Goal: Task Accomplishment & Management: Manage account settings

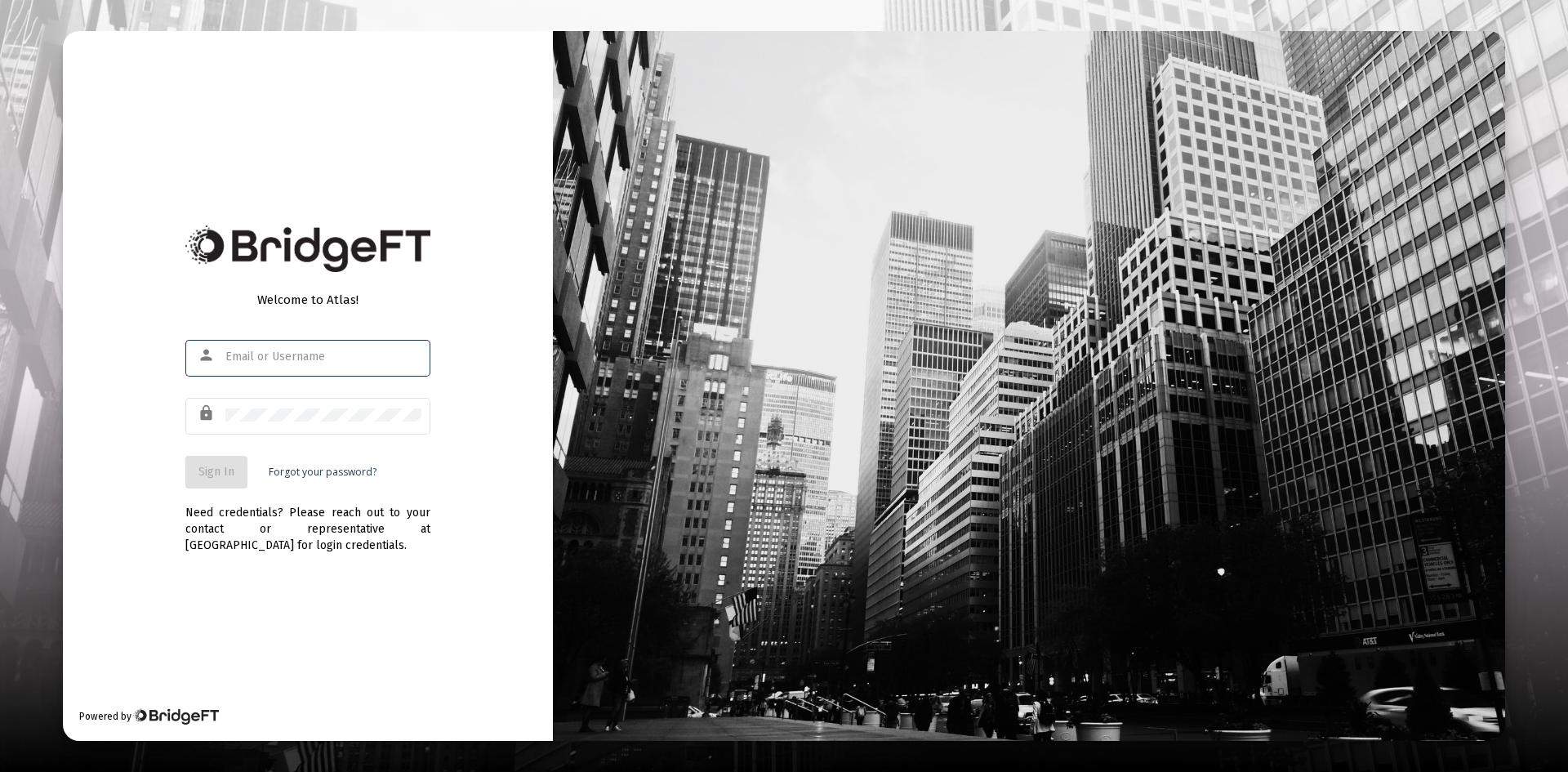
type input "[PERSON_NAME][EMAIL_ADDRESS][DOMAIN_NAME]"
click at [227, 477] on span "Sign In" at bounding box center [217, 471] width 36 height 14
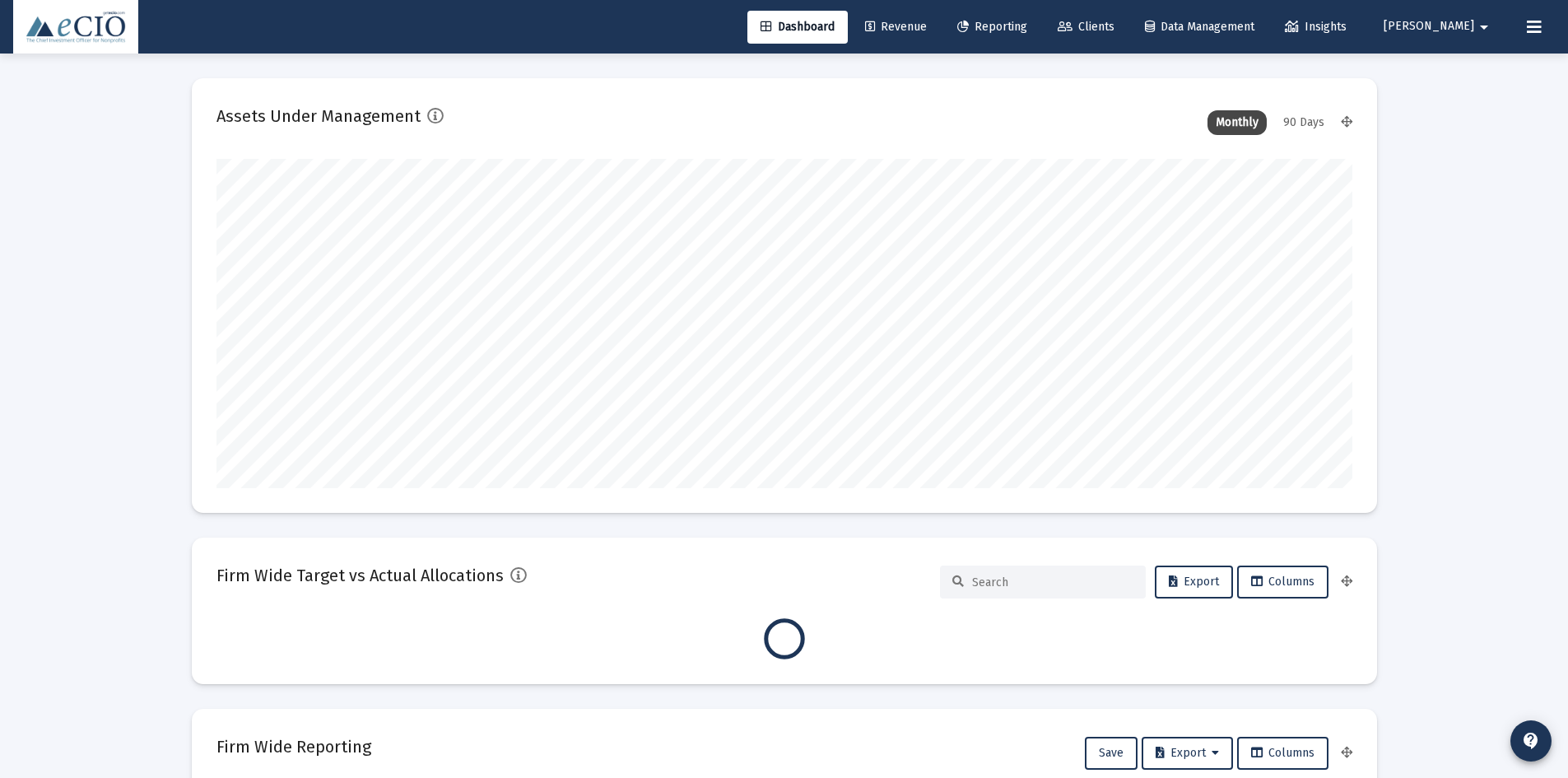
type input "[DATE]"
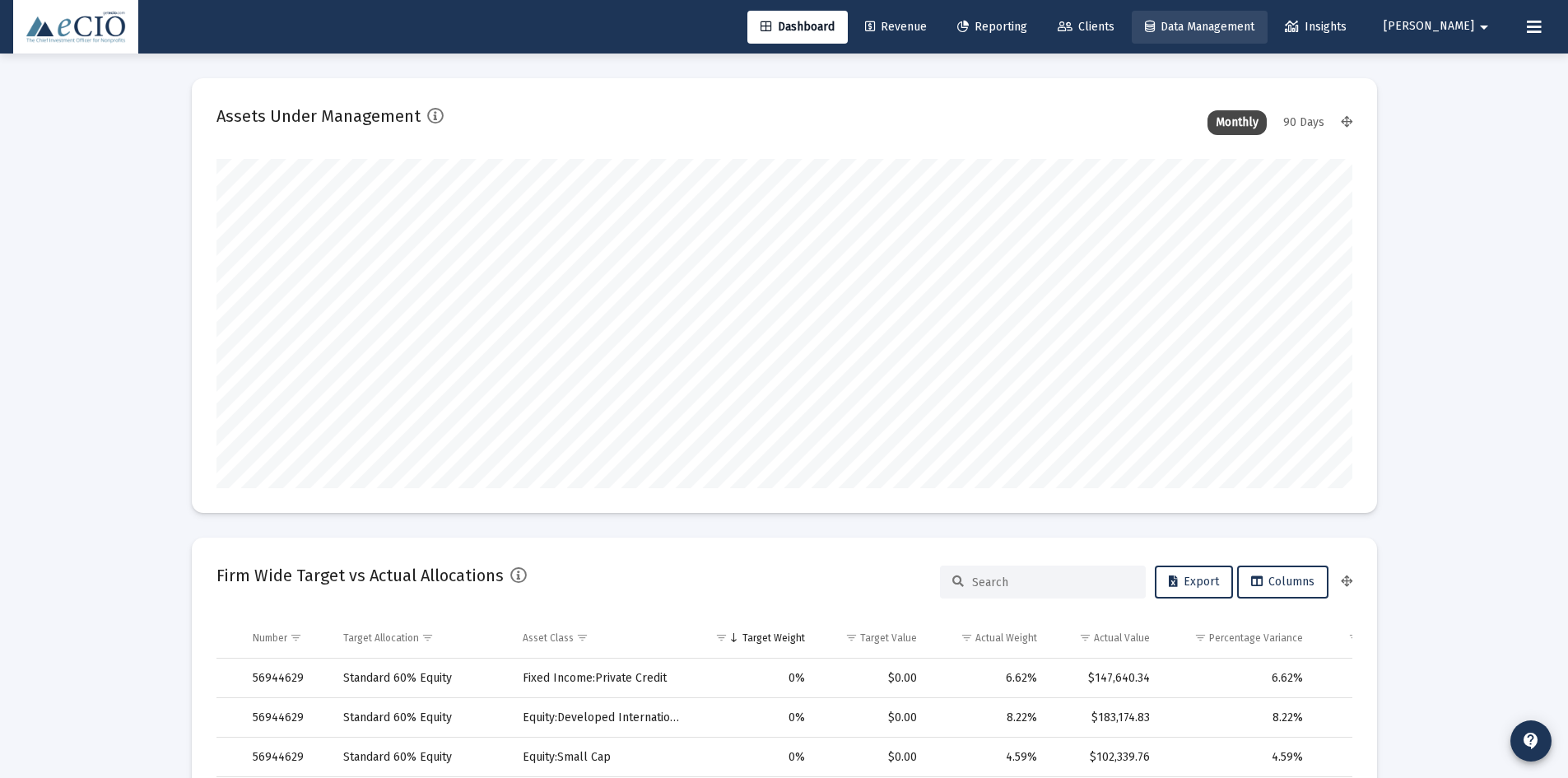
click at [1268, 24] on link "Data Management" at bounding box center [1199, 26] width 135 height 33
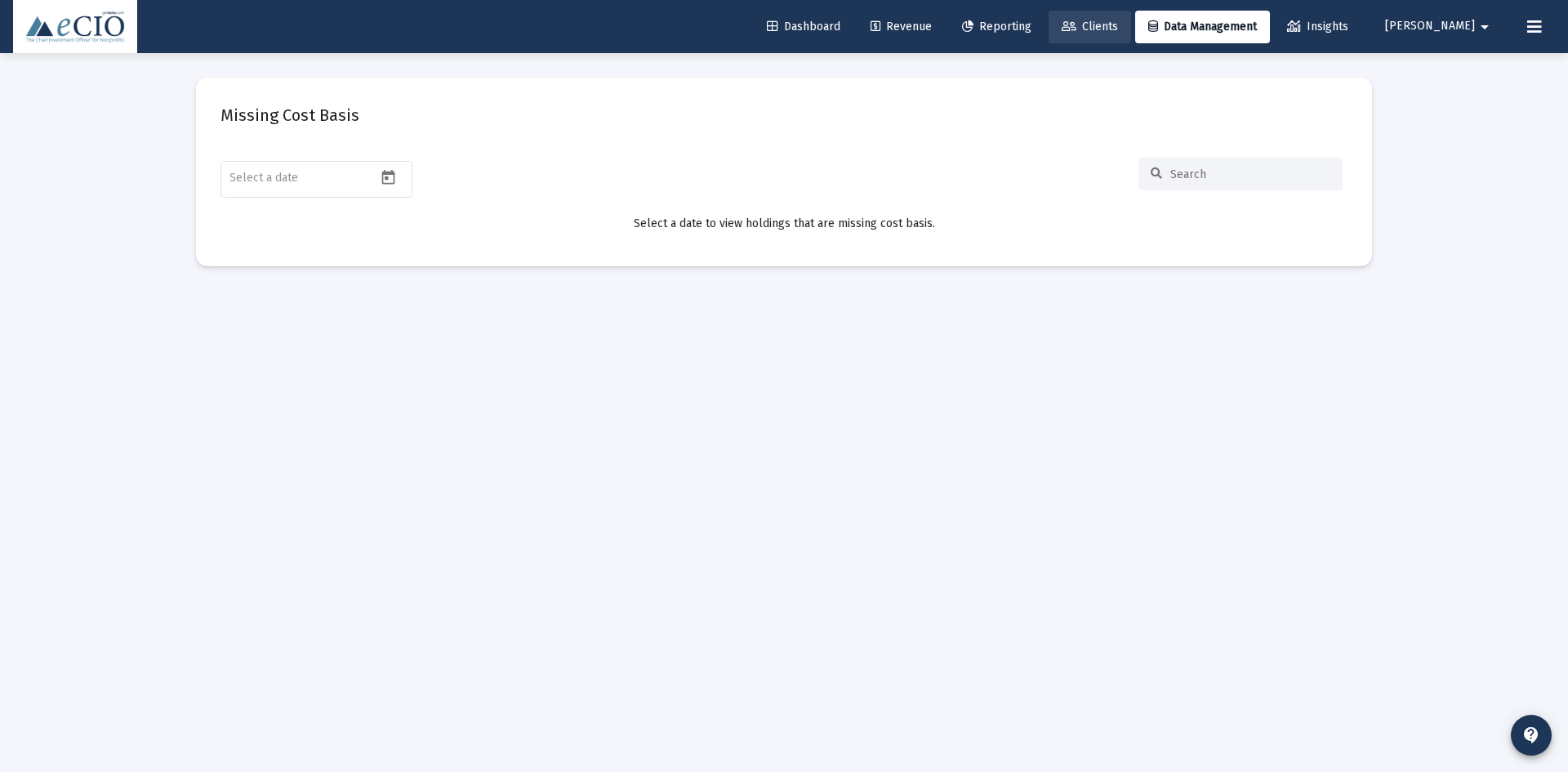
click at [1118, 23] on span "Clients" at bounding box center [1090, 26] width 56 height 14
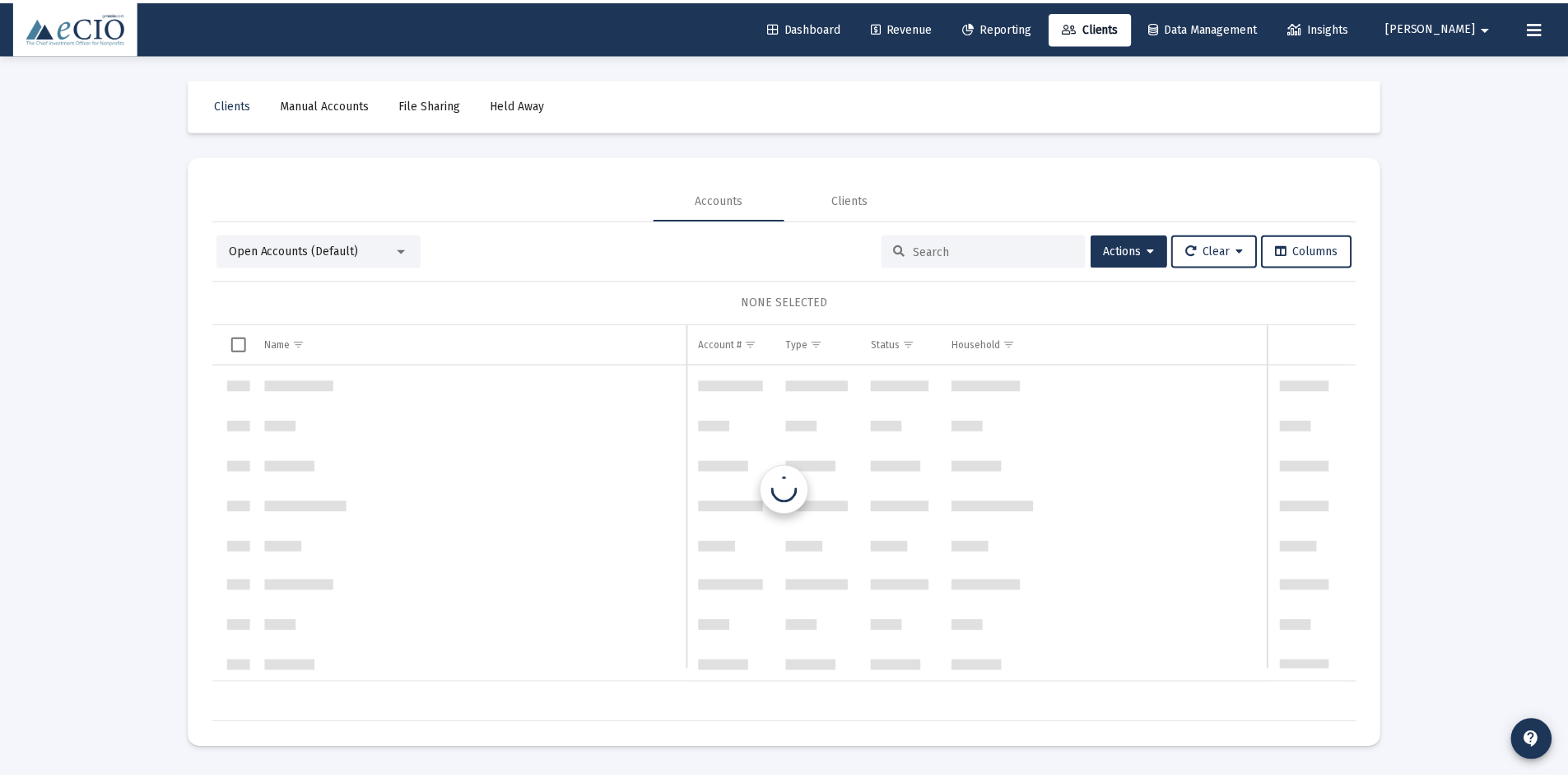
scroll to position [1580, 0]
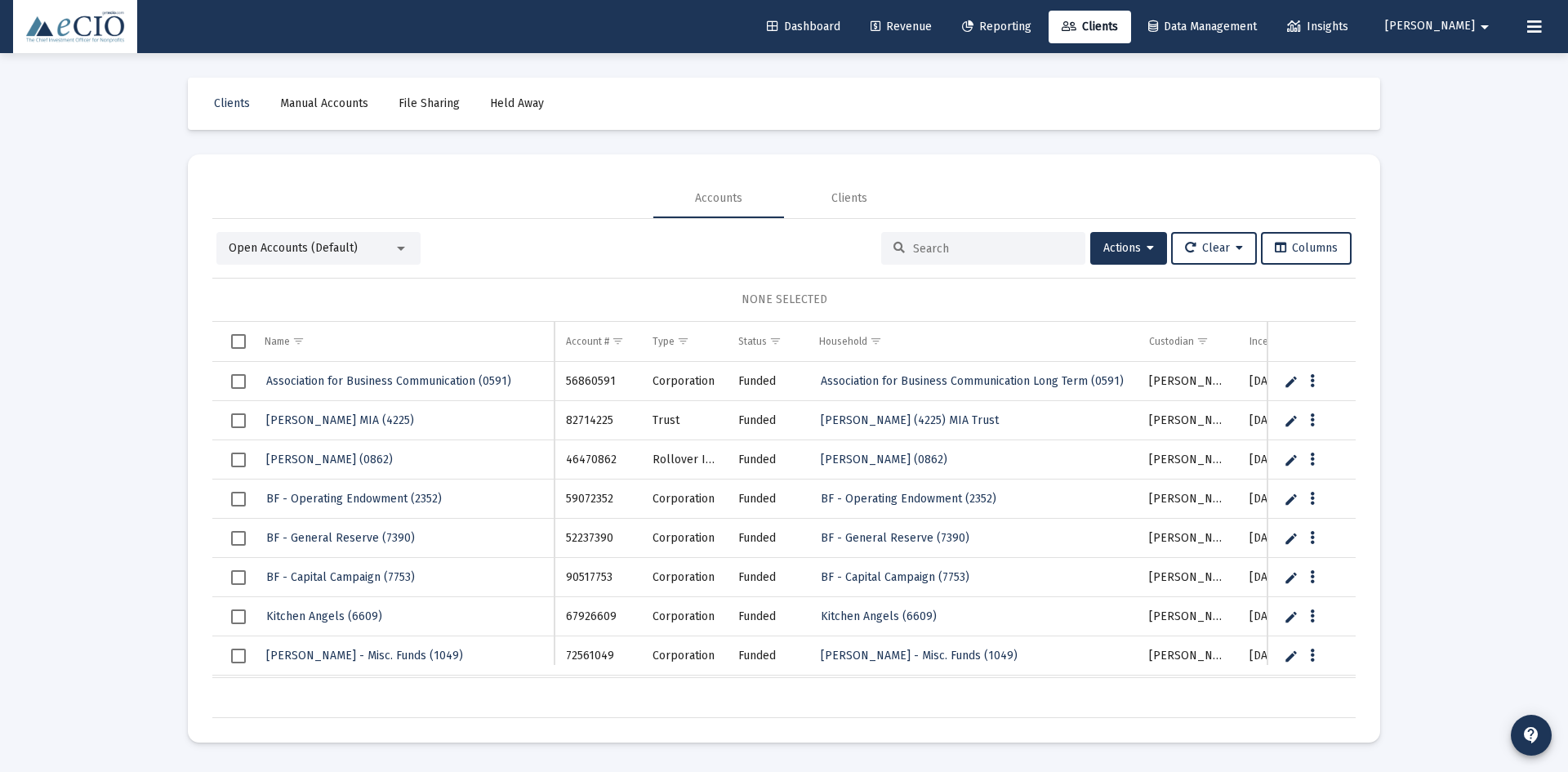
click at [1016, 29] on span "Reporting" at bounding box center [997, 26] width 69 height 14
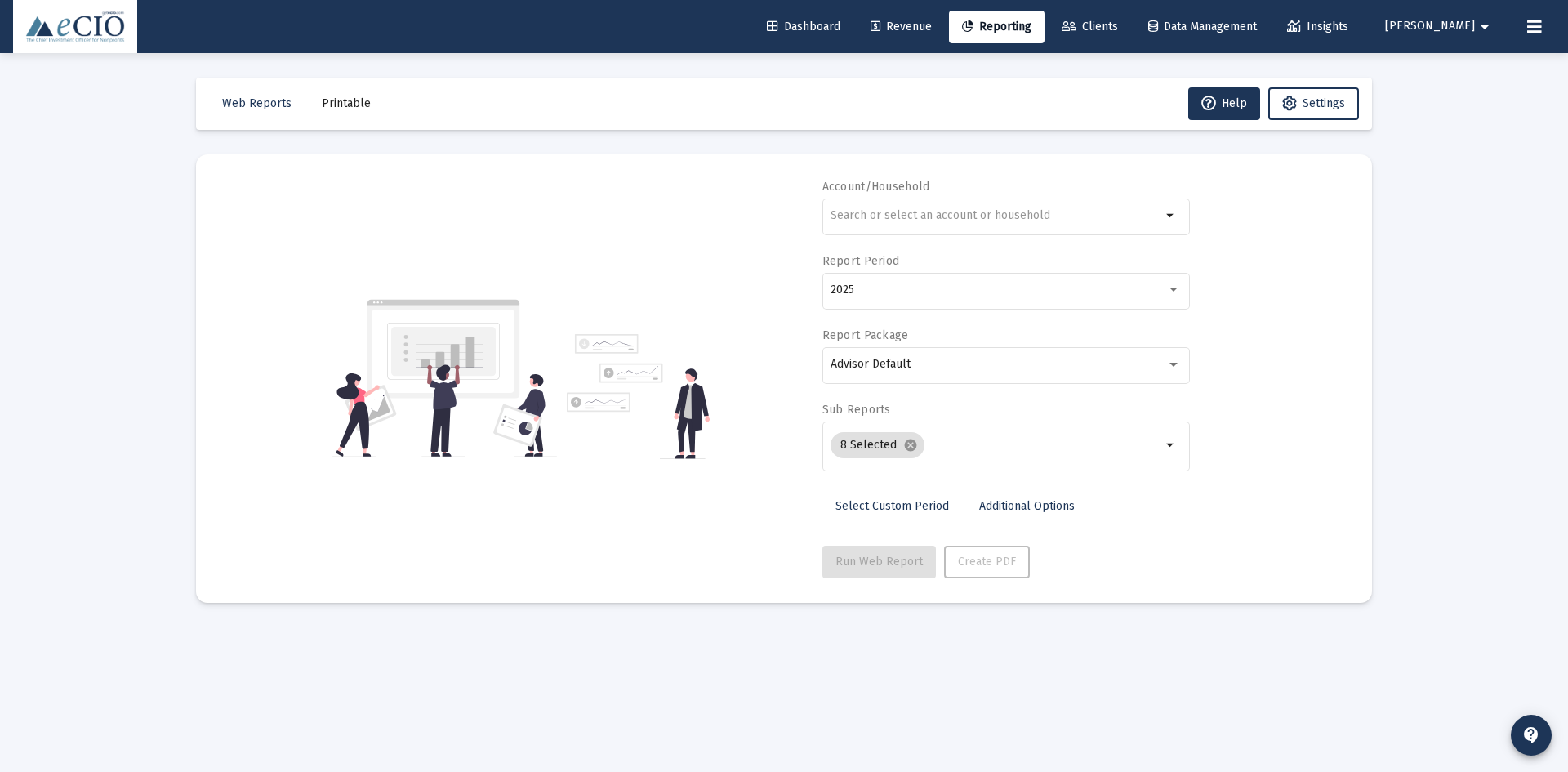
click at [918, 30] on span "Revenue" at bounding box center [902, 26] width 62 height 14
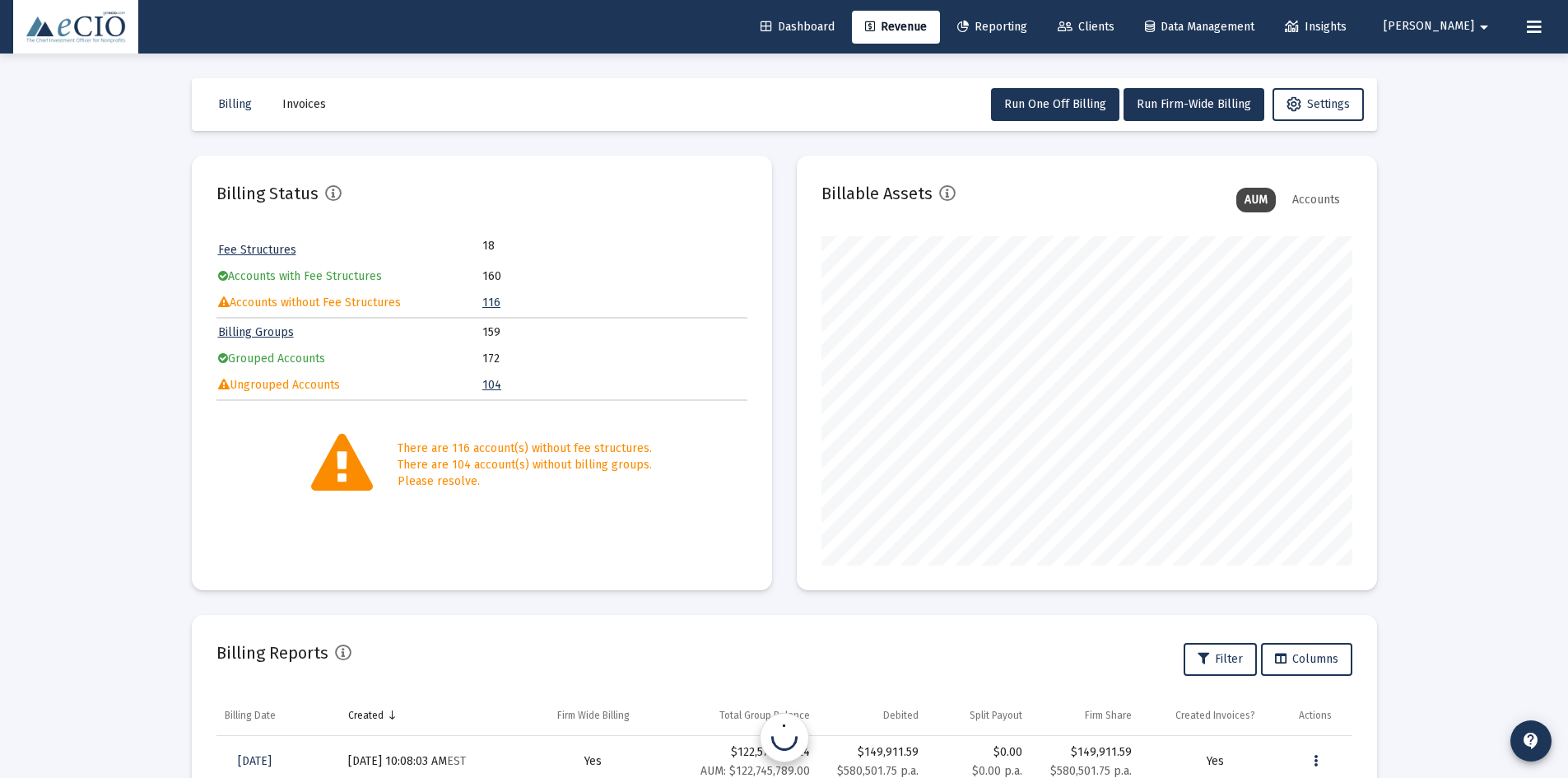
scroll to position [329, 531]
click at [834, 25] on span "Dashboard" at bounding box center [798, 26] width 74 height 14
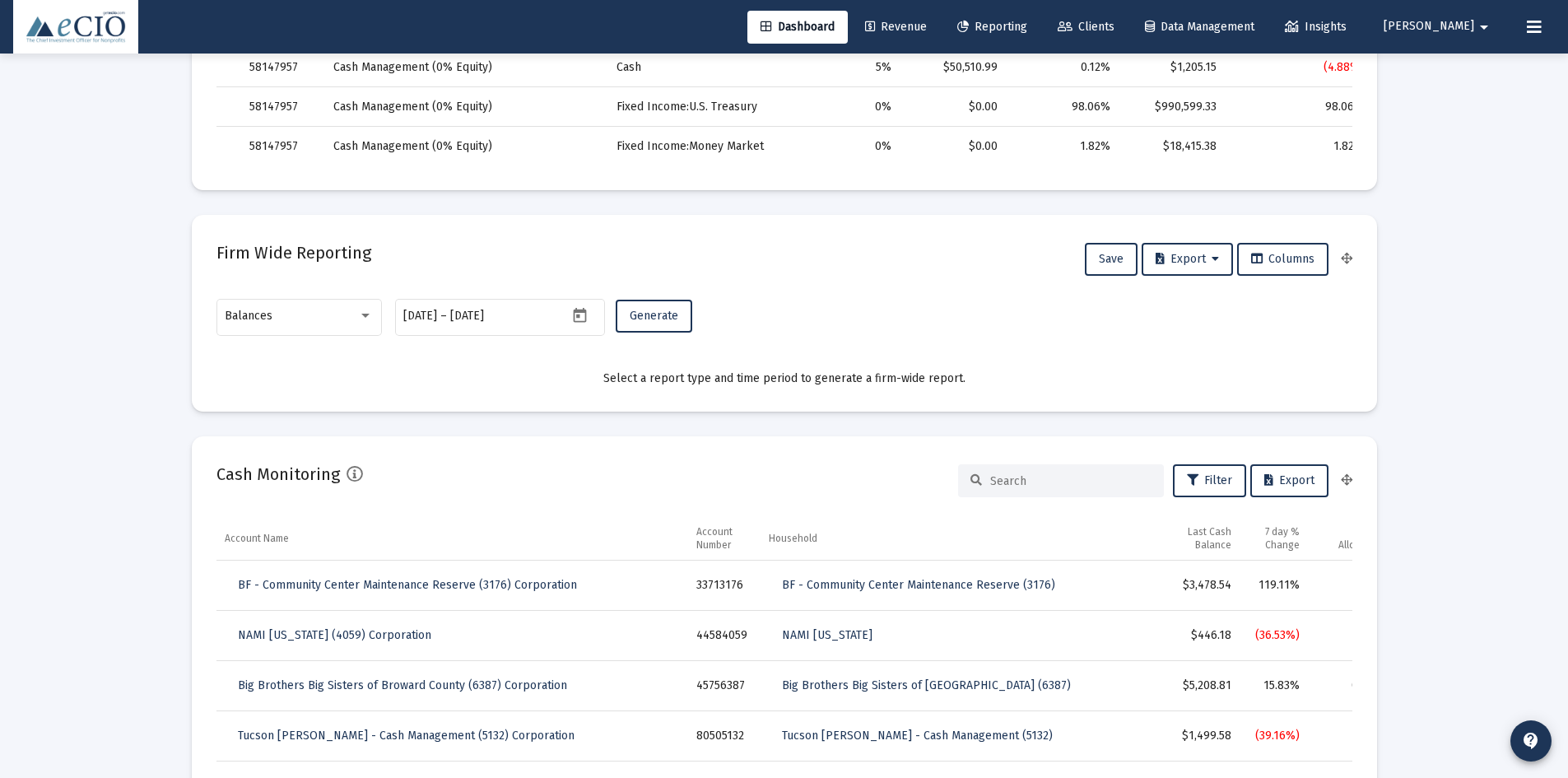
scroll to position [1400, 0]
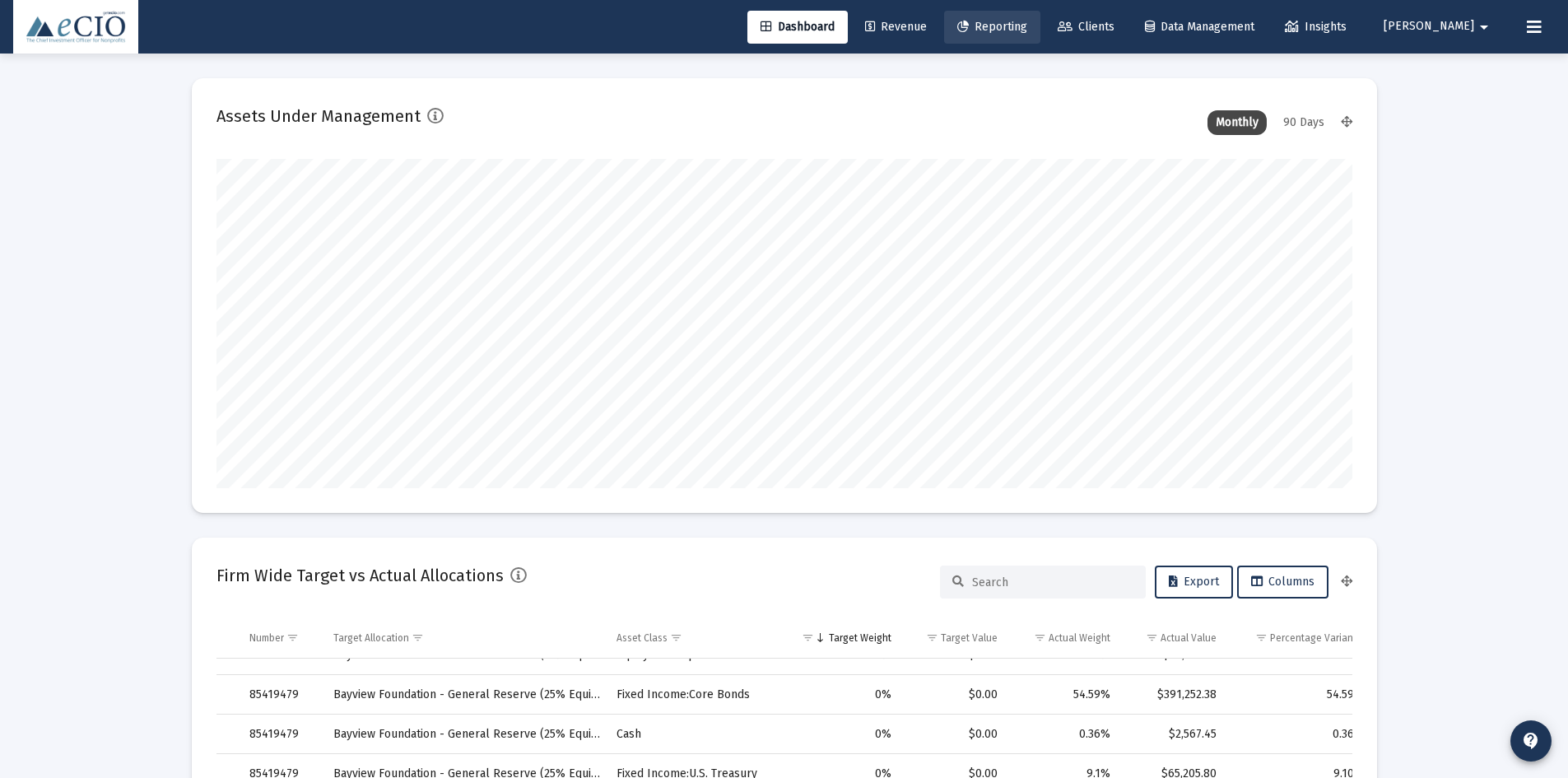
click at [1027, 24] on span "Reporting" at bounding box center [992, 26] width 70 height 14
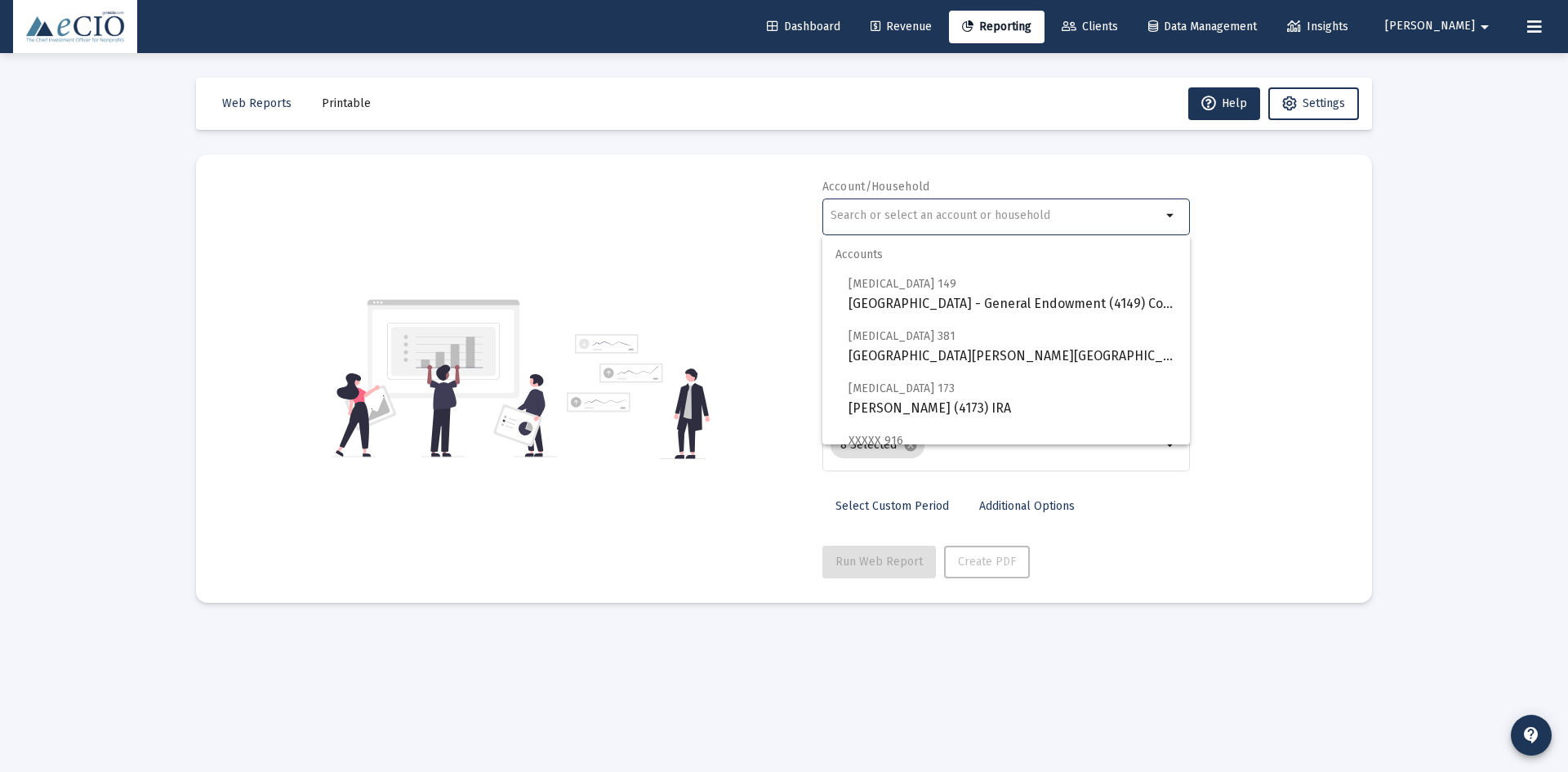
click at [920, 220] on input "text" at bounding box center [996, 216] width 330 height 13
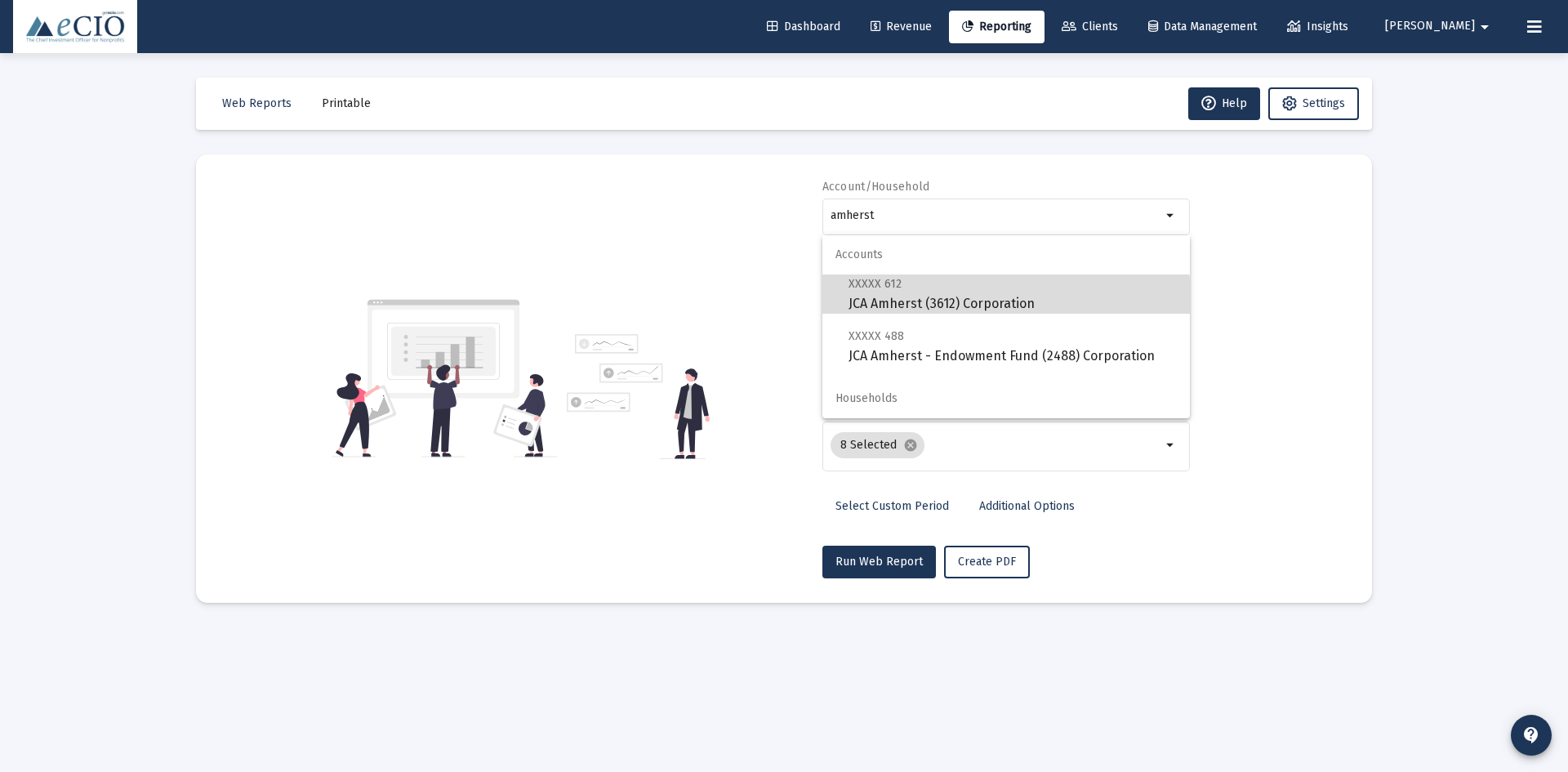
click at [963, 312] on span "XXXXX 612 JCA Amherst (3612) Corporation" at bounding box center [1013, 293] width 329 height 40
type input "JCA Amherst (3612) Corporation"
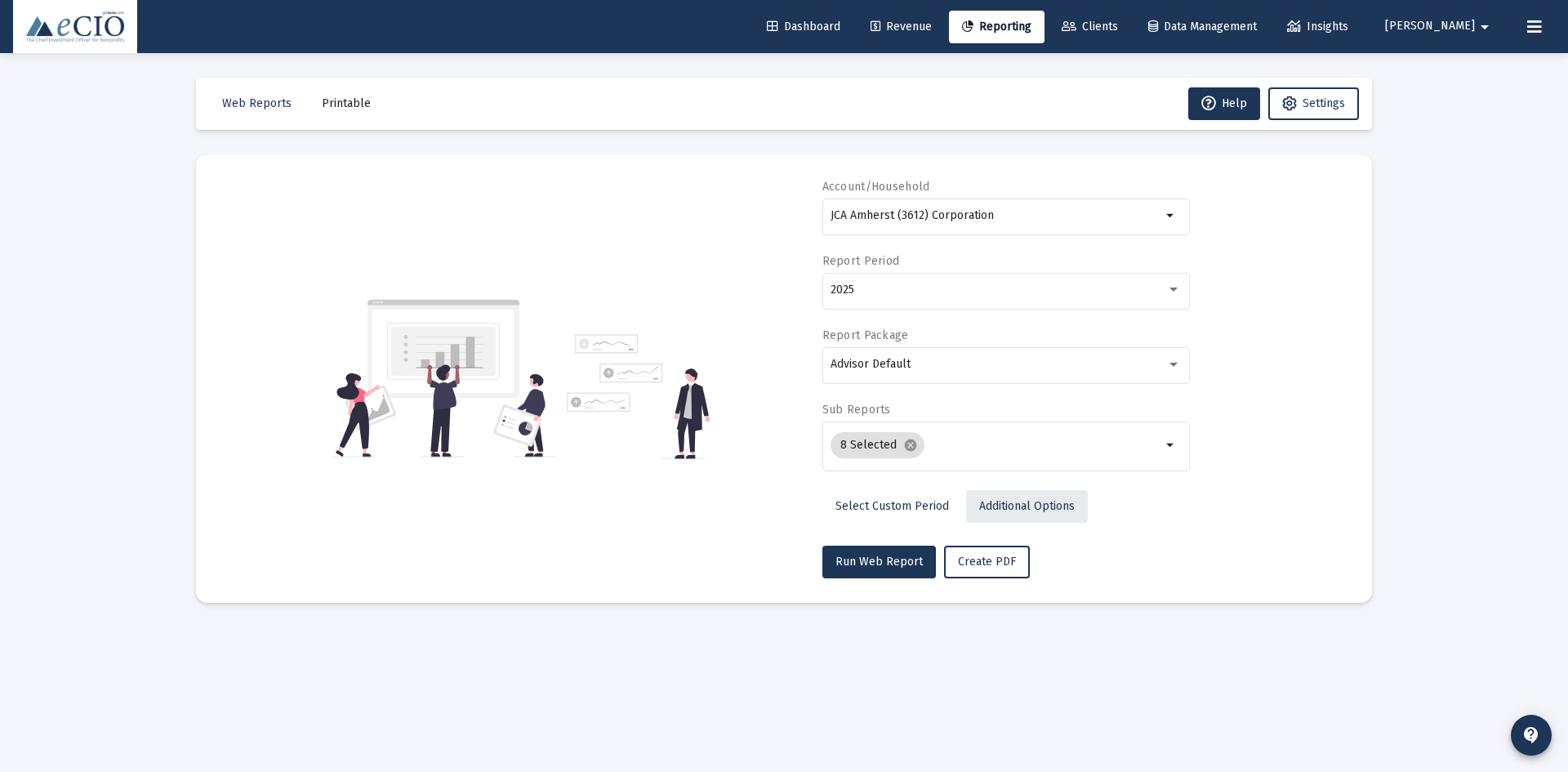
click at [1014, 508] on span "Additional Options" at bounding box center [1027, 506] width 95 height 14
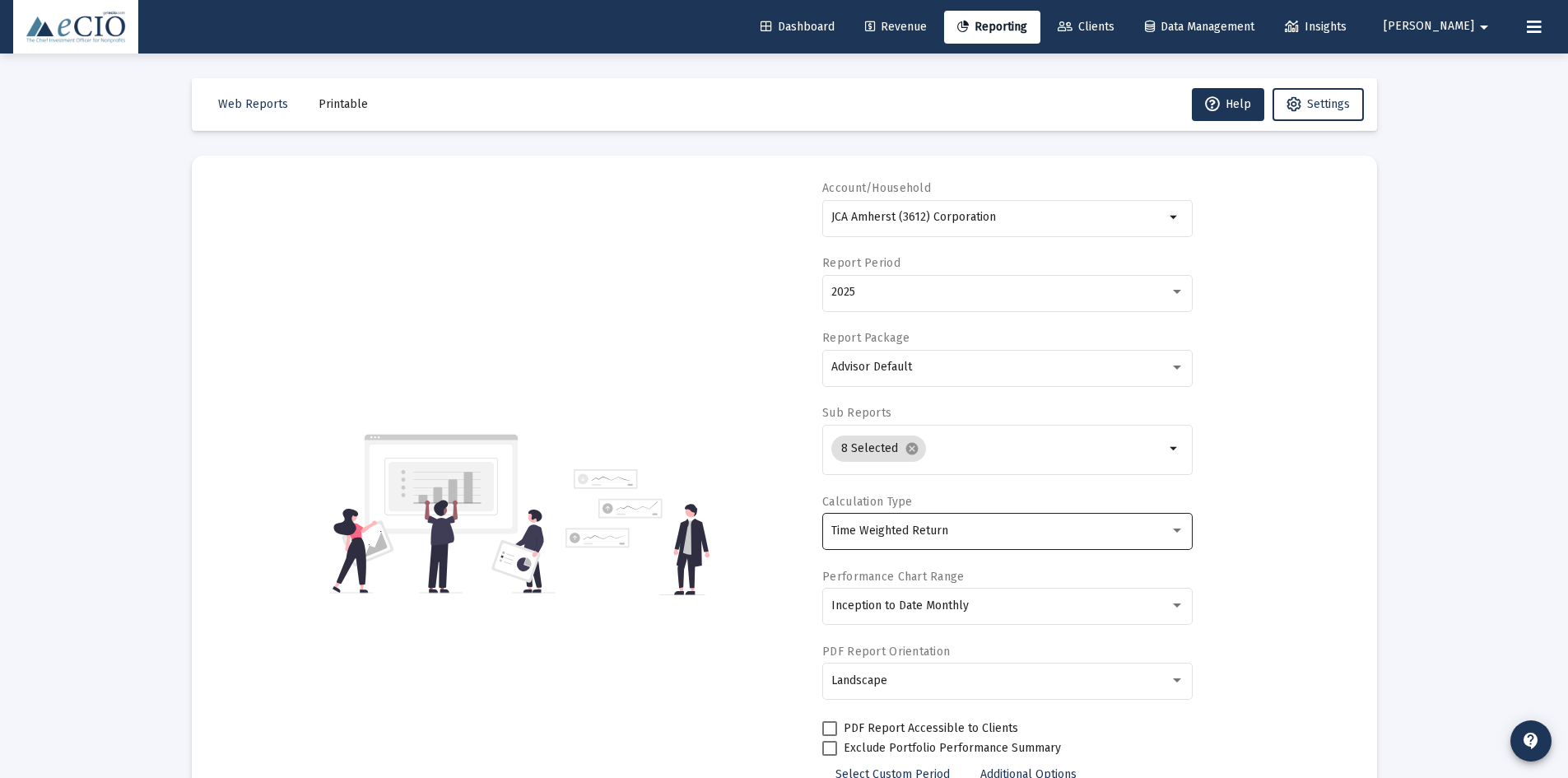
click at [881, 536] on span "Time Weighted Return" at bounding box center [890, 531] width 117 height 14
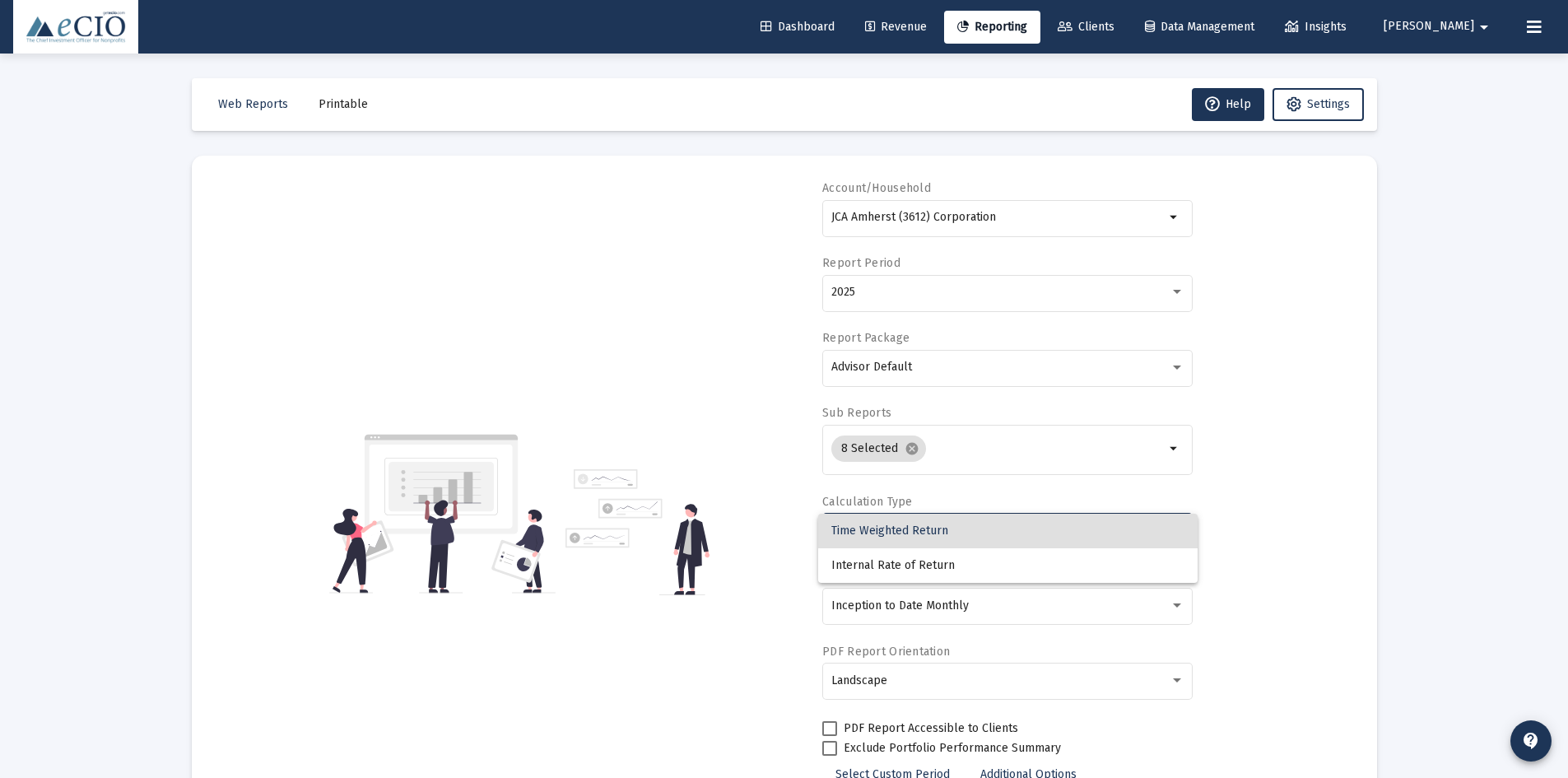
click at [1282, 506] on div at bounding box center [784, 389] width 1568 height 778
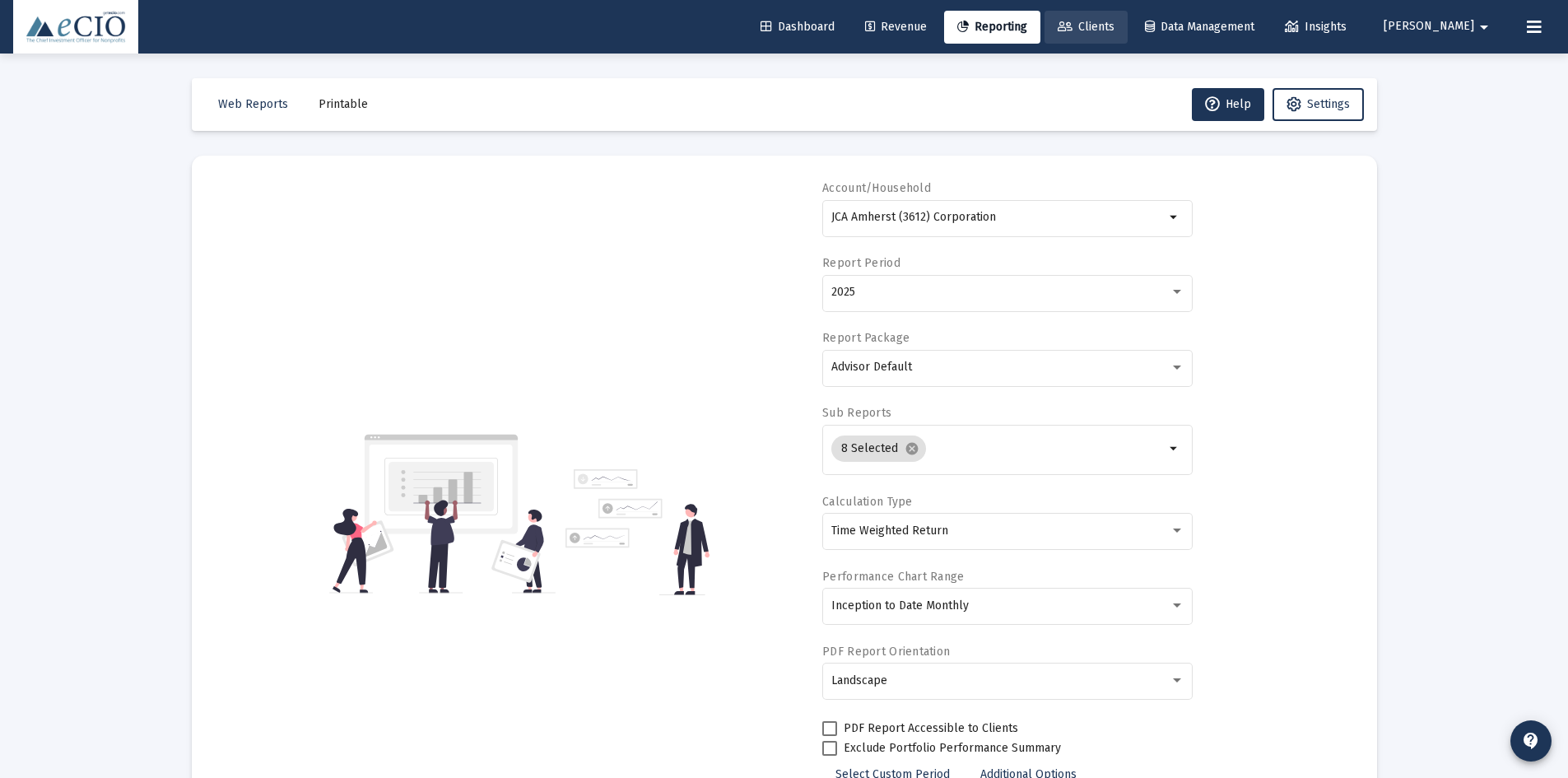
click at [1111, 24] on span "Clients" at bounding box center [1085, 26] width 56 height 14
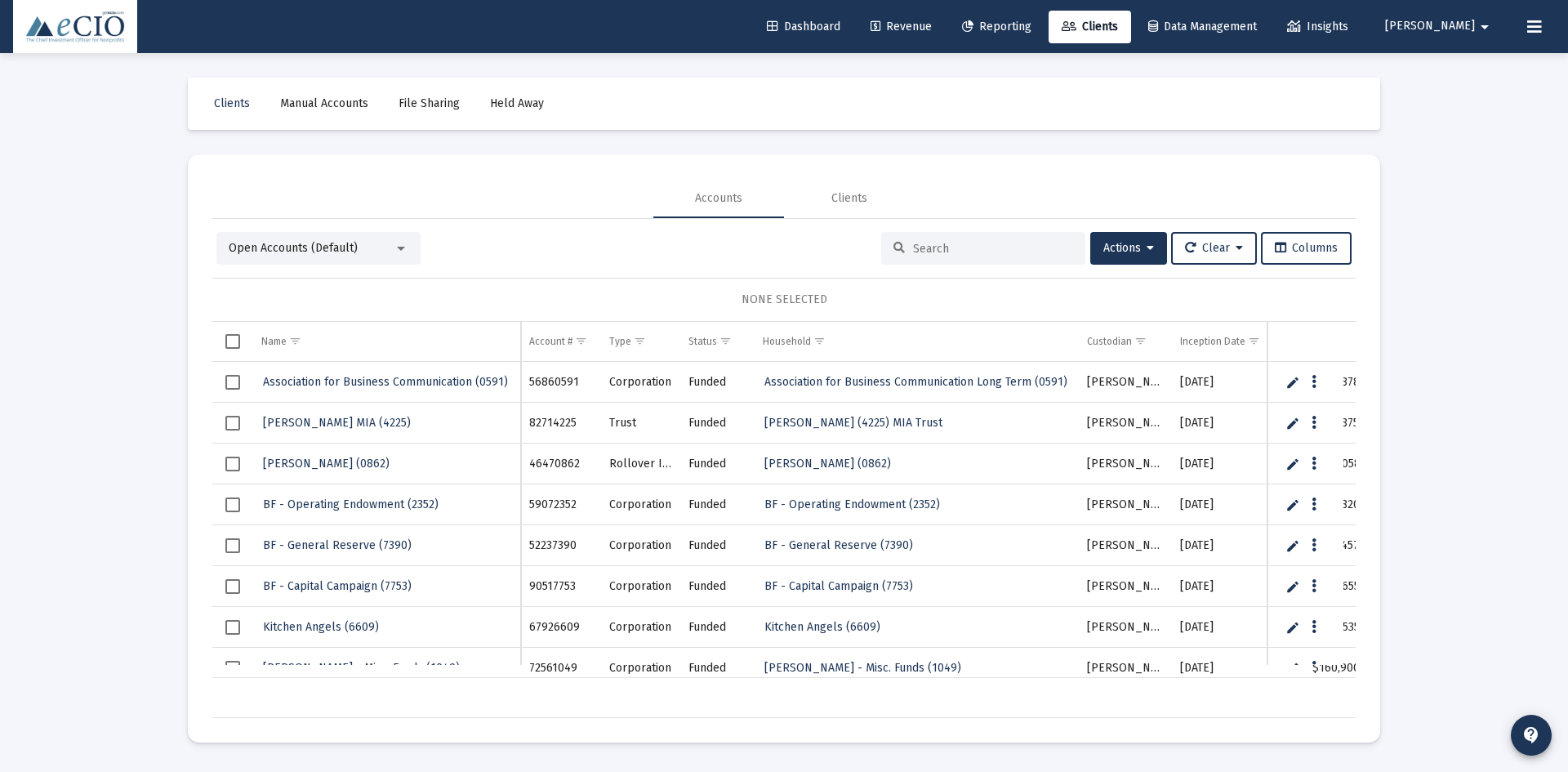
click at [918, 238] on div at bounding box center [983, 248] width 204 height 33
click at [914, 252] on input at bounding box center [993, 248] width 161 height 14
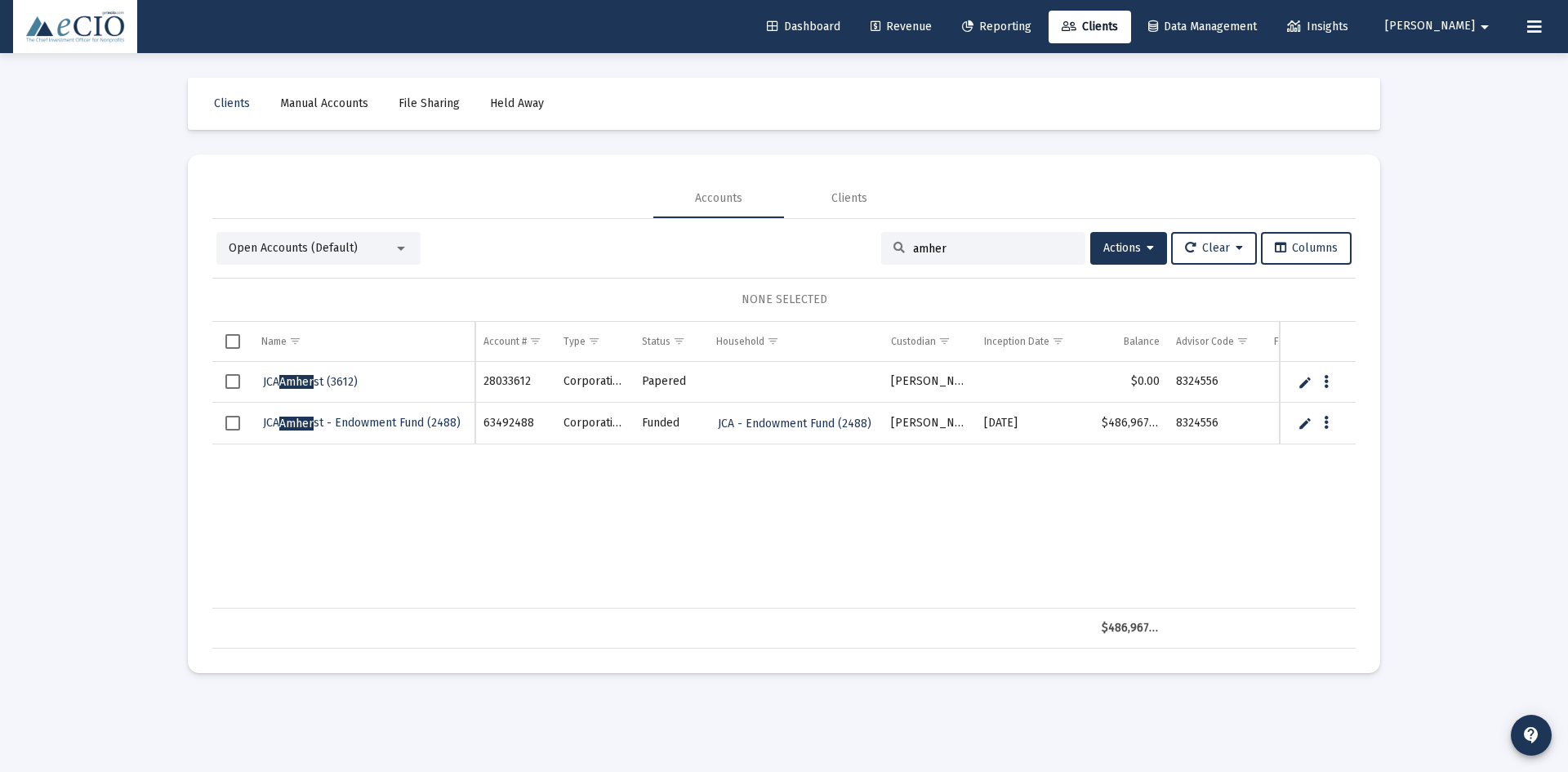
type input "amher"
click at [284, 381] on span "Amher" at bounding box center [296, 382] width 35 height 14
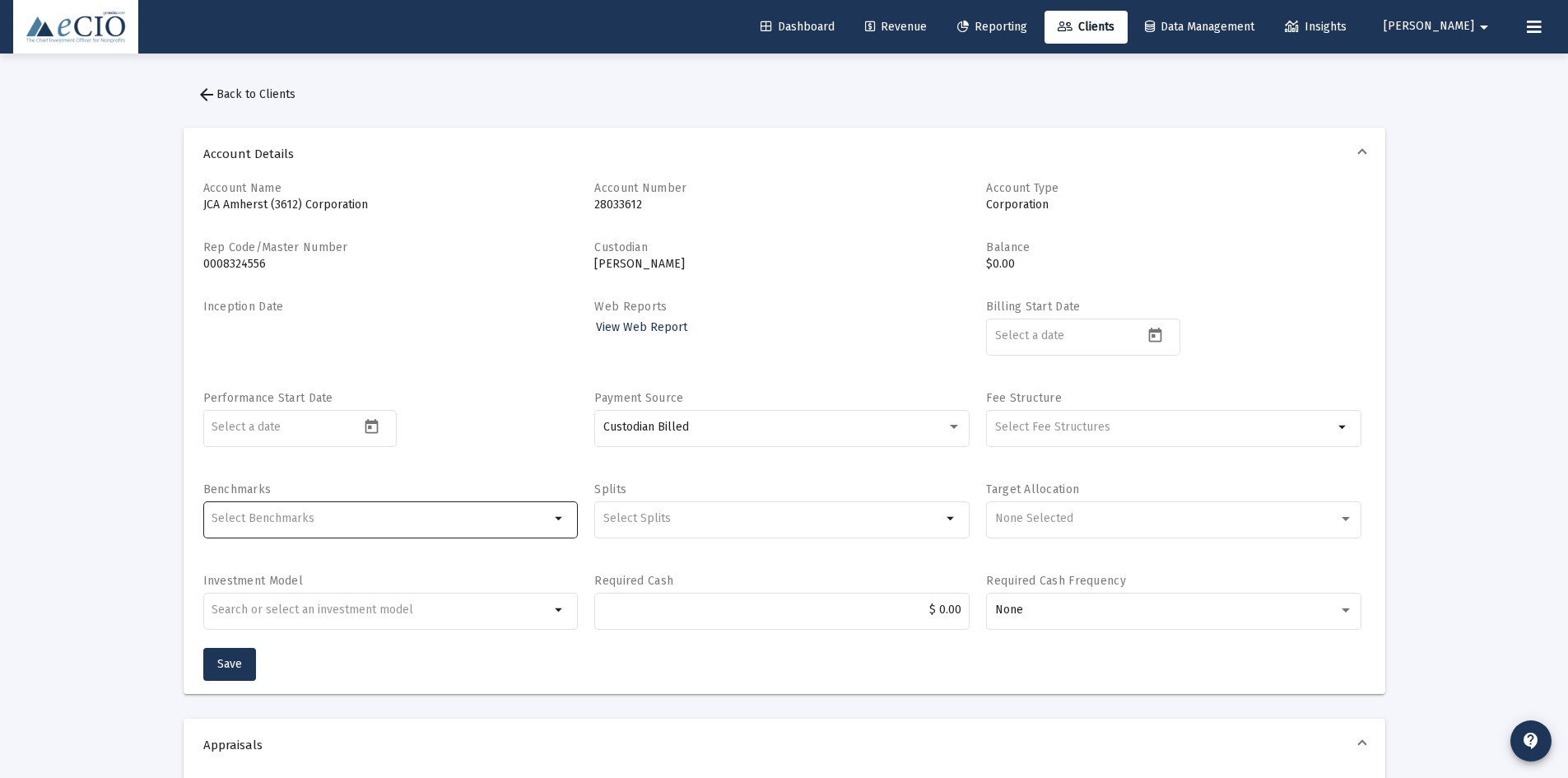
click at [340, 517] on input "Selection" at bounding box center [381, 518] width 339 height 13
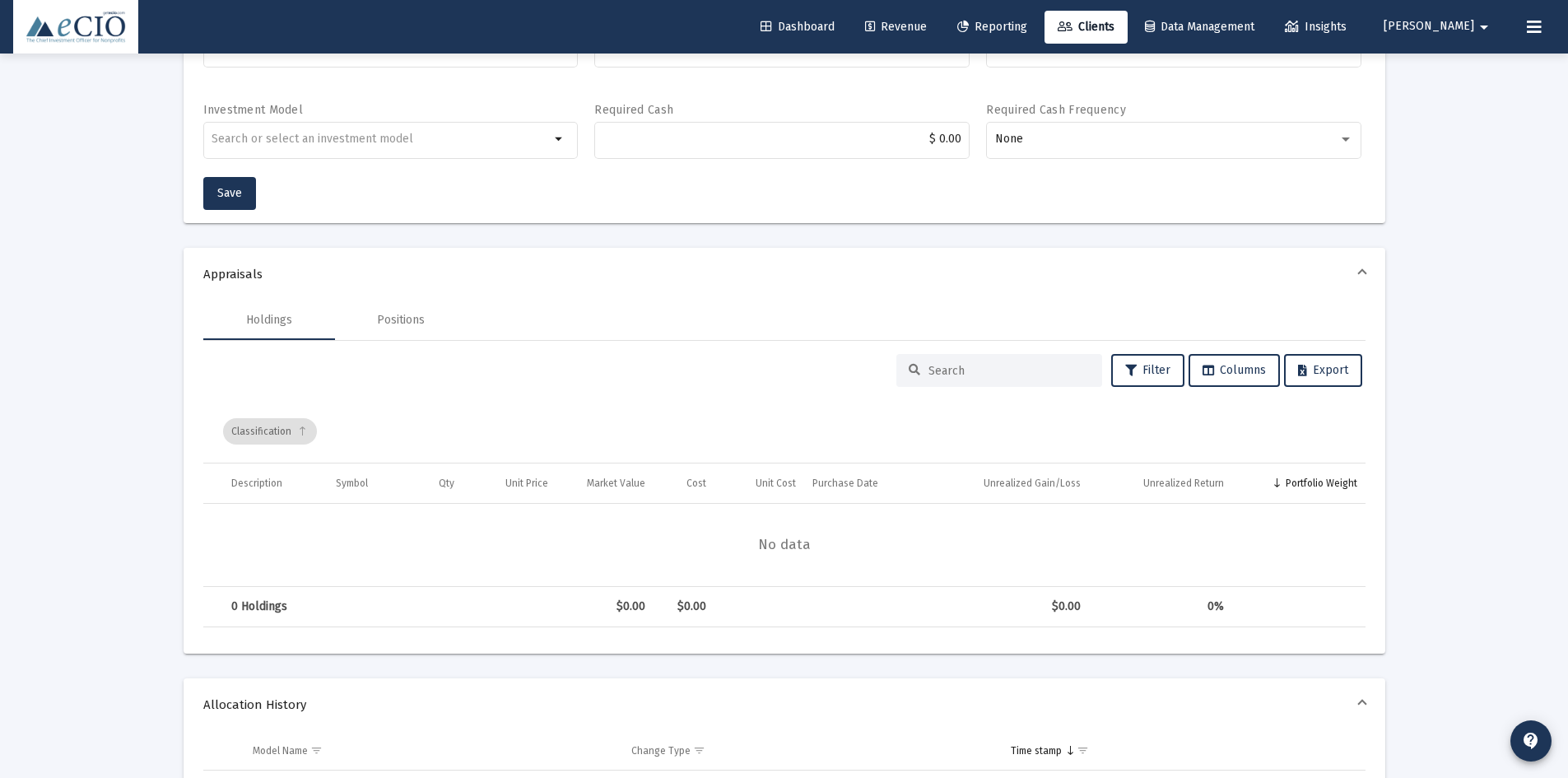
scroll to position [494, 0]
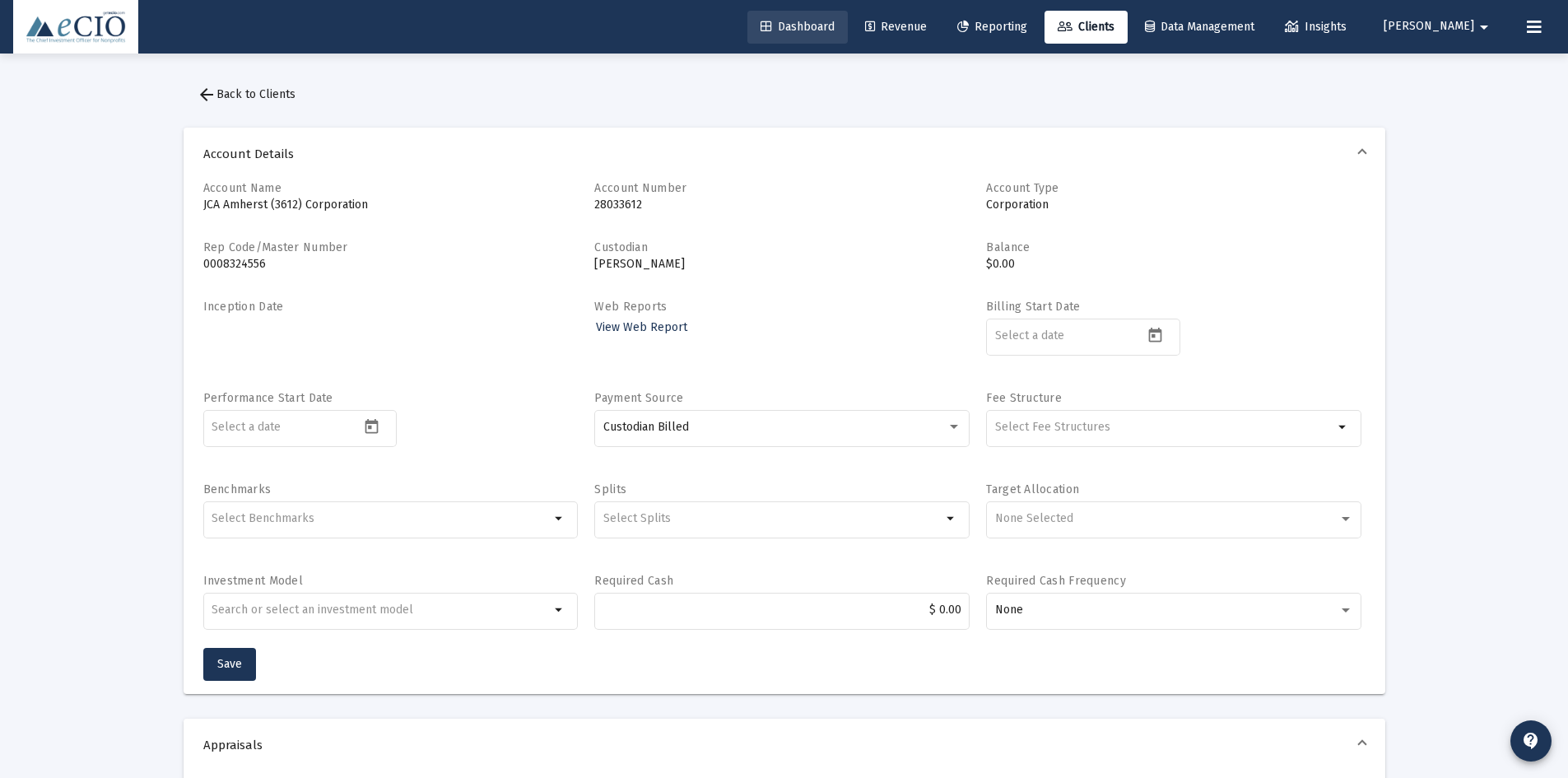
click at [816, 24] on span "Dashboard" at bounding box center [798, 26] width 74 height 14
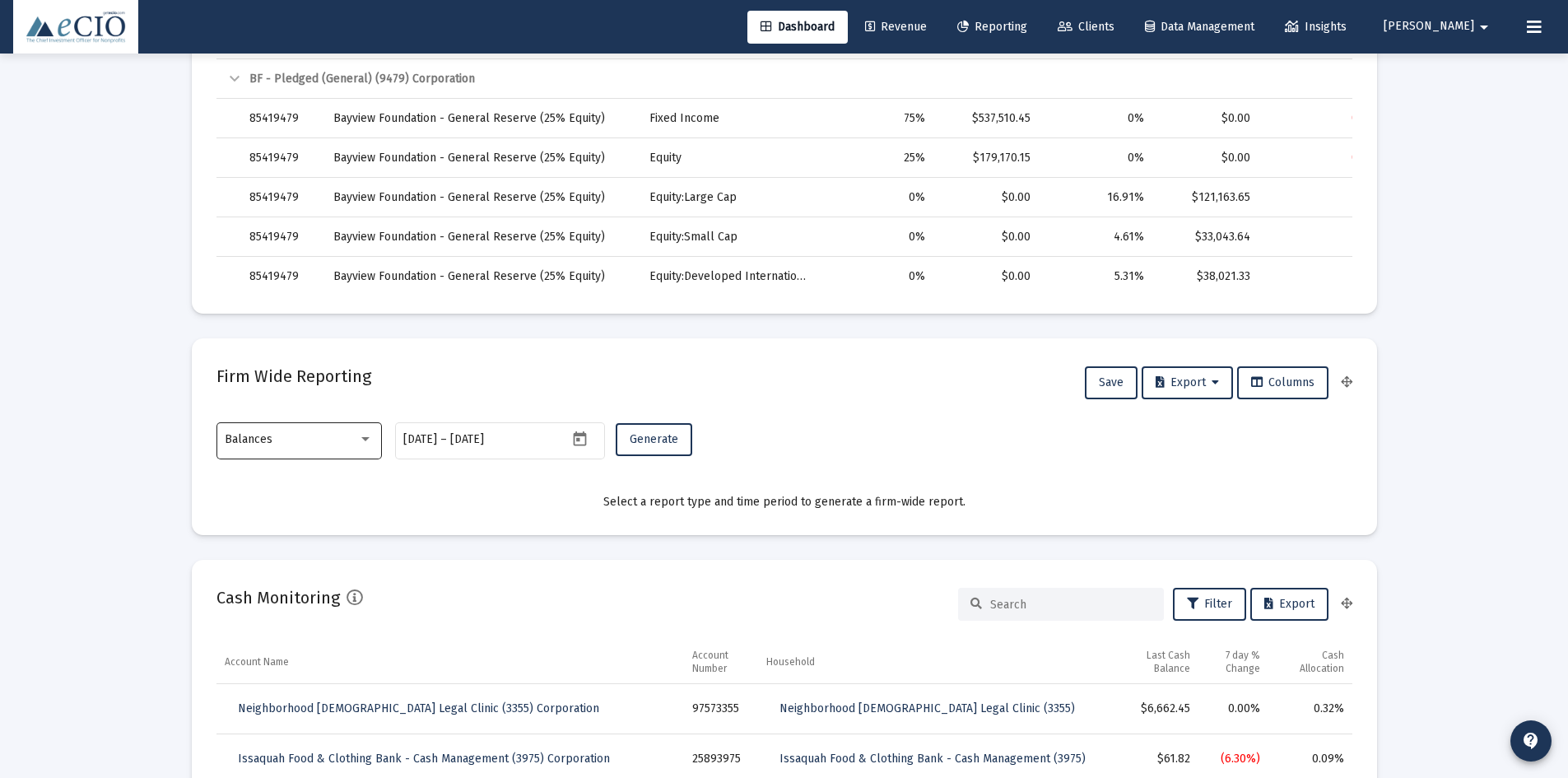
click at [342, 449] on div "Balances" at bounding box center [299, 438] width 149 height 40
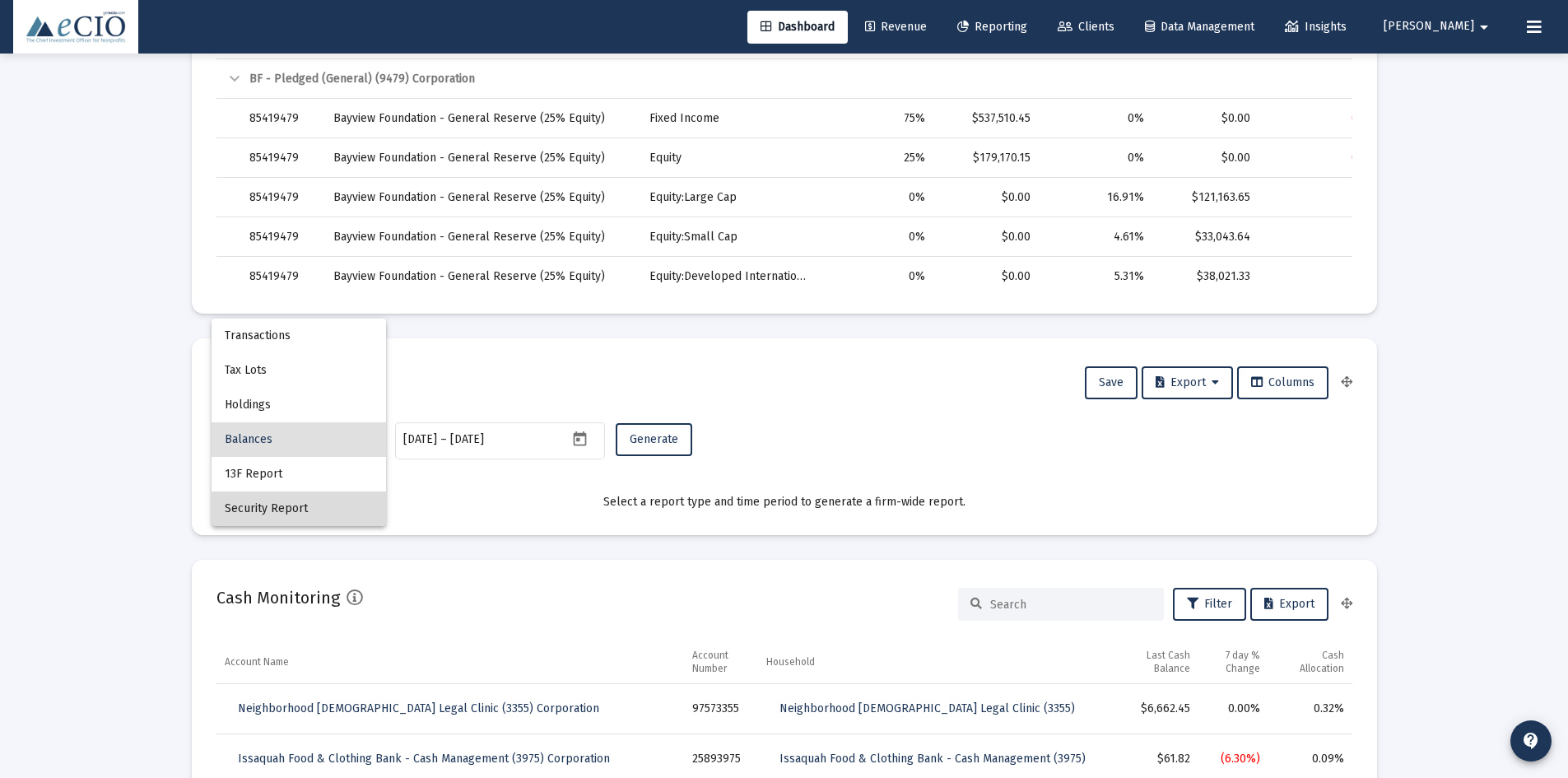
click at [306, 514] on span "Security Report" at bounding box center [299, 508] width 149 height 35
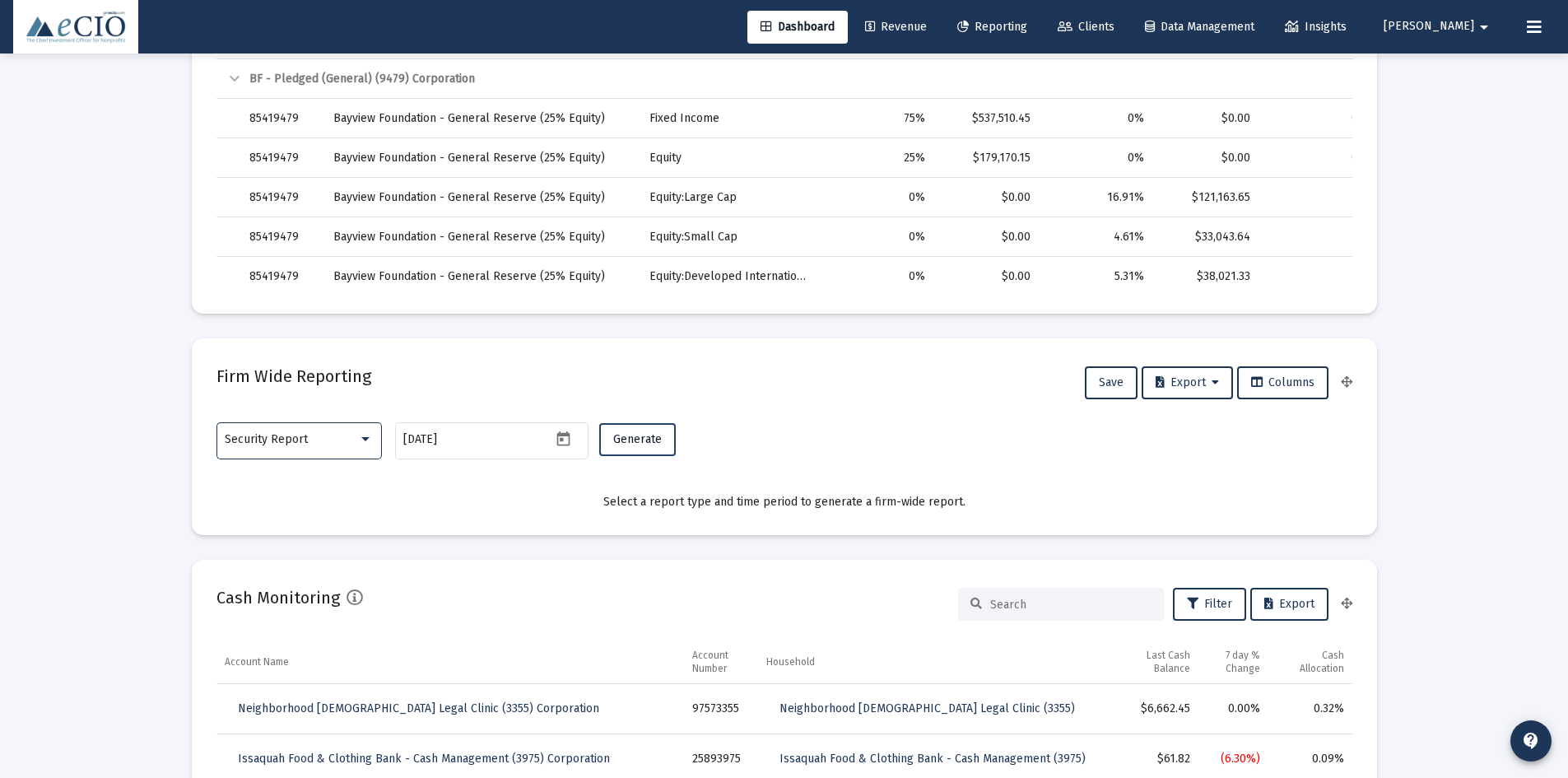
click at [628, 436] on span "Generate" at bounding box center [638, 438] width 49 height 14
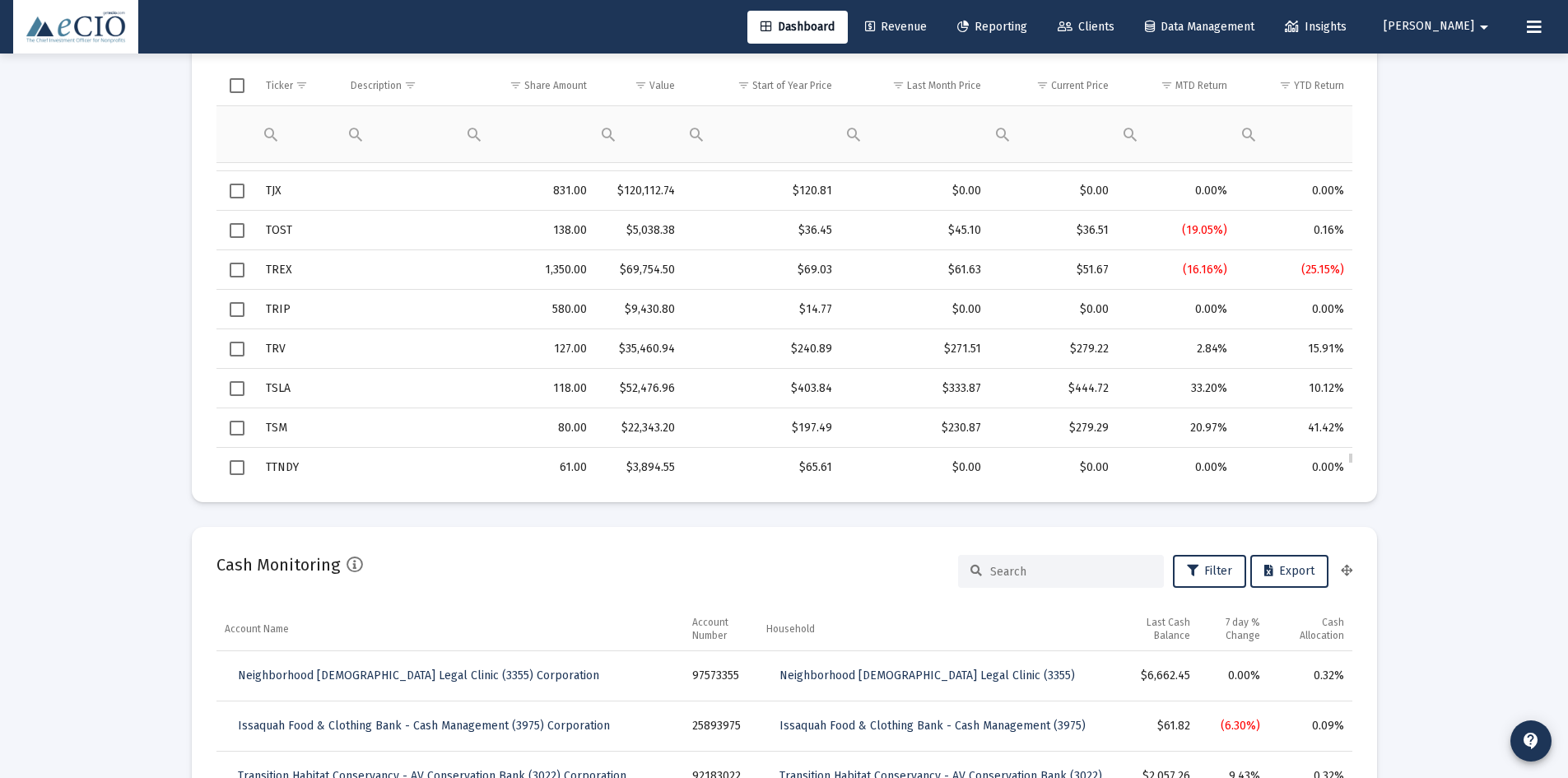
scroll to position [24248, 0]
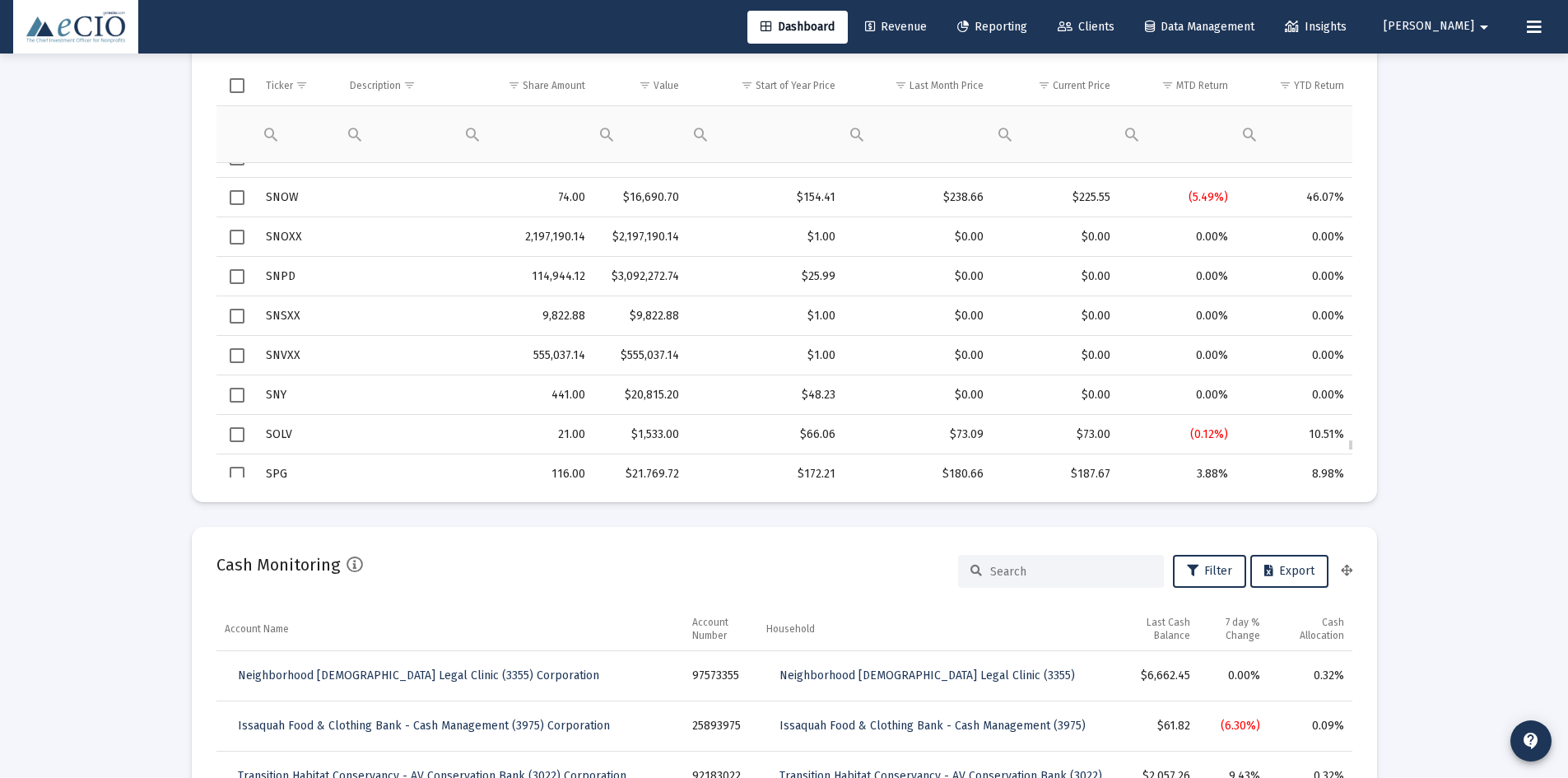
drag, startPoint x: 1353, startPoint y: 445, endPoint x: 1232, endPoint y: 399, distance: 129.4
click at [1341, 414] on mat-card "Firm Wide Reporting Save Export Columns Security Report 2025-09-30 Generate Tic…" at bounding box center [784, 214] width 1185 height 576
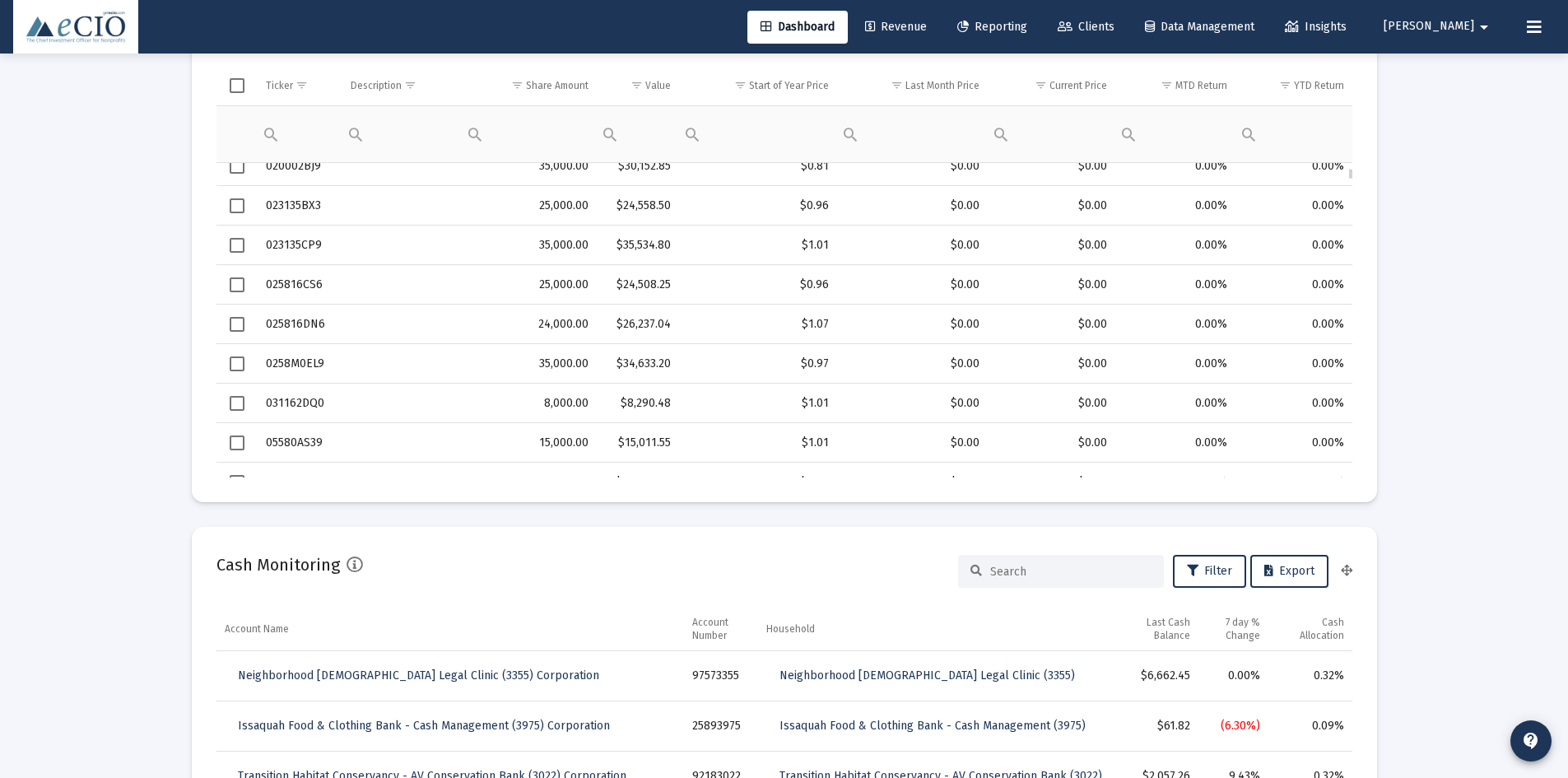
scroll to position [0, 0]
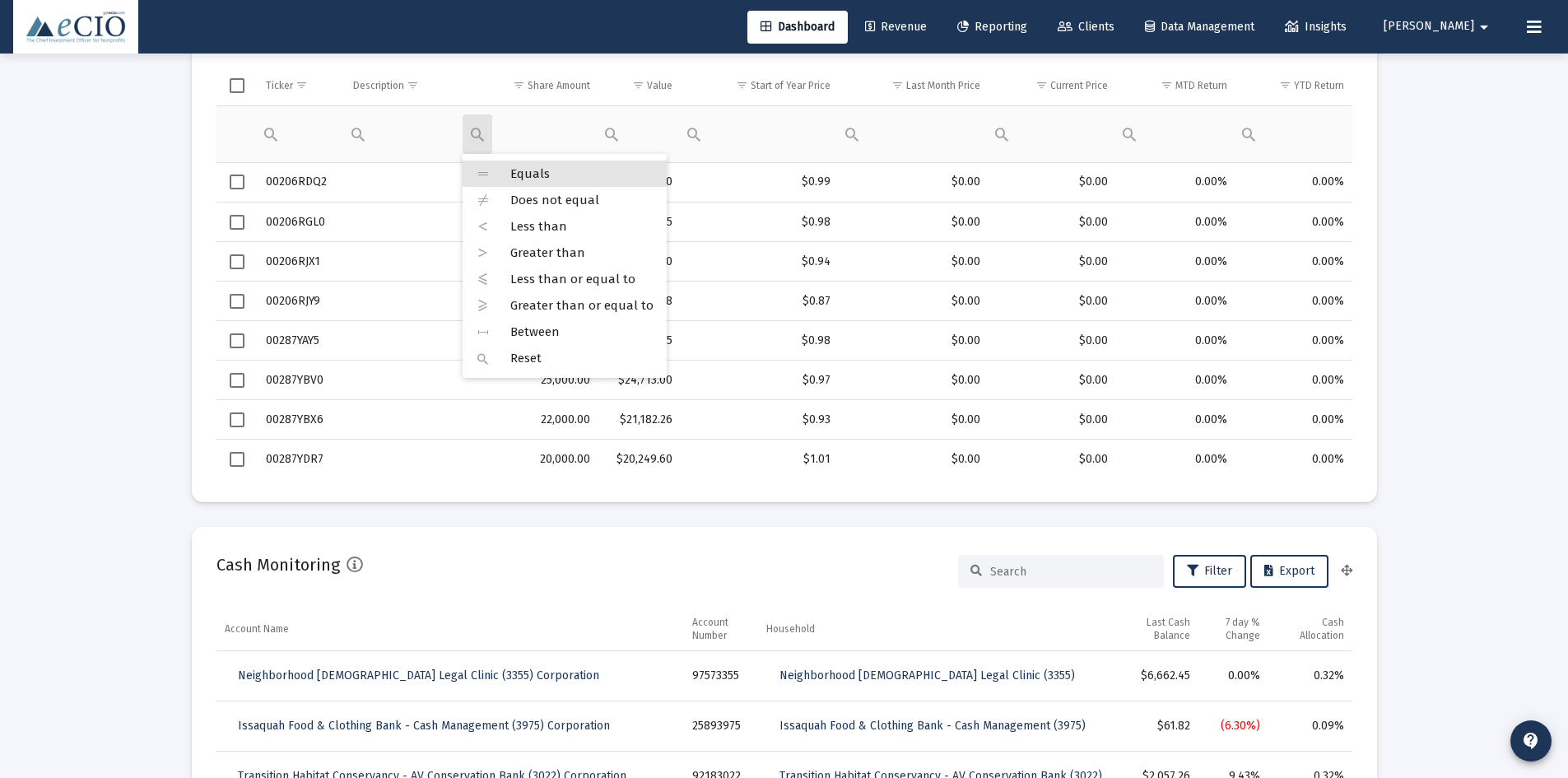
click at [476, 130] on div "Filter cell" at bounding box center [478, 135] width 30 height 40
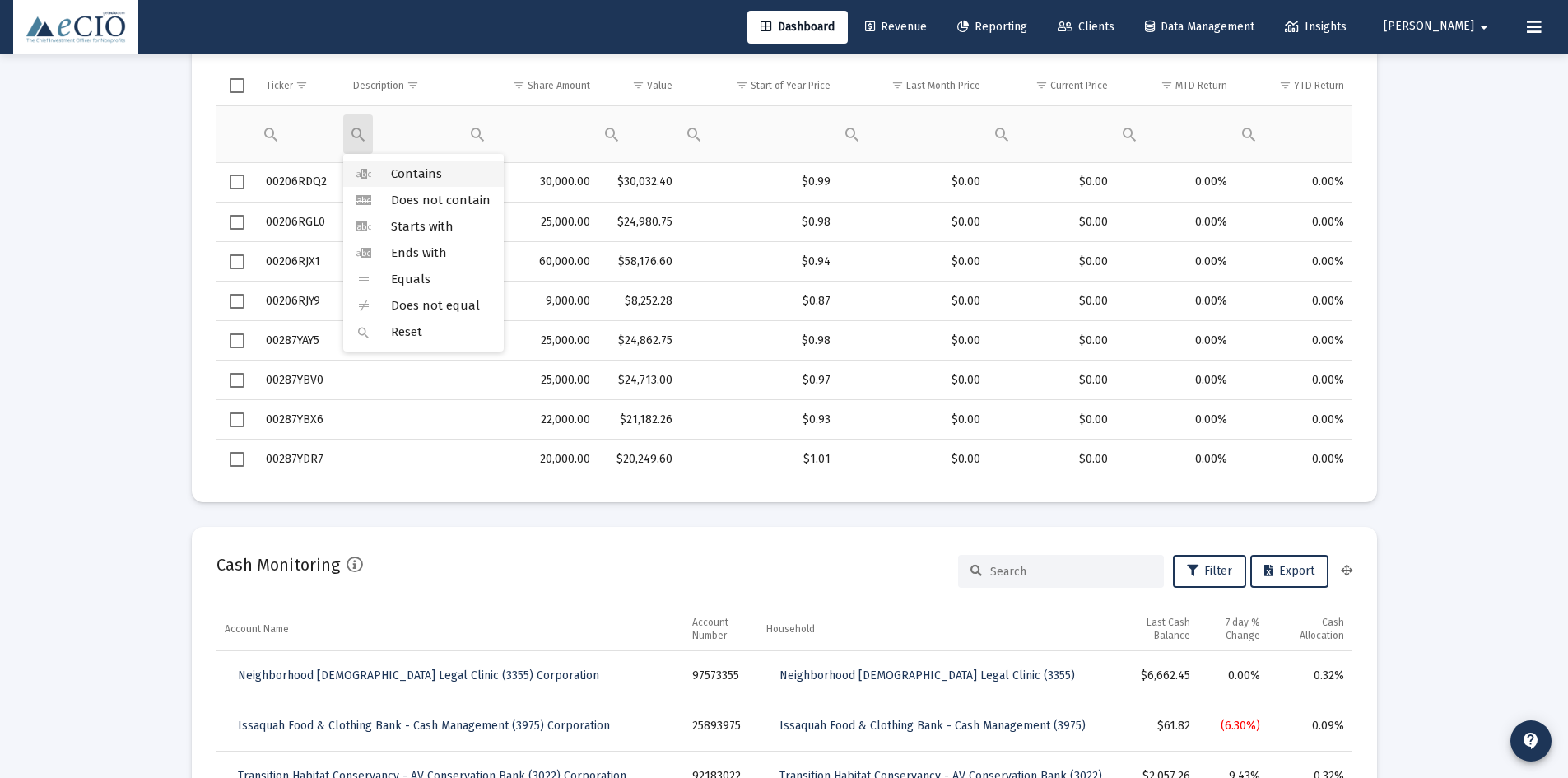
click at [367, 170] on icon at bounding box center [364, 174] width 15 height 15
click at [384, 143] on div "Filter cell" at bounding box center [394, 133] width 103 height 40
click at [0, 0] on div "Filter cell" at bounding box center [0, 0] width 0 height 0
click at [399, 173] on span "Contains" at bounding box center [417, 174] width 51 height 15
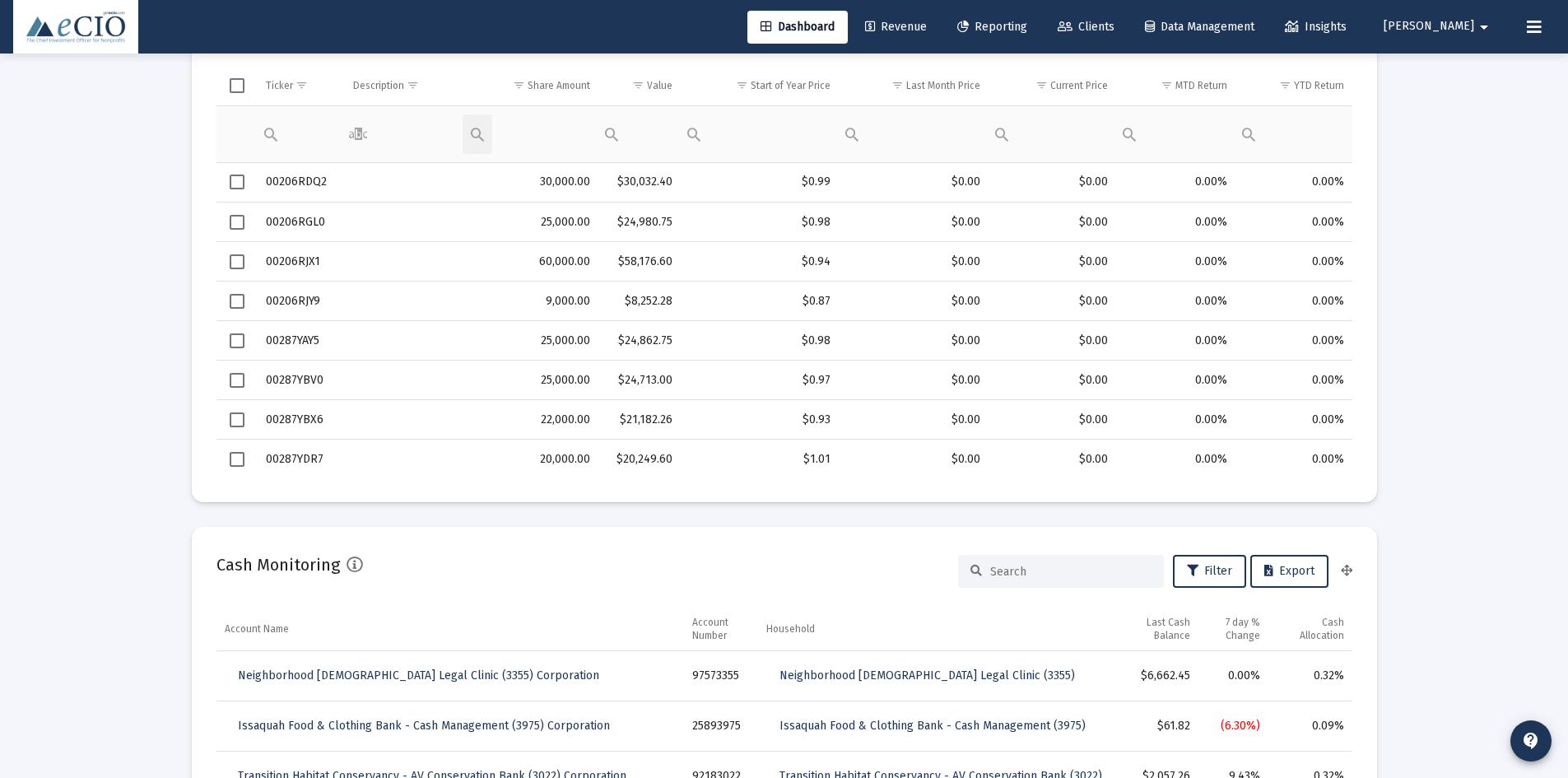
click at [478, 133] on div "Filter cell" at bounding box center [478, 135] width 30 height 40
click at [396, 168] on span "Contains" at bounding box center [417, 174] width 51 height 15
click at [359, 137] on div "Filter cell" at bounding box center [358, 135] width 30 height 40
click at [387, 133] on div "Filter cell" at bounding box center [394, 133] width 103 height 40
click at [405, 131] on div "Contains Does not contain Starts with Ends with Equals Does not equal Reset" at bounding box center [394, 133] width 103 height 40
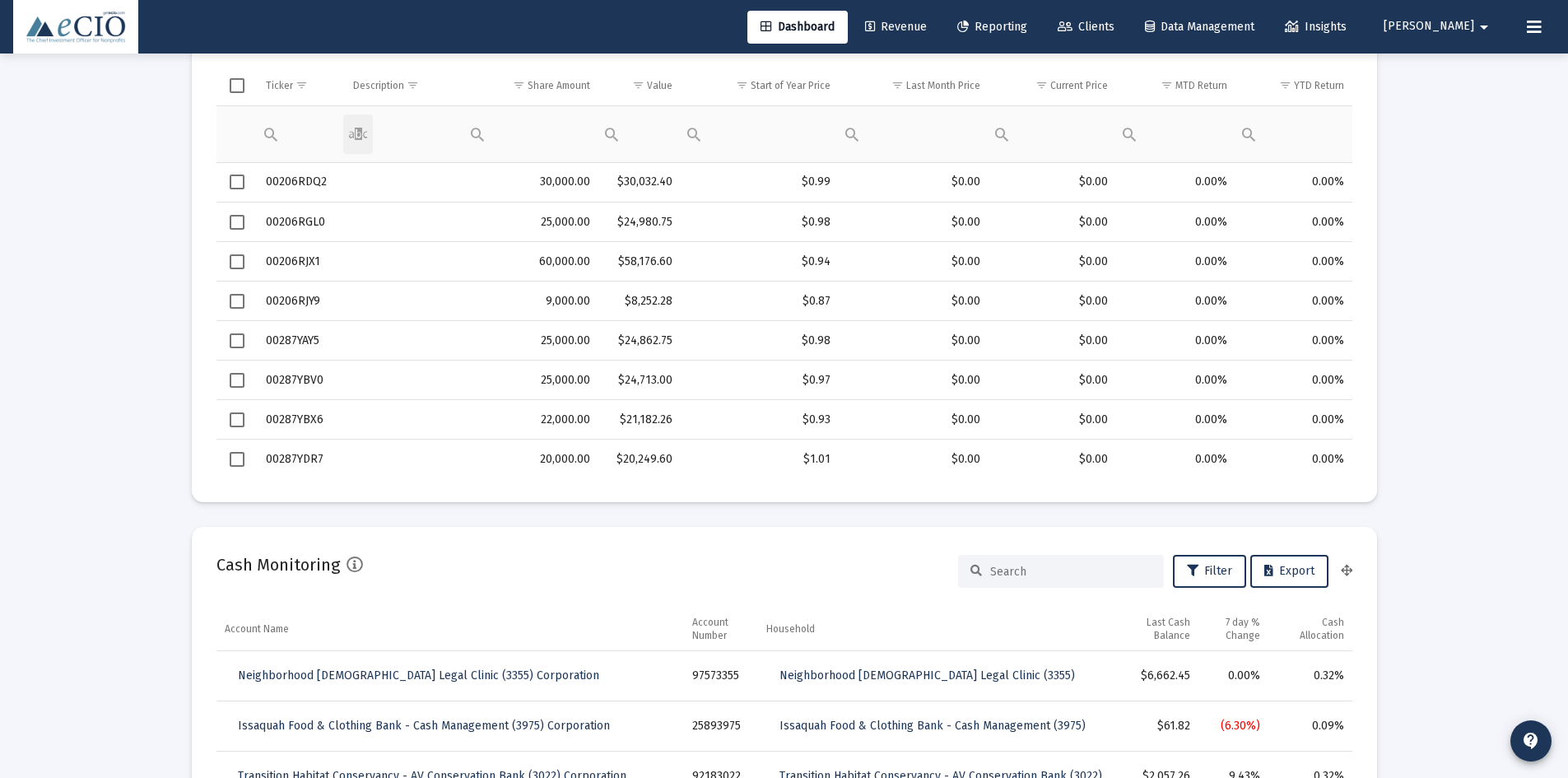
click at [405, 131] on div "Contains Does not contain Starts with Ends with Equals Does not equal Reset" at bounding box center [394, 133] width 103 height 40
click at [280, 131] on div "Filter cell" at bounding box center [271, 135] width 30 height 40
click at [306, 168] on span "Contains" at bounding box center [329, 174] width 51 height 15
type input "duration"
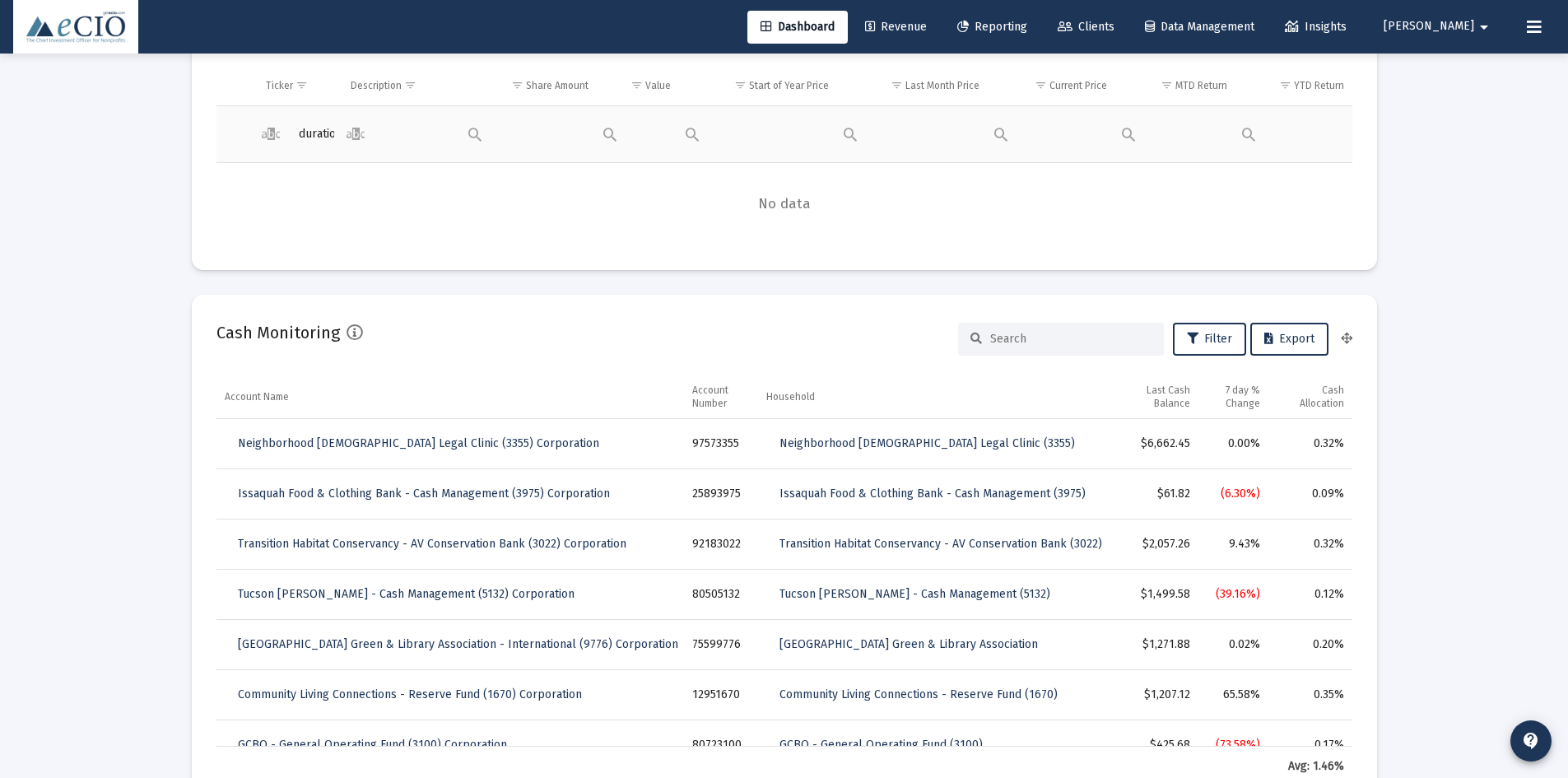
click at [304, 129] on div "Filter cell" at bounding box center [291, 133] width 70 height 40
click at [323, 135] on div "Filter cell" at bounding box center [291, 133] width 70 height 40
click at [474, 135] on div "Filter cell" at bounding box center [475, 135] width 30 height 40
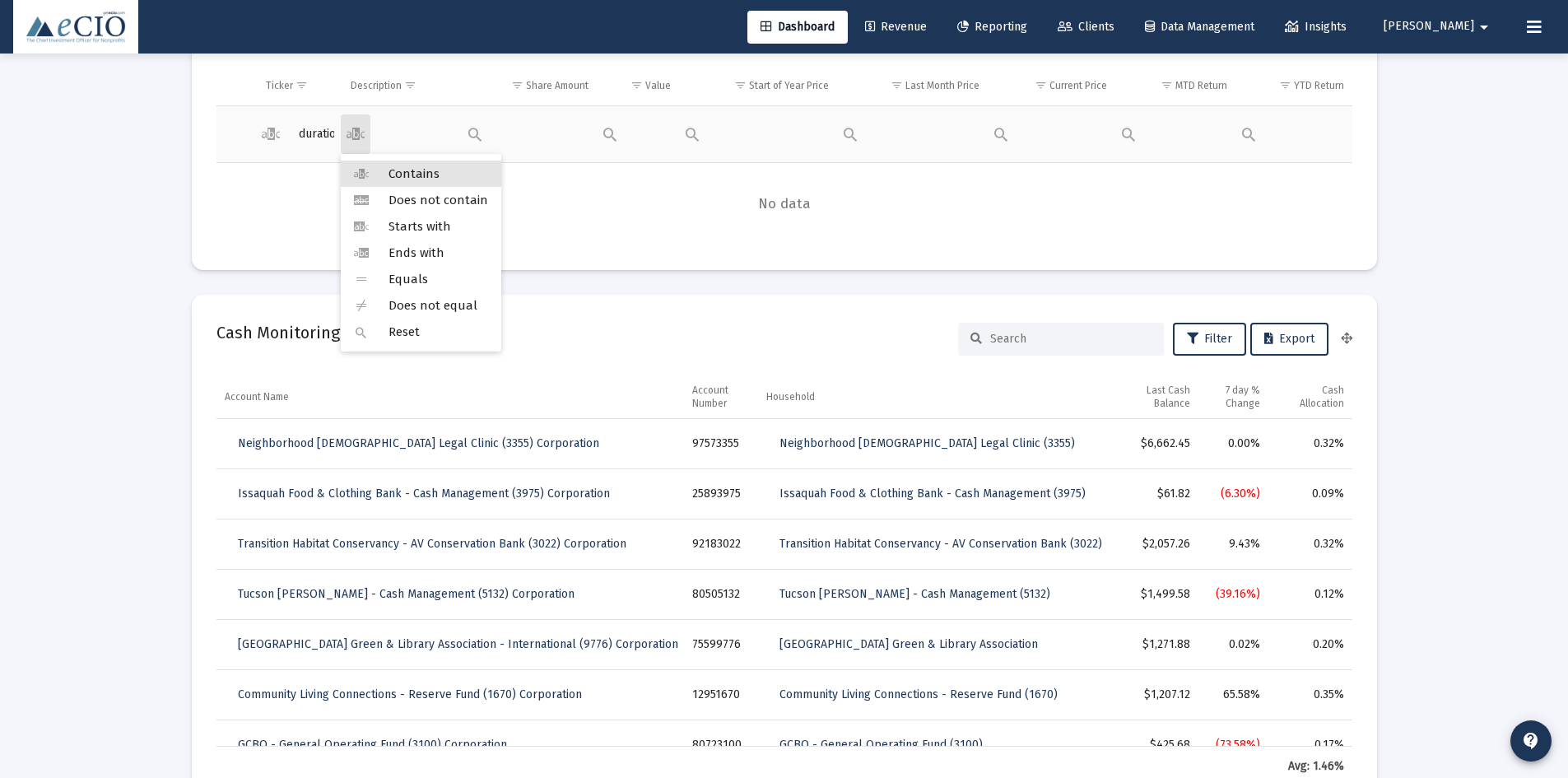
click at [326, 132] on input "duration" at bounding box center [301, 135] width 70 height 40
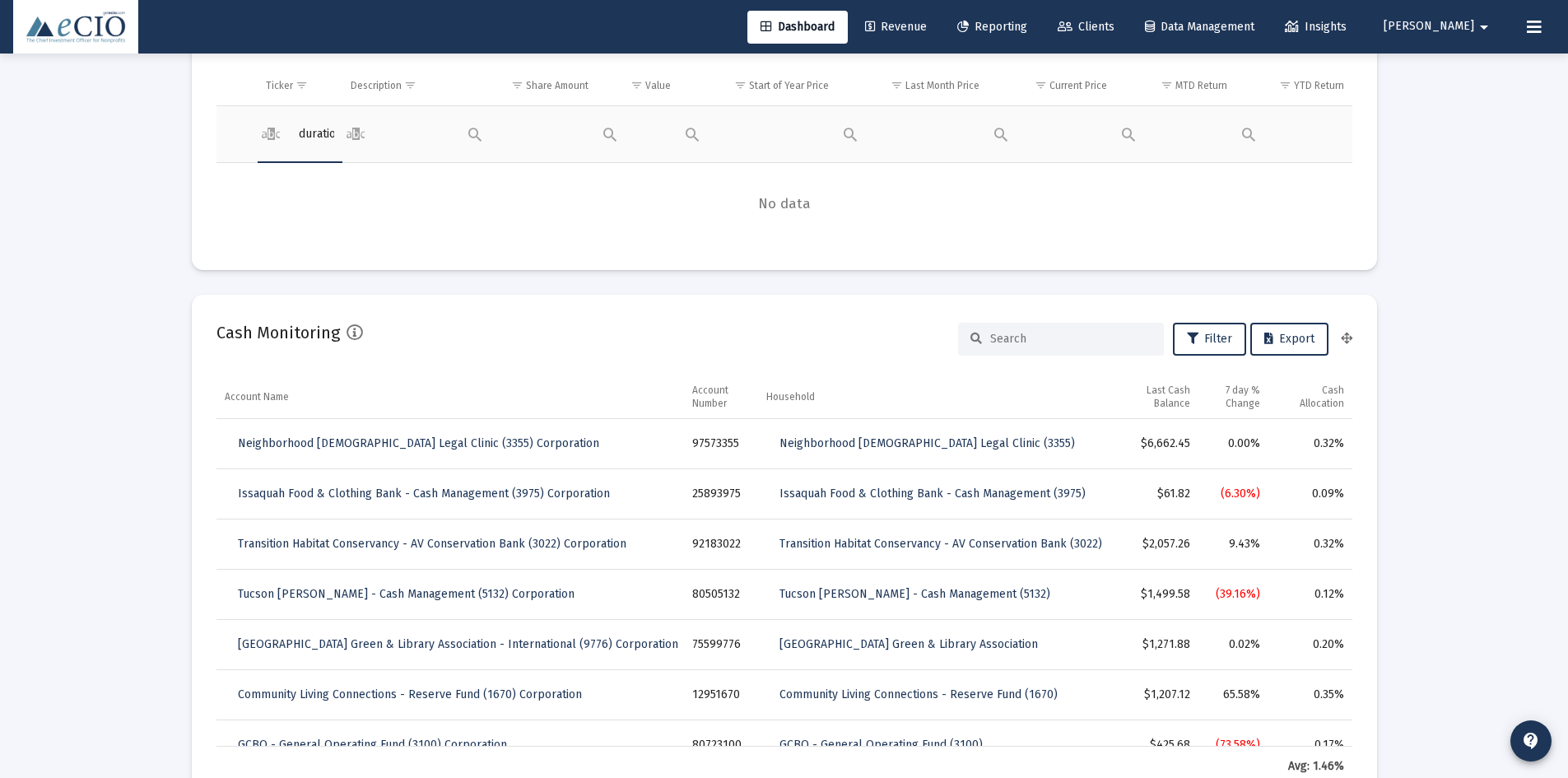
click at [297, 134] on div "Filter cell" at bounding box center [291, 133] width 70 height 40
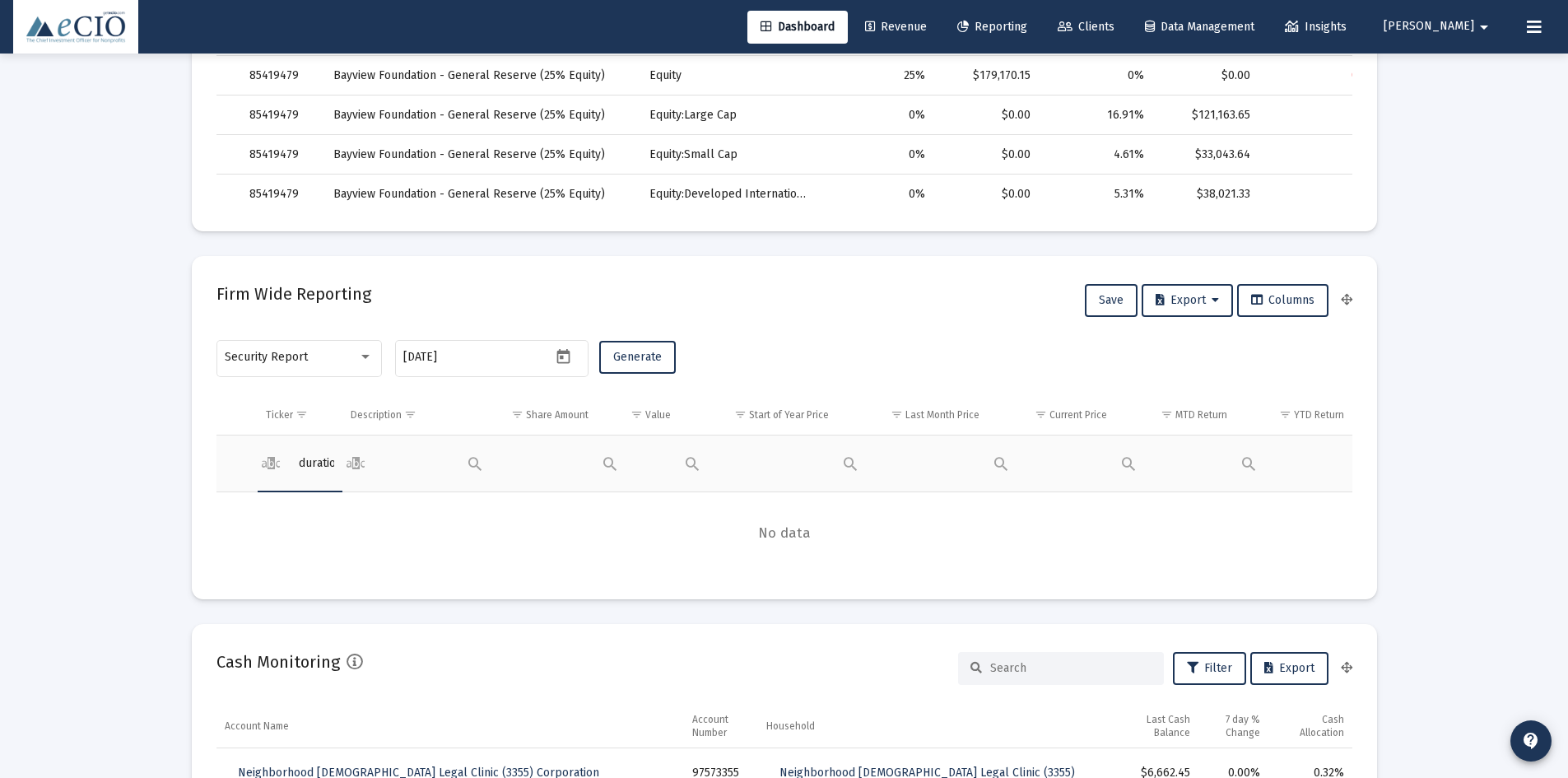
click at [330, 468] on input "duration" at bounding box center [301, 464] width 70 height 40
type input "n"
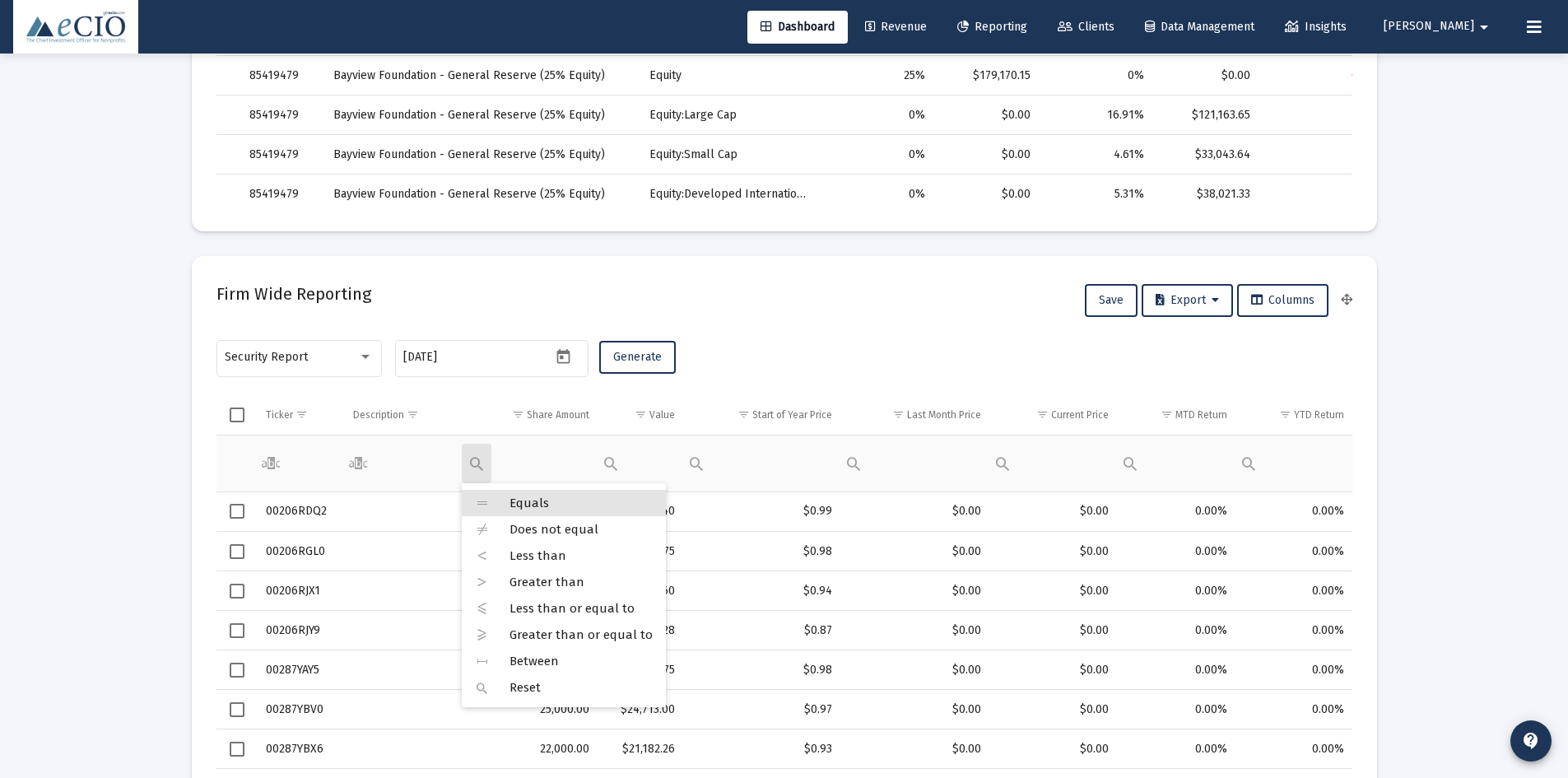
click at [489, 465] on div "Filter cell" at bounding box center [477, 464] width 30 height 40
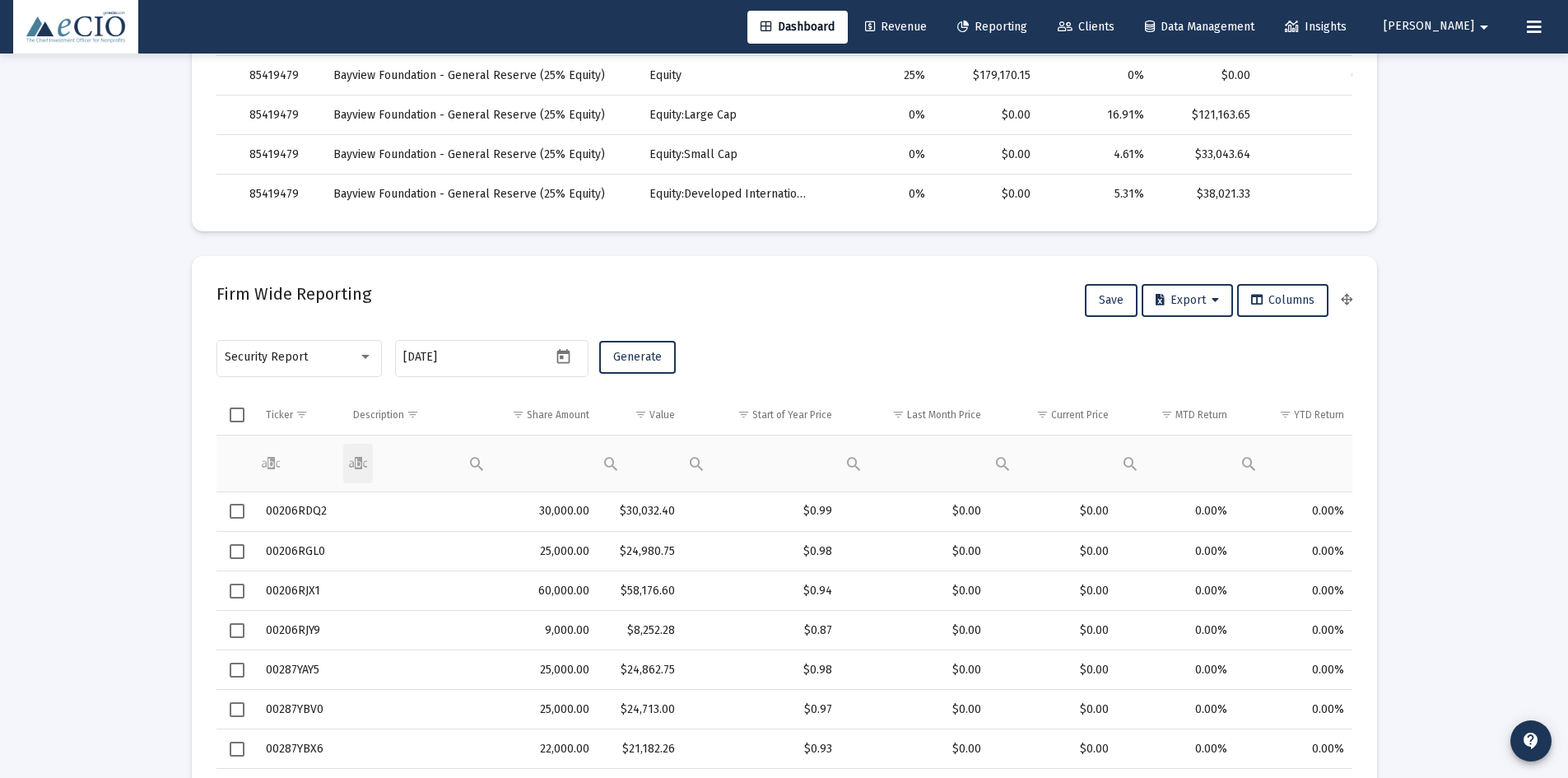
click at [409, 465] on div "Contains Does not contain Starts with Ends with Equals Does not equal Reset" at bounding box center [394, 462] width 103 height 40
click at [465, 465] on div "Filter cell" at bounding box center [477, 464] width 30 height 40
click at [409, 479] on div "Contains Does not contain Starts with Ends with Equals Does not equal Reset" at bounding box center [394, 462] width 103 height 40
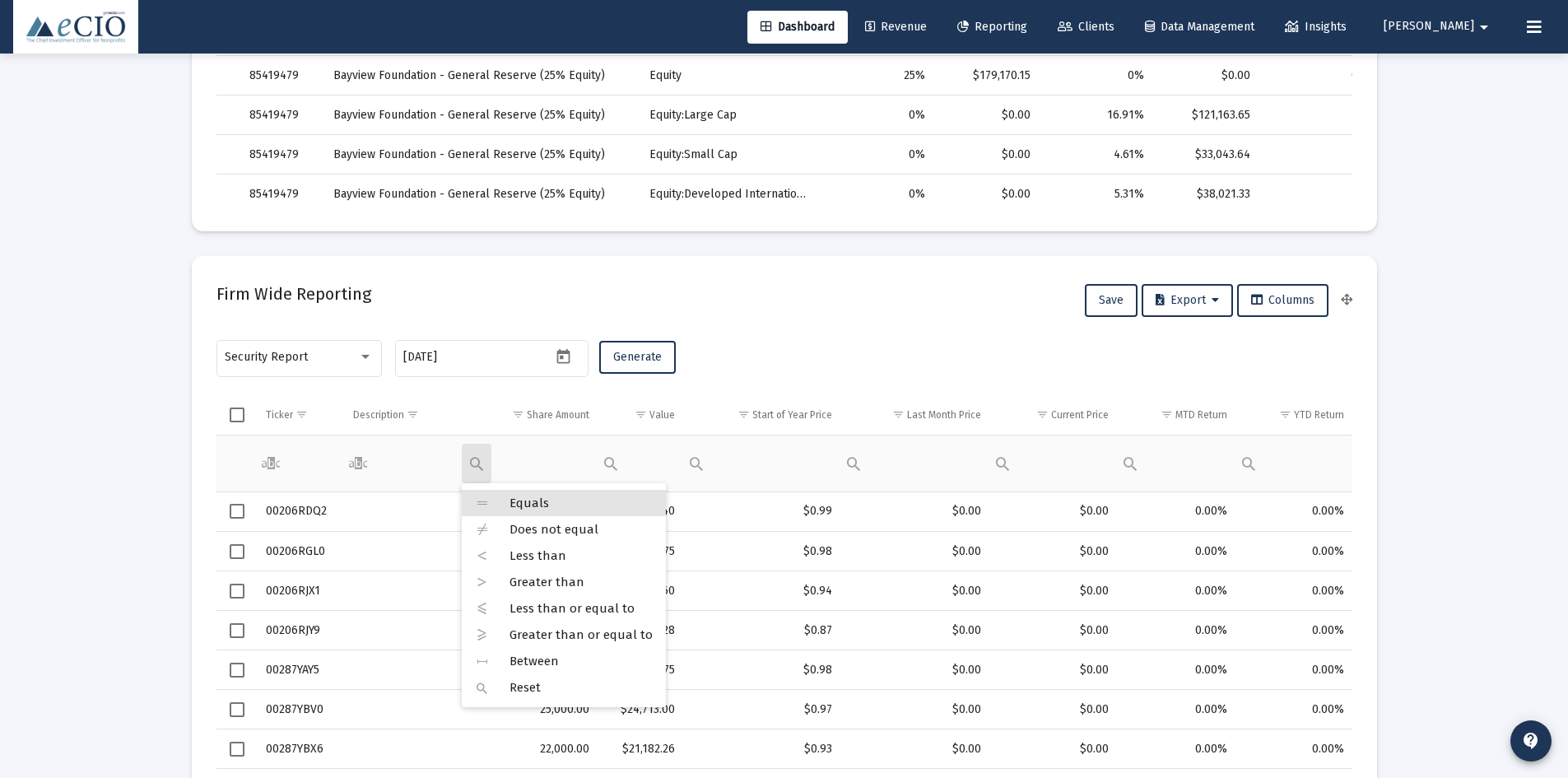
click at [471, 468] on div "Filter cell" at bounding box center [477, 464] width 30 height 40
click at [527, 689] on span "Reset" at bounding box center [525, 688] width 31 height 15
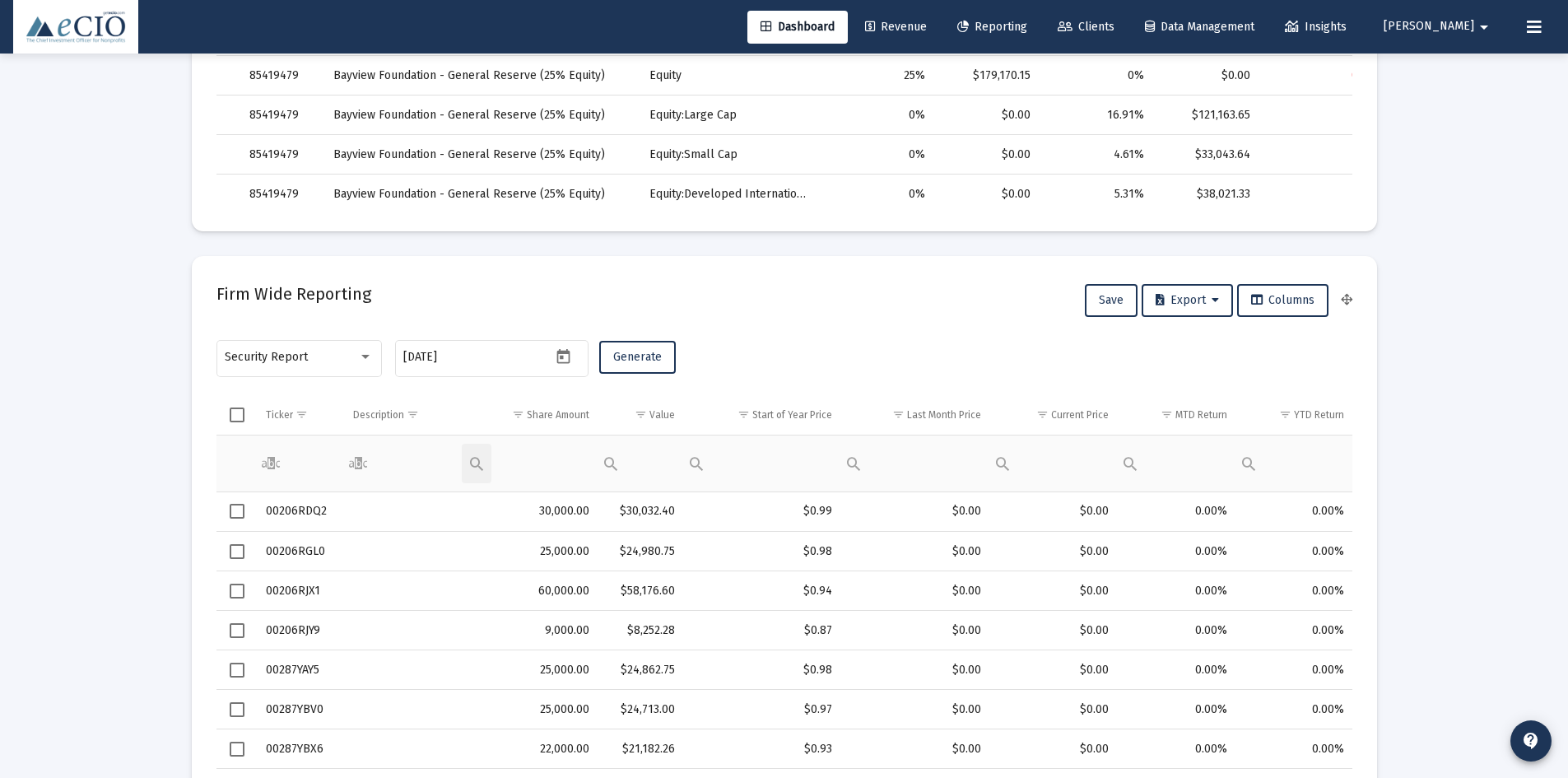
click at [550, 460] on div "Equals Does not equal Less than Greater than Less than or equal to Greater than…" at bounding box center [520, 462] width 118 height 40
click at [412, 446] on div "Contains Does not contain Starts with Ends with Equals Does not equal Reset" at bounding box center [394, 462] width 103 height 40
click at [362, 464] on div "Filter cell" at bounding box center [358, 464] width 30 height 40
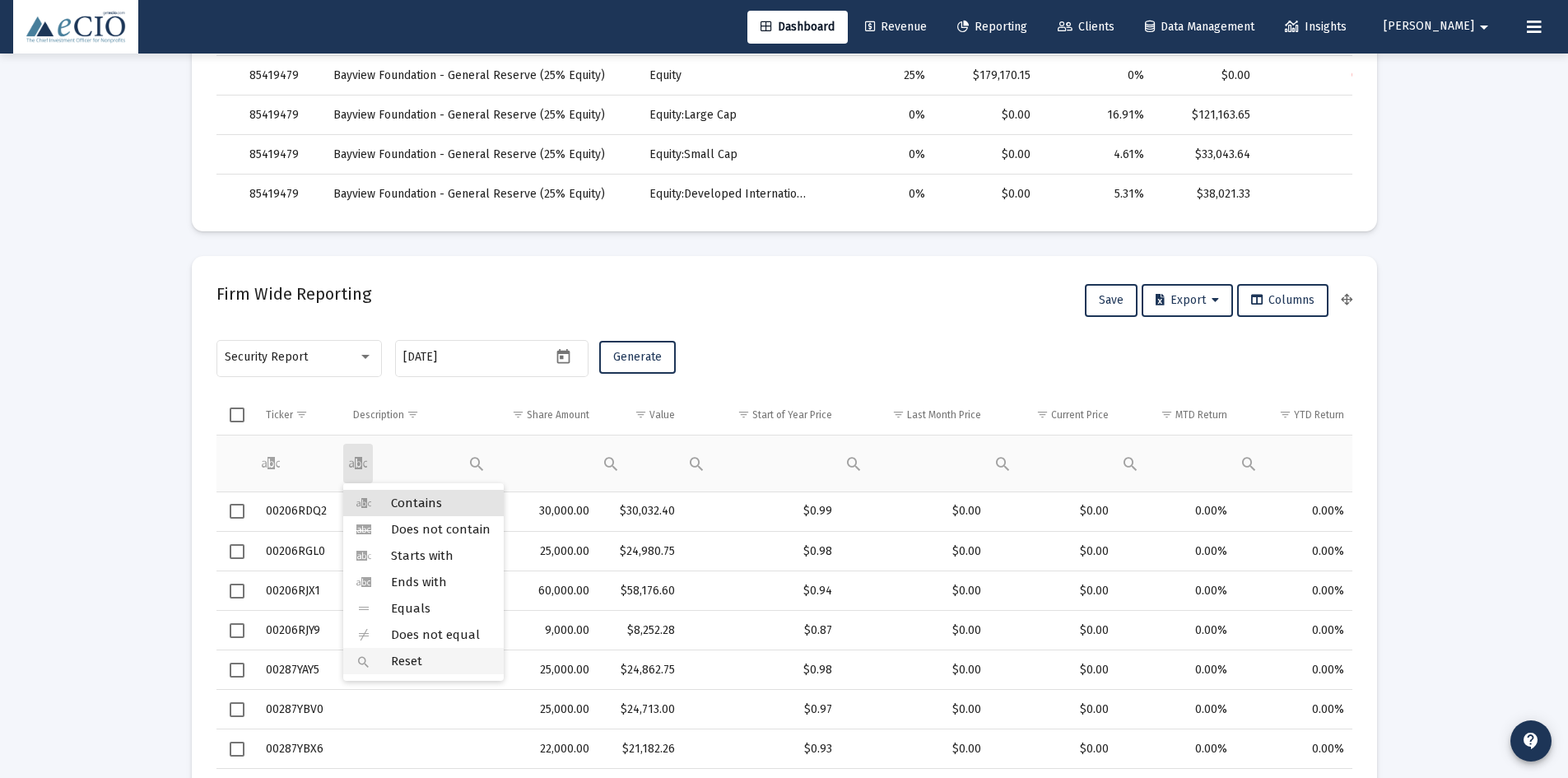
drag, startPoint x: 416, startPoint y: 660, endPoint x: 386, endPoint y: 563, distance: 101.5
click at [413, 659] on span "Reset" at bounding box center [406, 661] width 31 height 15
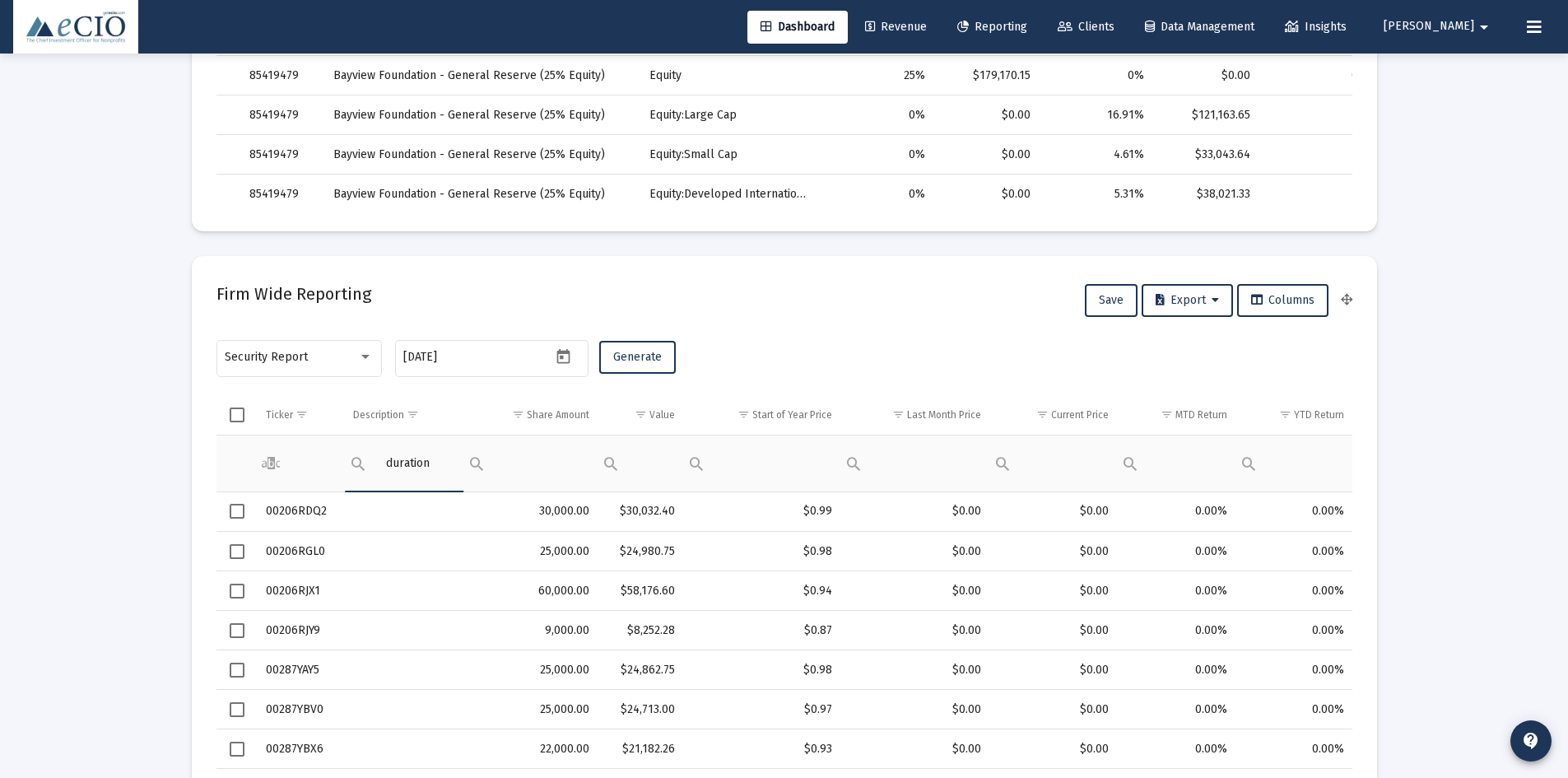
type input "duration"
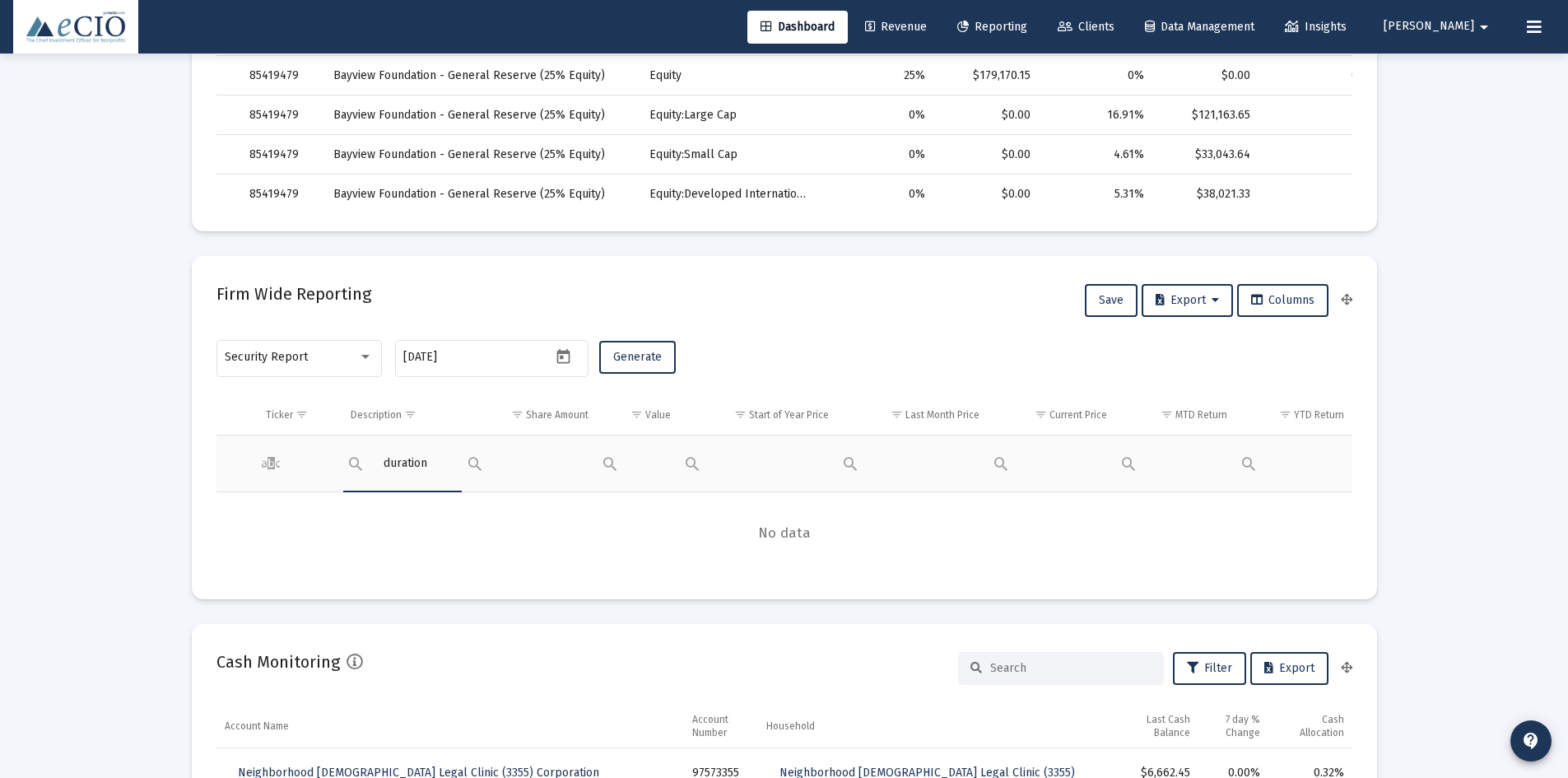
drag, startPoint x: 453, startPoint y: 461, endPoint x: 317, endPoint y: 466, distance: 136.1
click at [317, 466] on tr "Contains Does not contain Starts with Ends with Equals Does not equal Reset Con…" at bounding box center [784, 463] width 1136 height 56
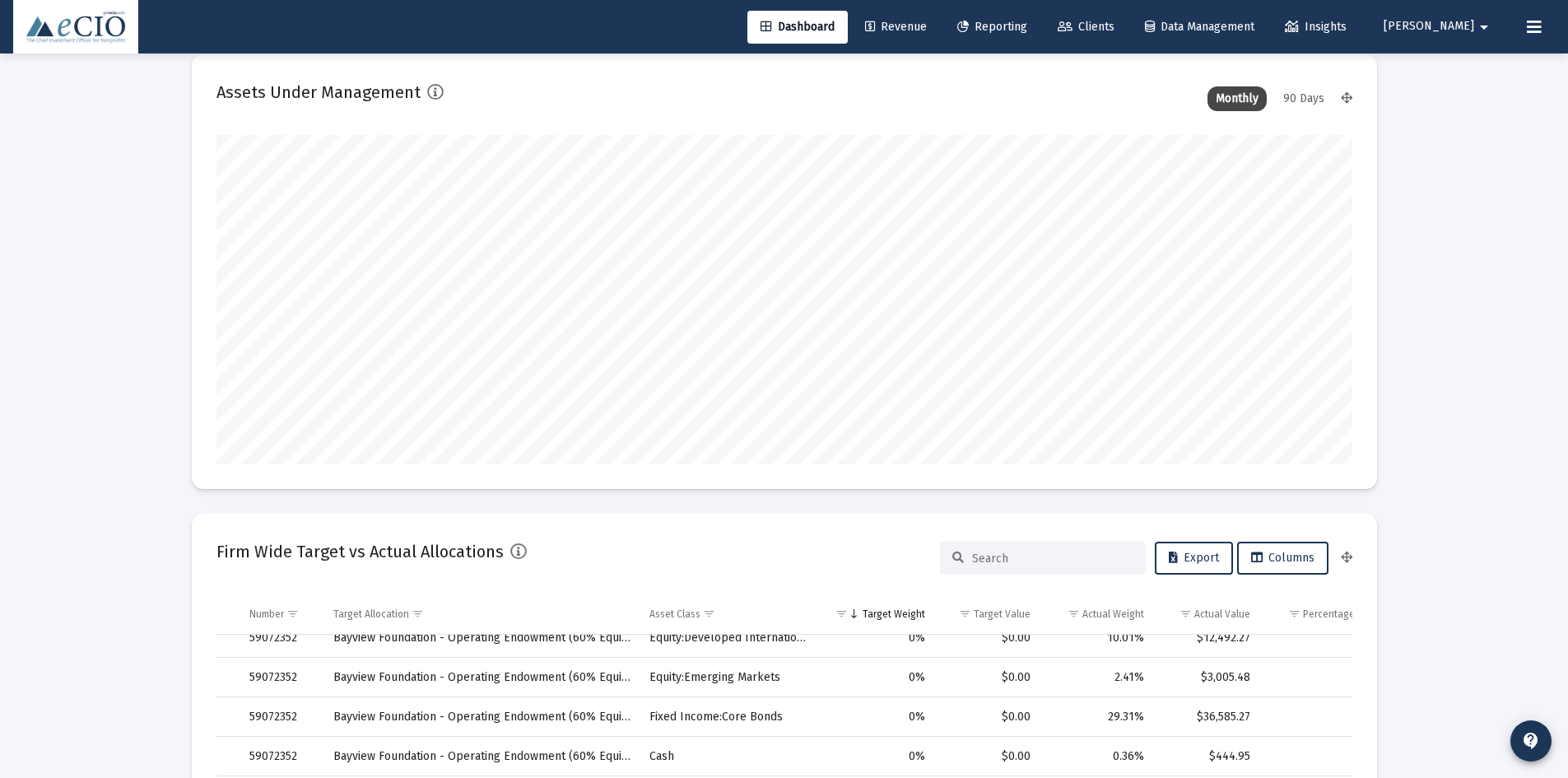
scroll to position [0, 0]
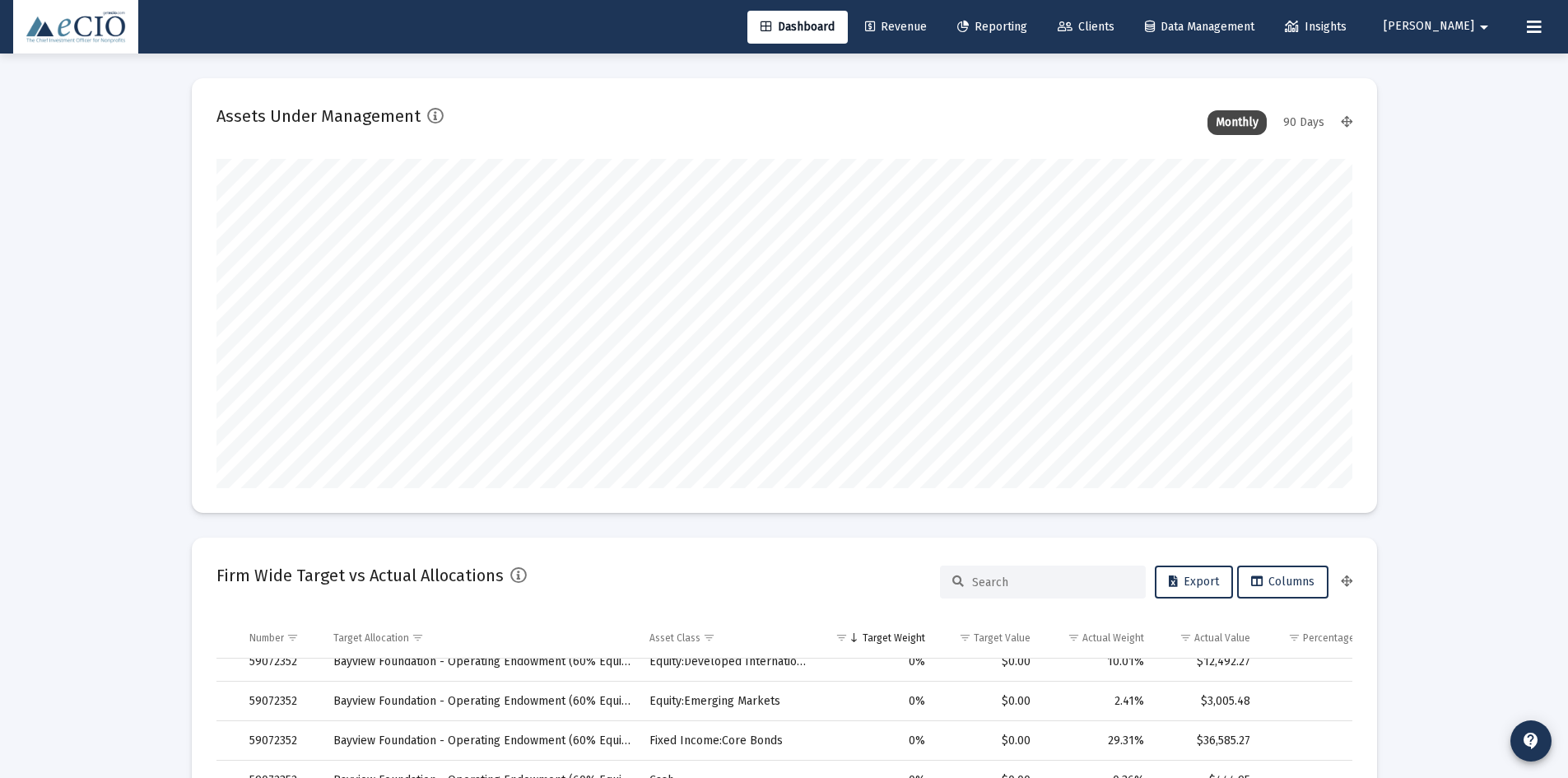
click at [1027, 30] on span "Reporting" at bounding box center [992, 26] width 70 height 14
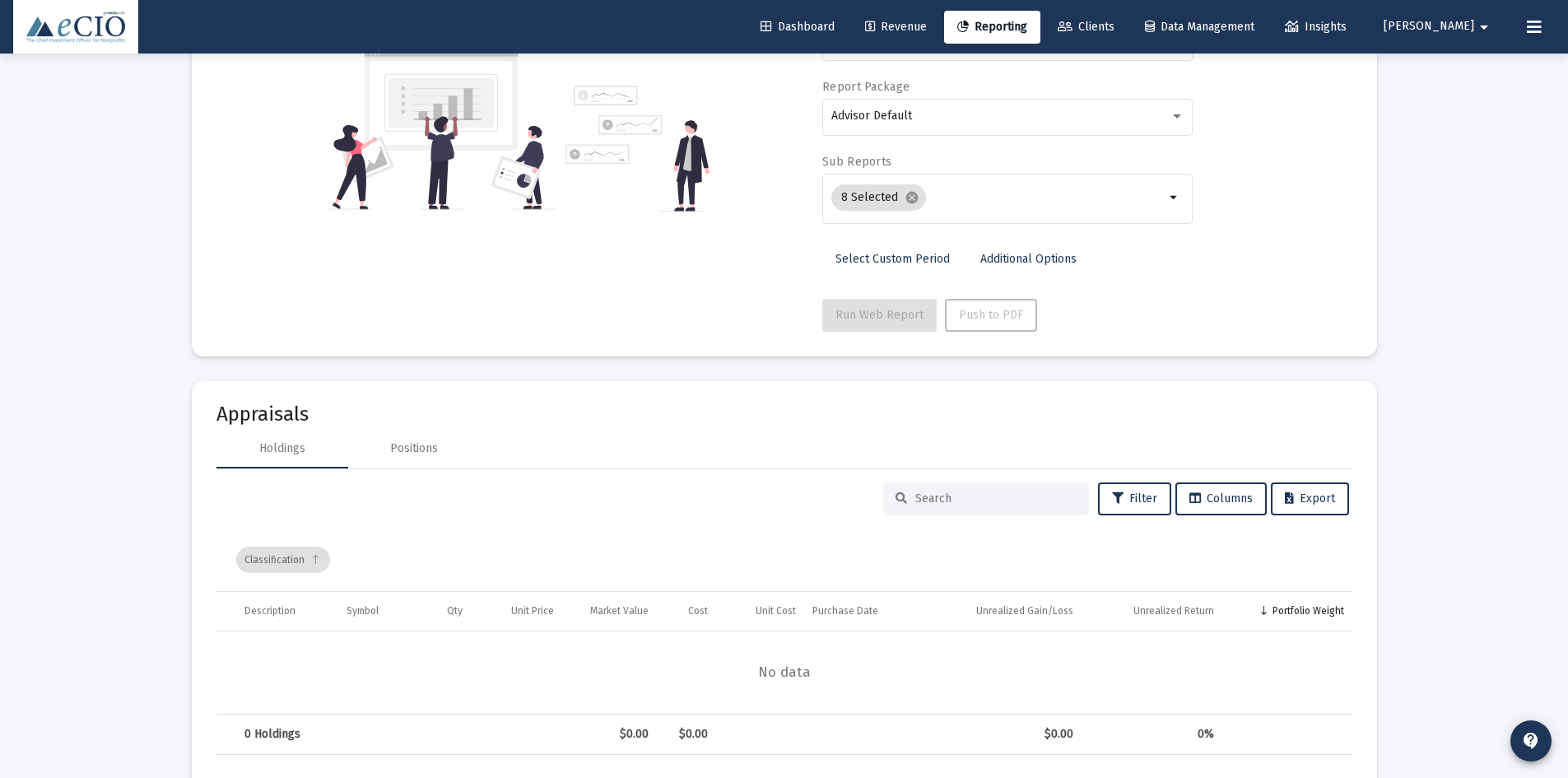
scroll to position [291, 0]
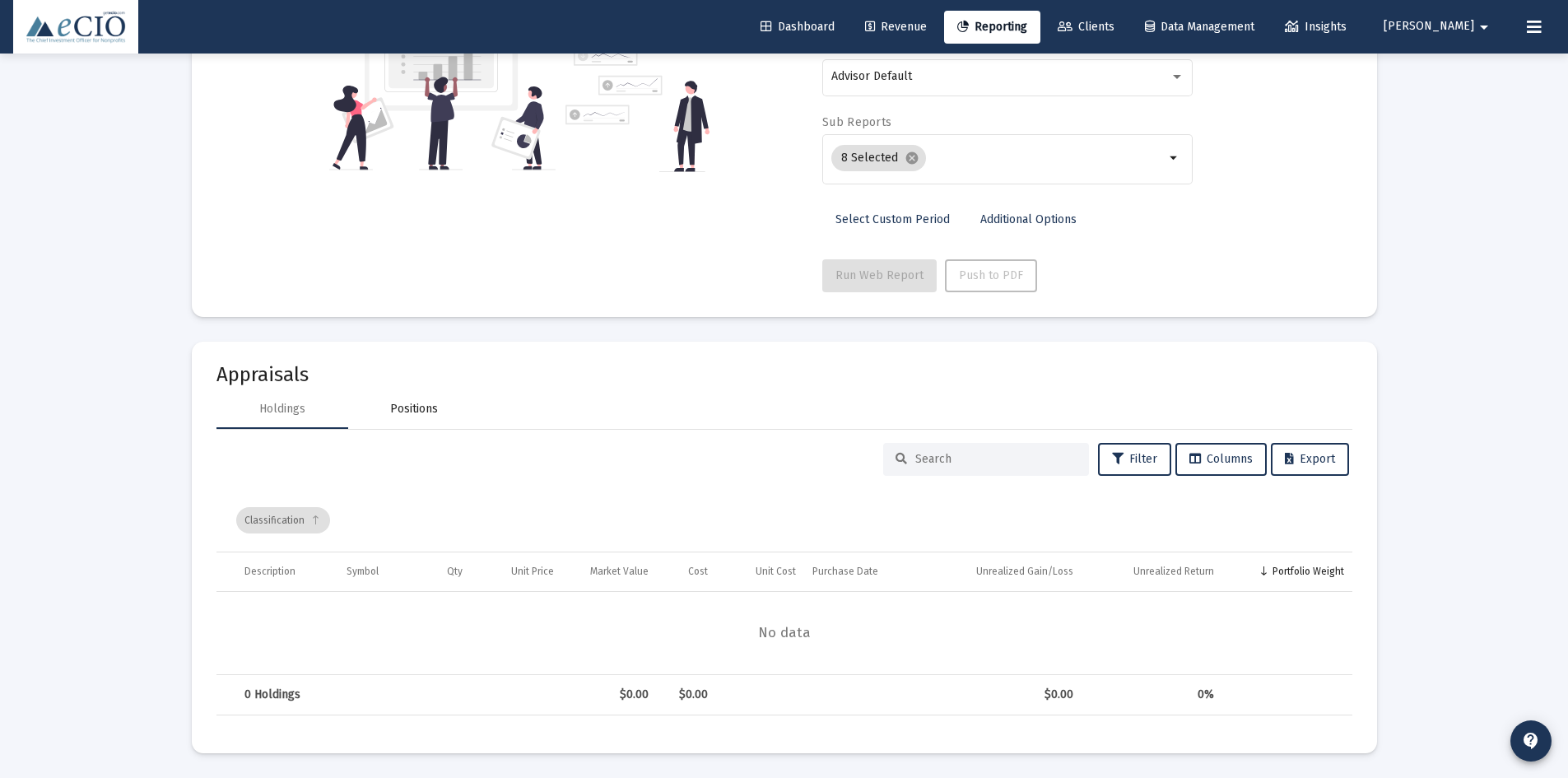
click at [402, 402] on div "Positions" at bounding box center [414, 409] width 48 height 17
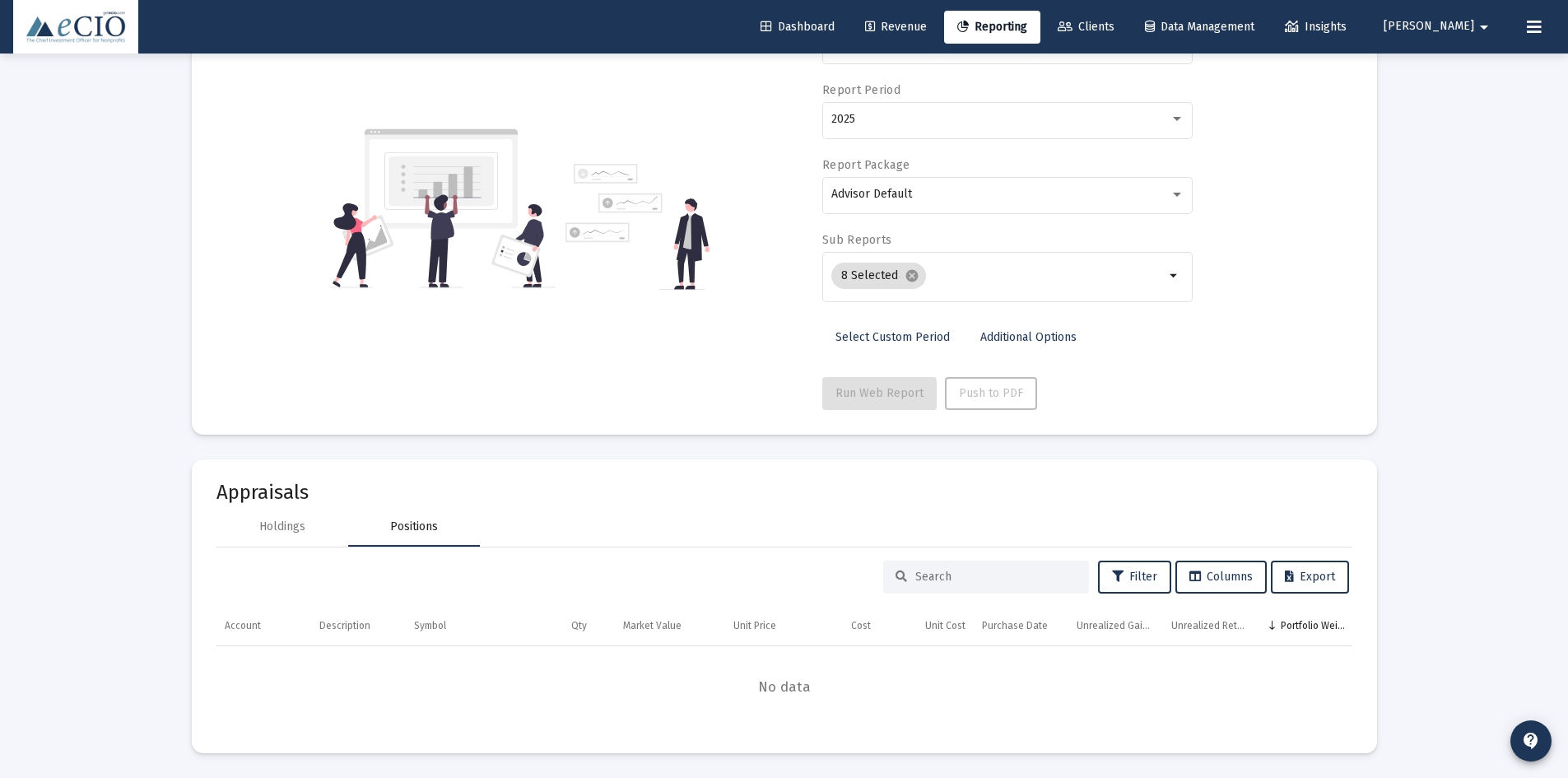
scroll to position [0, 0]
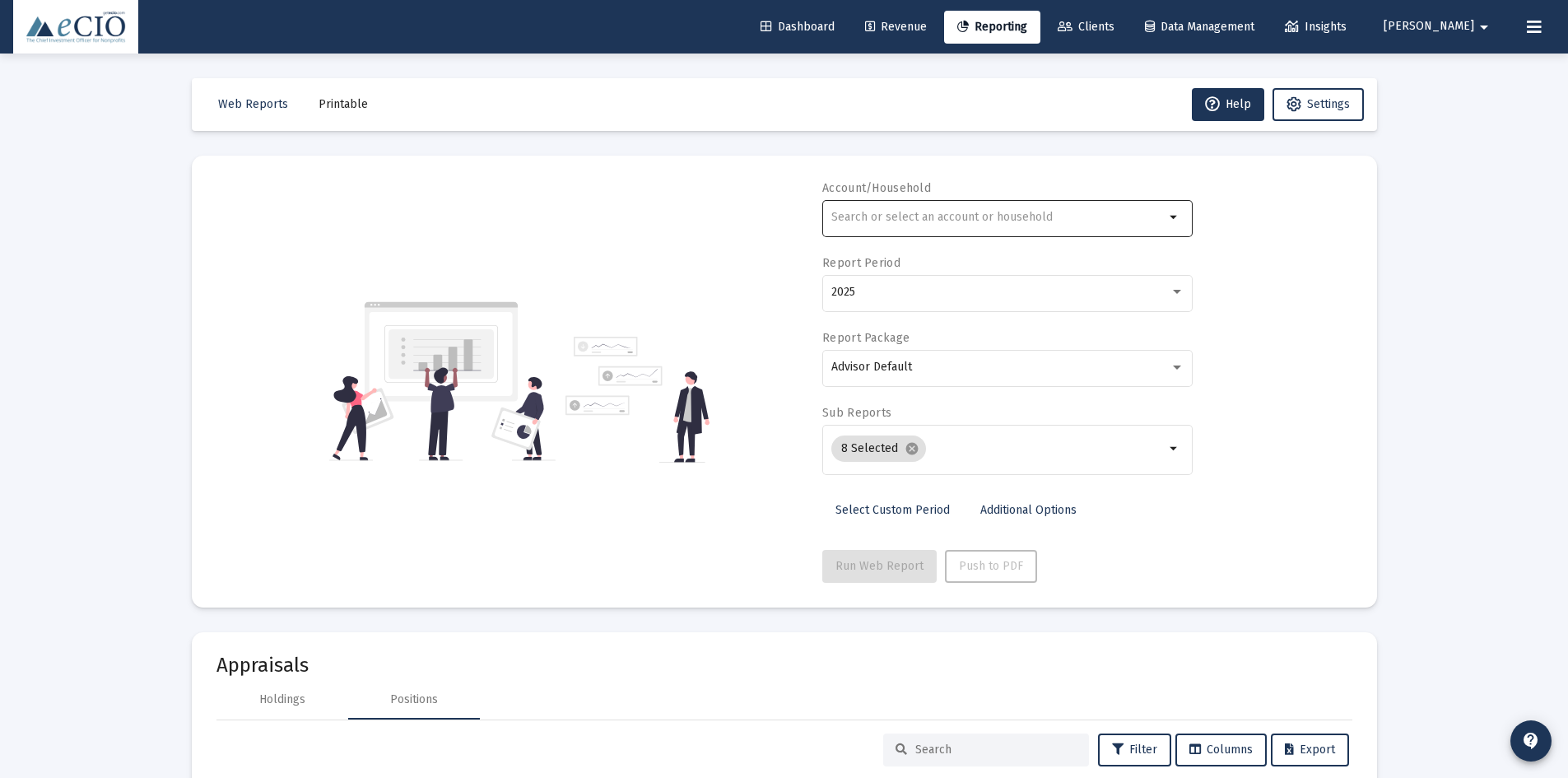
click at [879, 219] on input "text" at bounding box center [998, 217] width 333 height 13
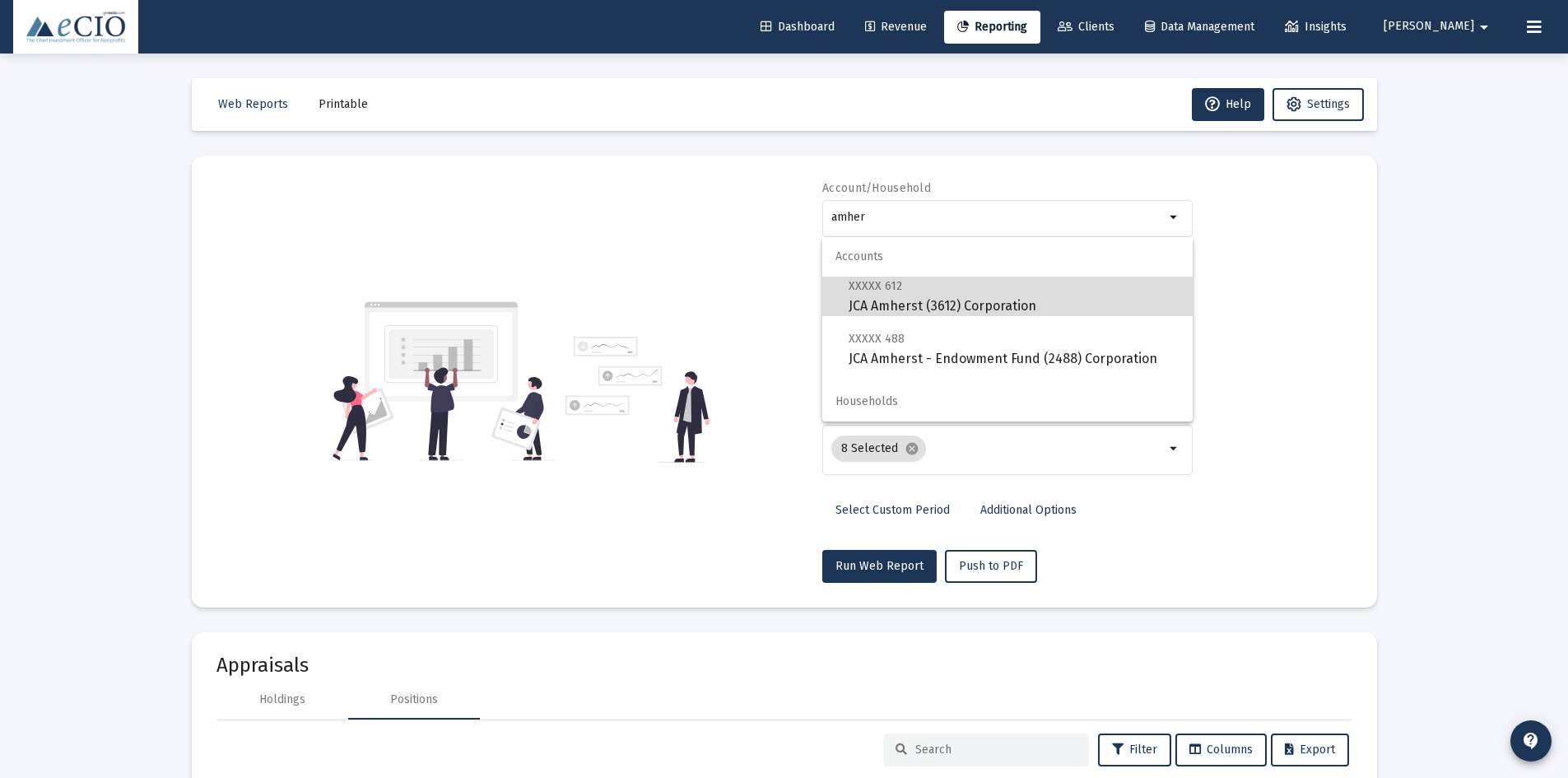
click at [911, 291] on span "XXXXX 612 JCA Amherst (3612) Corporation" at bounding box center [1014, 295] width 331 height 40
type input "JCA Amherst (3612) Corporation"
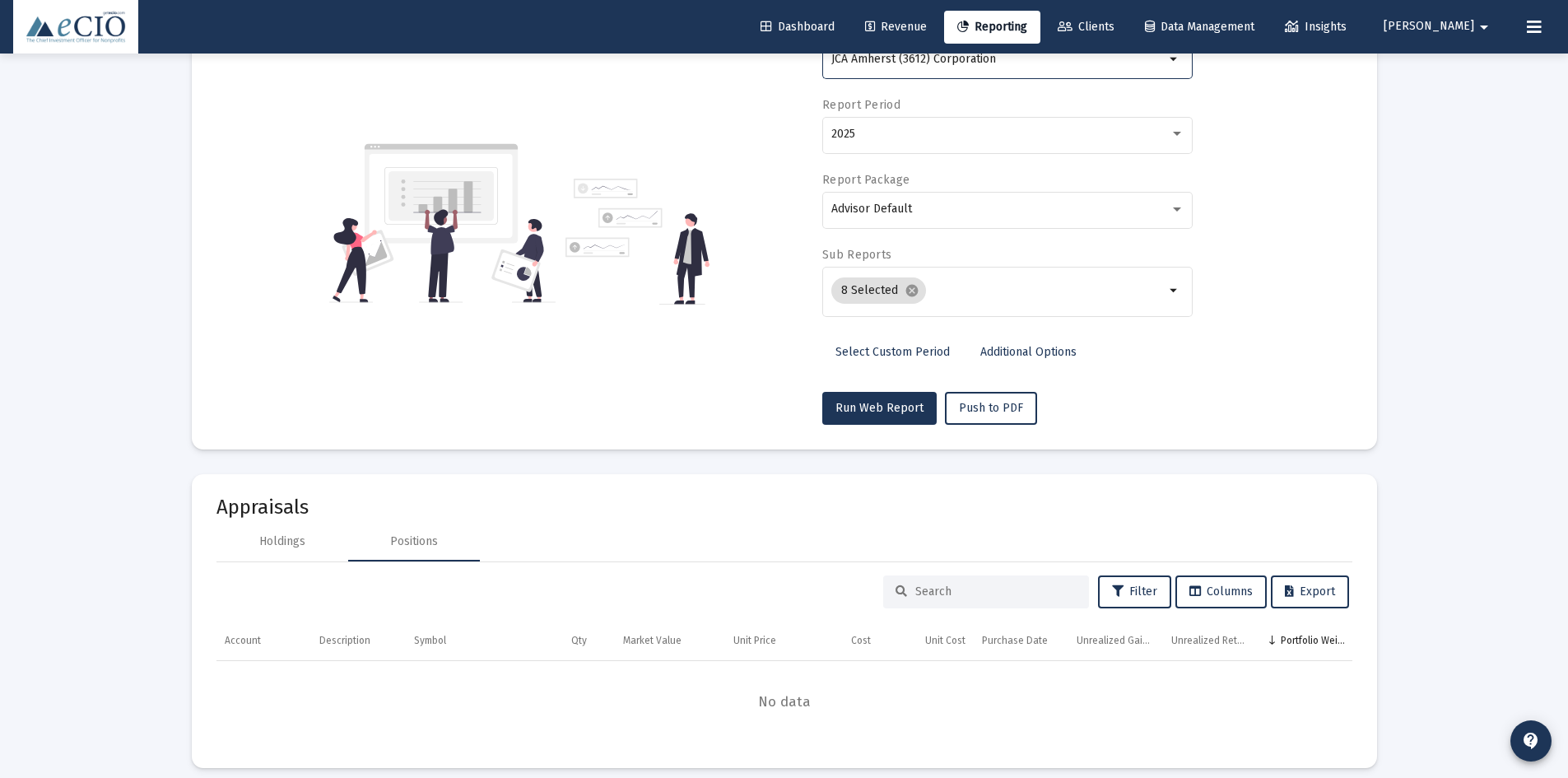
scroll to position [165, 0]
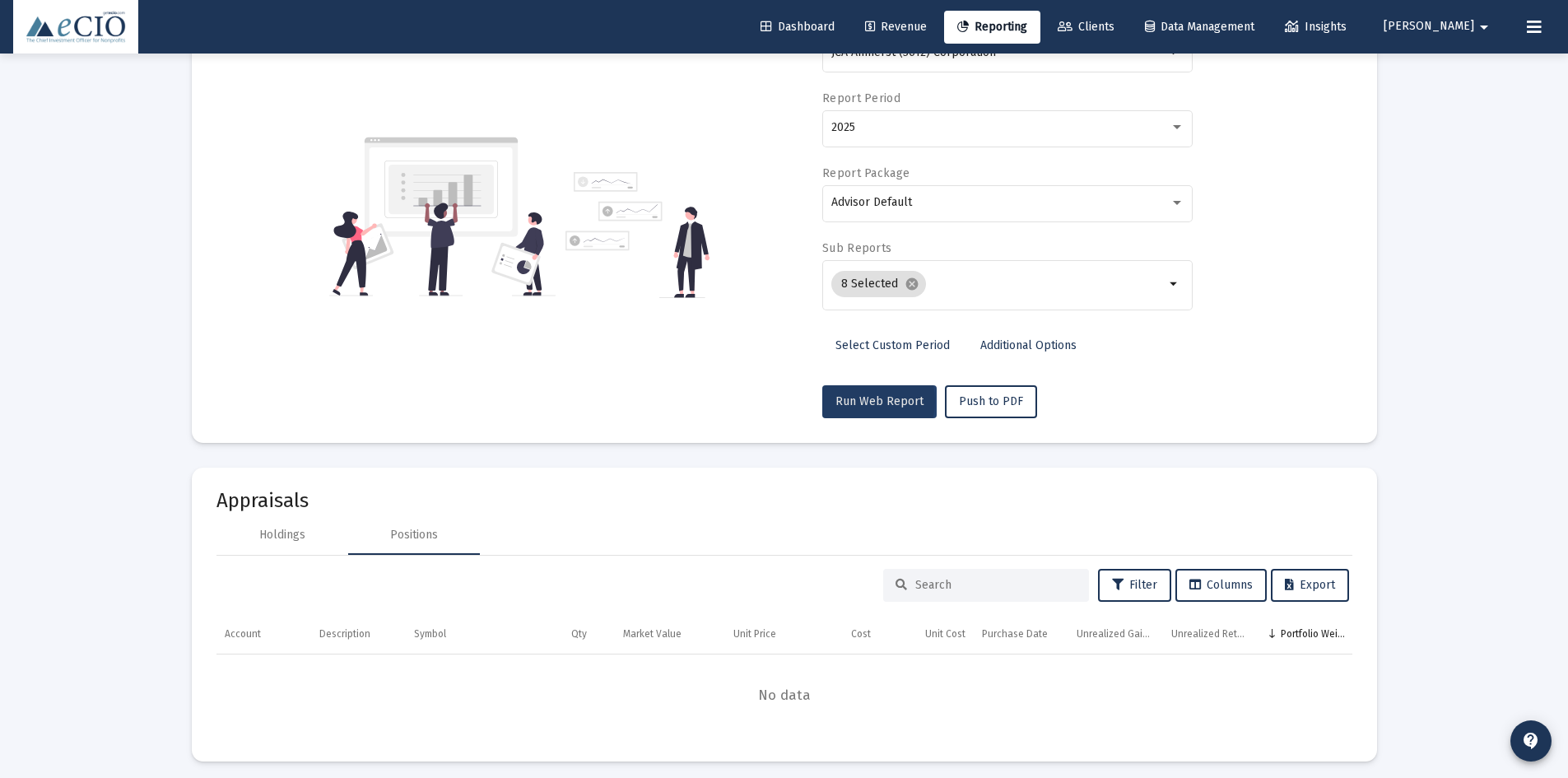
click at [861, 401] on span "Run Web Report" at bounding box center [879, 401] width 88 height 14
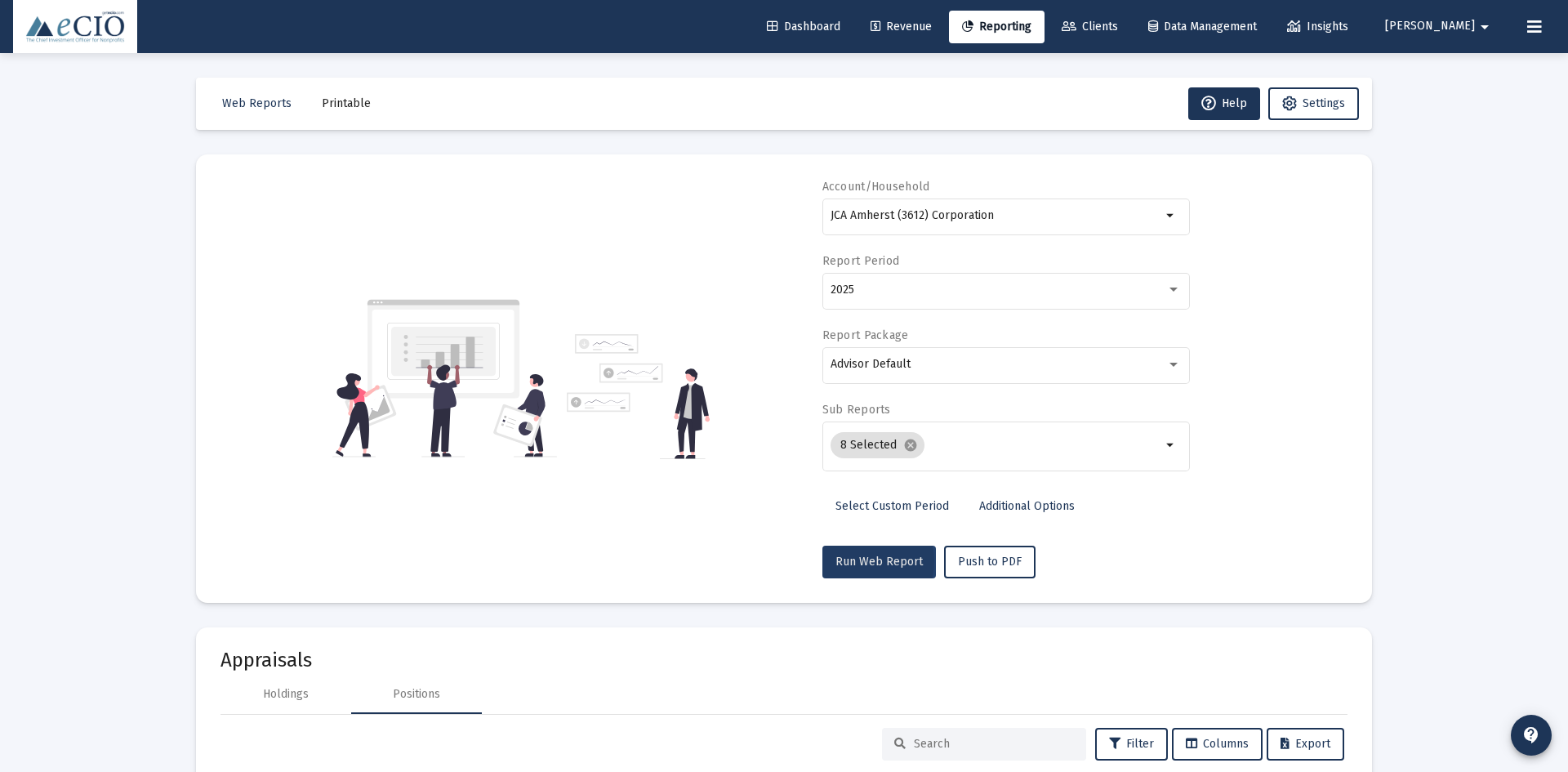
select select "View all"
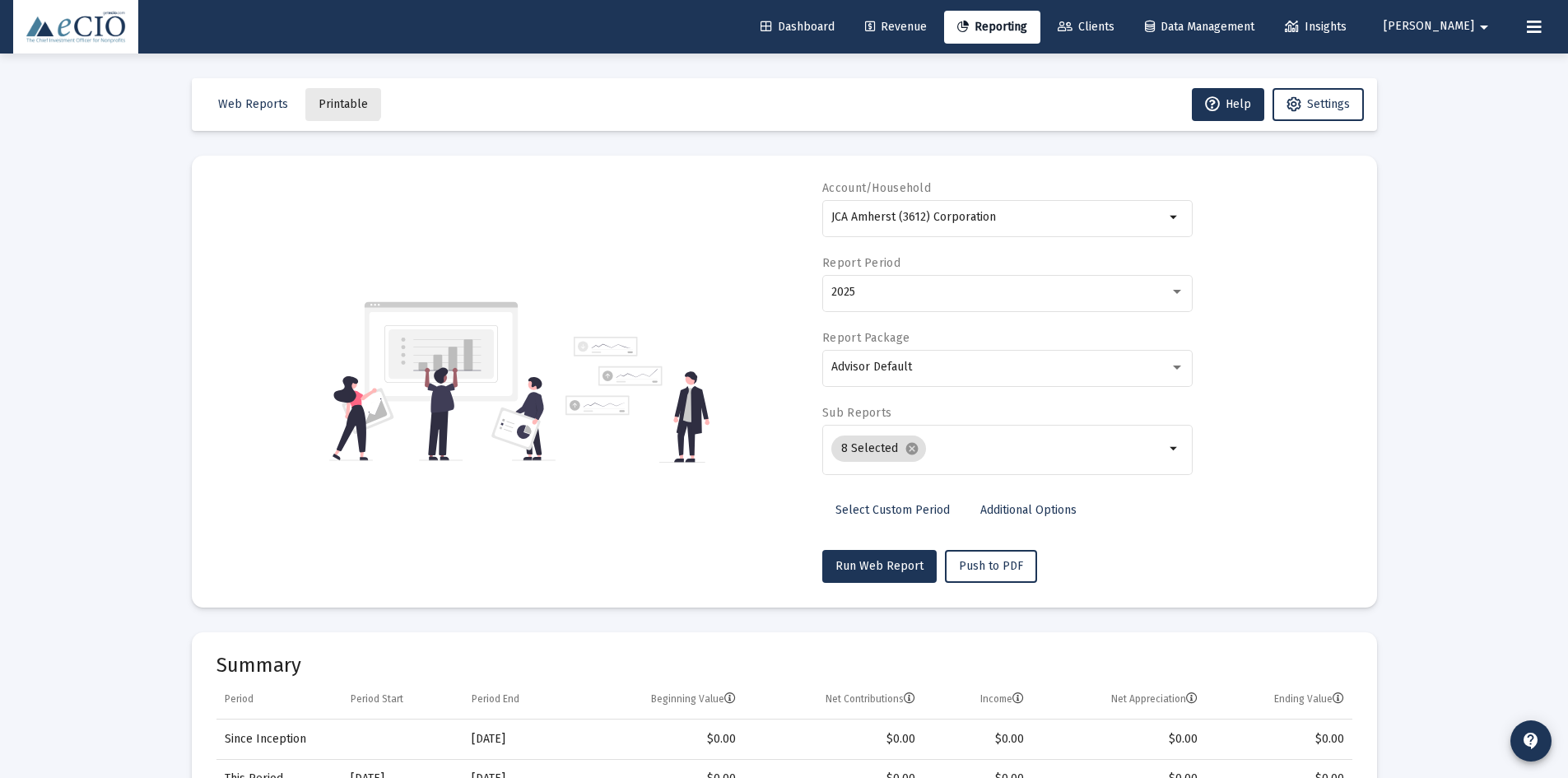
click at [325, 89] on button "Printable" at bounding box center [343, 104] width 76 height 33
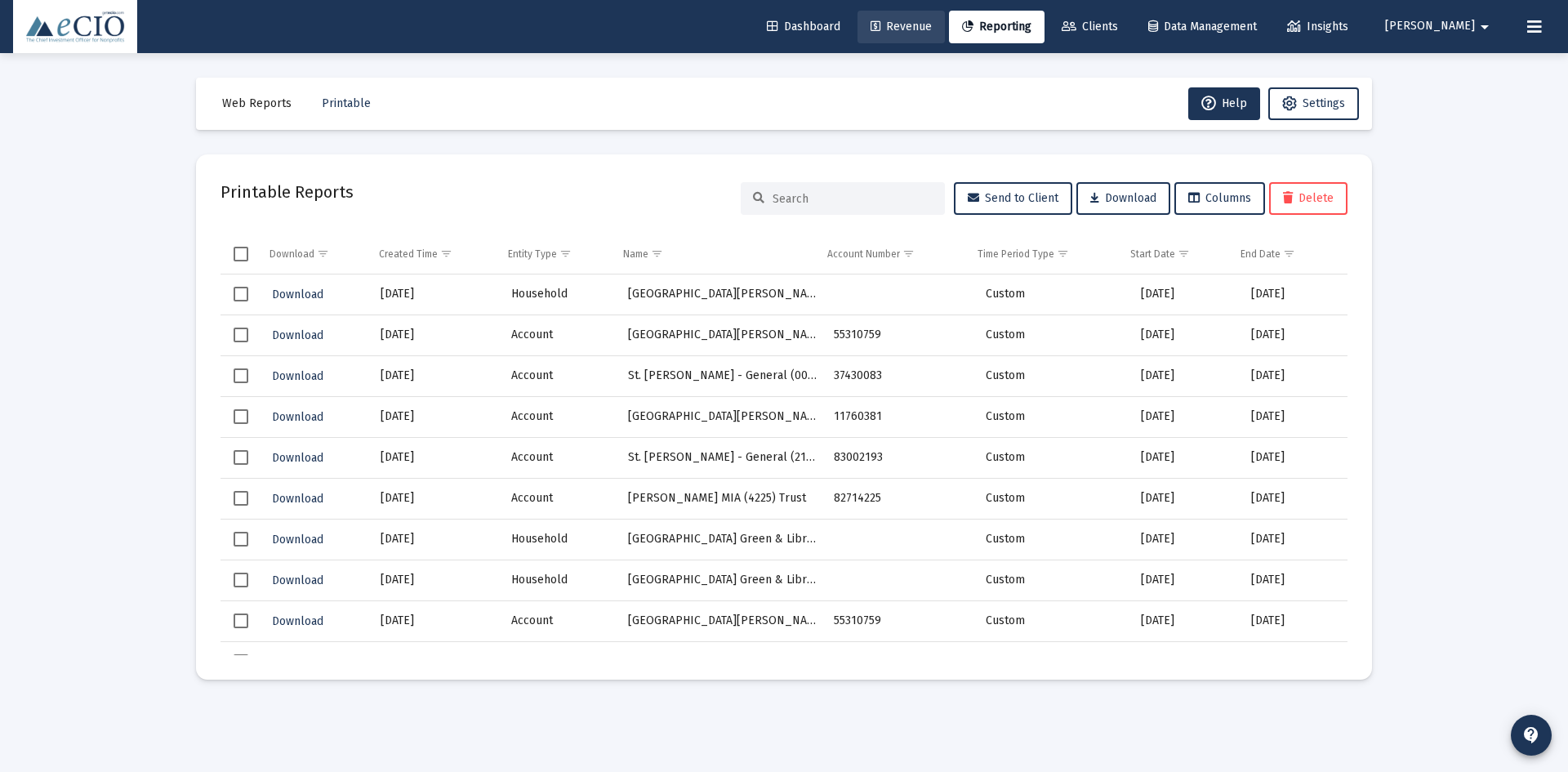
click at [931, 30] on span "Revenue" at bounding box center [902, 26] width 62 height 14
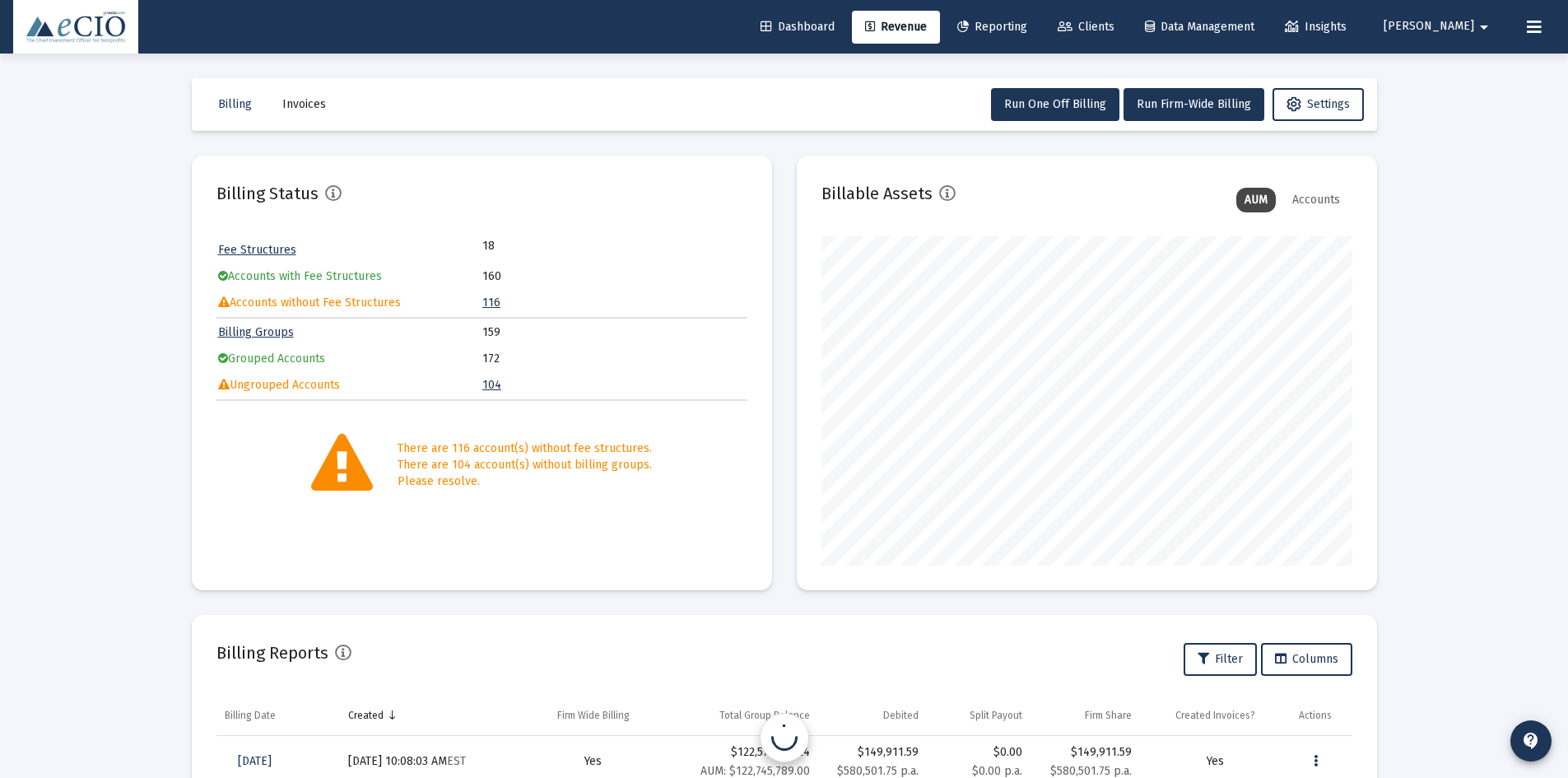
scroll to position [329, 531]
click at [825, 32] on span "Dashboard" at bounding box center [798, 26] width 74 height 14
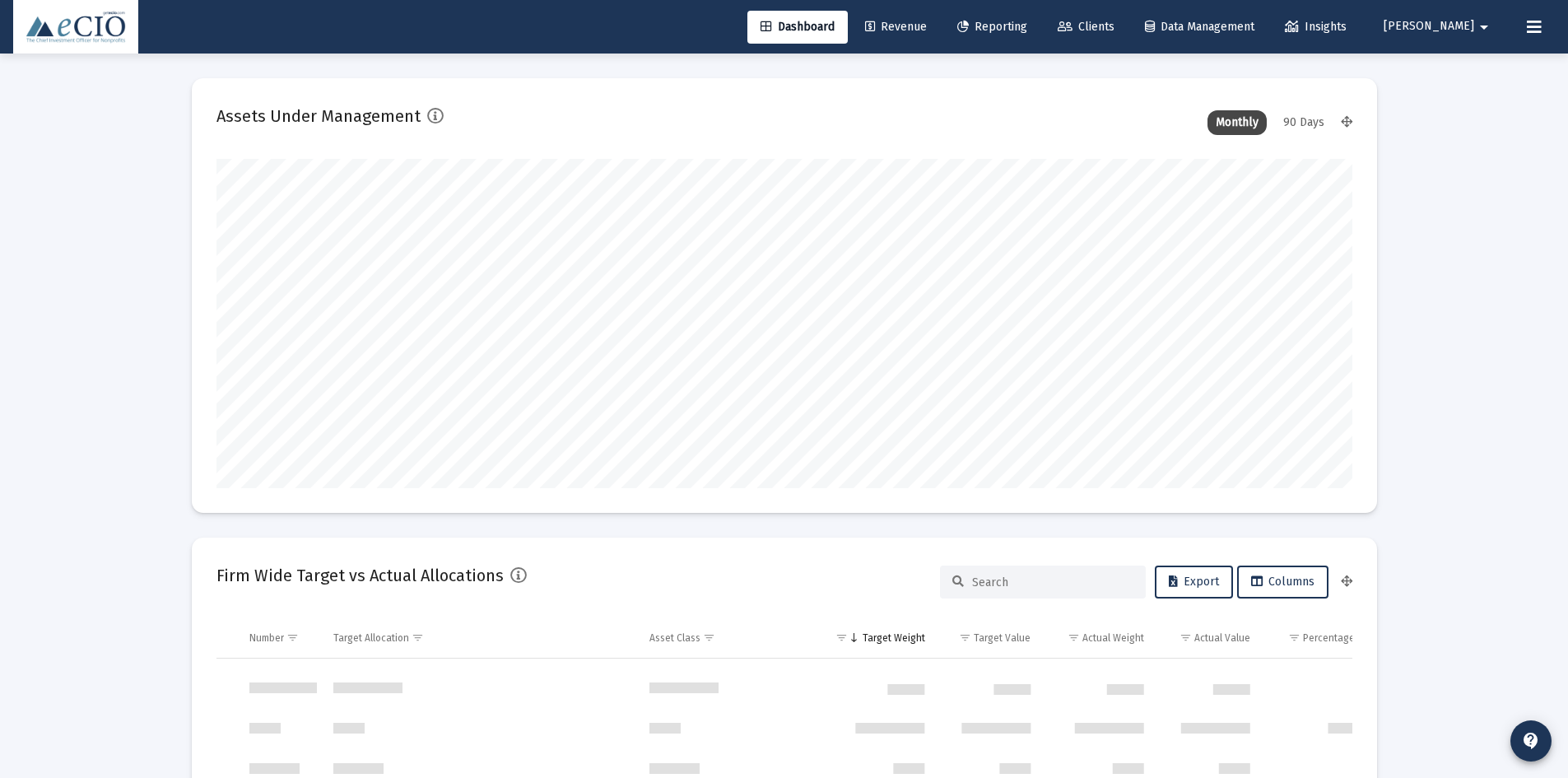
scroll to position [822910, 822588]
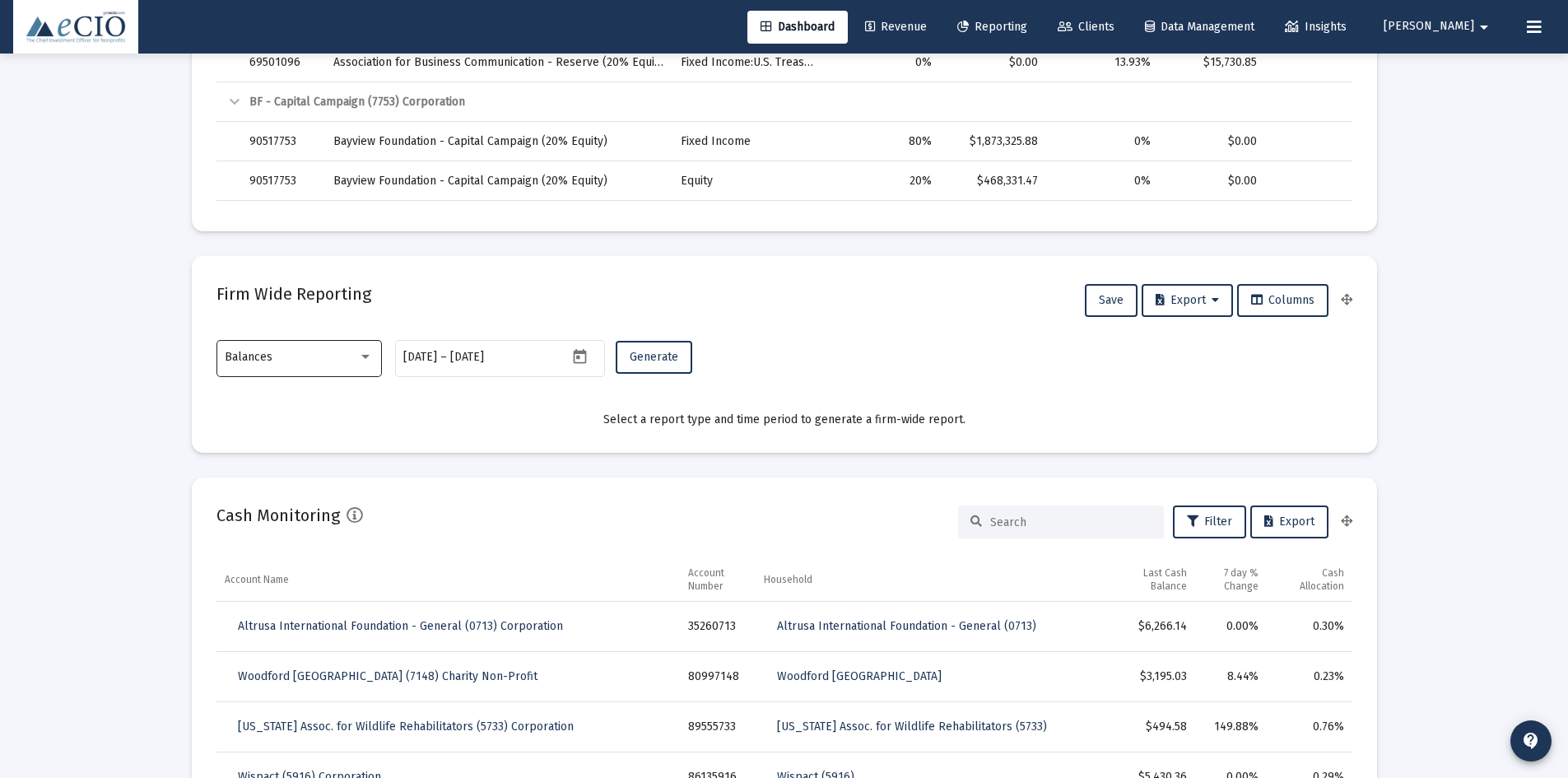
click at [297, 363] on div "Balances" at bounding box center [292, 357] width 134 height 13
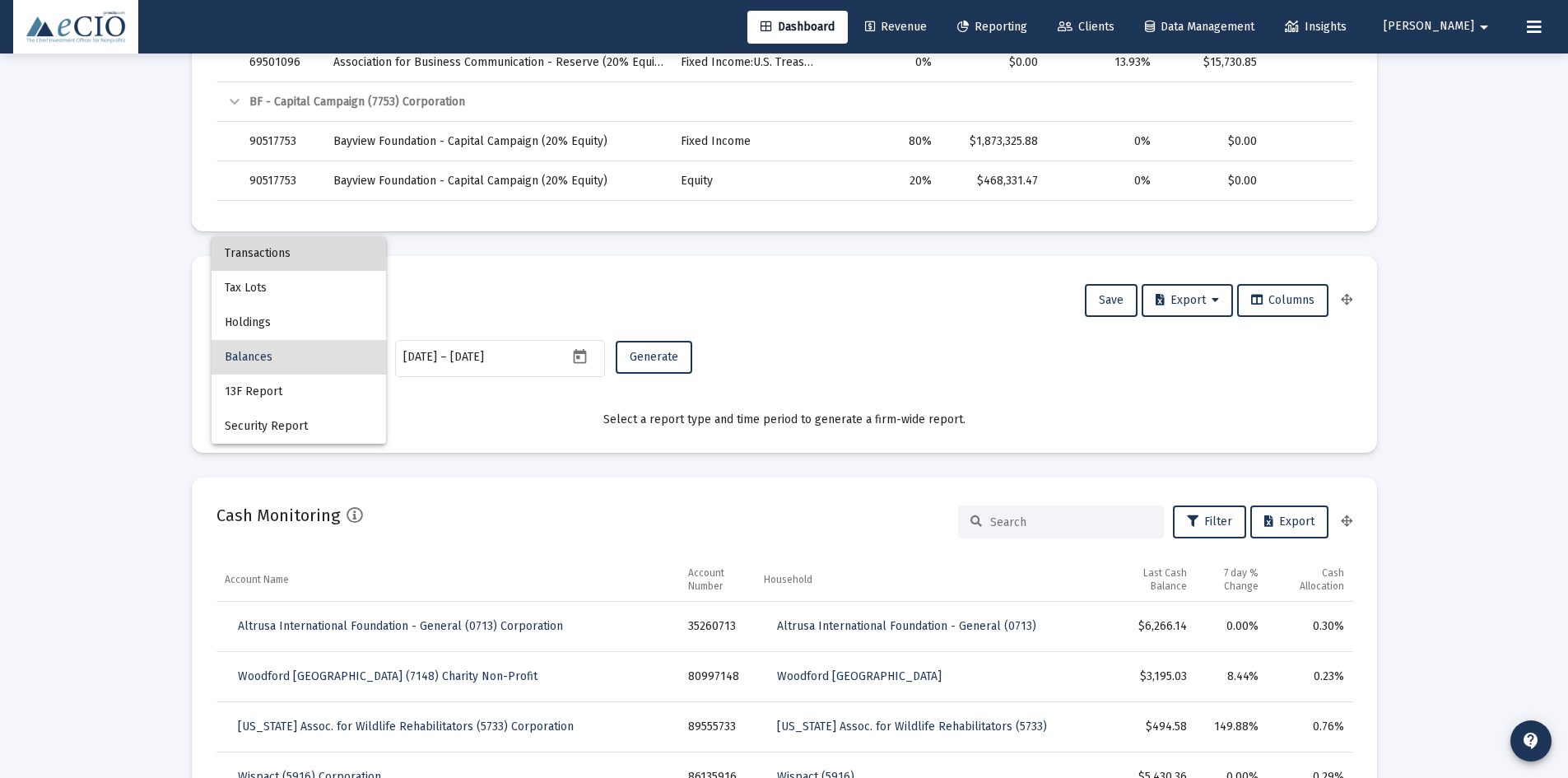
click at [280, 264] on span "Transactions" at bounding box center [299, 253] width 149 height 35
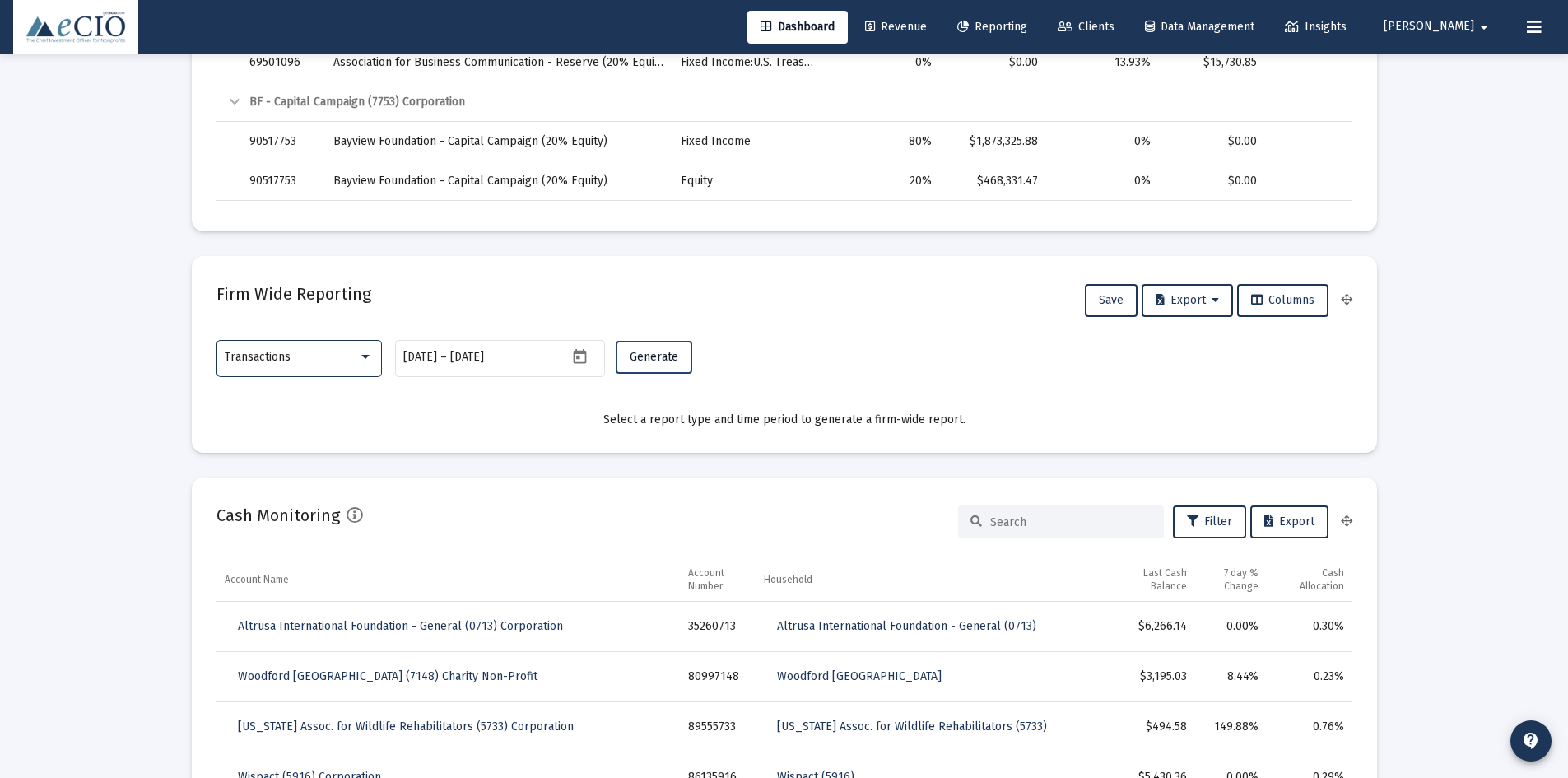
click at [630, 360] on span "Generate" at bounding box center [654, 357] width 49 height 14
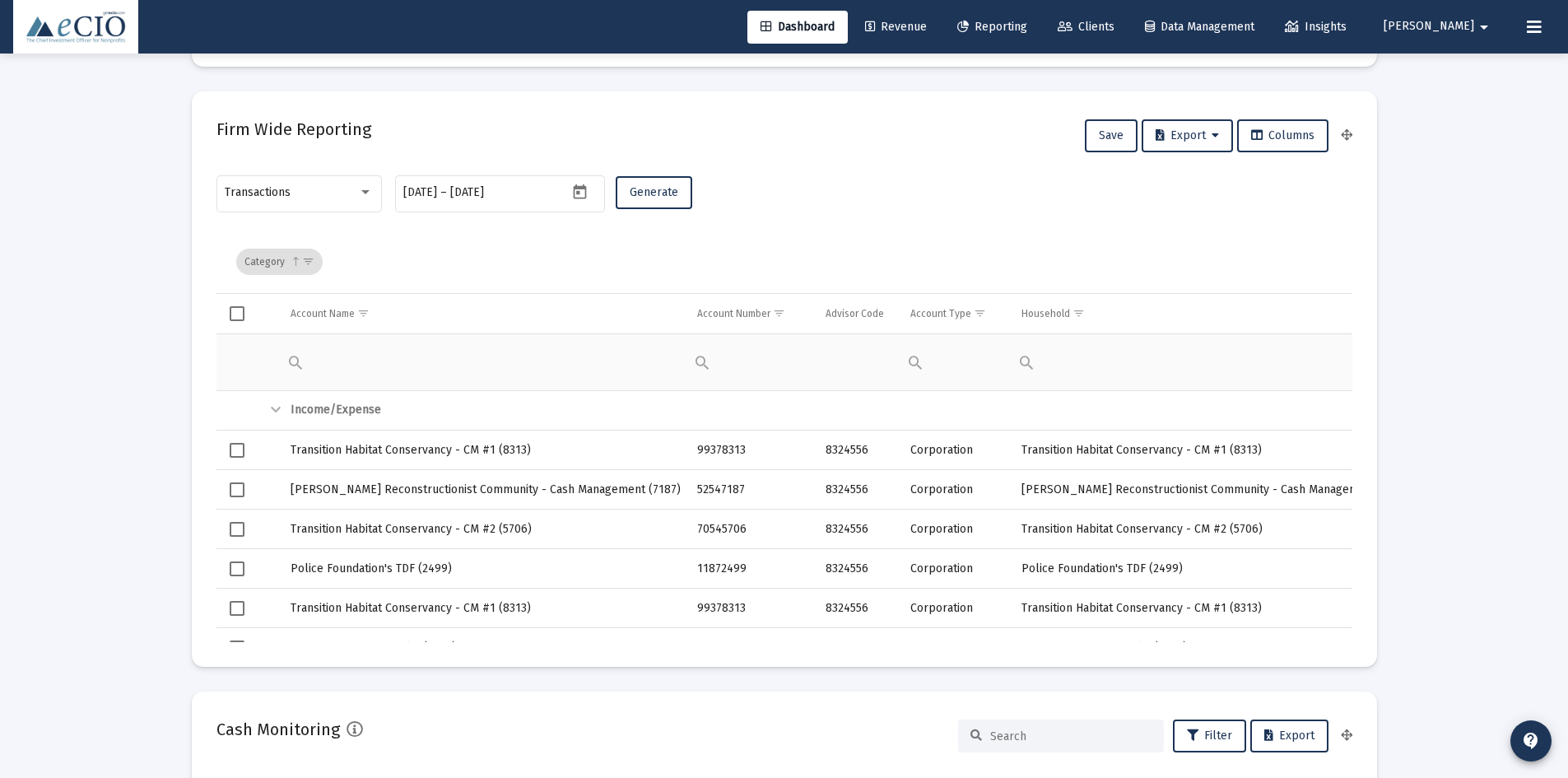
click at [292, 258] on span "Data grid toolbar" at bounding box center [295, 261] width 12 height 12
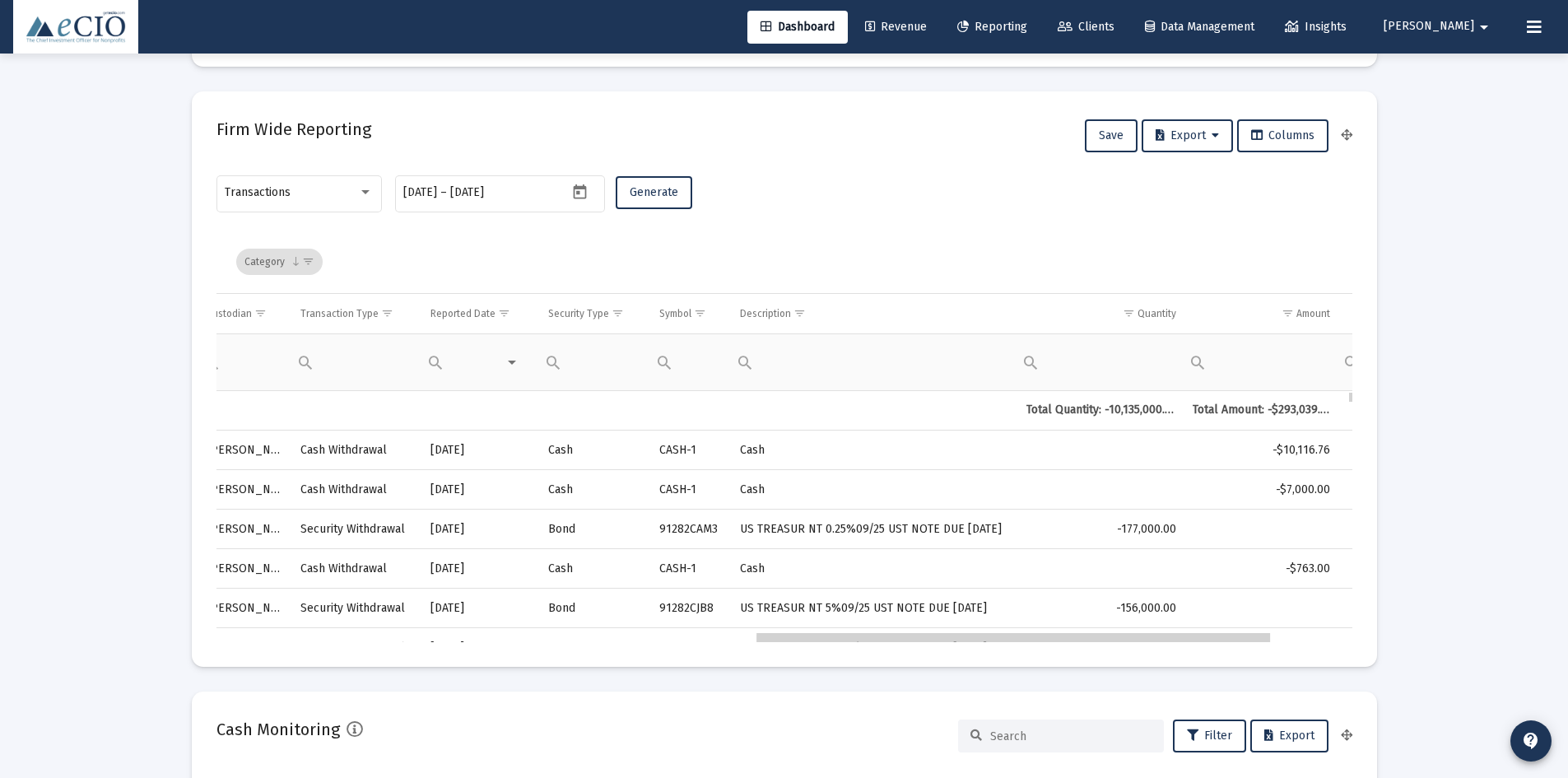
drag, startPoint x: 623, startPoint y: 638, endPoint x: 1170, endPoint y: 633, distance: 547.0
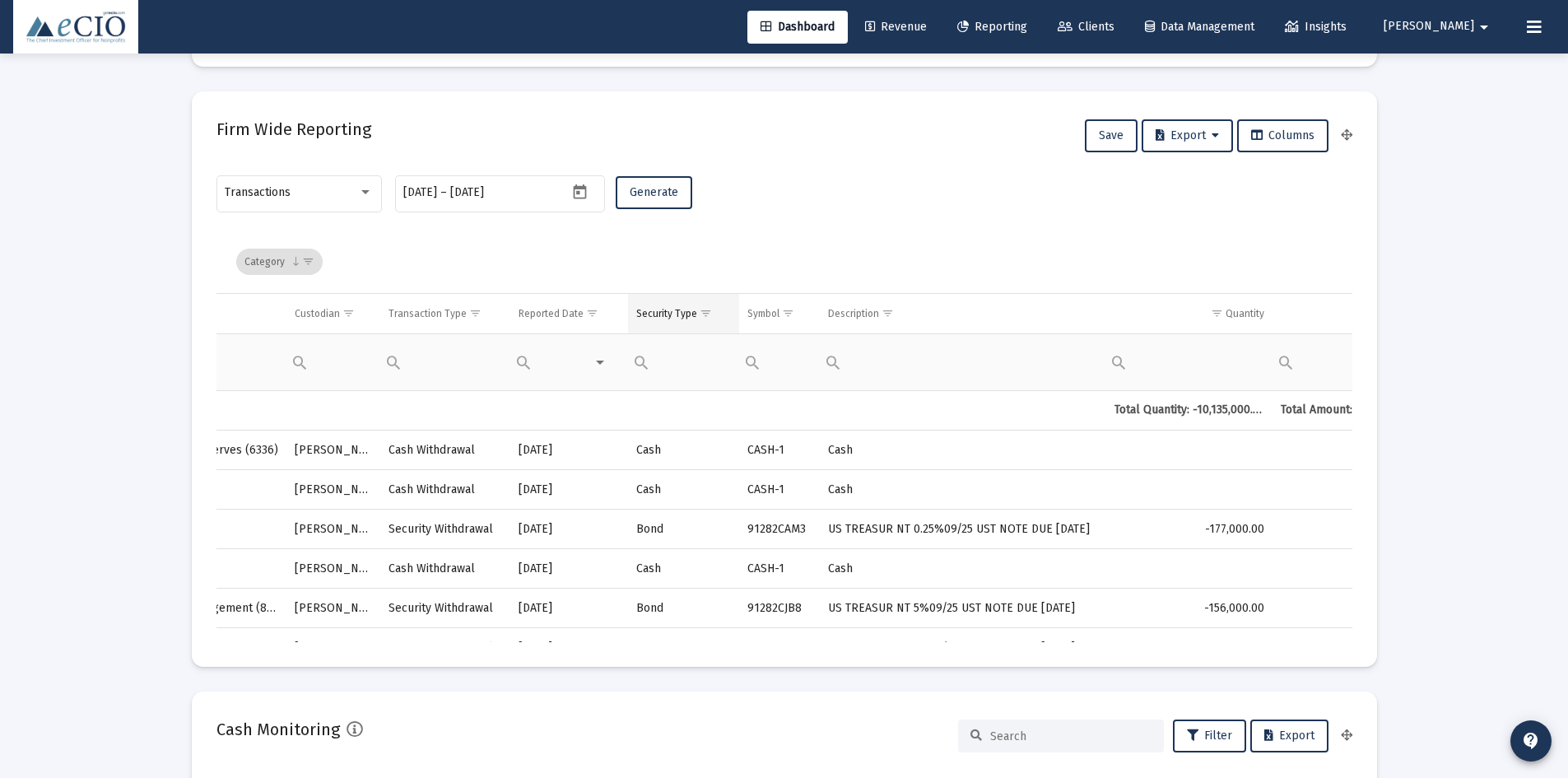
click at [689, 330] on td "Security Type" at bounding box center [684, 313] width 111 height 40
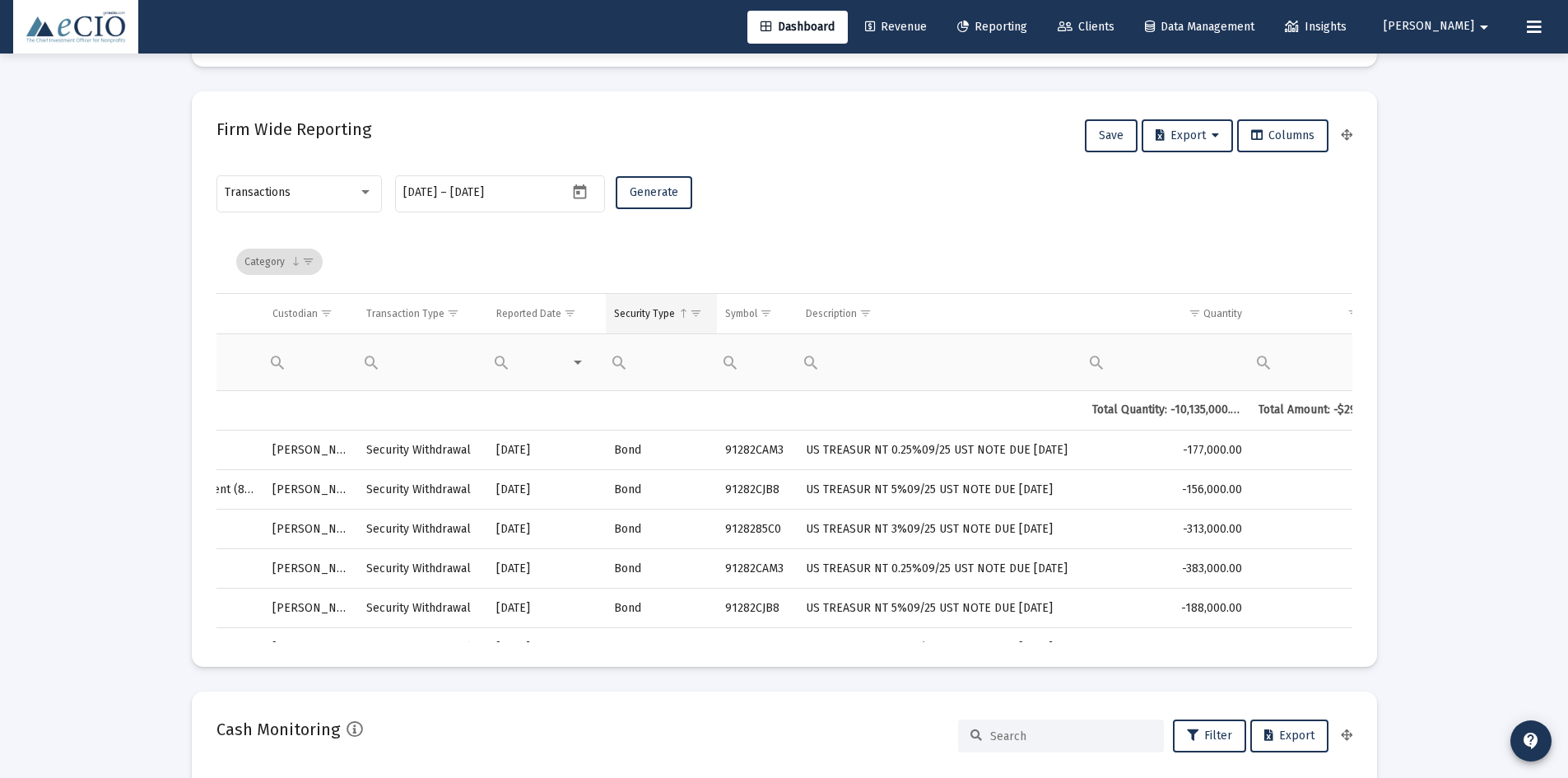
click at [689, 314] on span "Show filter options for column 'Security Type'" at bounding box center [695, 312] width 12 height 12
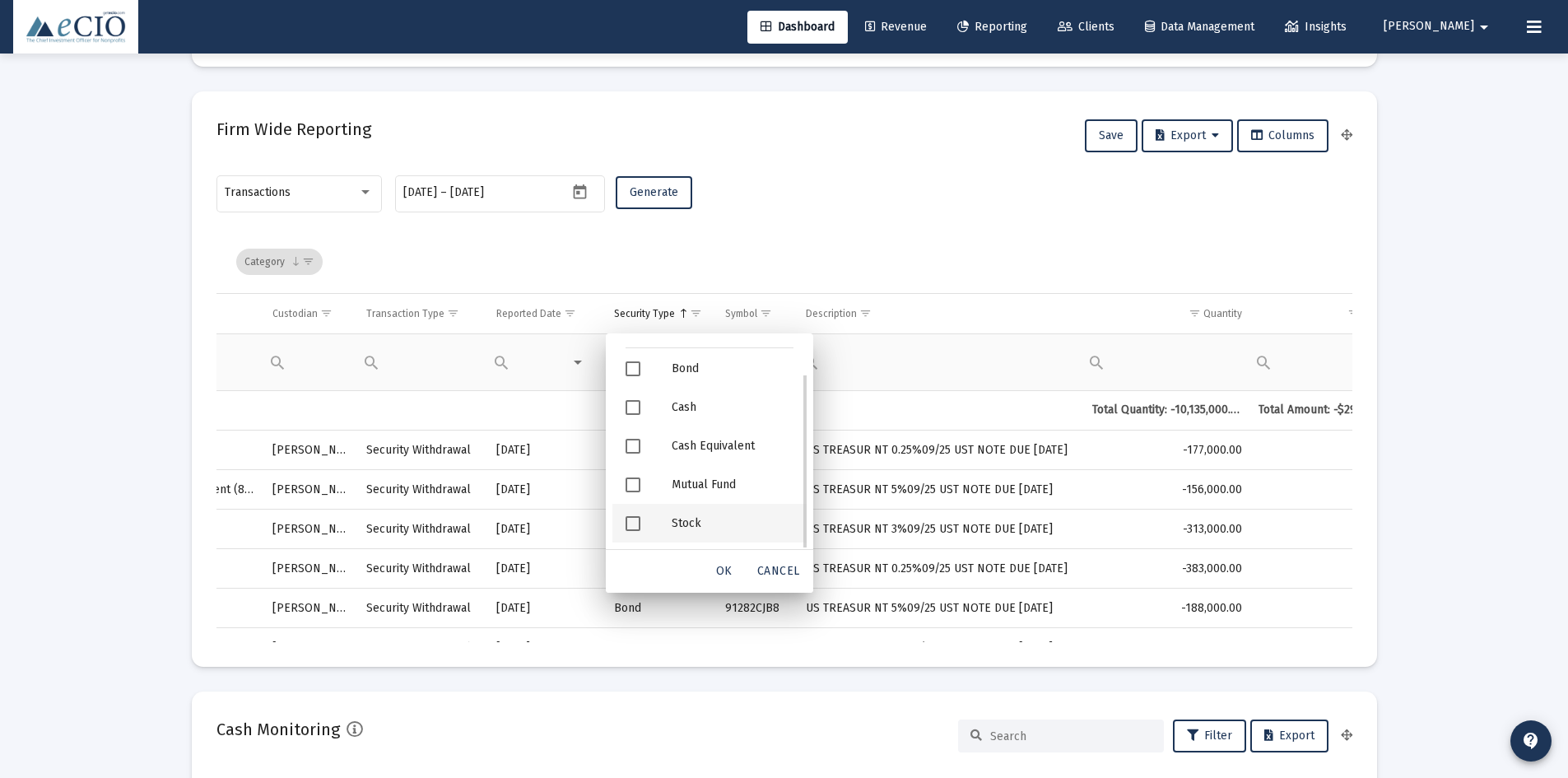
click at [630, 524] on span "Filter options" at bounding box center [633, 524] width 15 height 15
click at [632, 486] on span "Filter options" at bounding box center [633, 485] width 15 height 15
click at [782, 575] on span "Cancel" at bounding box center [779, 570] width 43 height 14
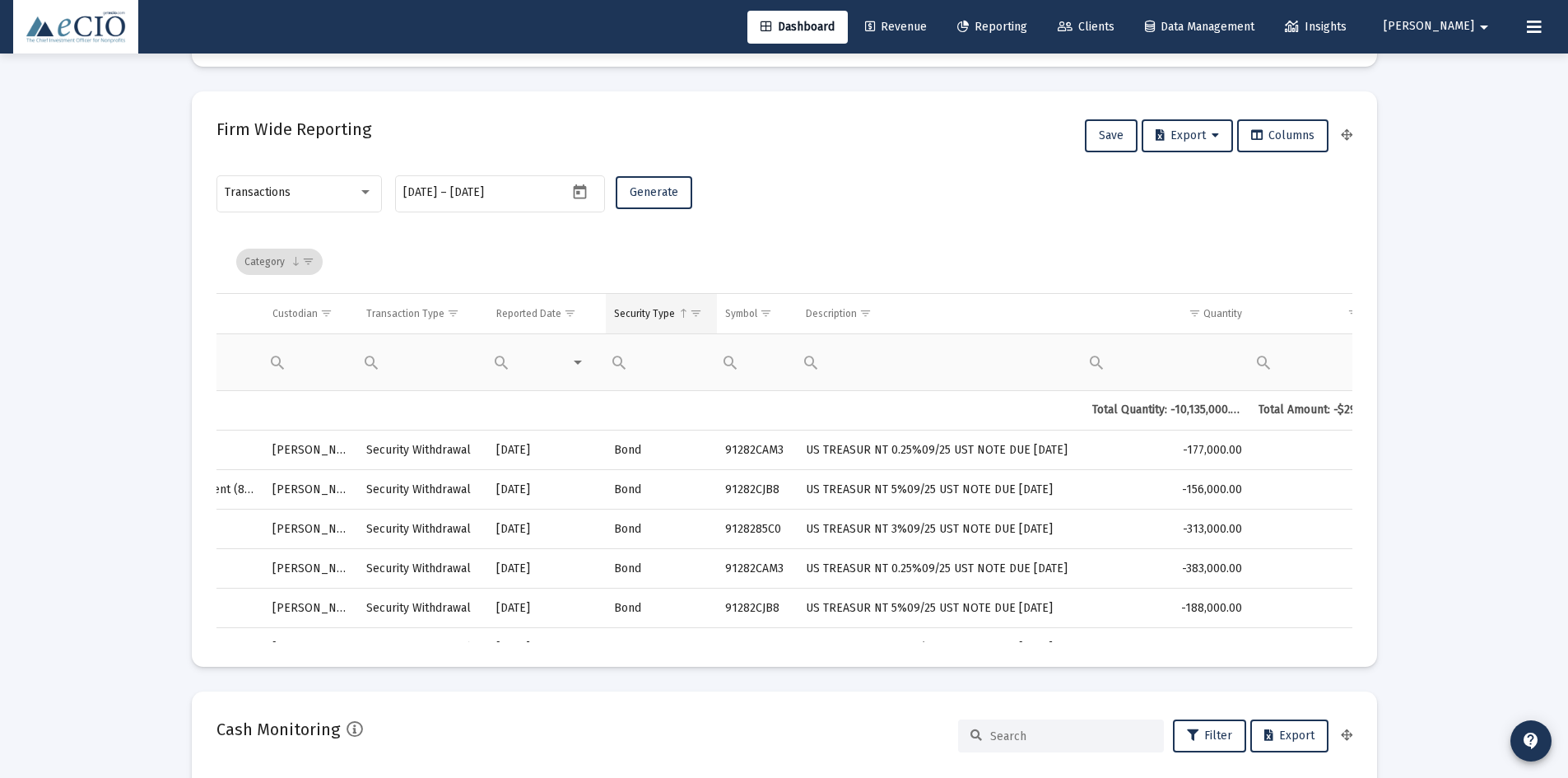
click at [689, 314] on span "Show filter options for column 'Security Type'" at bounding box center [695, 312] width 12 height 12
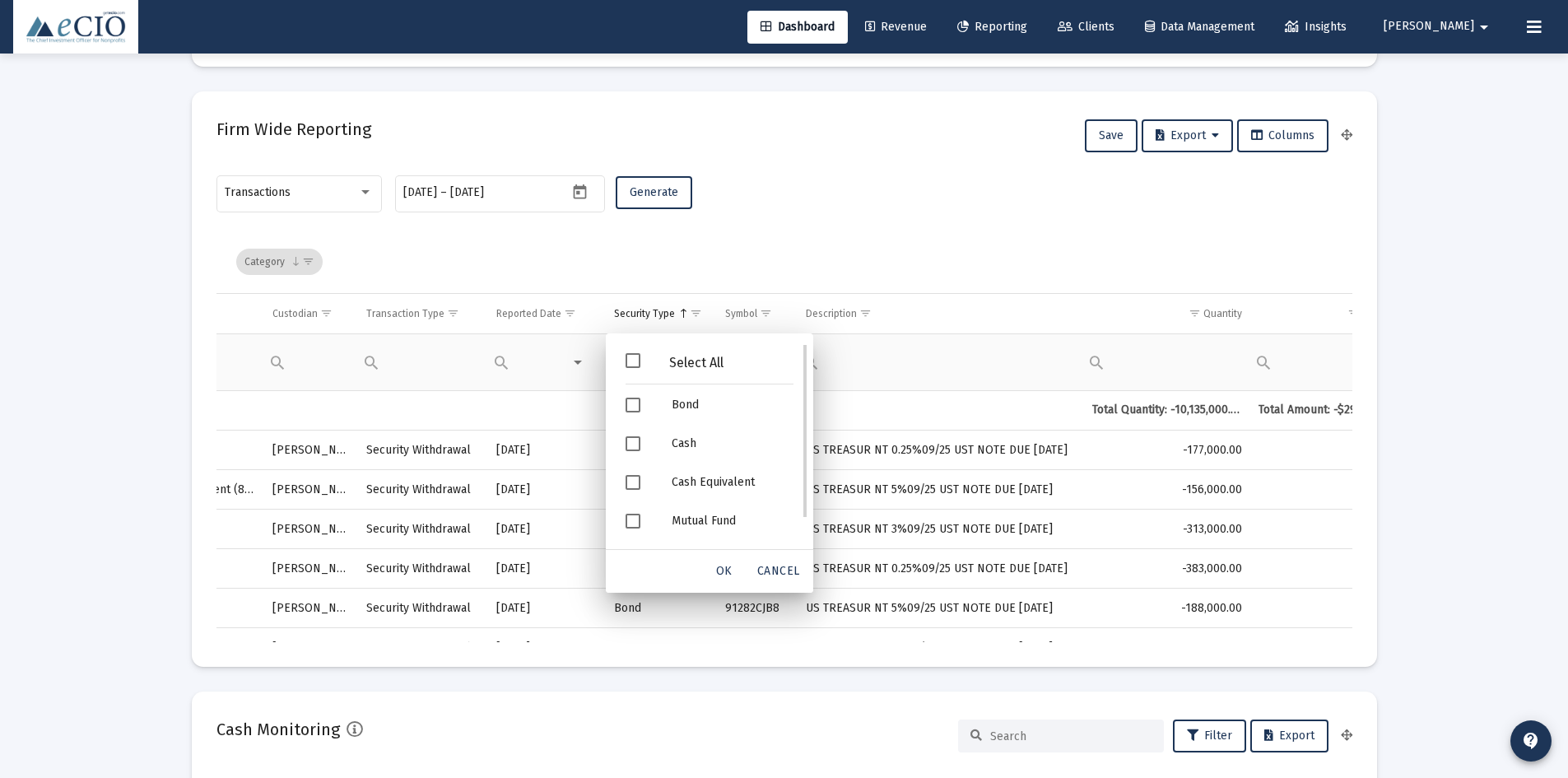
click at [629, 358] on span "Filter options" at bounding box center [633, 360] width 15 height 15
click at [719, 571] on span "OK" at bounding box center [724, 570] width 17 height 14
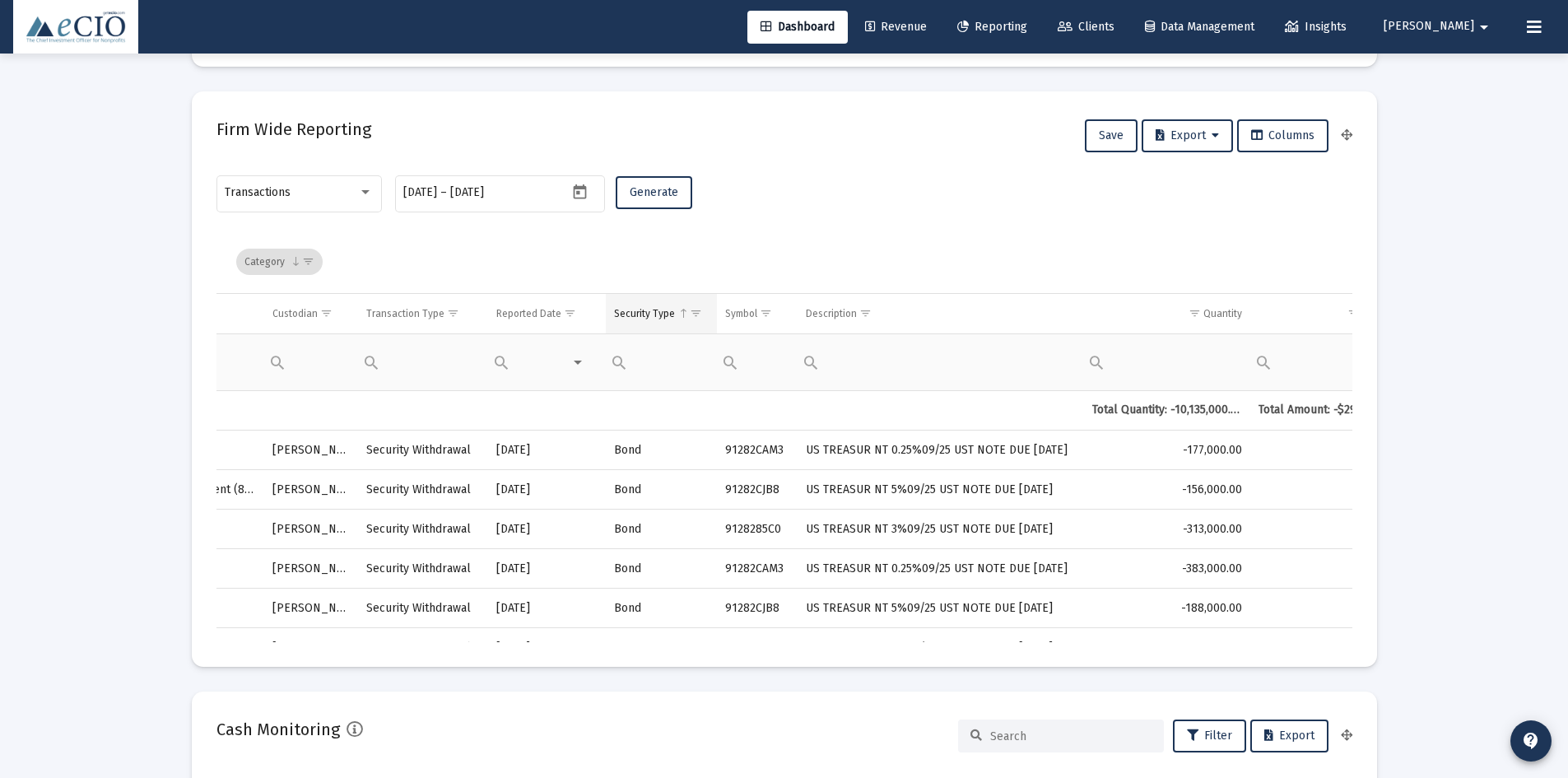
click at [689, 313] on span "Show filter options for column 'Security Type'" at bounding box center [695, 312] width 12 height 12
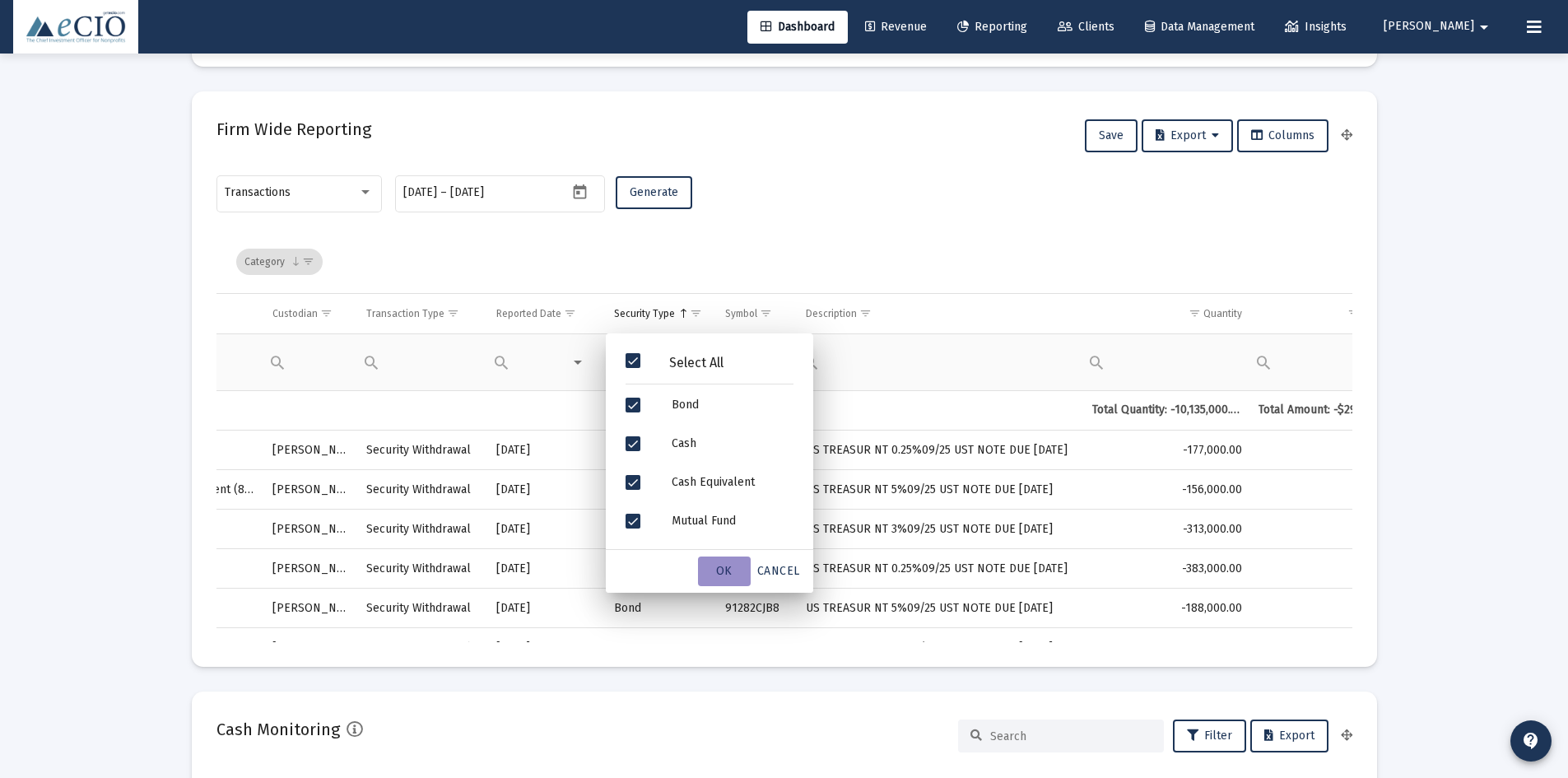
drag, startPoint x: 719, startPoint y: 570, endPoint x: 719, endPoint y: 550, distance: 20.0
click at [719, 565] on span "OK" at bounding box center [724, 570] width 17 height 14
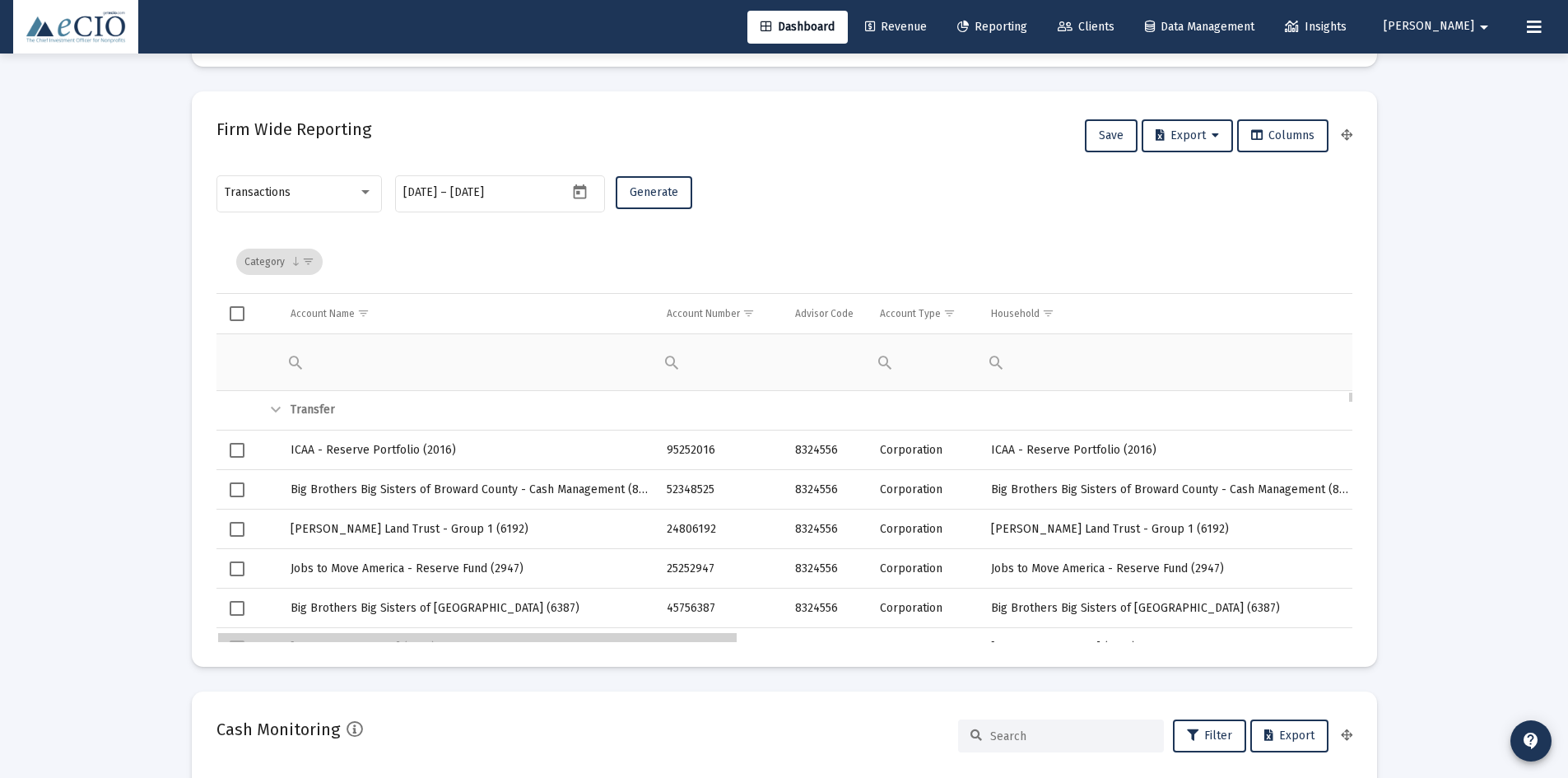
drag, startPoint x: 871, startPoint y: 639, endPoint x: 247, endPoint y: 613, distance: 624.5
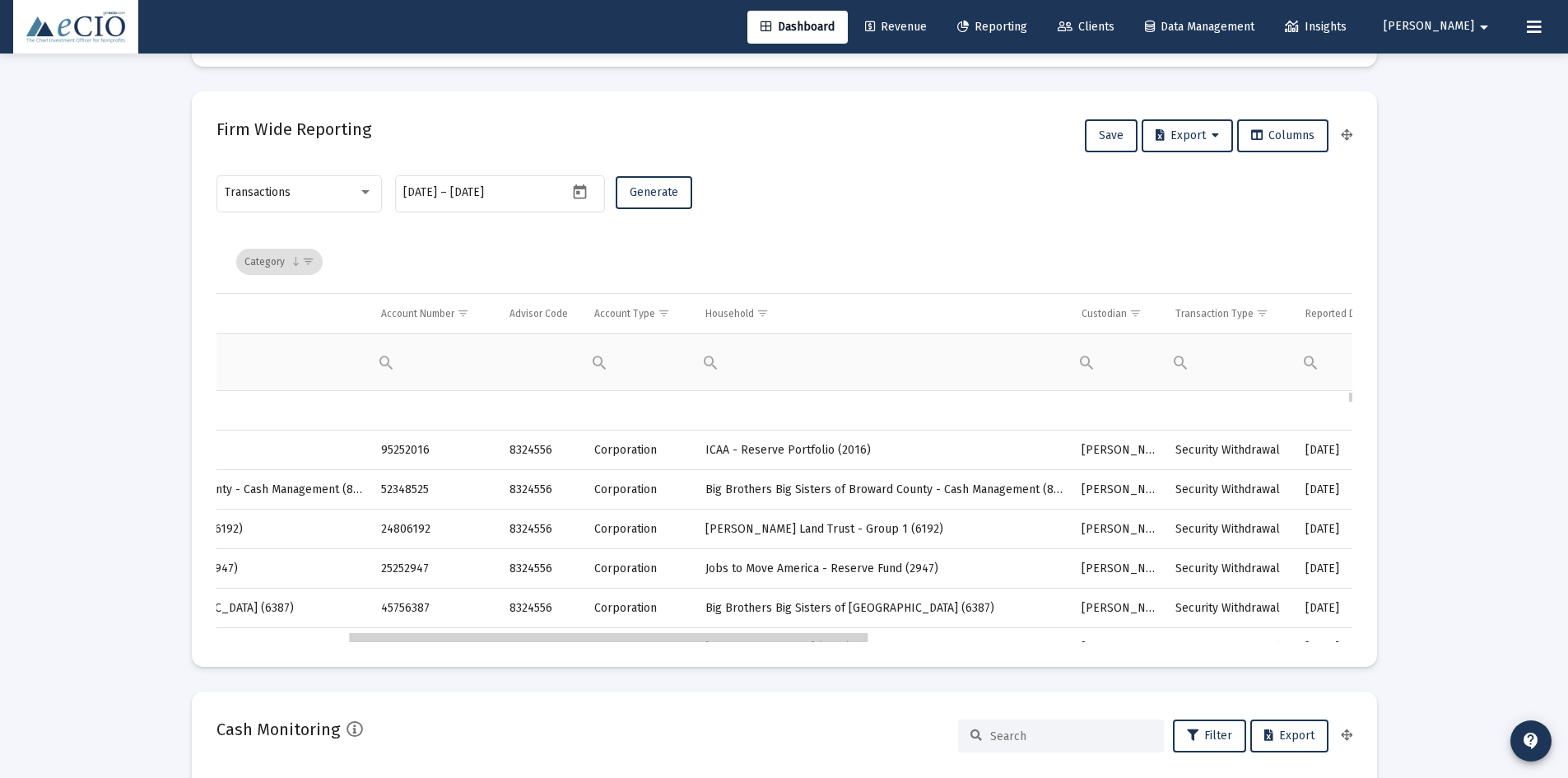
drag, startPoint x: 739, startPoint y: 642, endPoint x: 876, endPoint y: 643, distance: 137.0
click at [1256, 307] on span "Show filter options for column 'Transaction Type'" at bounding box center [1261, 312] width 12 height 12
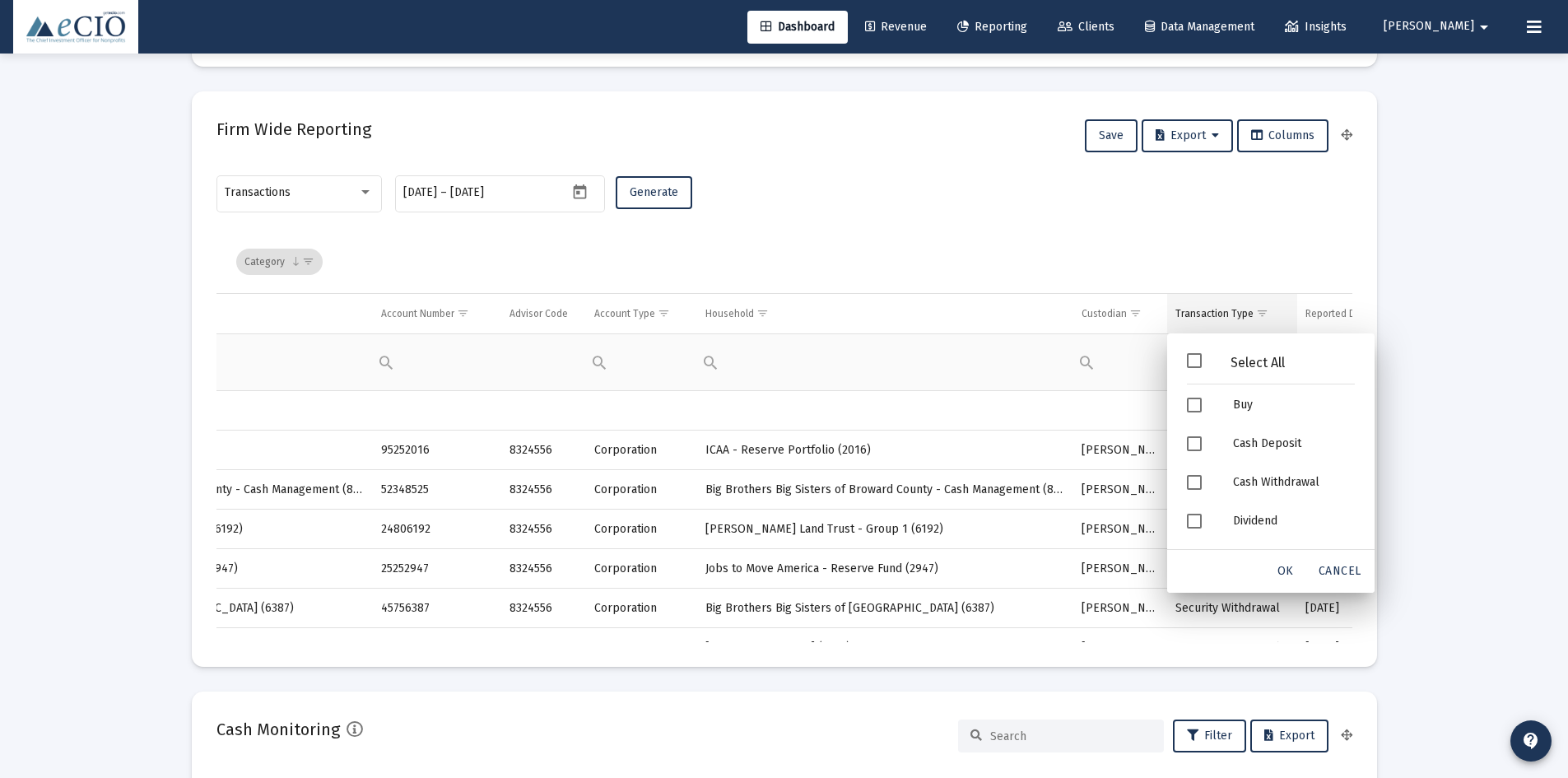
click at [1263, 315] on span "Show filter options for column 'Transaction Type'" at bounding box center [1261, 312] width 12 height 12
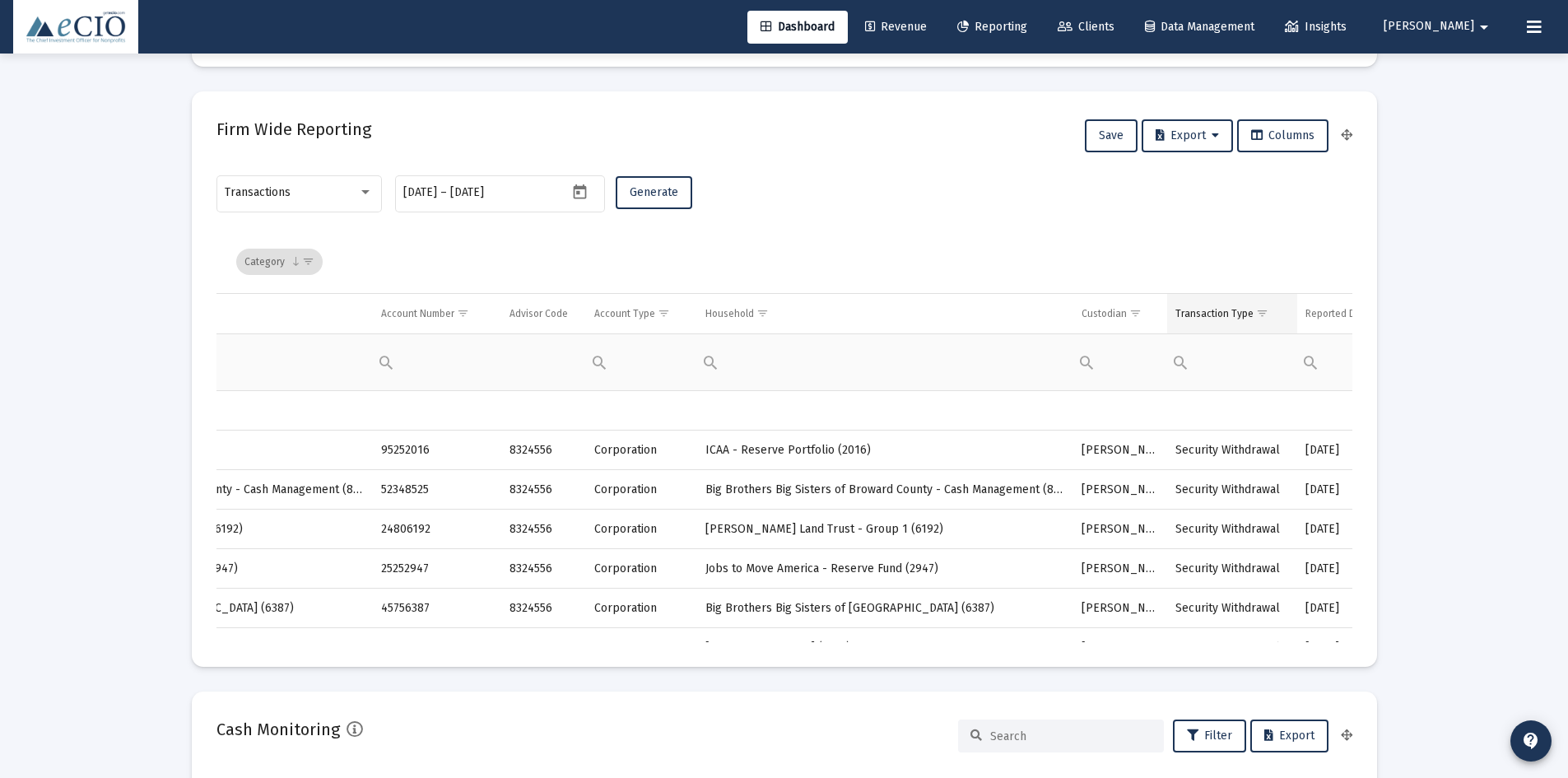
click at [1263, 315] on span "Show filter options for column 'Transaction Type'" at bounding box center [1261, 312] width 12 height 12
click at [1113, 256] on div "Category" at bounding box center [788, 262] width 1104 height 63
click at [1202, 438] on td "Security Withdrawal" at bounding box center [1232, 451] width 130 height 40
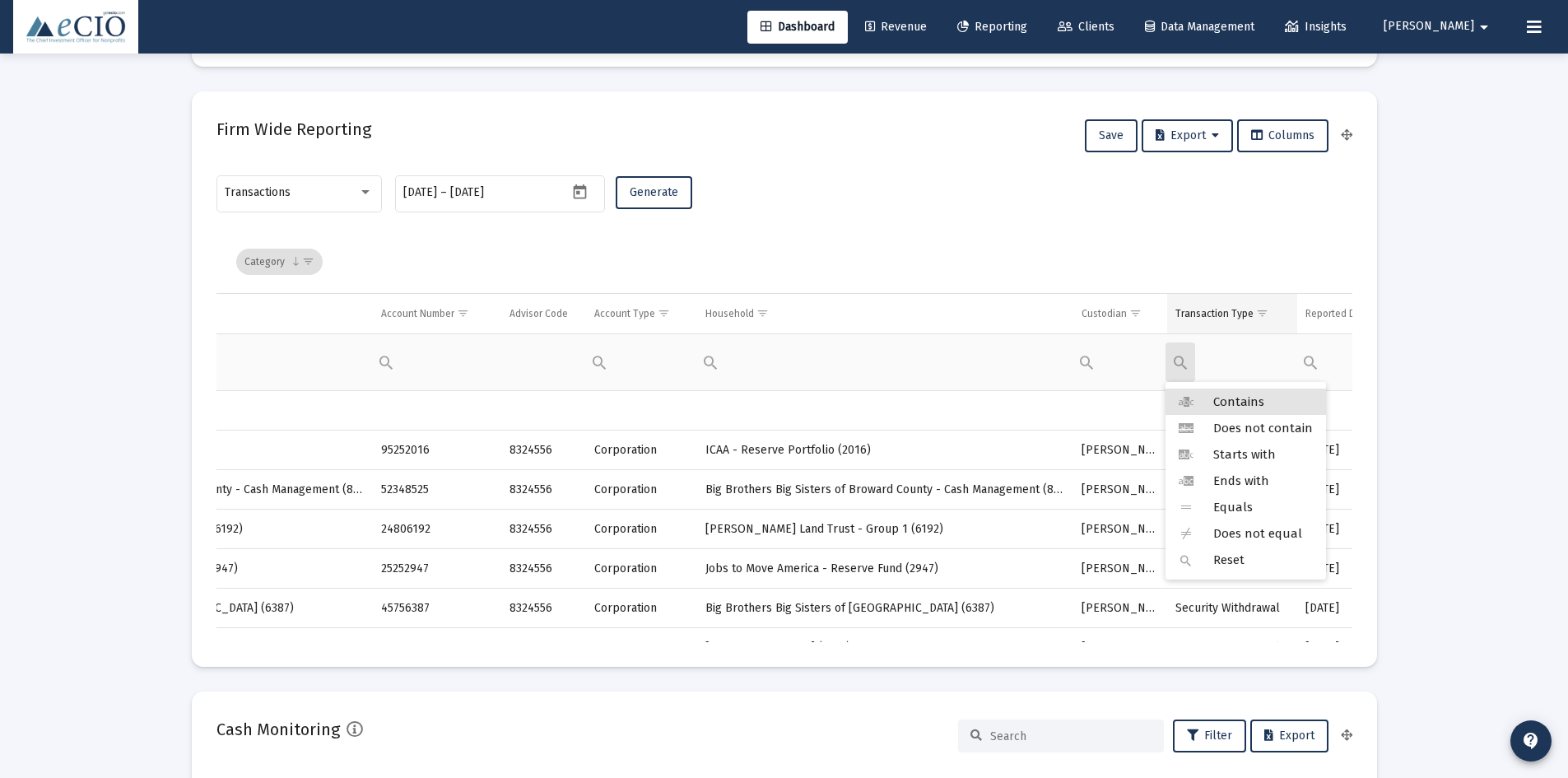
click at [1213, 311] on div "Transaction Type" at bounding box center [1214, 313] width 78 height 13
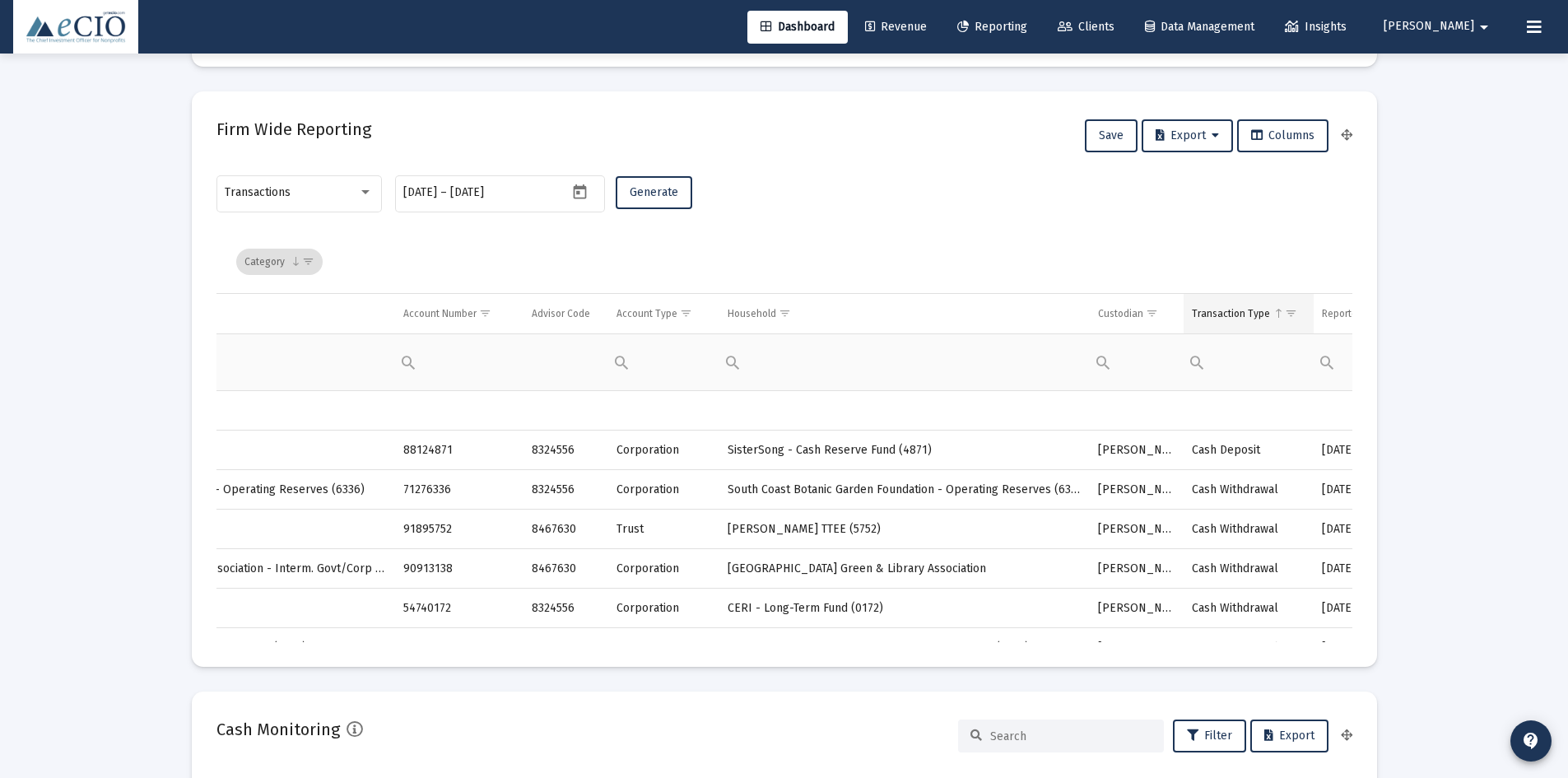
click at [1289, 315] on span "Show filter options for column 'Transaction Type'" at bounding box center [1291, 312] width 12 height 12
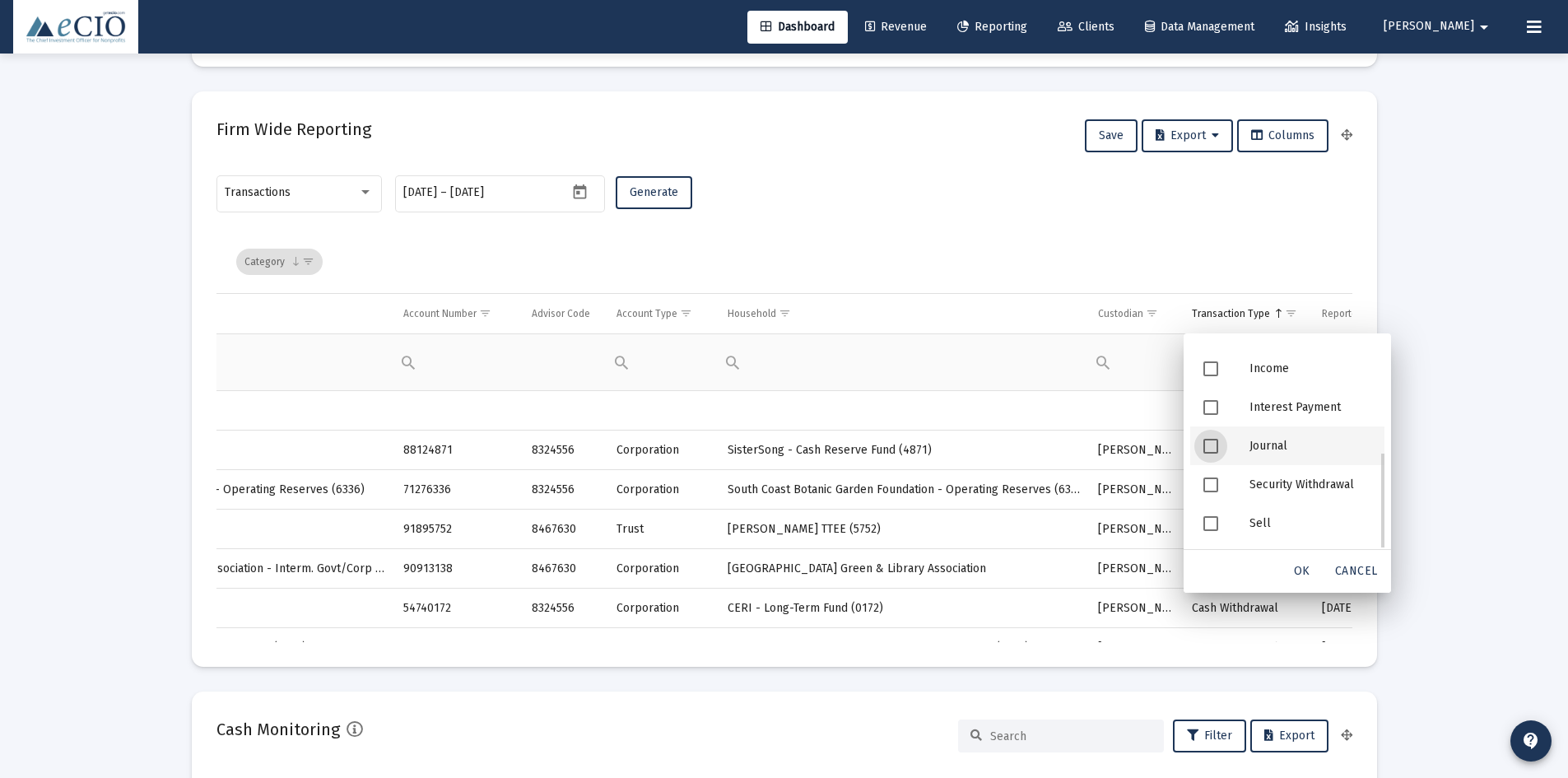
click at [1211, 448] on span "Filter options" at bounding box center [1211, 446] width 15 height 15
click at [1215, 451] on span "Filter options" at bounding box center [1211, 444] width 15 height 15
click at [1307, 564] on span "OK" at bounding box center [1303, 570] width 17 height 14
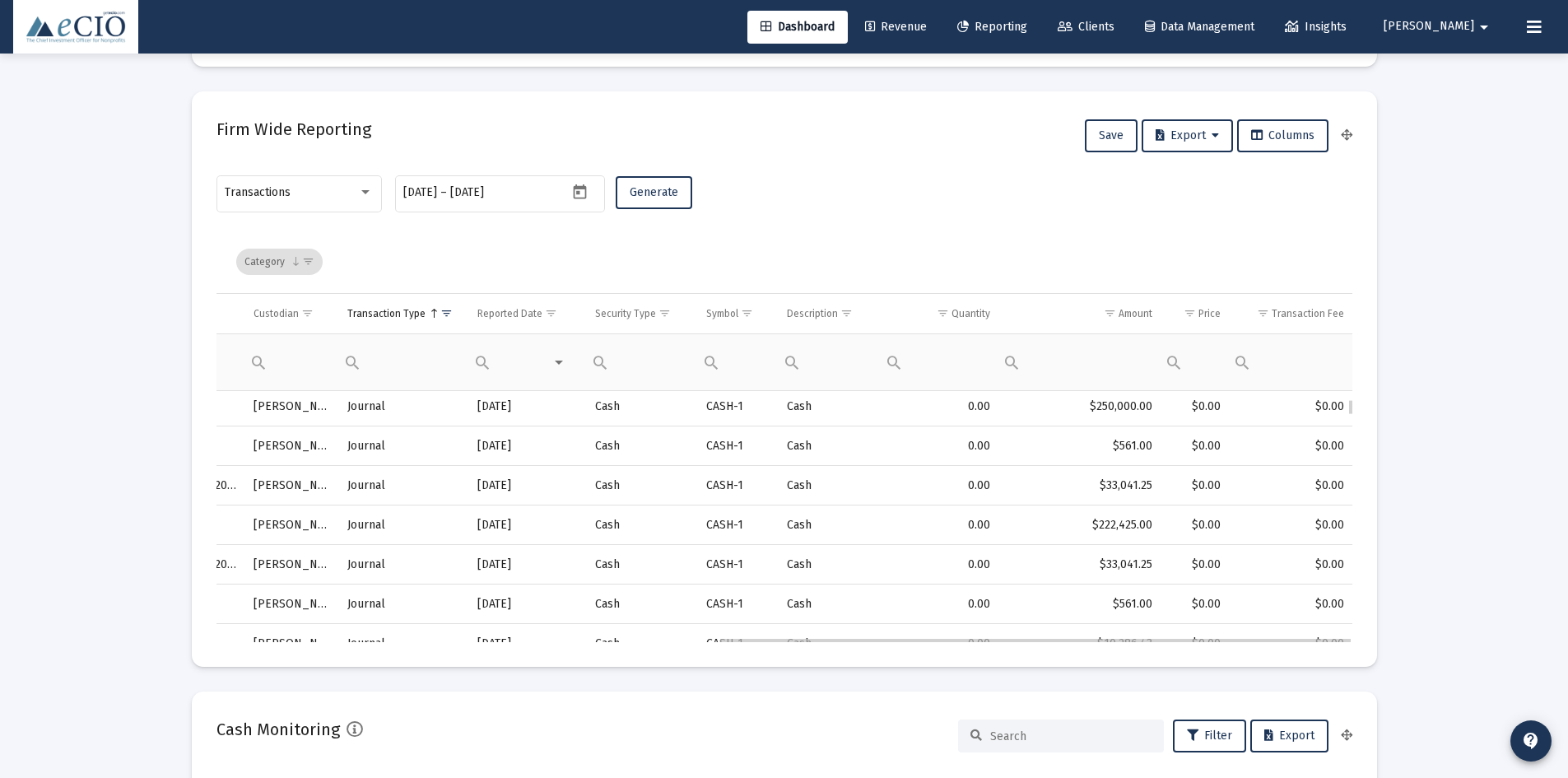
drag, startPoint x: 708, startPoint y: 635, endPoint x: 1, endPoint y: 544, distance: 712.8
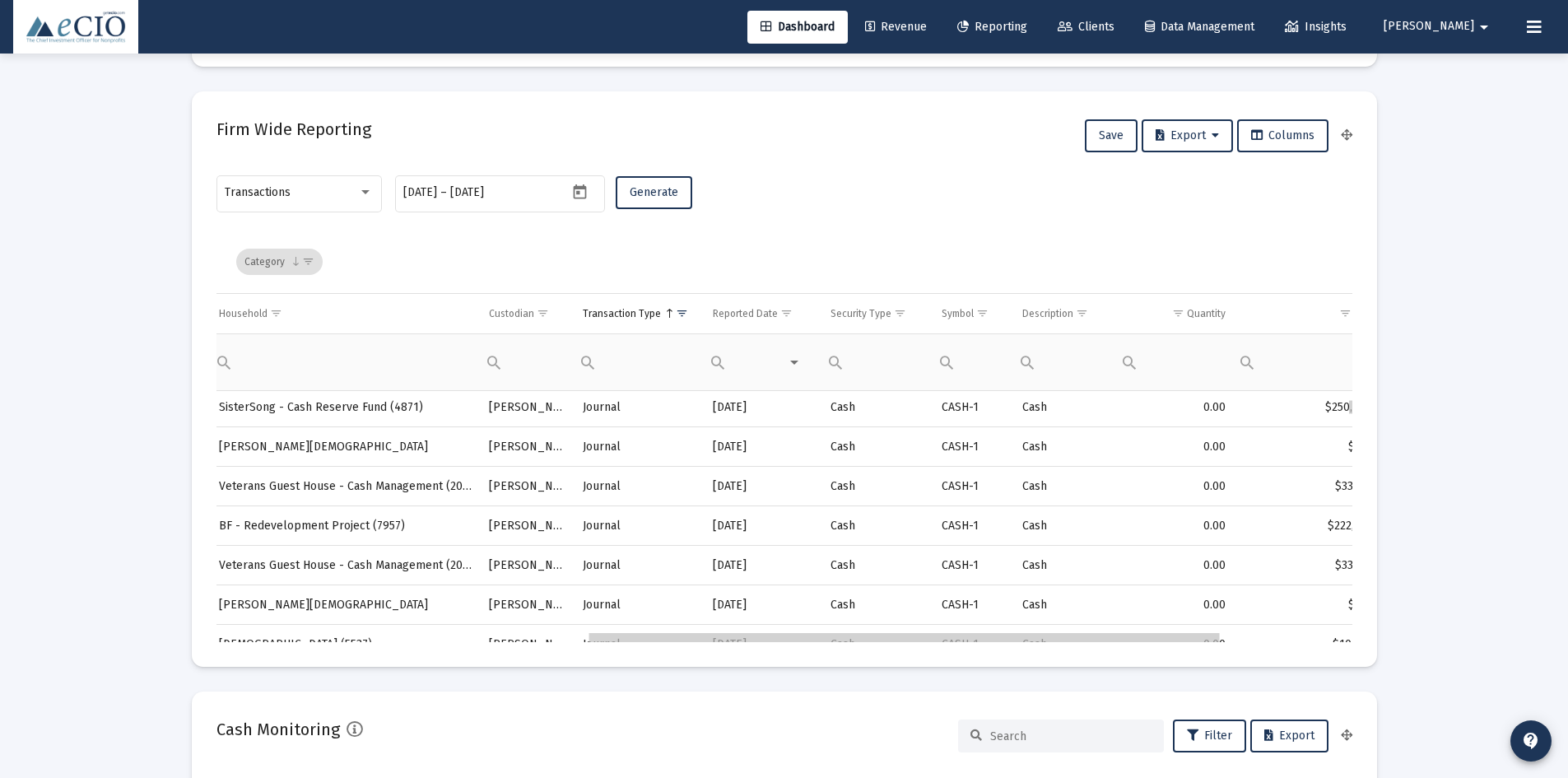
drag, startPoint x: 880, startPoint y: 640, endPoint x: 1004, endPoint y: 630, distance: 124.4
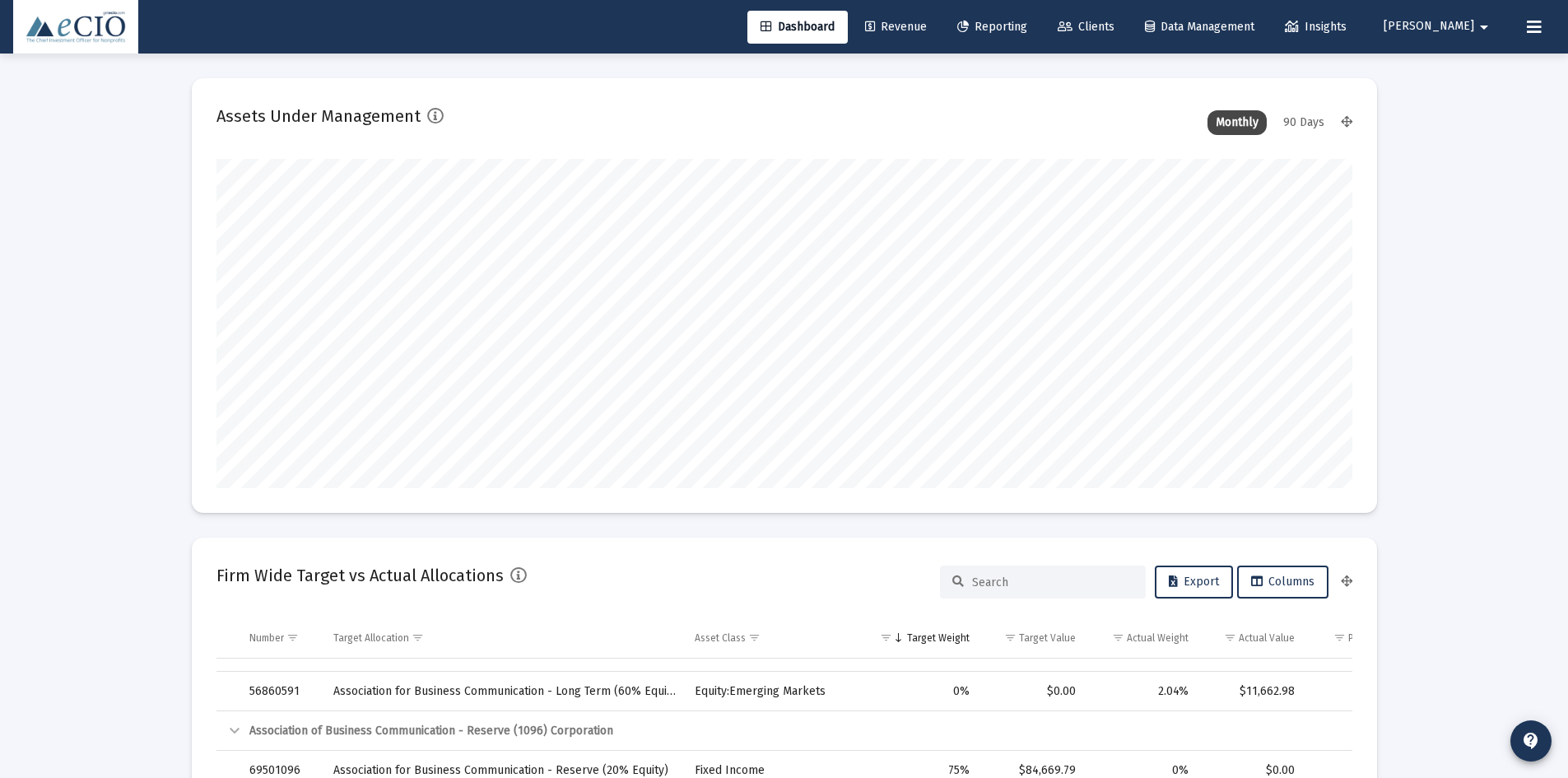
click at [1232, 25] on span "Data Management" at bounding box center [1199, 26] width 109 height 14
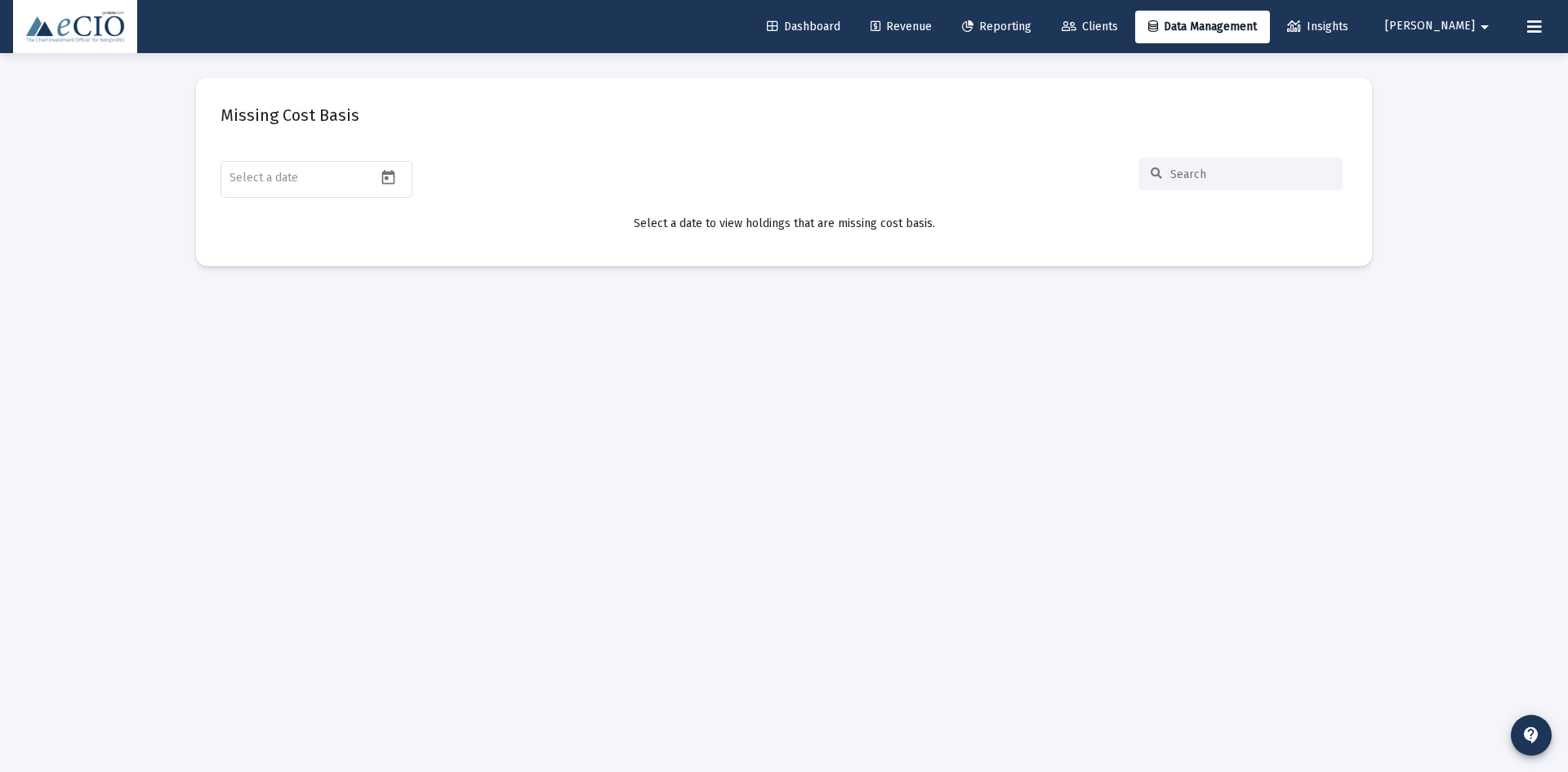
click at [1118, 22] on span "Clients" at bounding box center [1090, 26] width 56 height 14
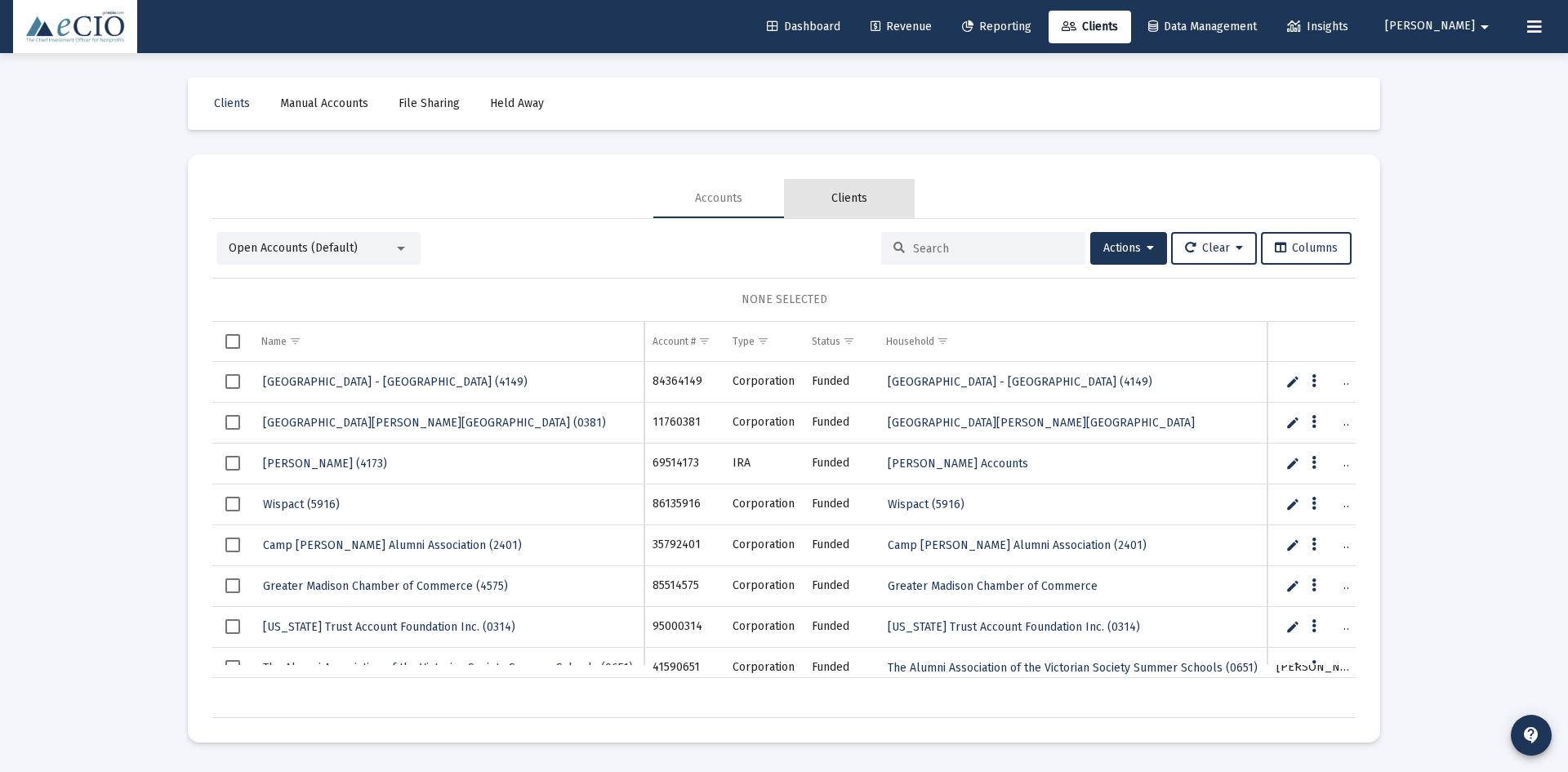
click at [861, 189] on div "Clients" at bounding box center [849, 199] width 131 height 39
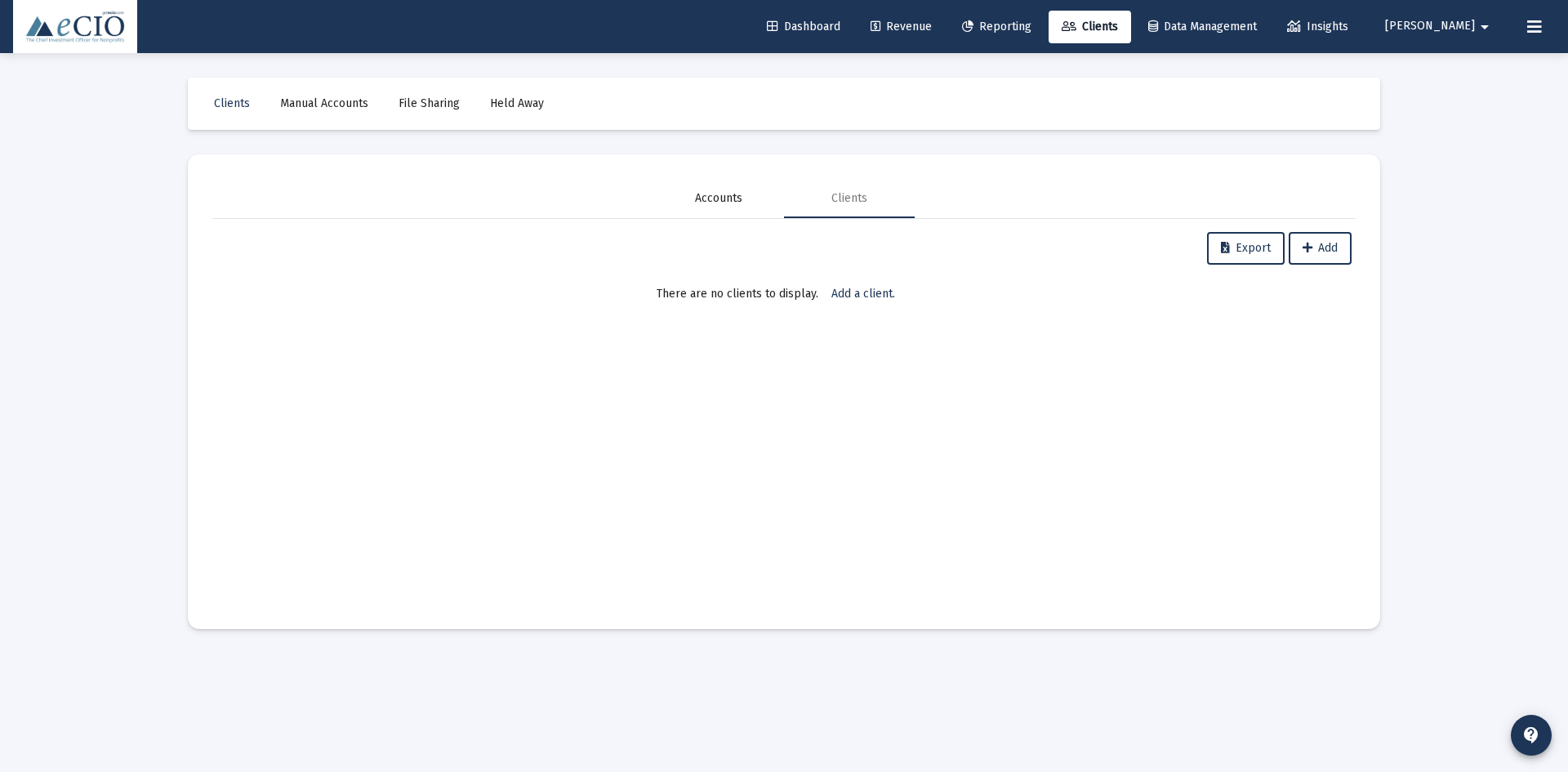
click at [721, 192] on div "Accounts" at bounding box center [719, 199] width 48 height 17
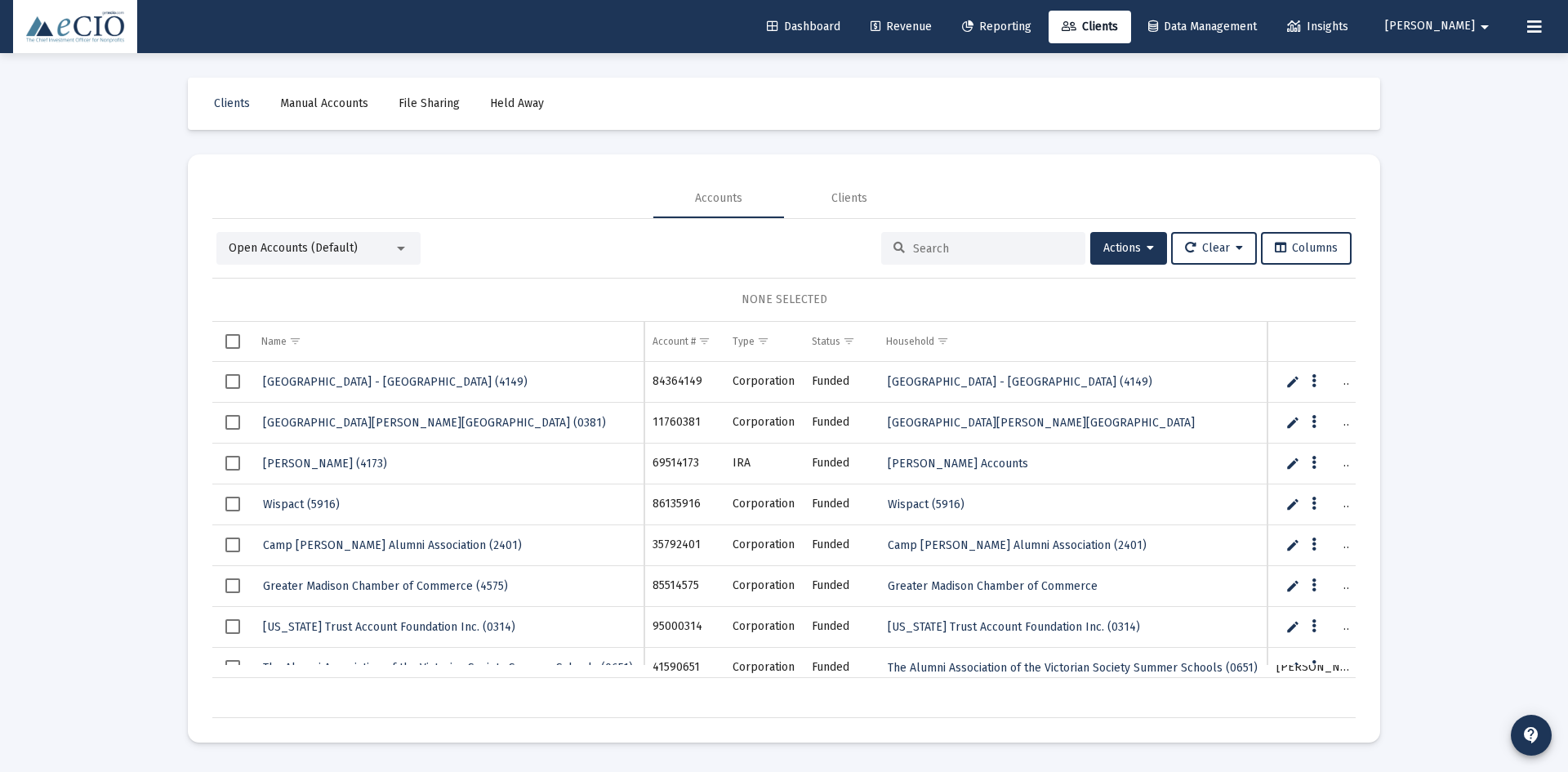
click at [1020, 17] on link "Reporting" at bounding box center [997, 26] width 95 height 33
select select "View all"
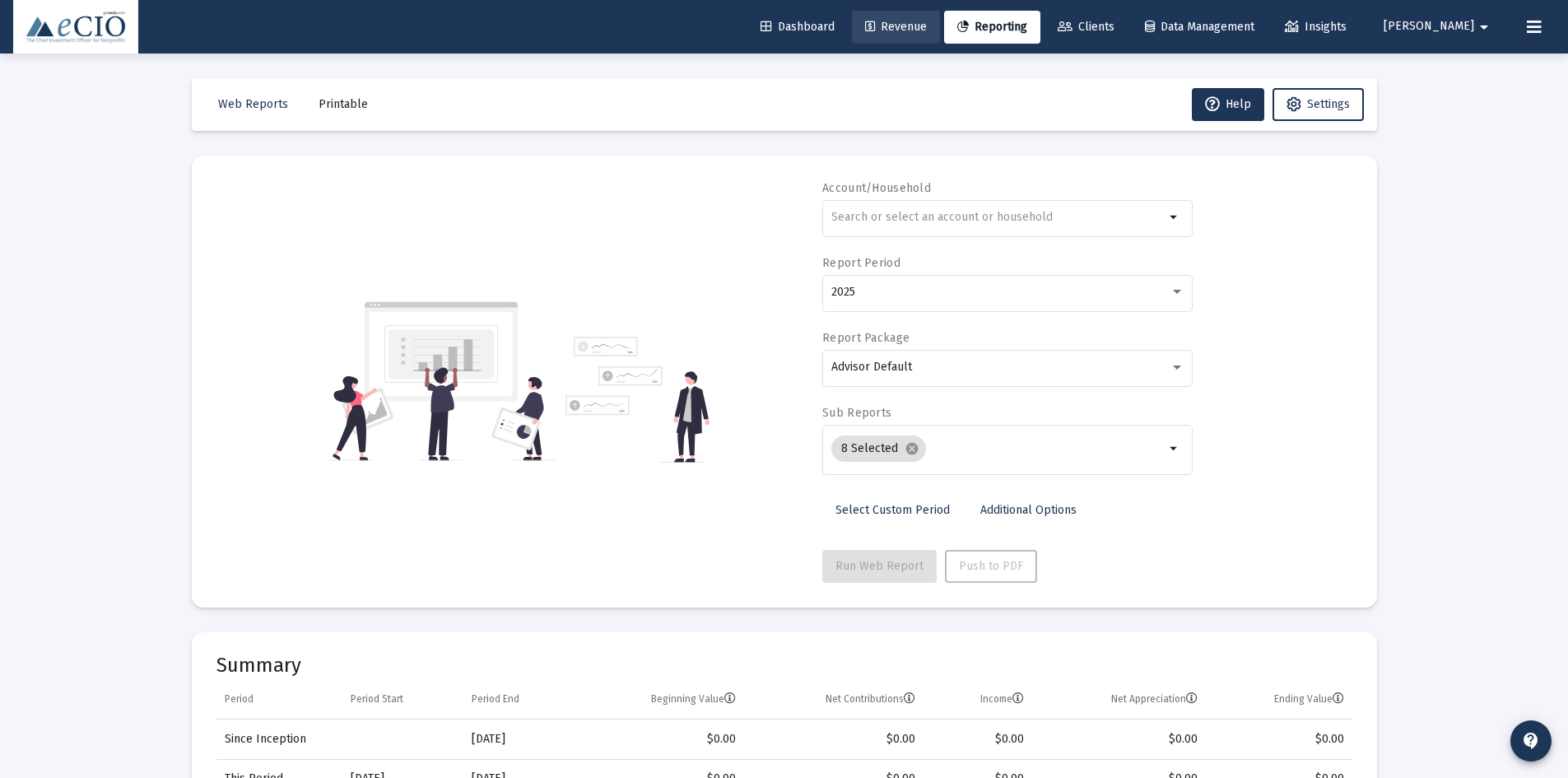
click at [939, 40] on link "Revenue" at bounding box center [896, 26] width 88 height 33
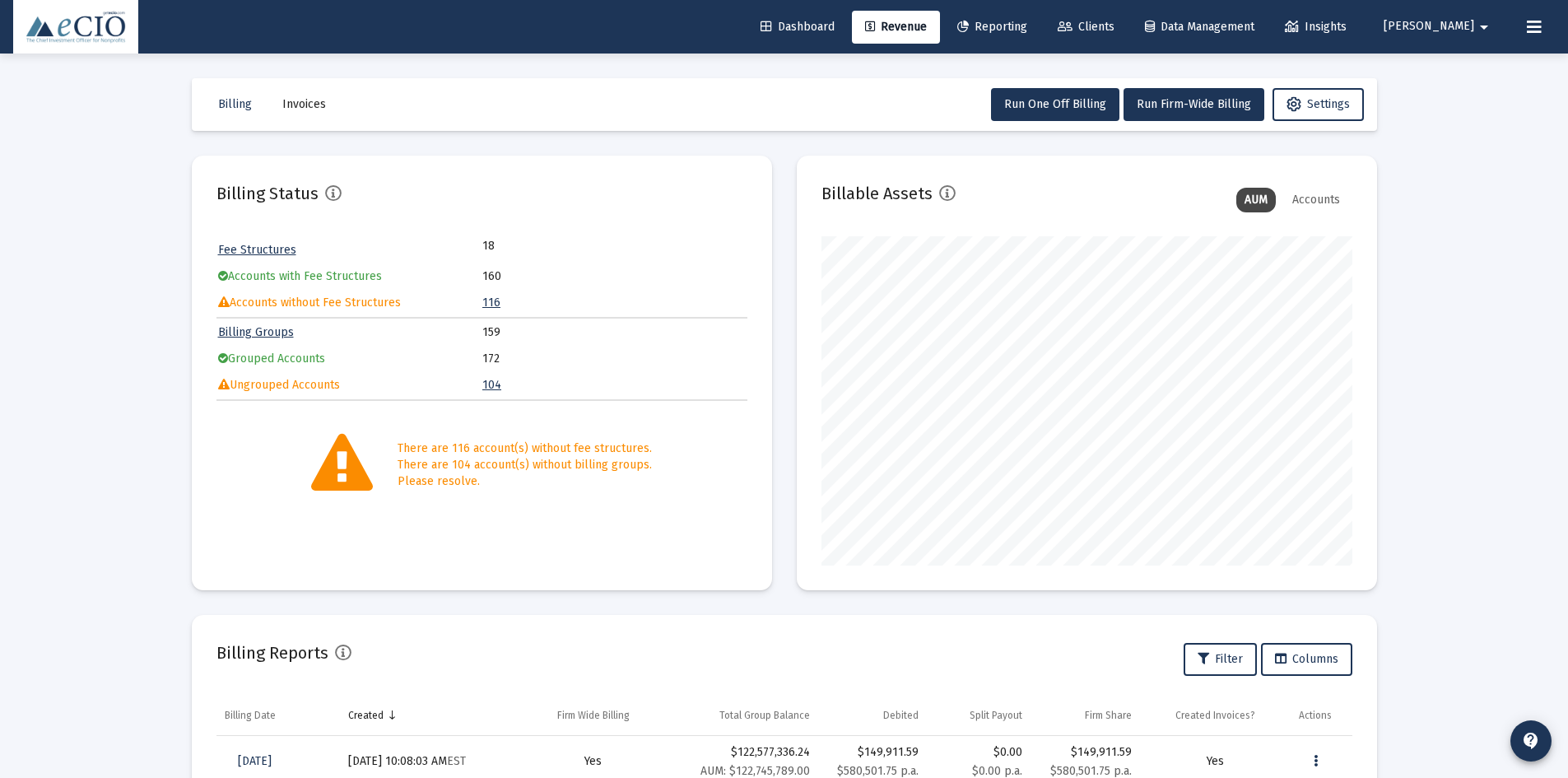
click at [832, 3] on div "Dashboard Revenue Reporting Clients Data Management Insights Courtney arrow_dro…" at bounding box center [784, 26] width 1542 height 54
click at [828, 22] on span "Dashboard" at bounding box center [798, 26] width 74 height 14
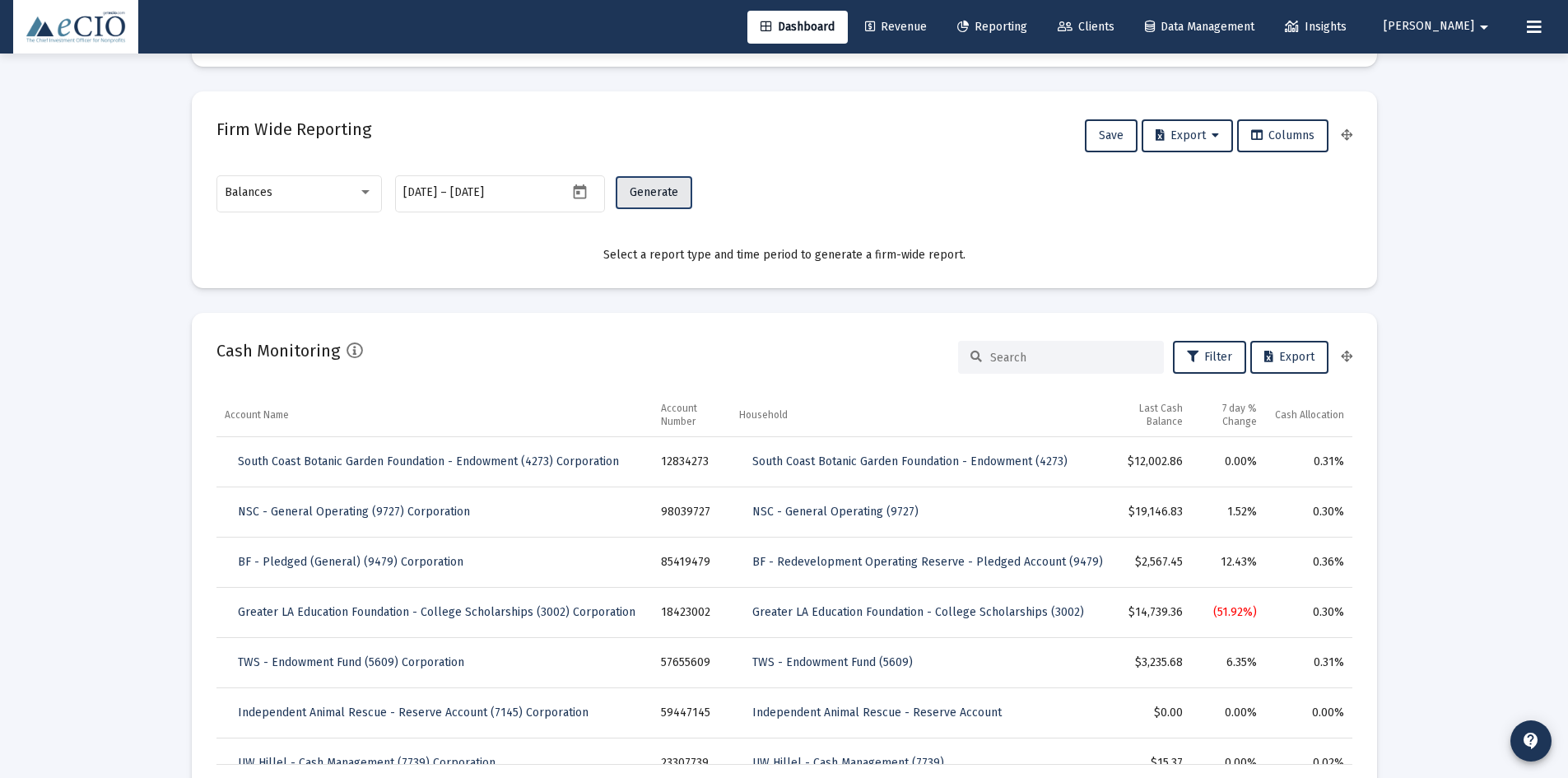
click at [688, 187] on button "Generate" at bounding box center [654, 192] width 76 height 33
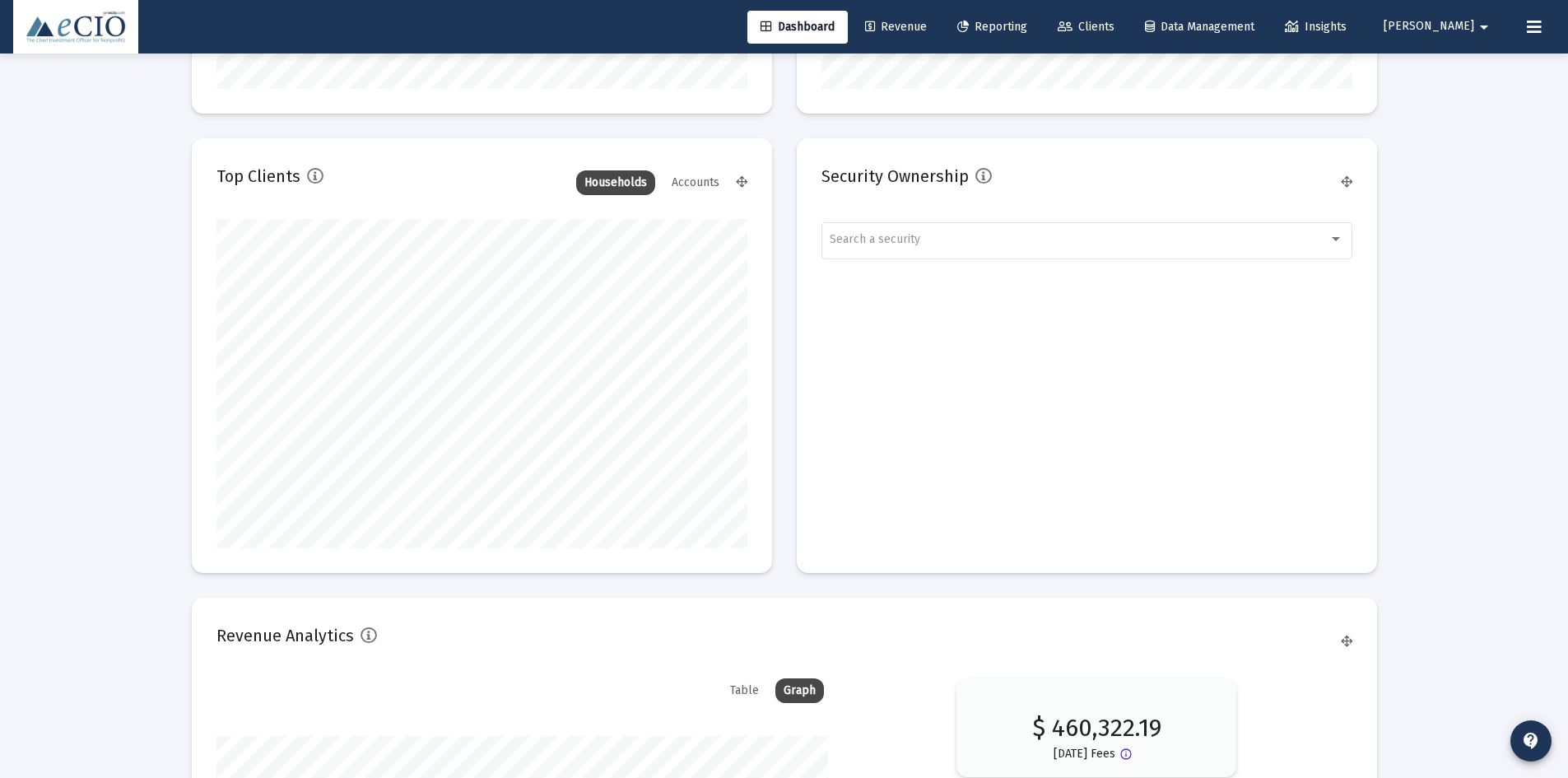
scroll to position [2552, 0]
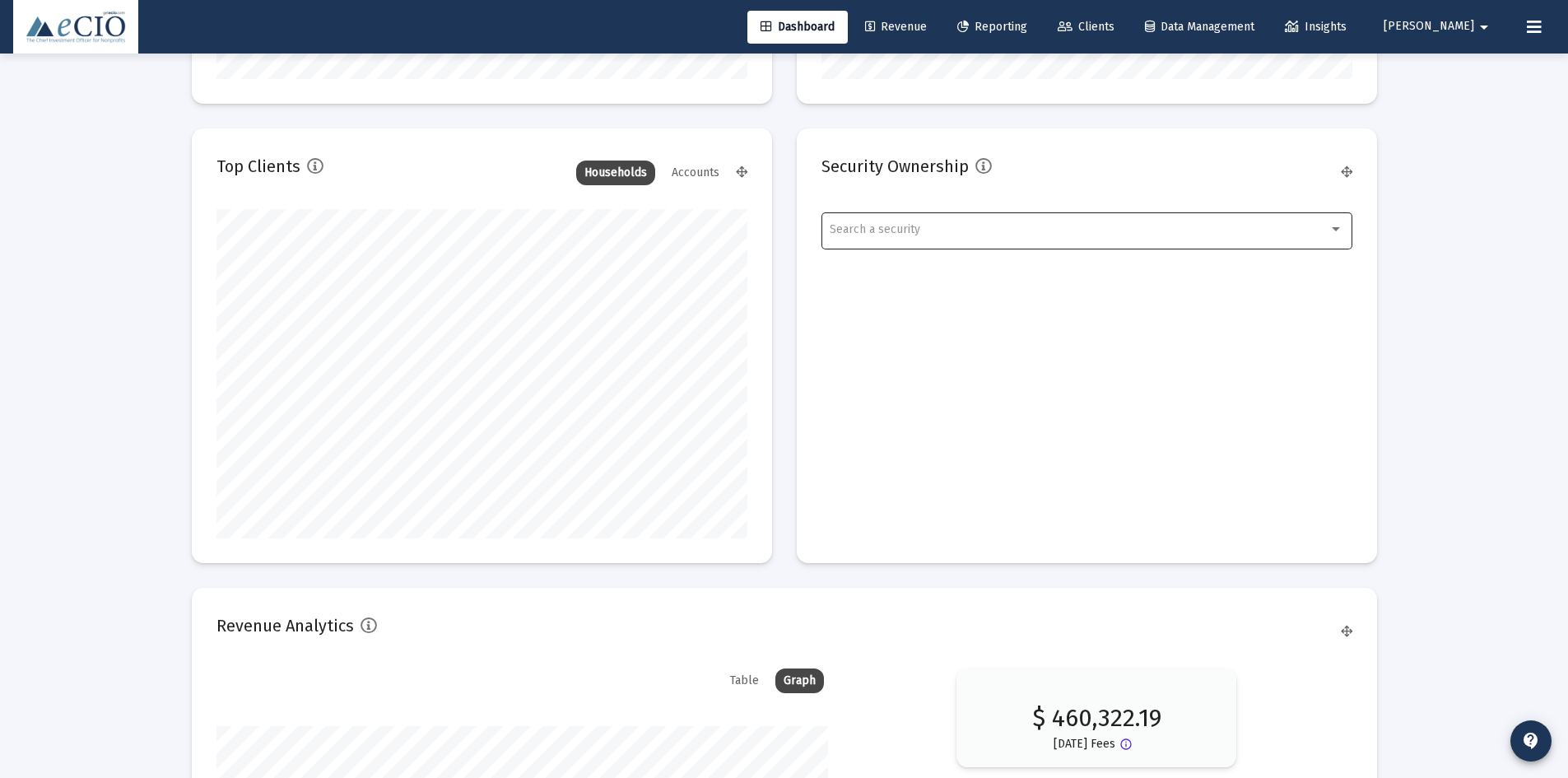
click at [942, 221] on div "Search a security" at bounding box center [1086, 229] width 514 height 40
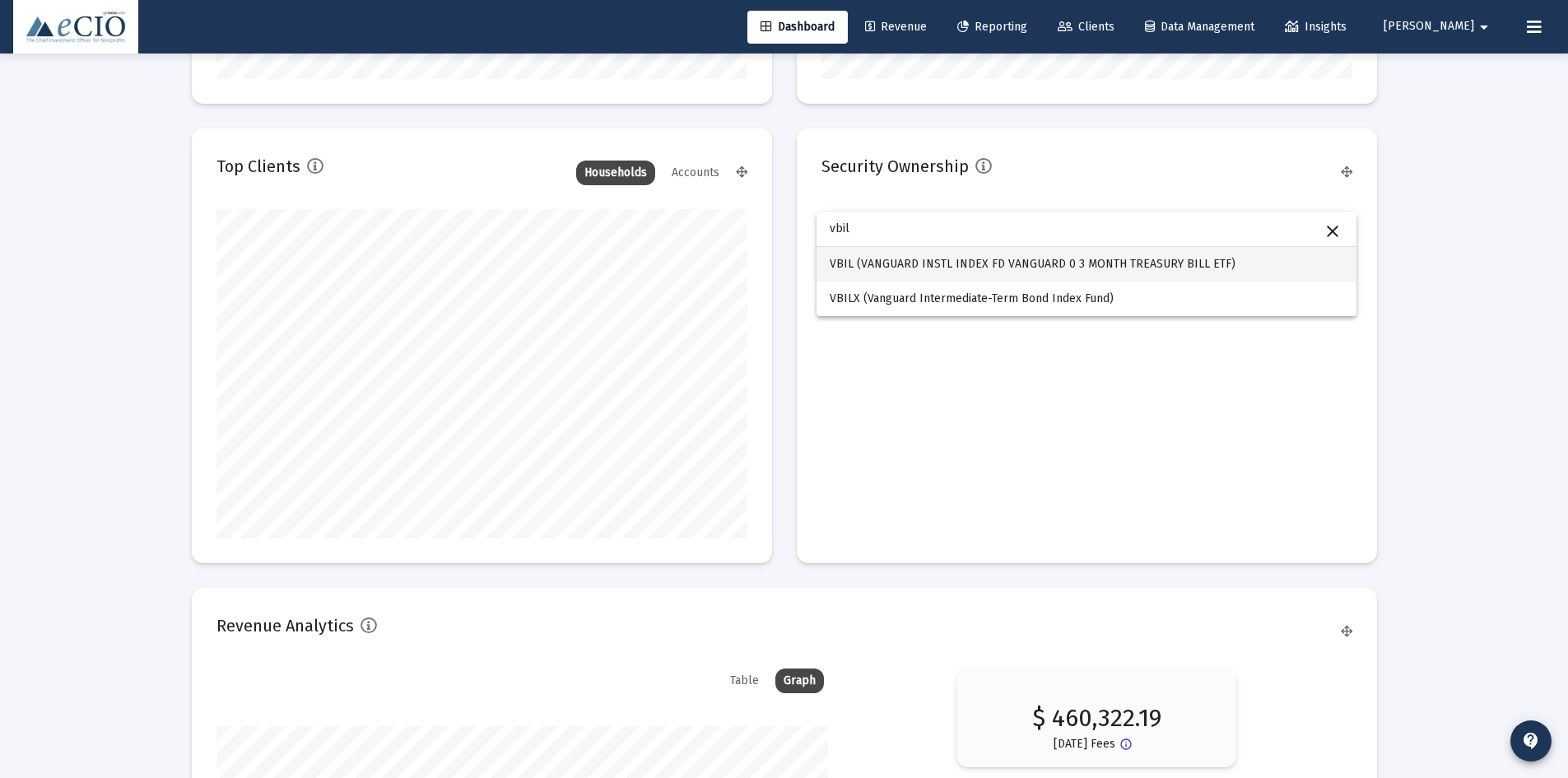
type input "vbil"
click at [925, 269] on span "VBIL (VANGUARD INSTL INDEX FD VANGUARD 0 3 MONTH TREASURY BILL ETF)" at bounding box center [1086, 264] width 514 height 35
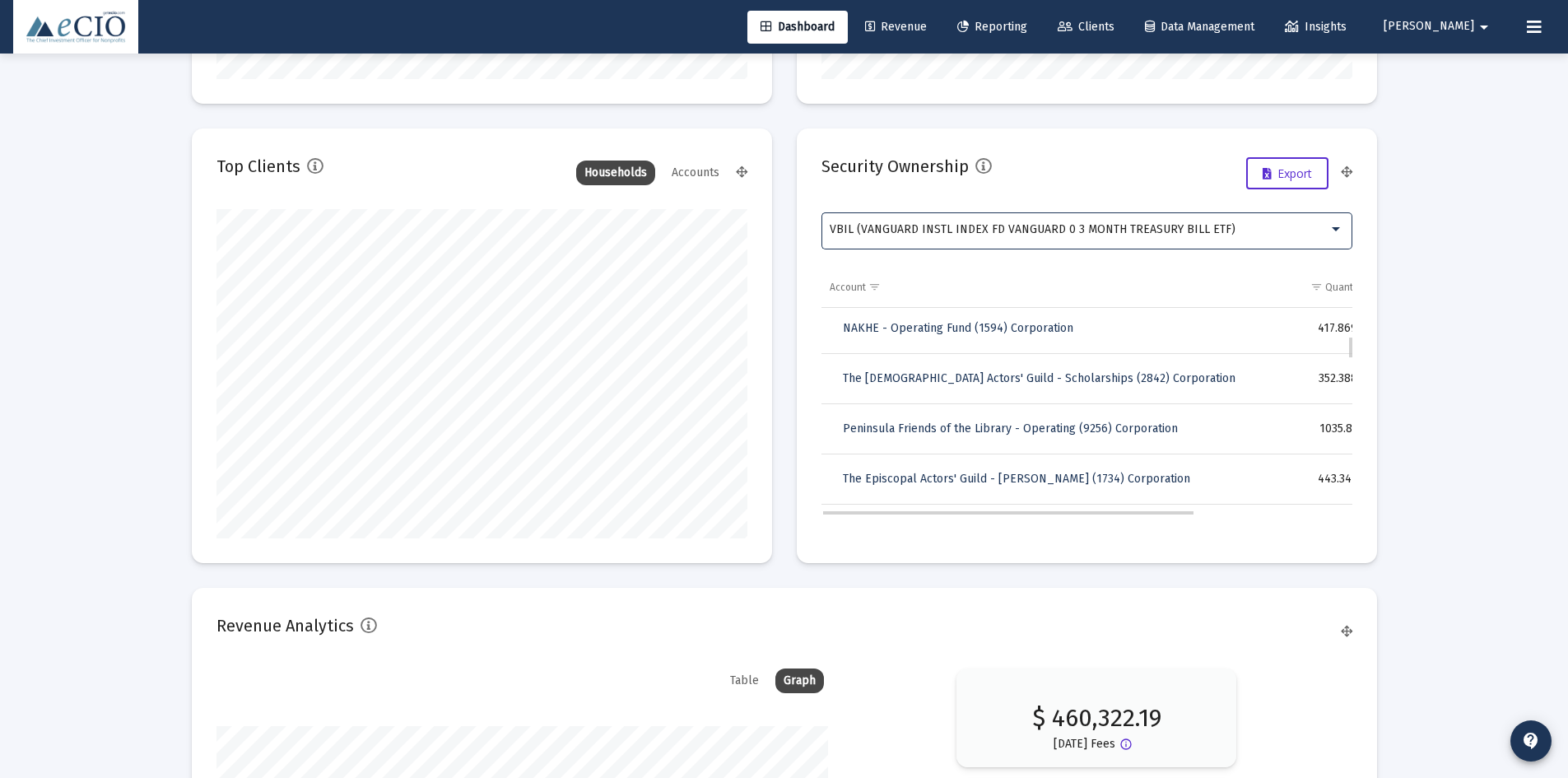
scroll to position [0, 0]
click at [967, 234] on span "VBIL (VANGUARD INSTL INDEX FD VANGUARD 0 3 MONTH TREASURY BILL ETF)" at bounding box center [1032, 229] width 405 height 14
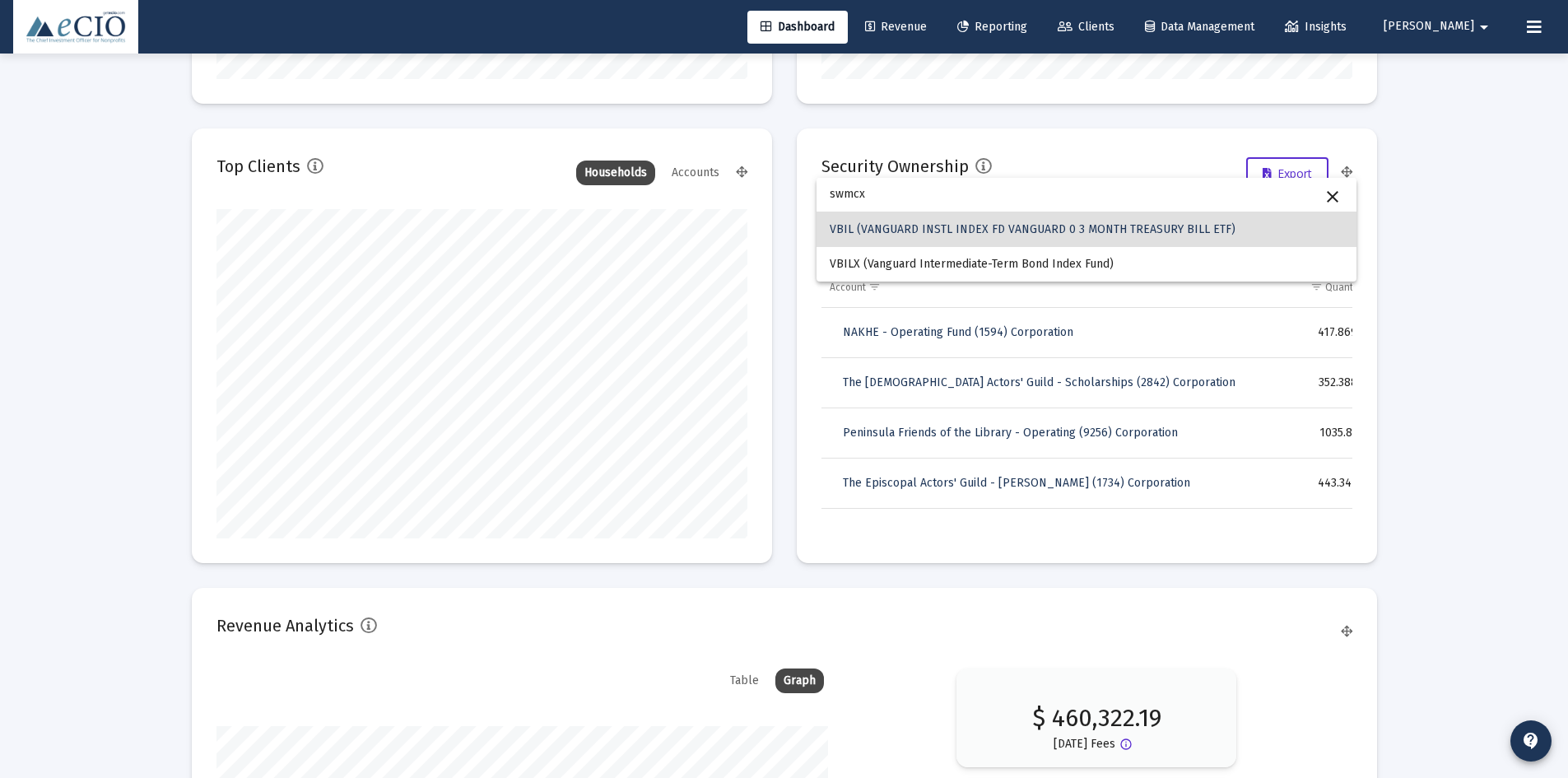
type input "swmcx"
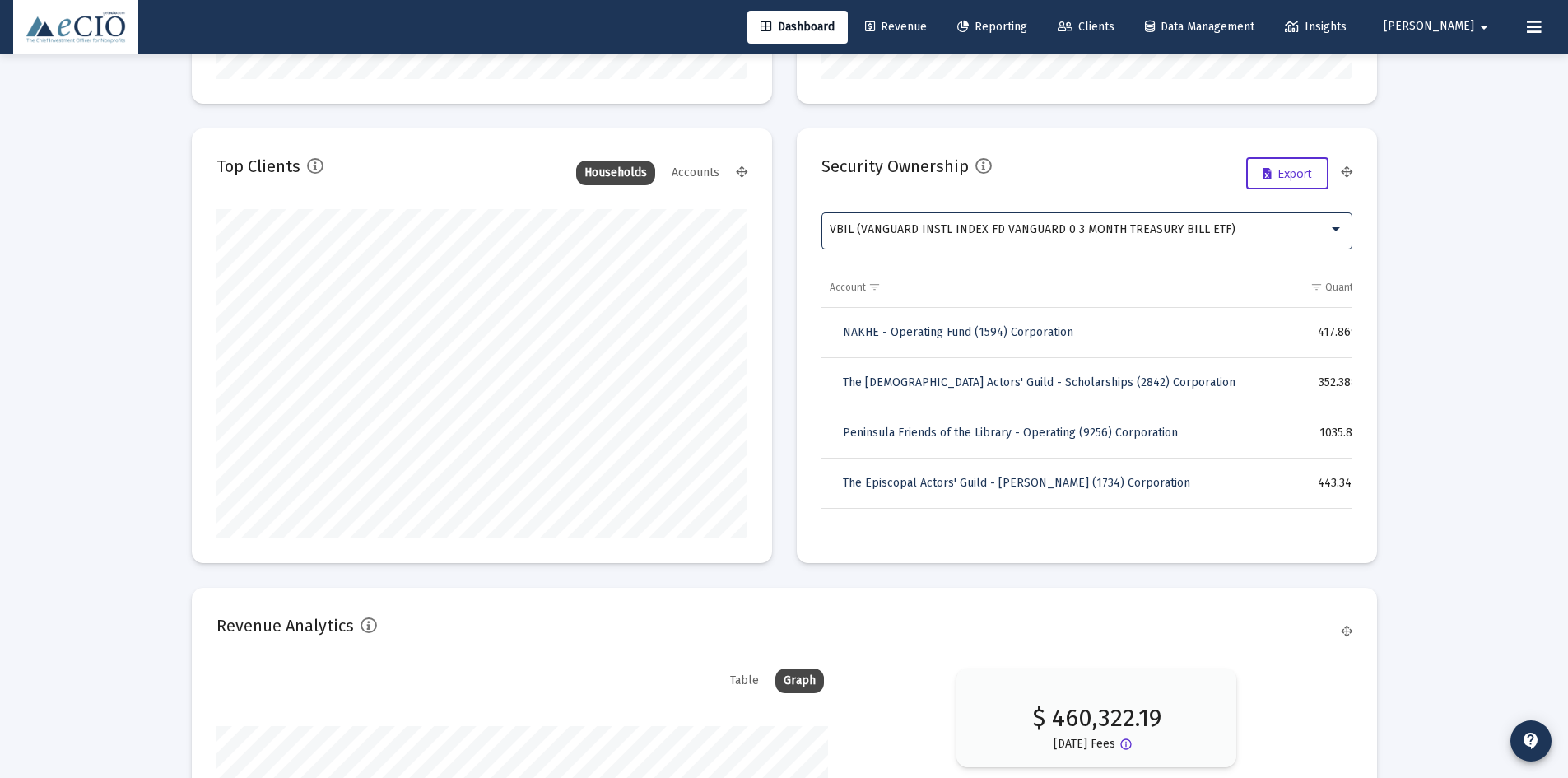
click at [960, 235] on span "VBIL (VANGUARD INSTL INDEX FD VANGUARD 0 3 MONTH TREASURY BILL ETF)" at bounding box center [1032, 229] width 405 height 14
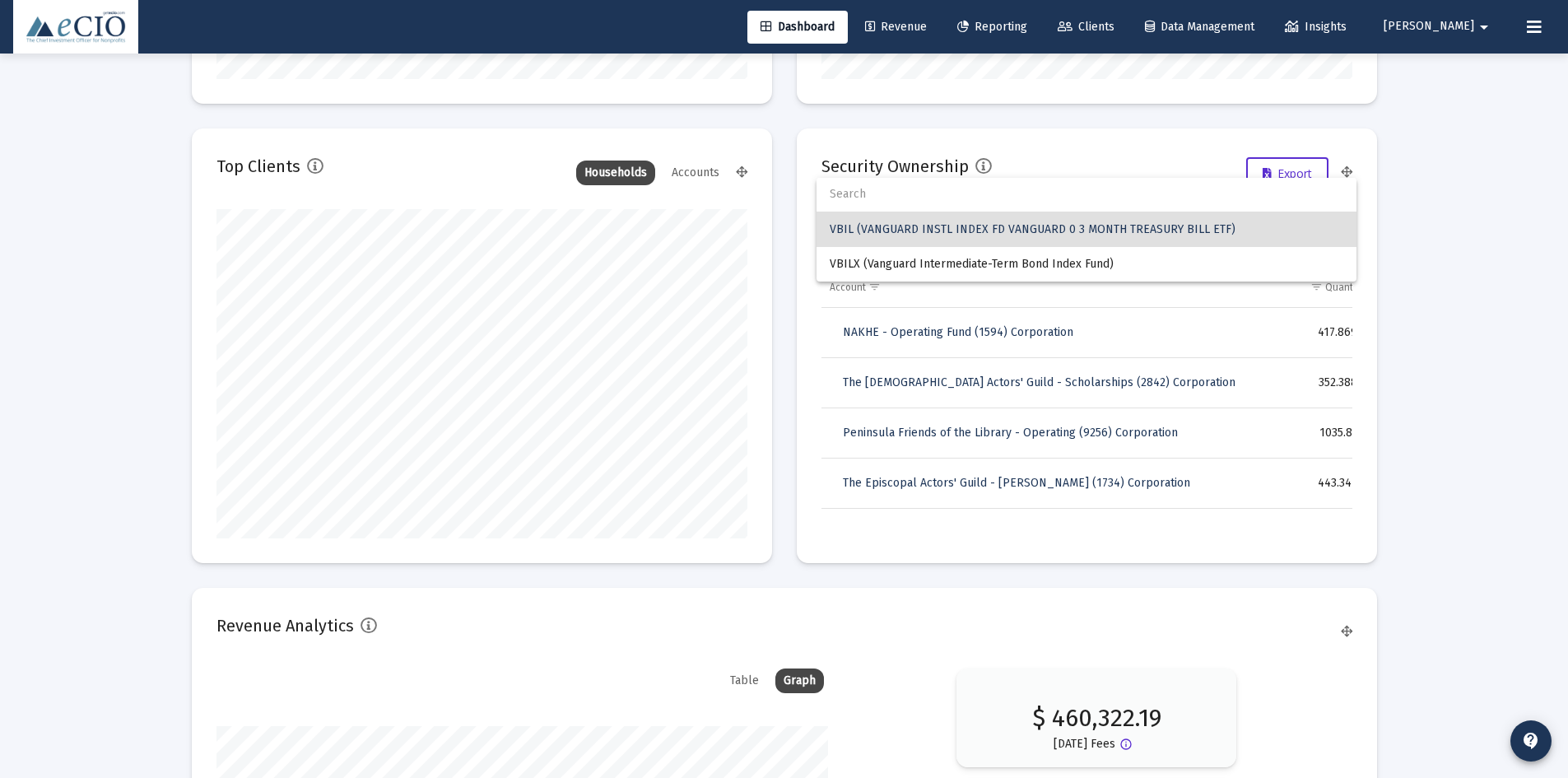
click at [905, 192] on input "dropdown search" at bounding box center [1086, 194] width 540 height 35
type input "swmcx"
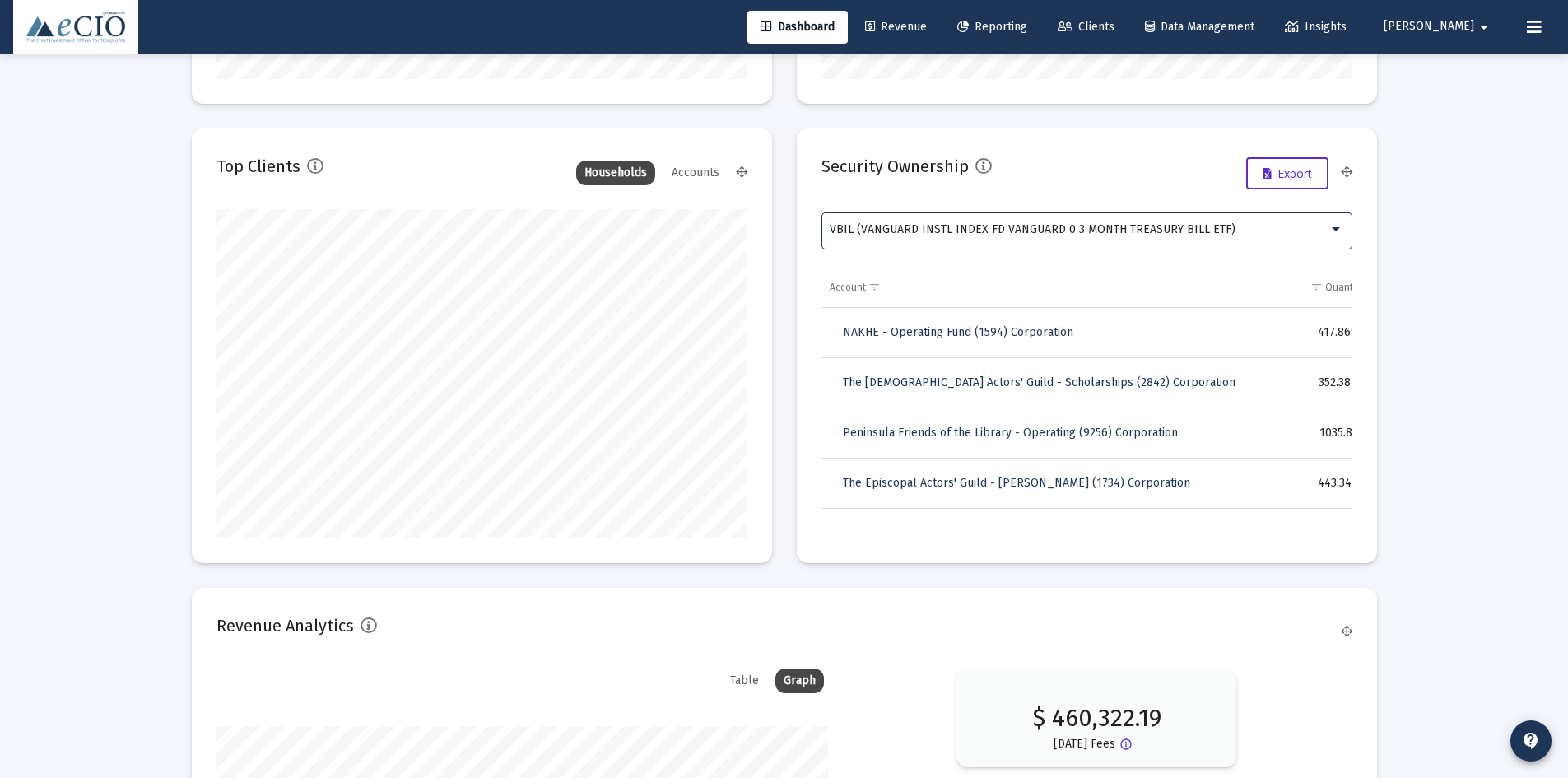
click at [1338, 230] on div at bounding box center [1336, 230] width 8 height 4
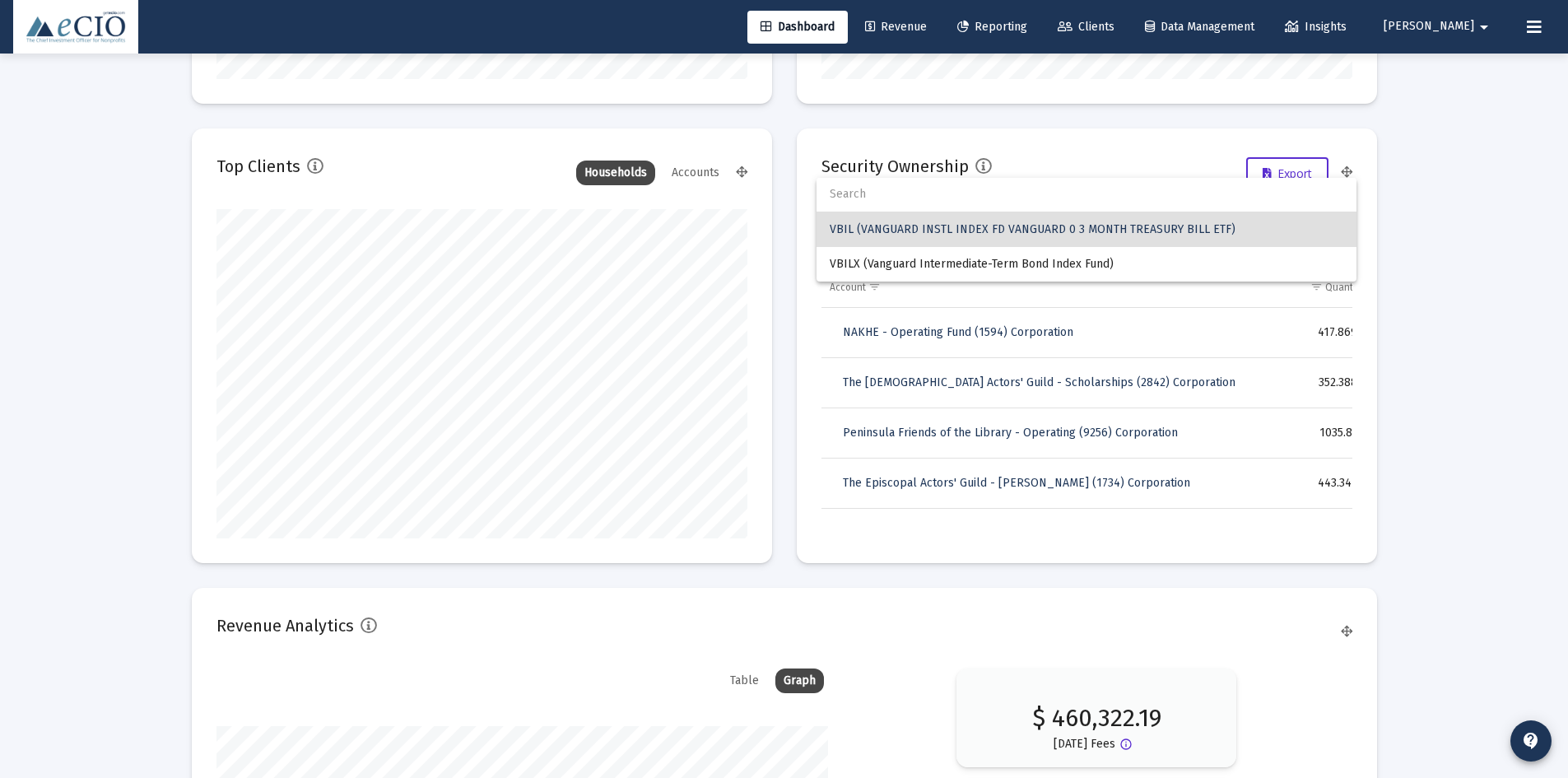
click at [933, 188] on input "dropdown search" at bounding box center [1086, 194] width 540 height 35
type input "schd"
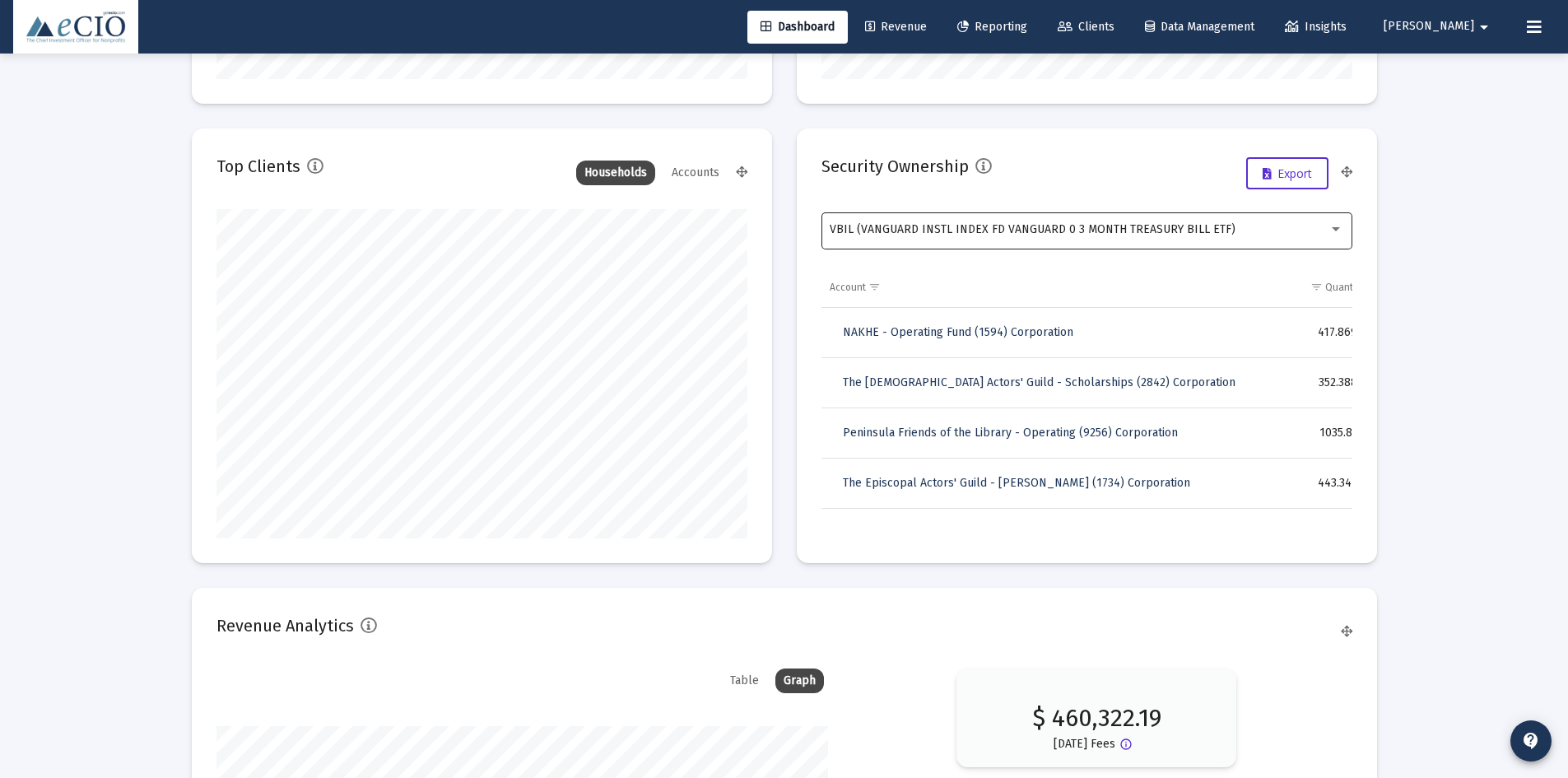
click at [963, 237] on div "VBIL (VANGUARD INSTL INDEX FD VANGUARD 0 3 MONTH TREASURY BILL ETF)" at bounding box center [1086, 229] width 514 height 40
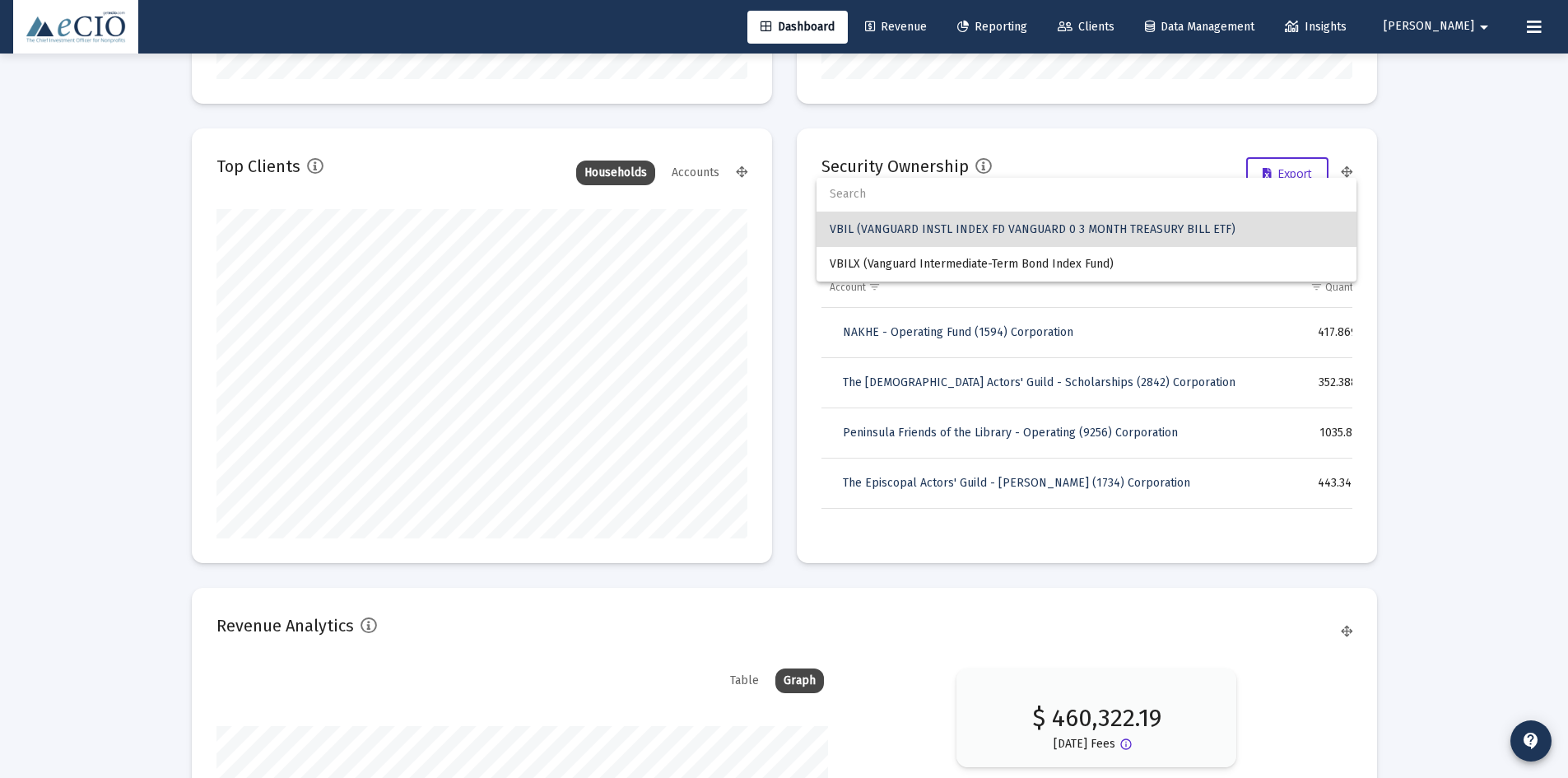
click at [1096, 175] on div at bounding box center [784, 389] width 1568 height 778
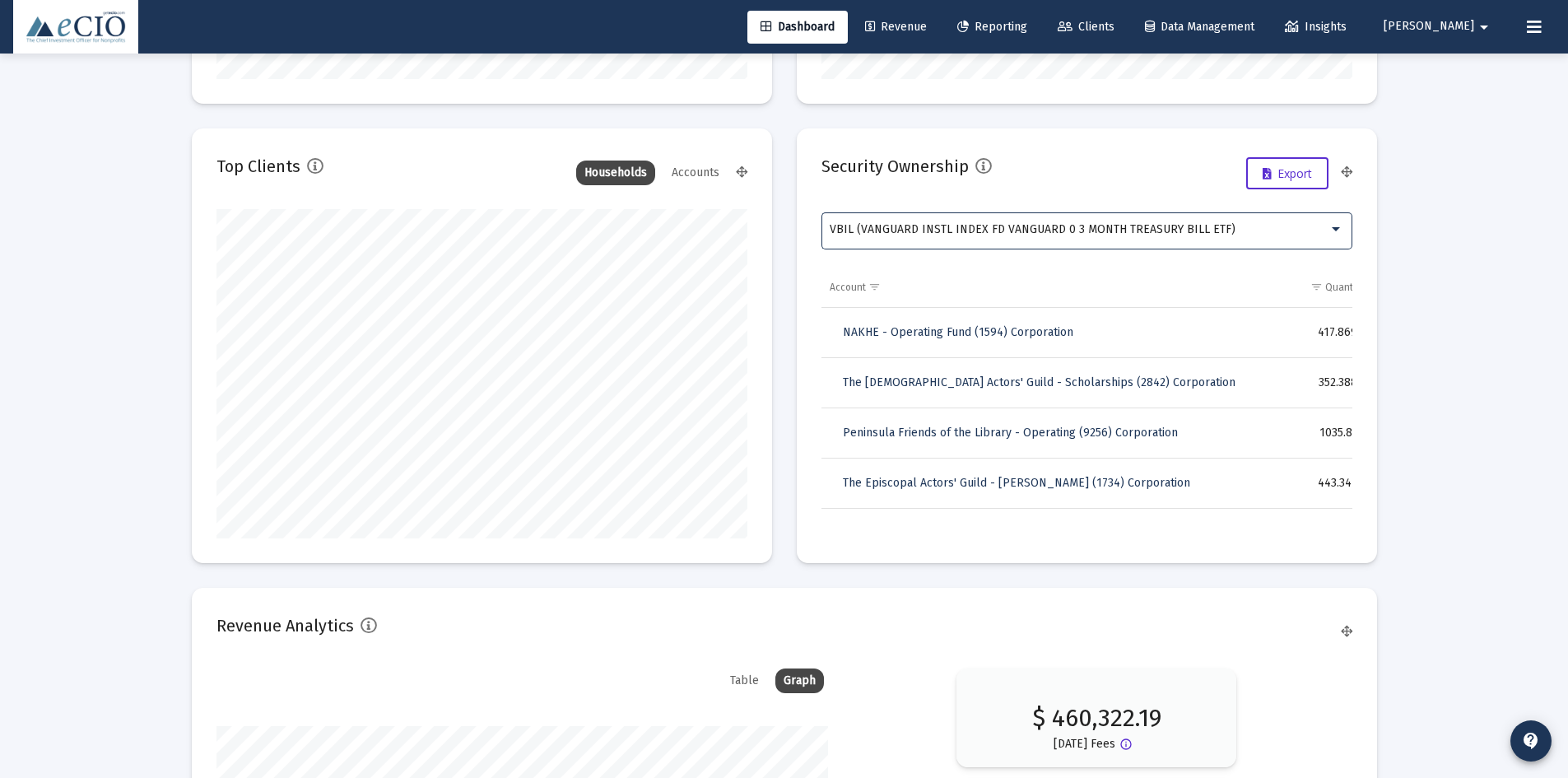
click at [1340, 229] on div at bounding box center [1336, 230] width 15 height 13
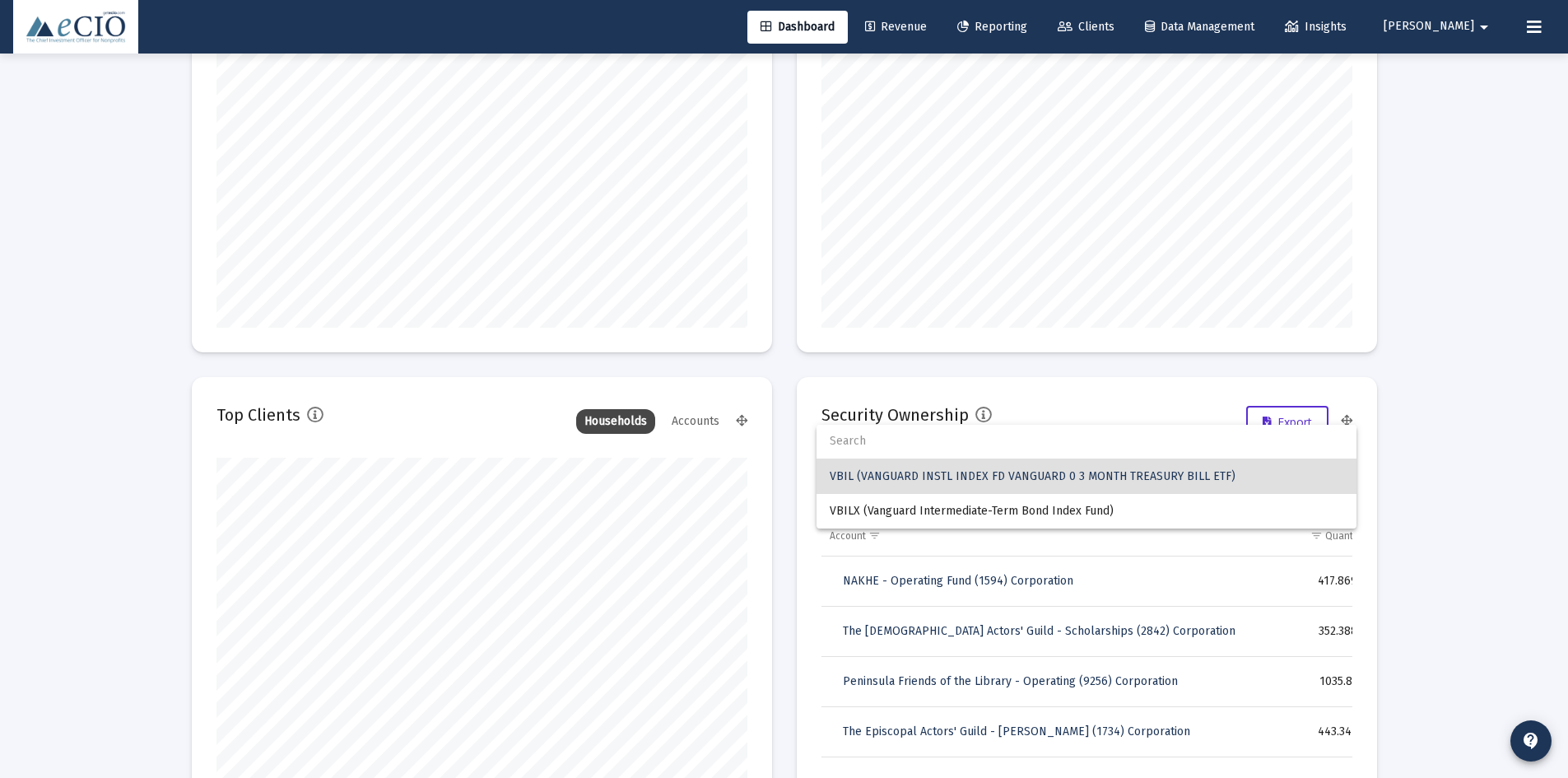
scroll to position [2305, 0]
click at [1000, 388] on div at bounding box center [784, 389] width 1568 height 778
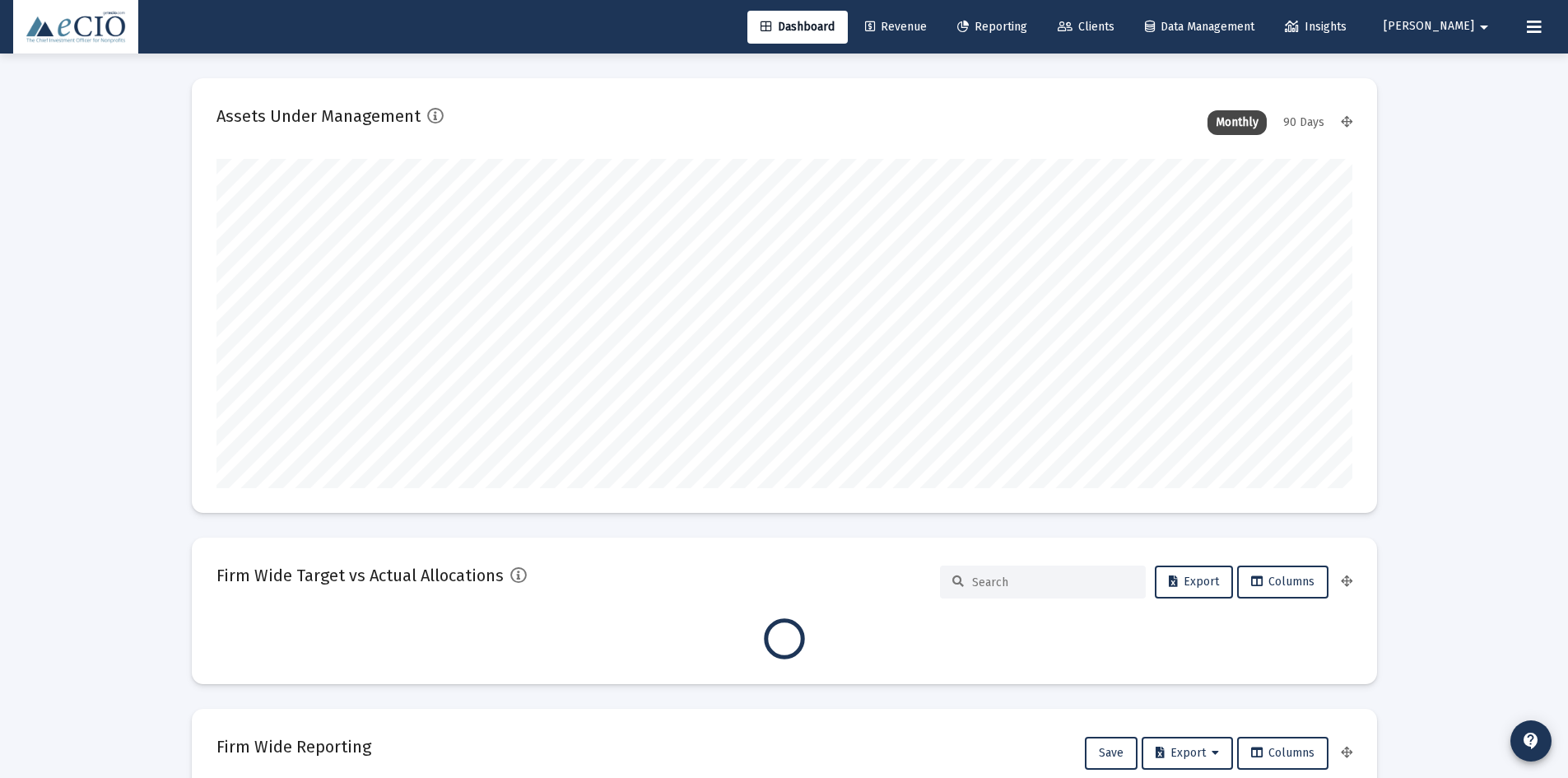
scroll to position [329, 1136]
type input "[DATE]"
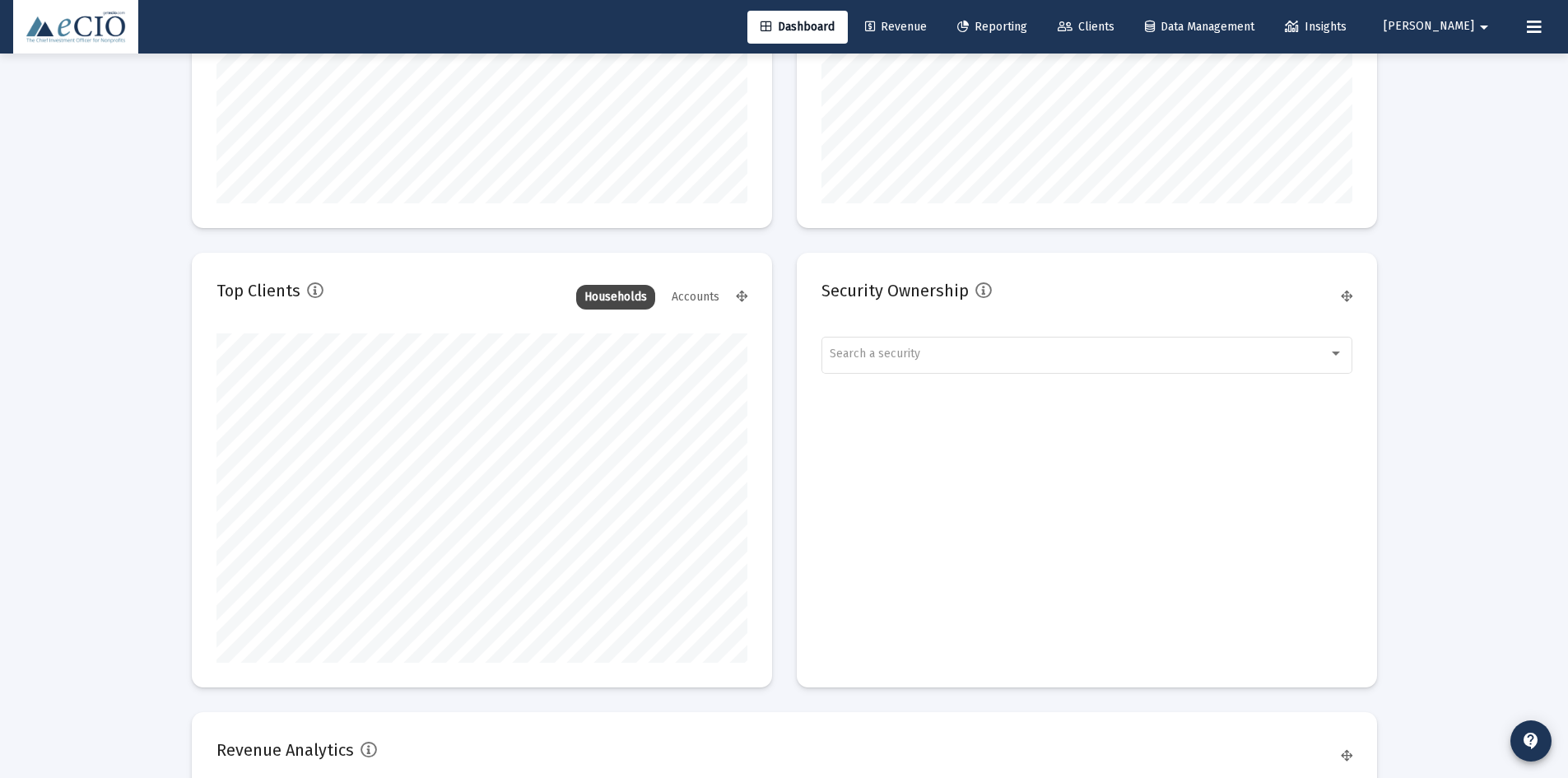
scroll to position [2058, 0]
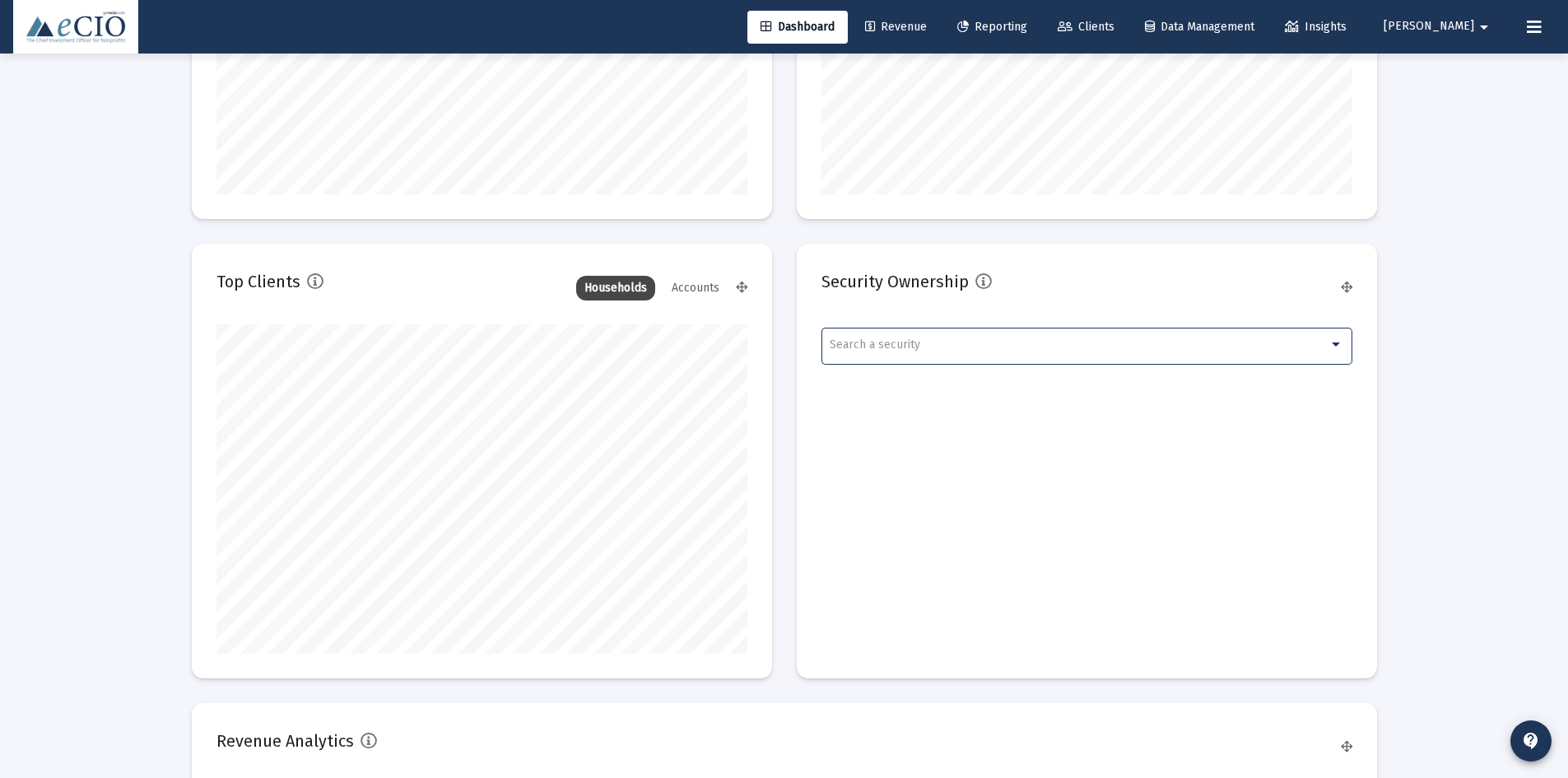
click at [891, 348] on span "Search a security" at bounding box center [875, 344] width 90 height 14
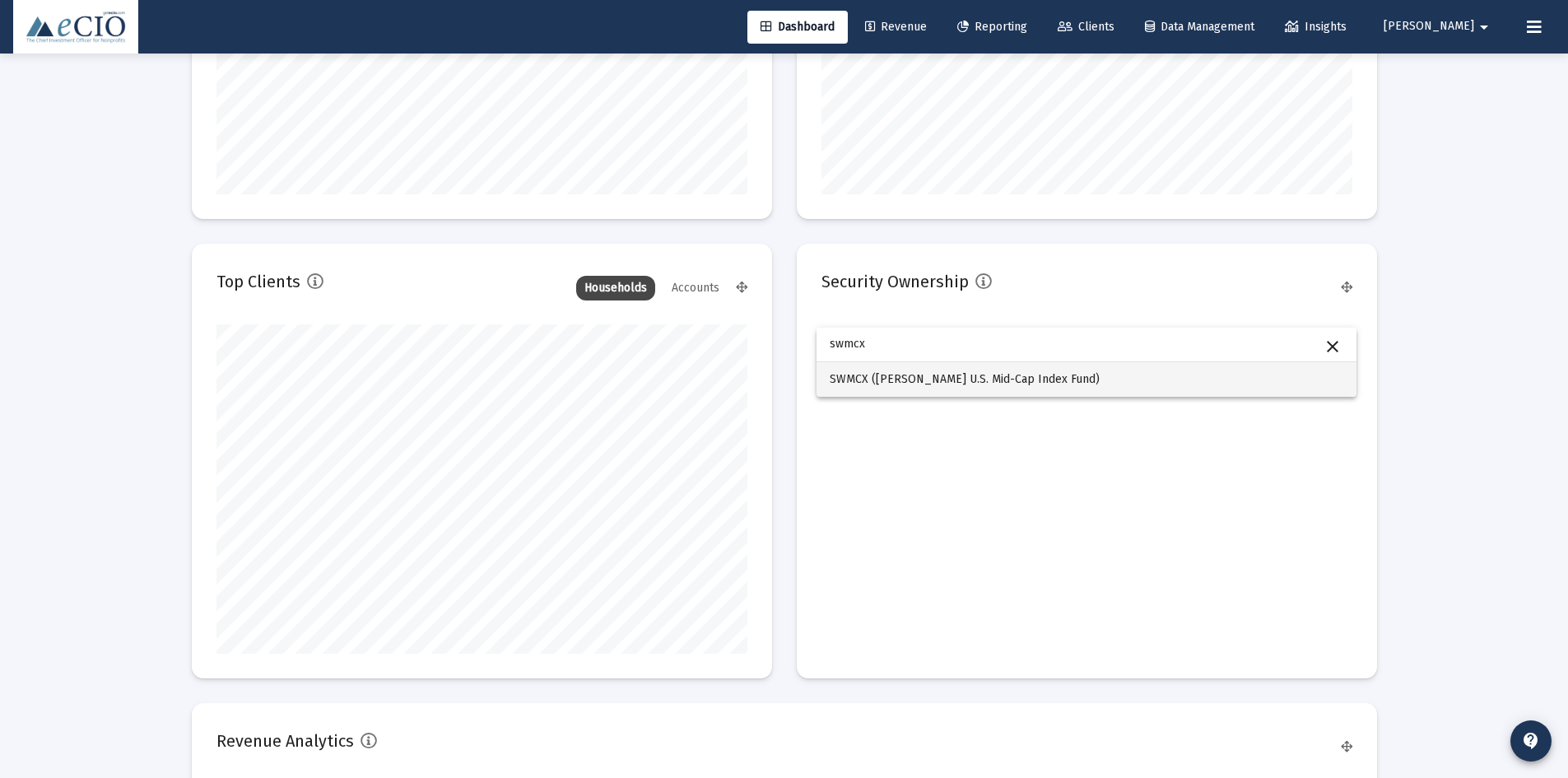
type input "swmcx"
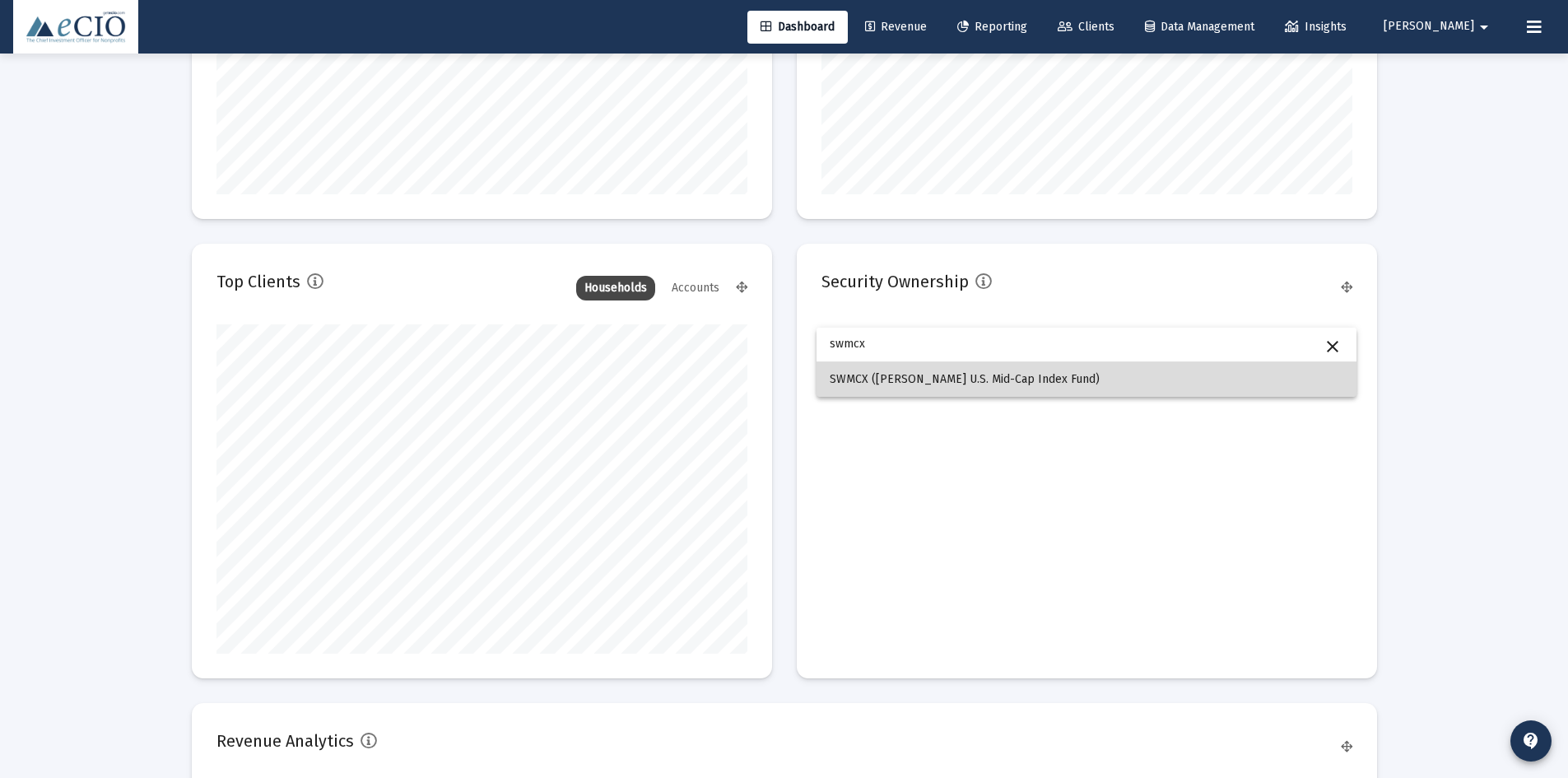
click at [909, 389] on span "SWMCX (Schwab U.S. Mid-Cap Index Fund)" at bounding box center [1086, 379] width 514 height 35
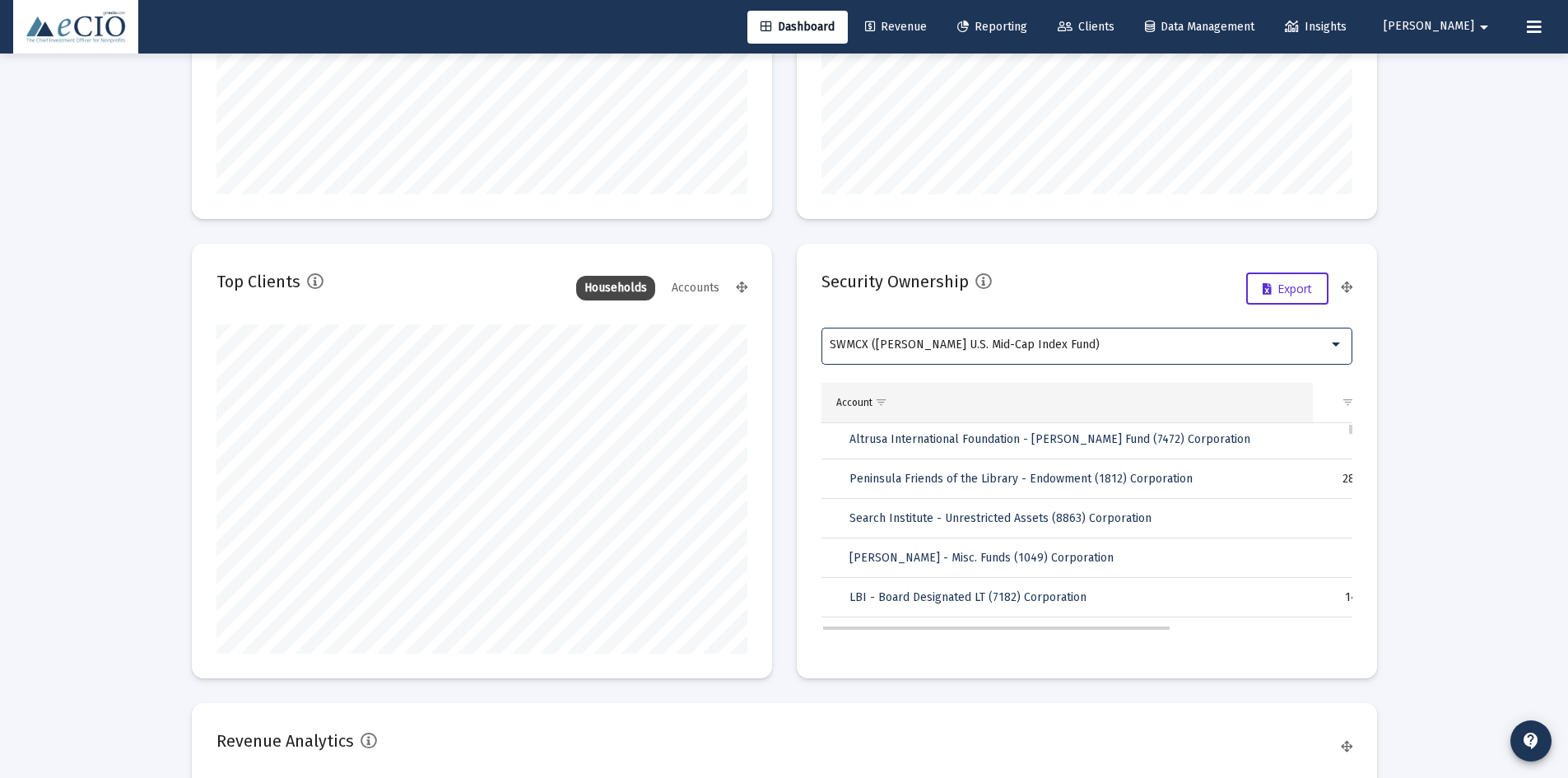
scroll to position [0, 0]
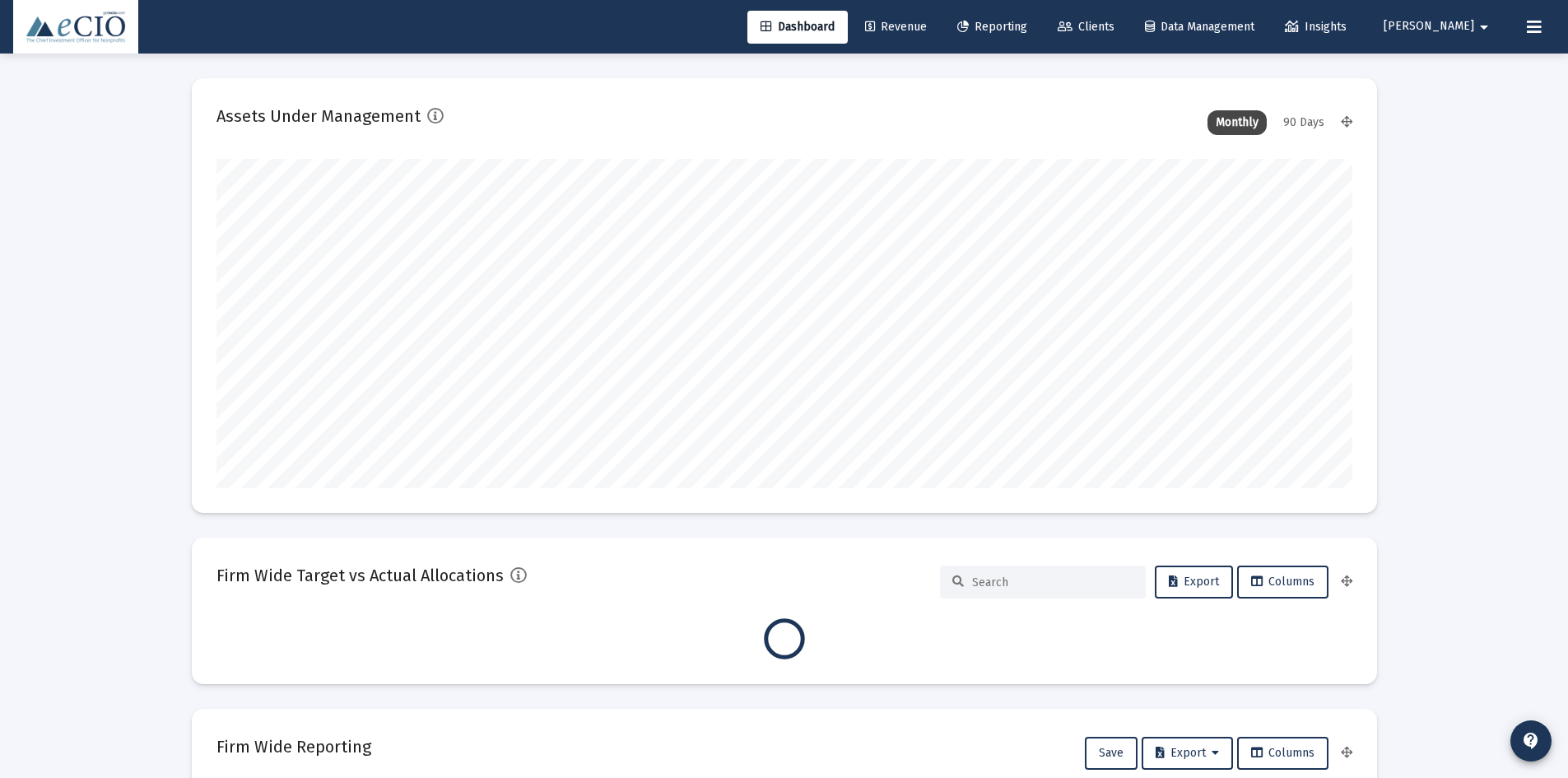
type input "[DATE]"
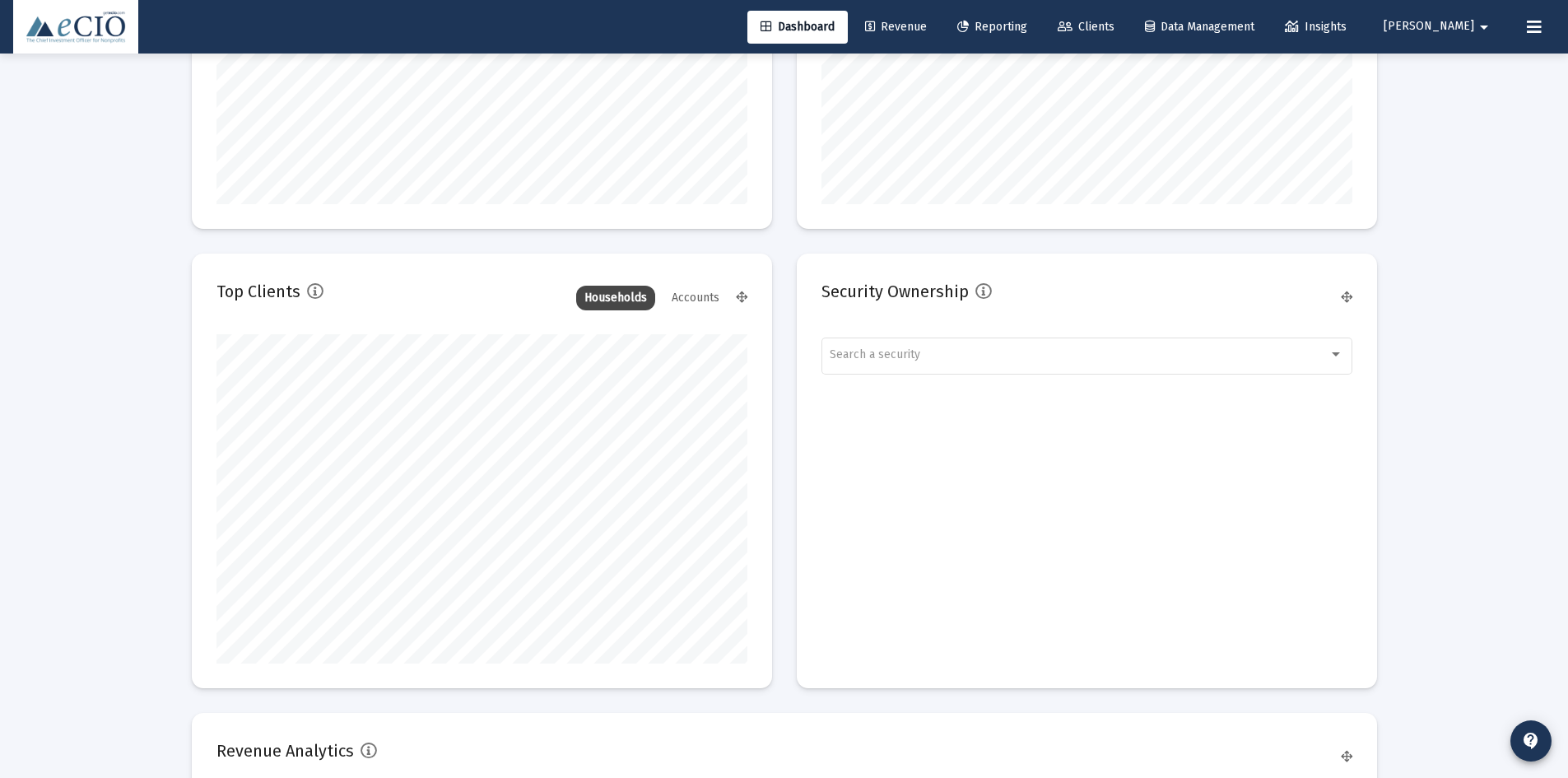
scroll to position [2058, 0]
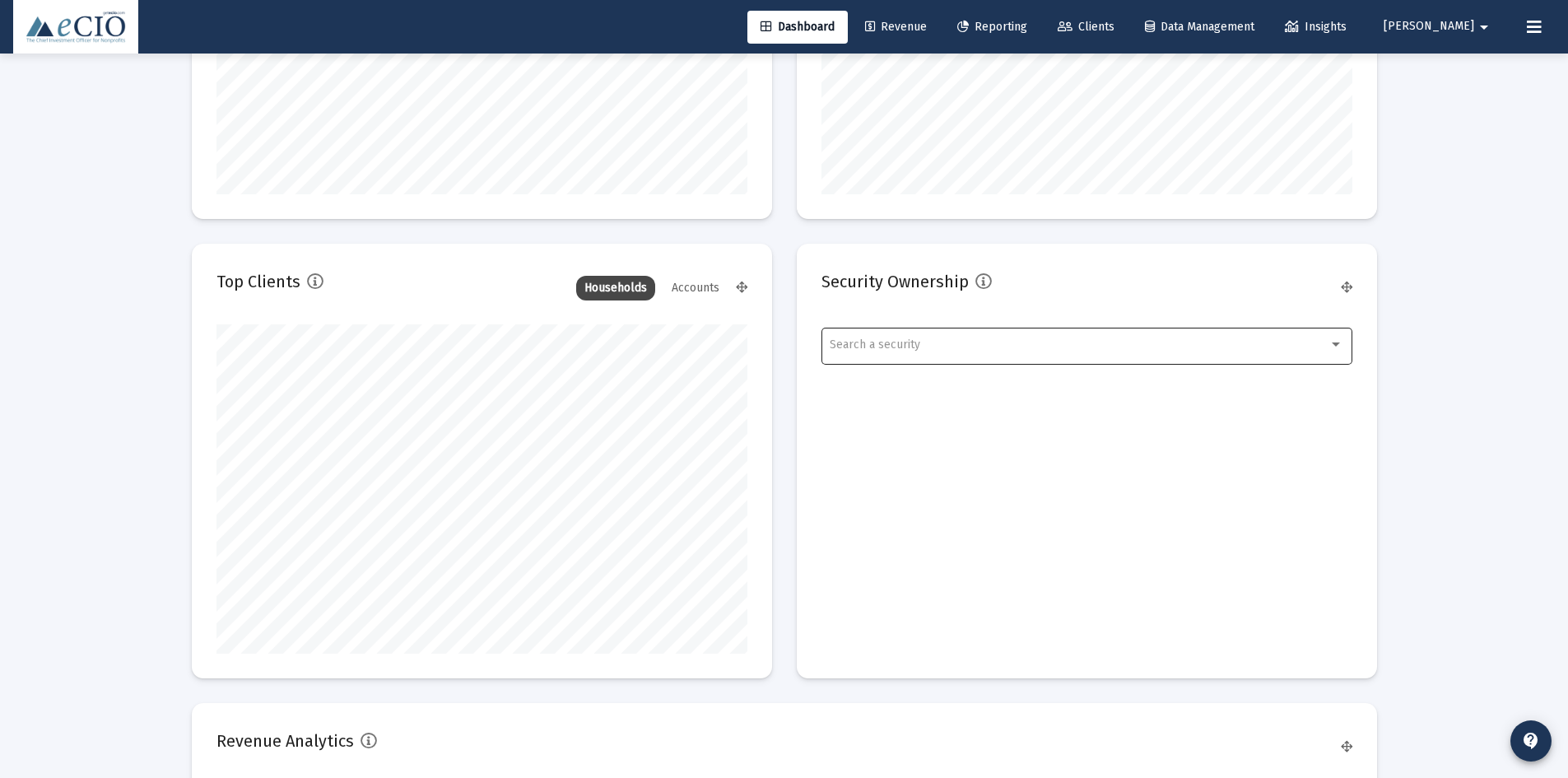
click at [925, 326] on div "Search a security" at bounding box center [1086, 344] width 514 height 40
click at [914, 362] on div at bounding box center [1086, 344] width 540 height 35
click at [919, 352] on input "dropdown search" at bounding box center [1086, 343] width 540 height 35
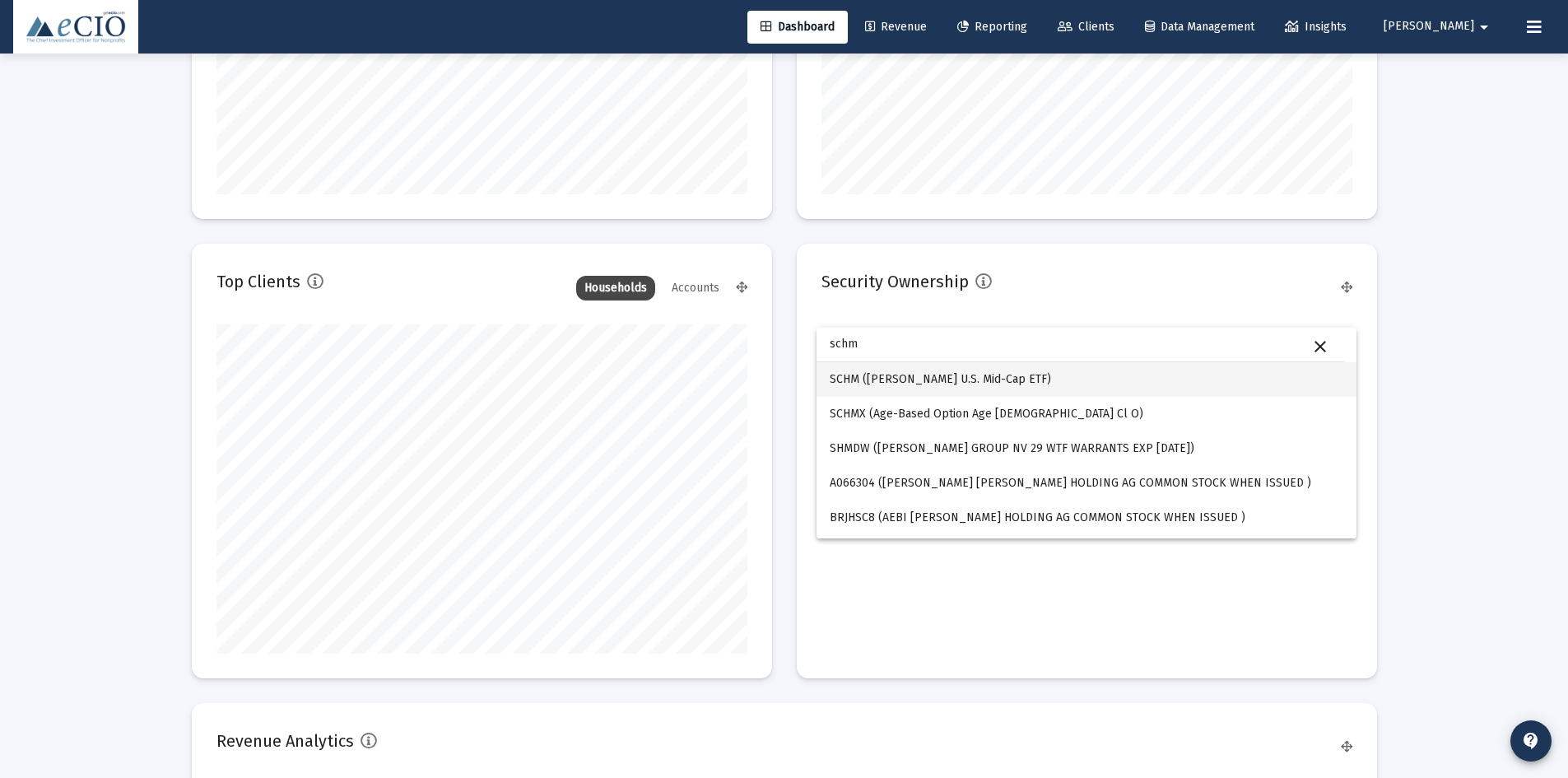
type input "schm"
click at [900, 373] on span "SCHM (Schwab U.S. Mid-Cap ETF)" at bounding box center [1086, 379] width 514 height 35
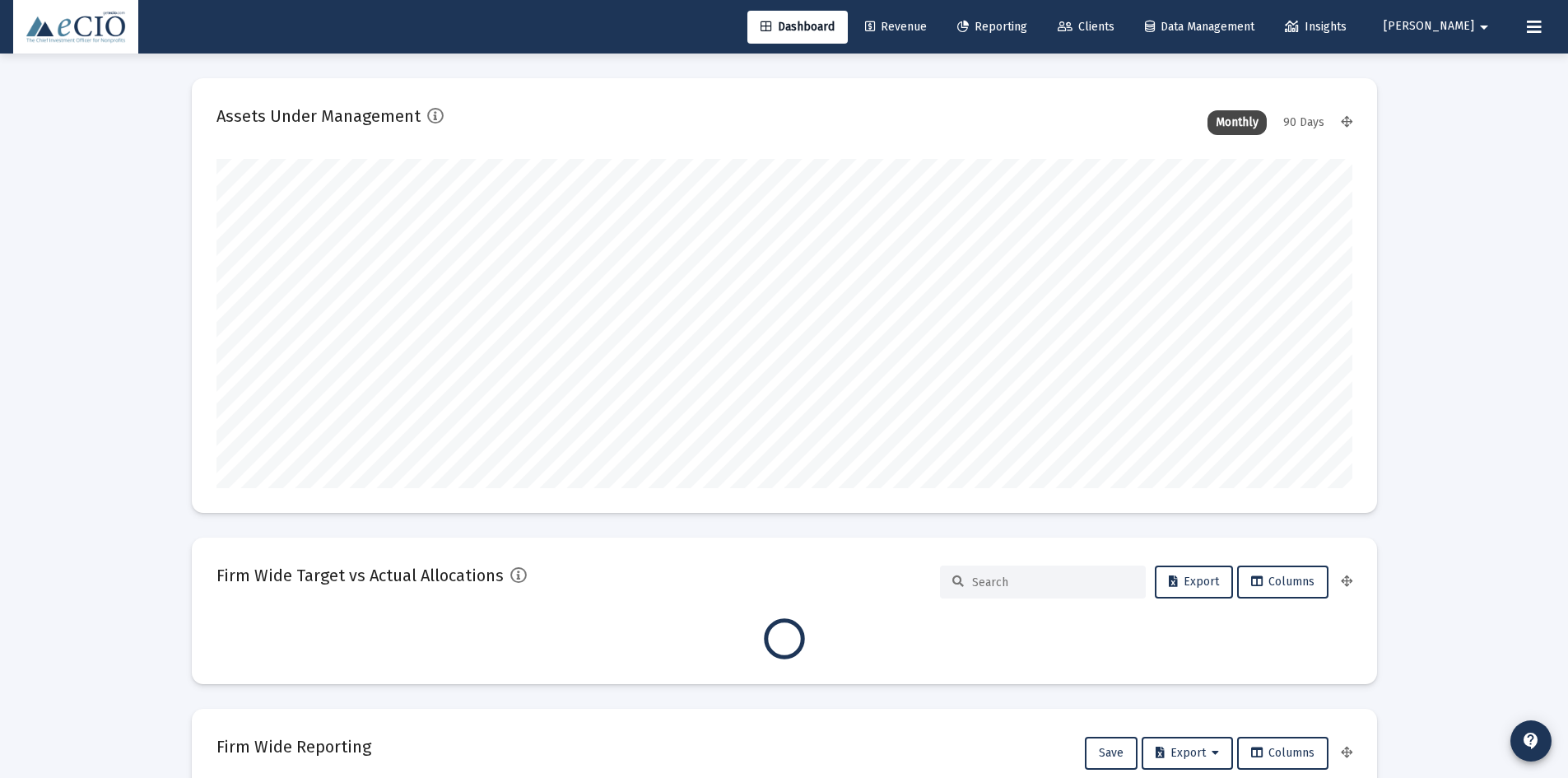
type input "[DATE]"
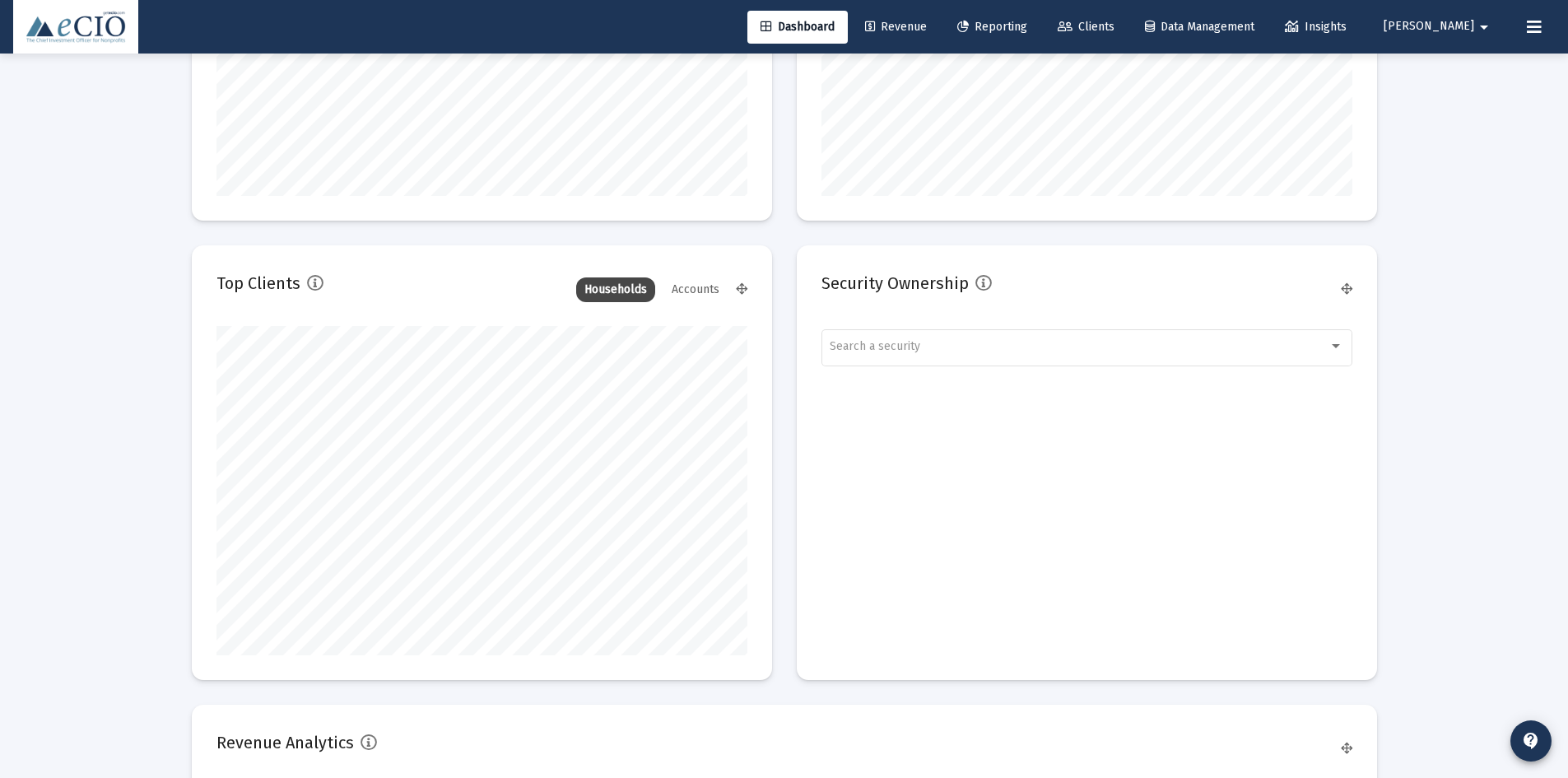
scroll to position [2058, 0]
click at [863, 347] on span "Search a security" at bounding box center [875, 344] width 90 height 14
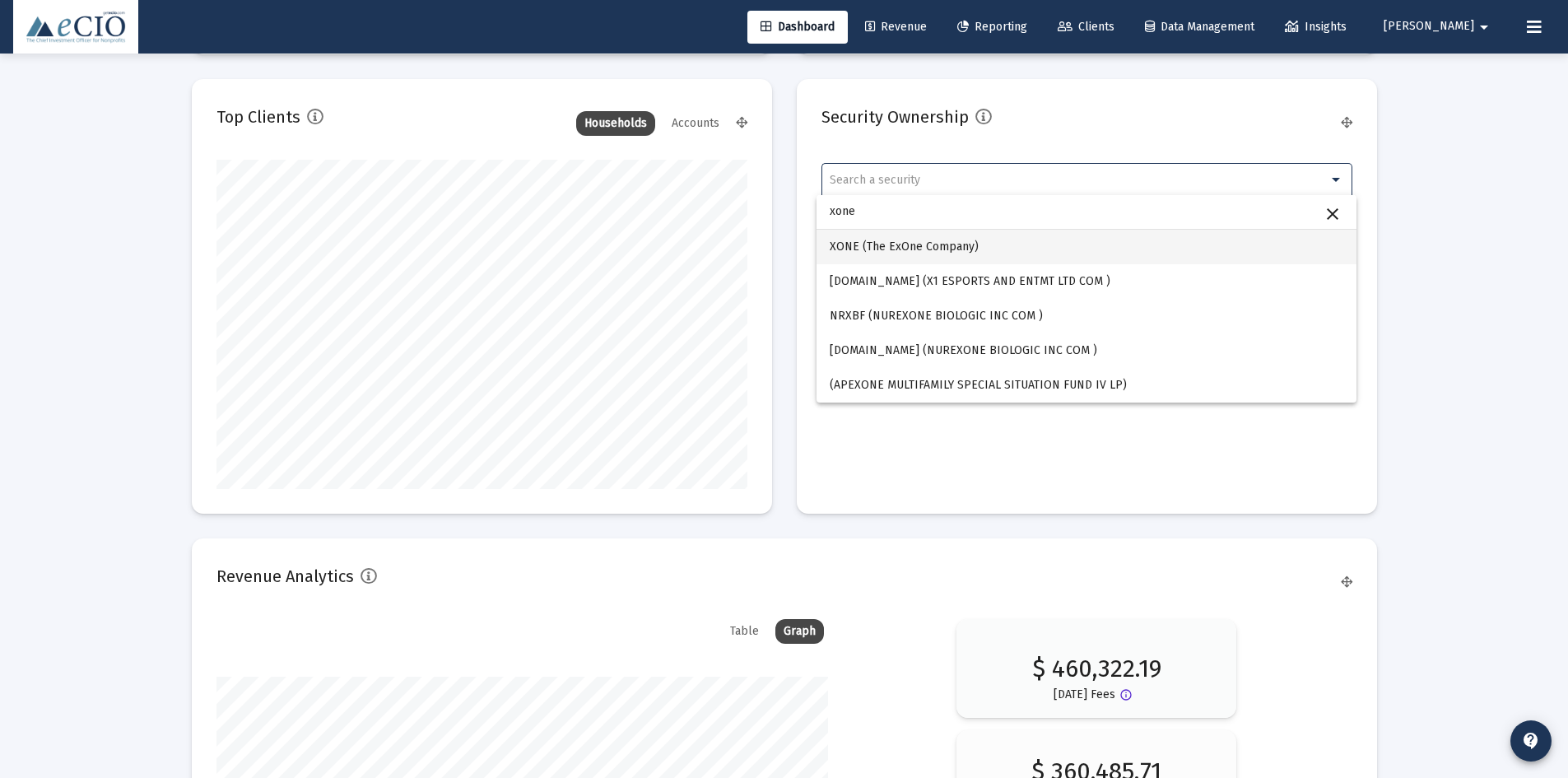
scroll to position [2140, 0]
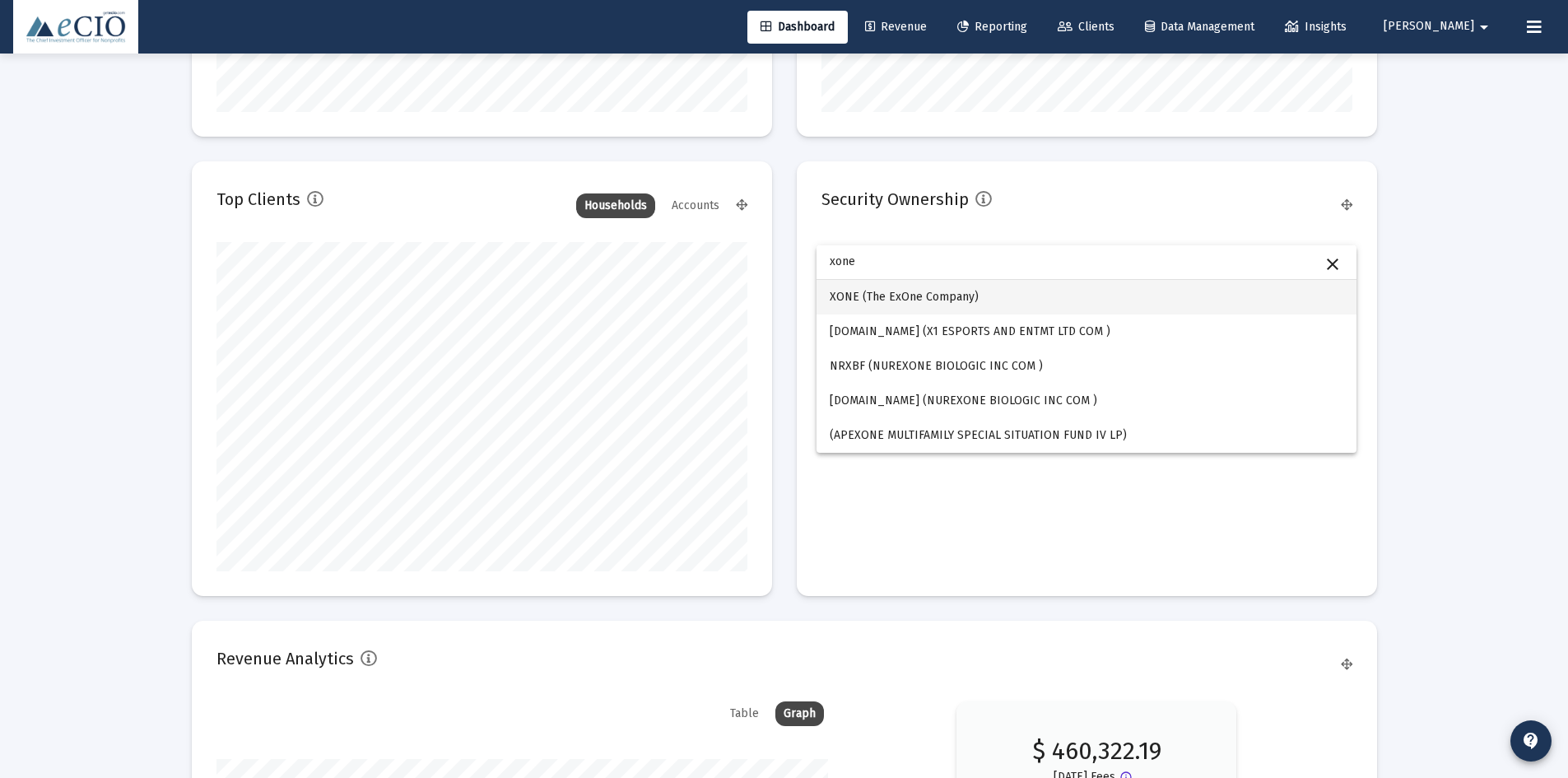
drag, startPoint x: 866, startPoint y: 267, endPoint x: 718, endPoint y: 278, distance: 148.4
click at [718, 278] on div "xone close XONE (The ExOne Company) [DOMAIN_NAME] (X1 ESPORTS AND ENTMT LTD COM…" at bounding box center [784, 389] width 1568 height 778
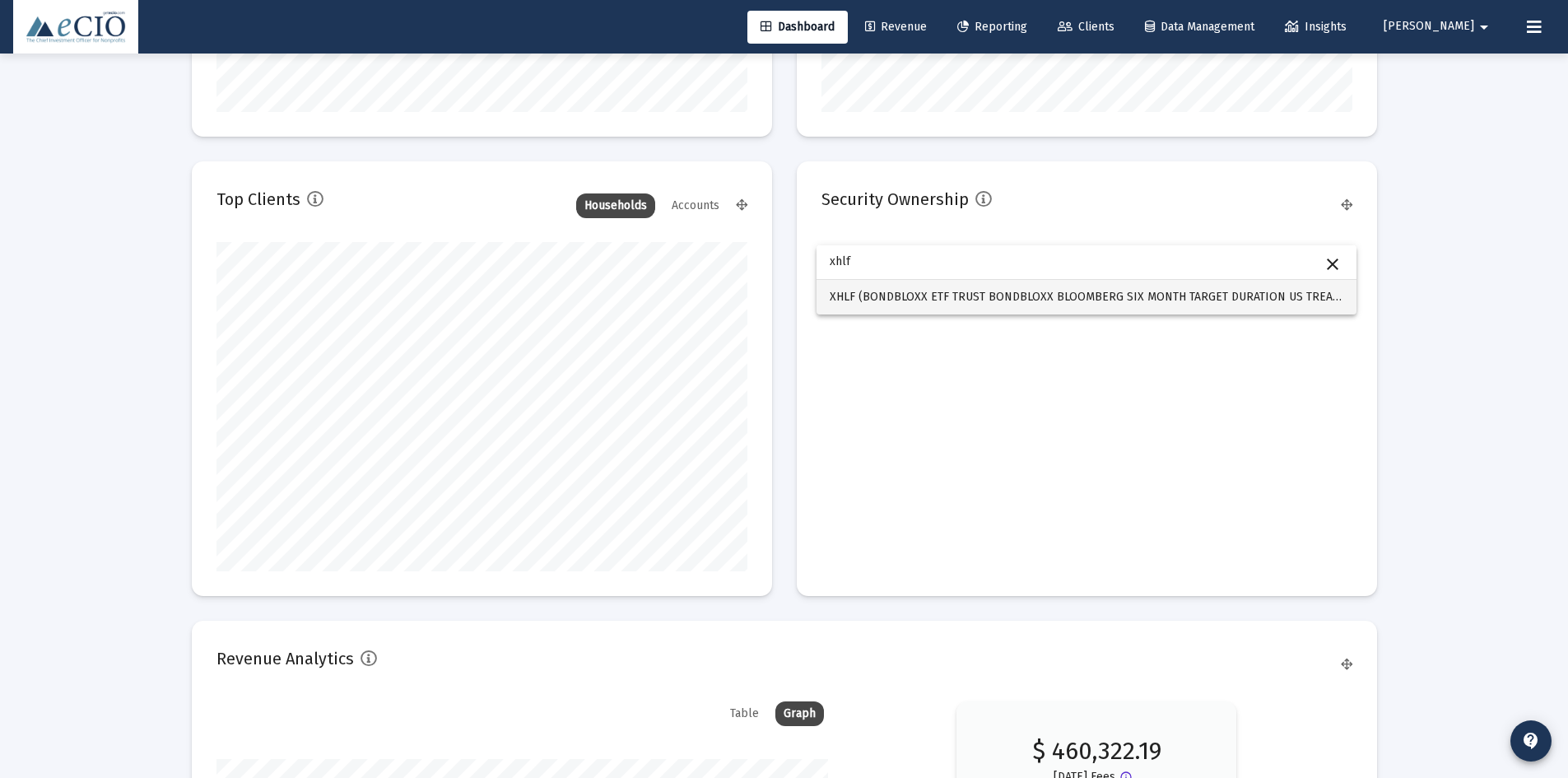
type input "xhlf"
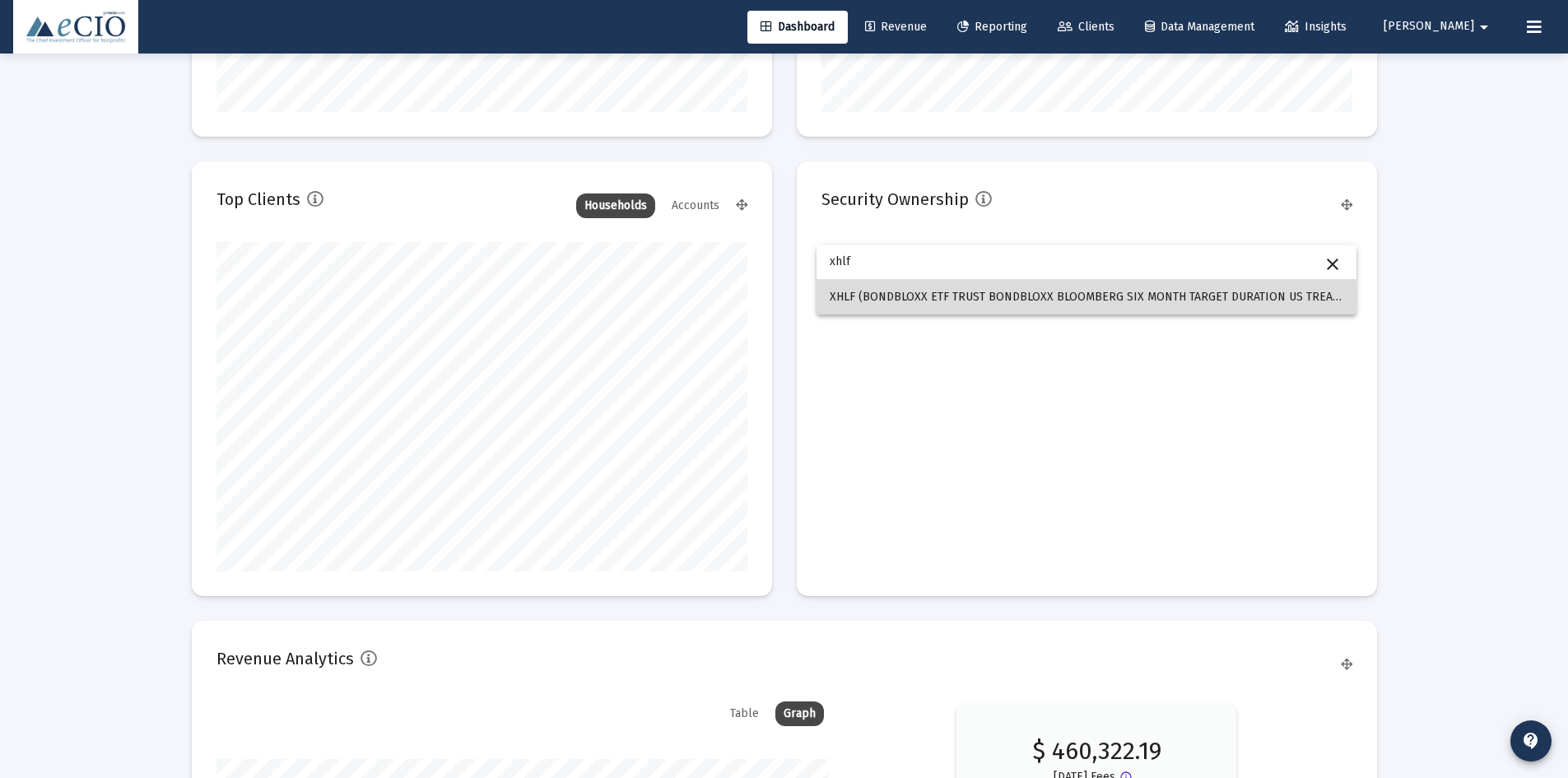
click at [873, 296] on span "XHLF (BONDBLOXX ETF TRUST BONDBLOXX BLOOMBERG SIX MONTH TARGET DURATION US TREA…" at bounding box center [1086, 297] width 514 height 35
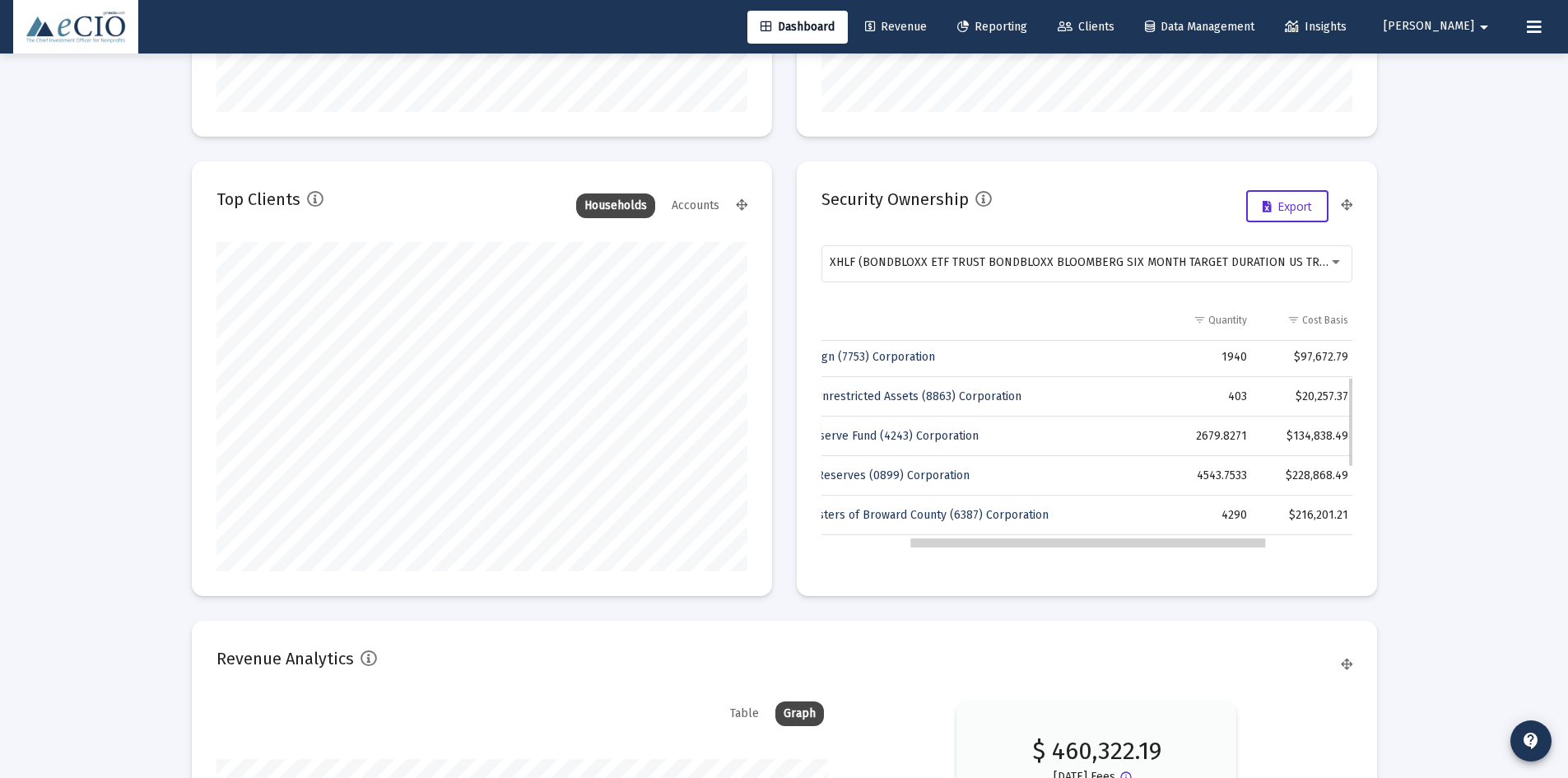
scroll to position [0, 150]
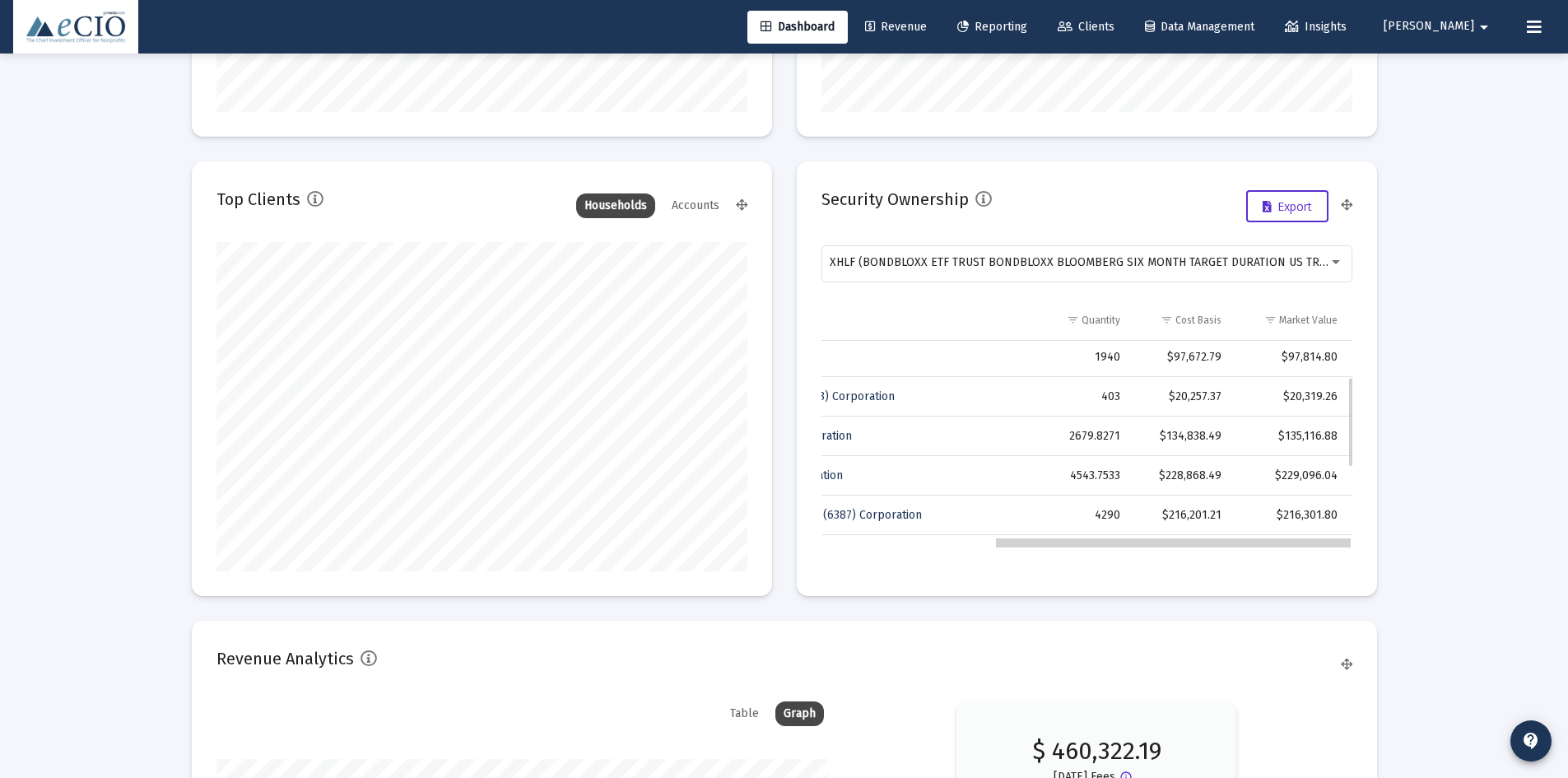
drag, startPoint x: 892, startPoint y: 545, endPoint x: 1148, endPoint y: 546, distance: 256.0
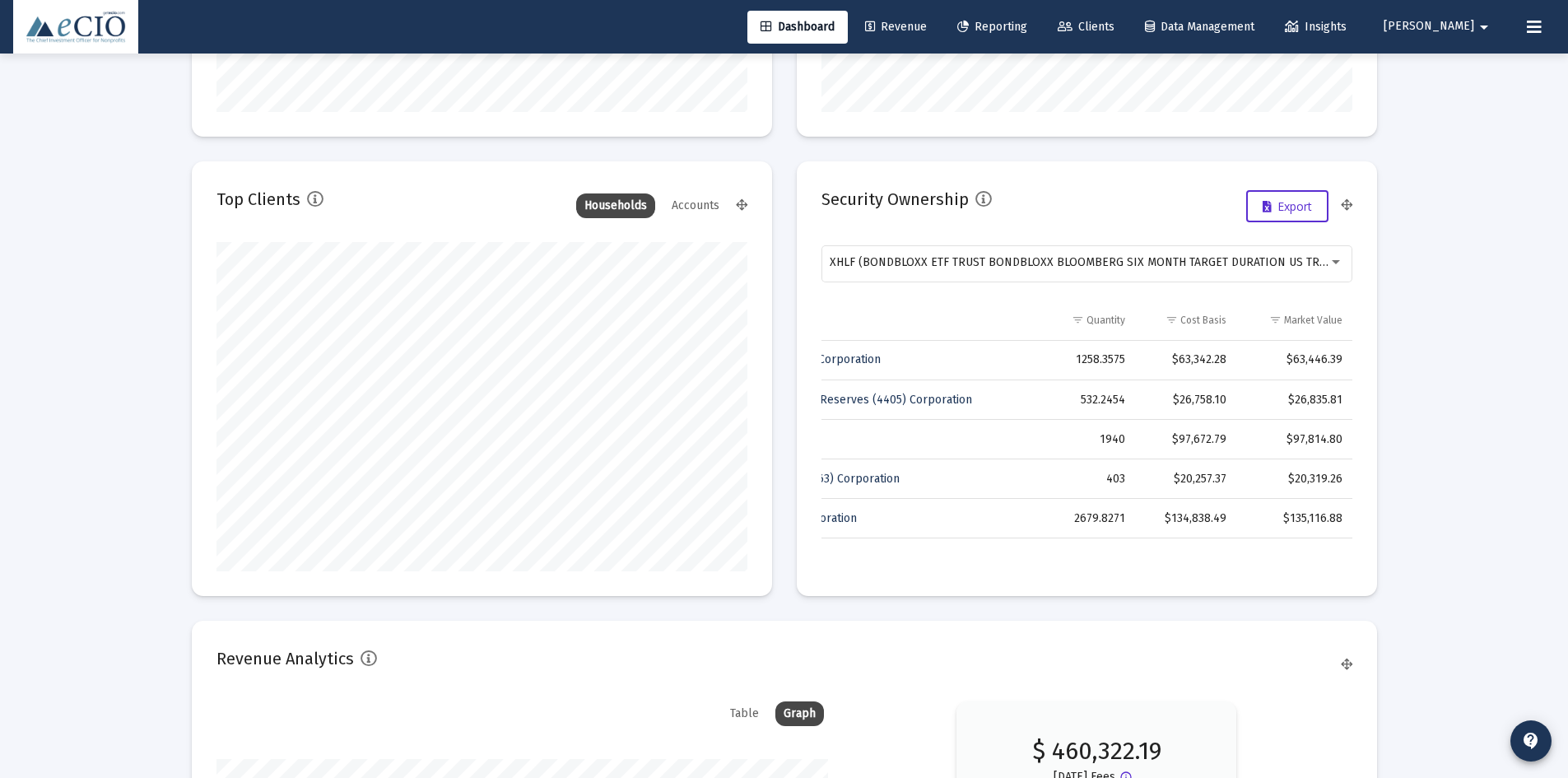
click at [1348, 208] on icon at bounding box center [1347, 206] width 11 height 11
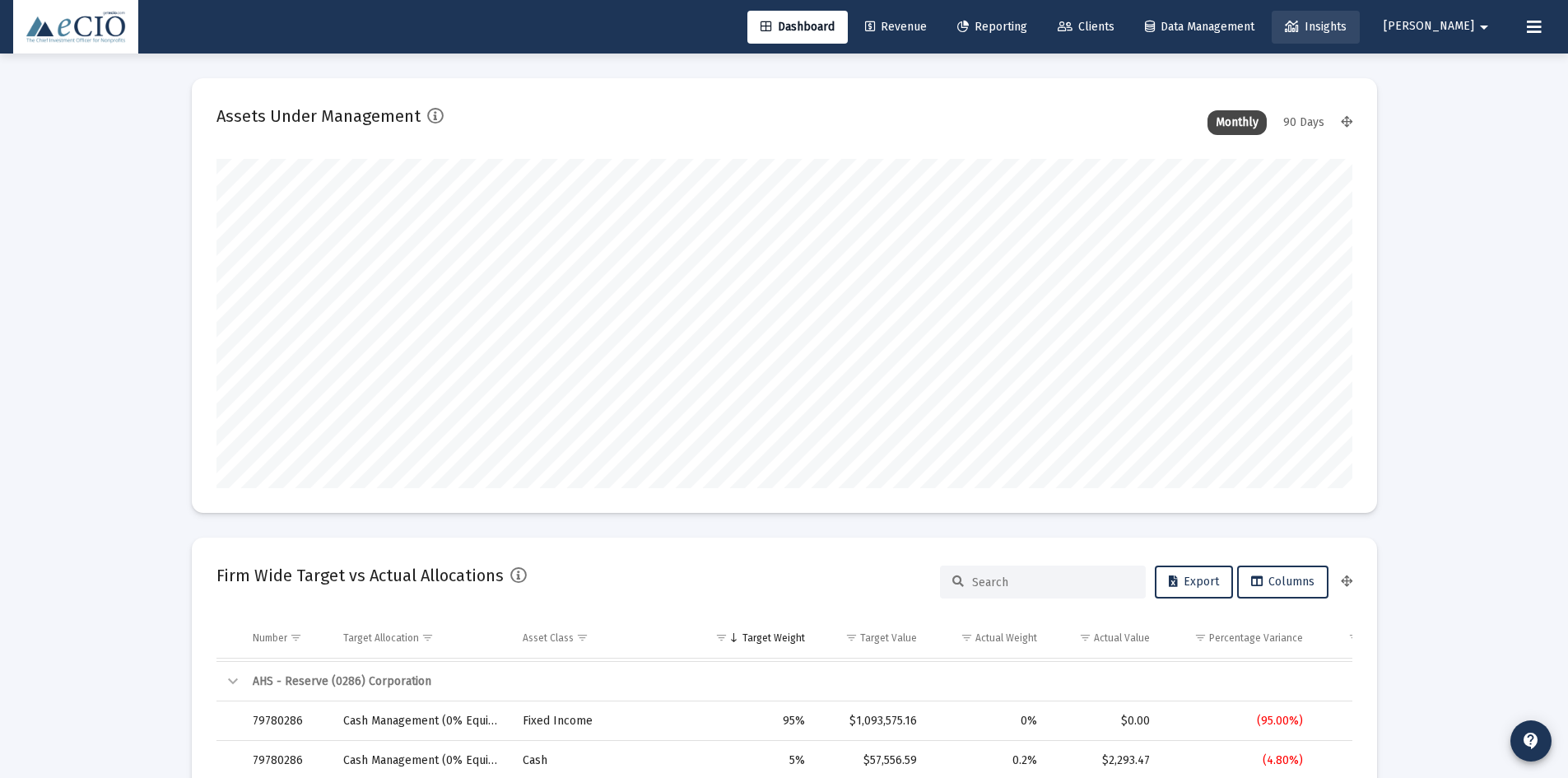
click at [1347, 30] on span "Insights" at bounding box center [1316, 26] width 62 height 14
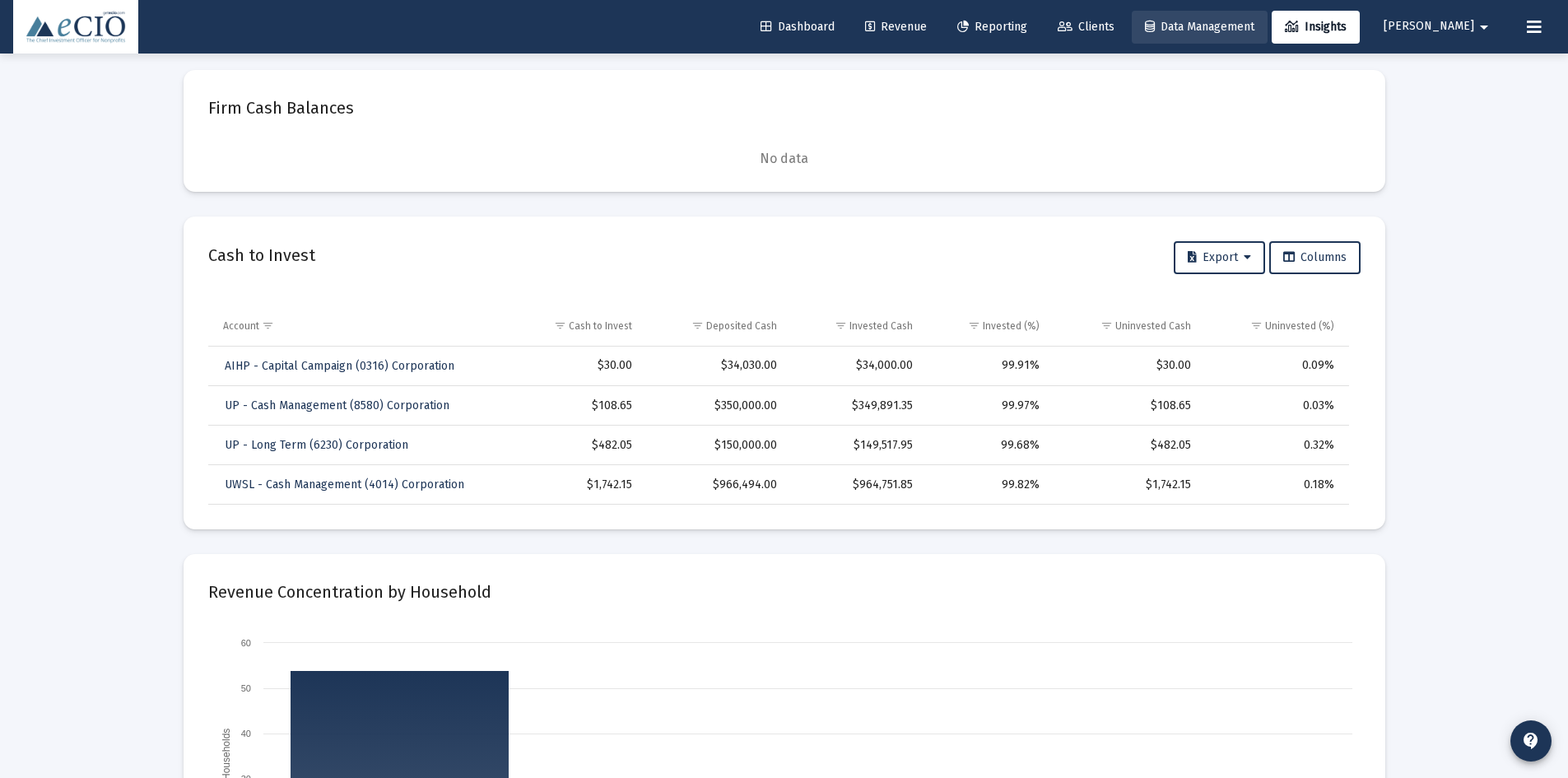
click at [1255, 26] on span "Data Management" at bounding box center [1199, 26] width 109 height 14
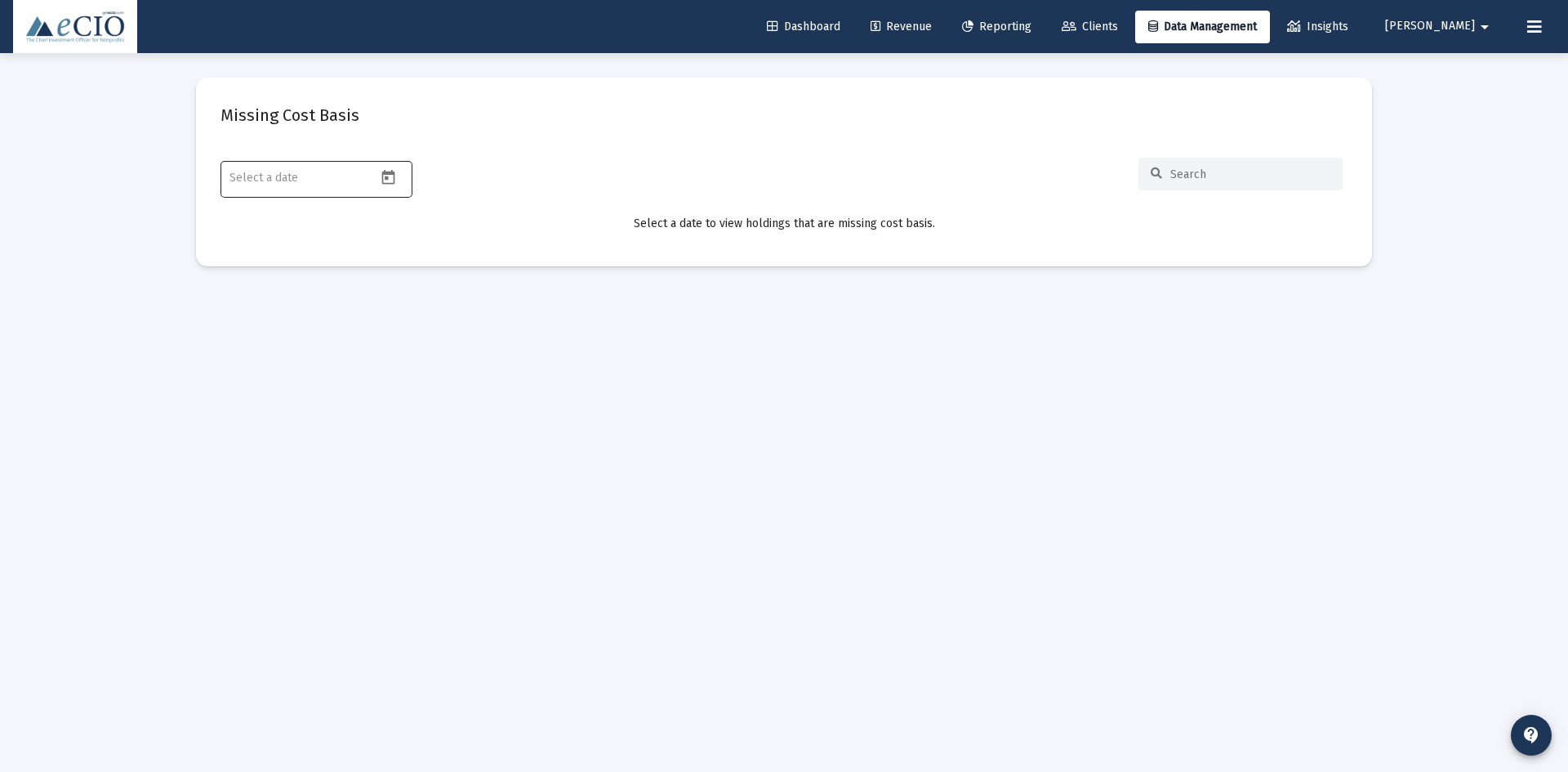
click at [326, 168] on div at bounding box center [303, 177] width 147 height 40
click at [385, 187] on button "Open calendar" at bounding box center [387, 176] width 23 height 23
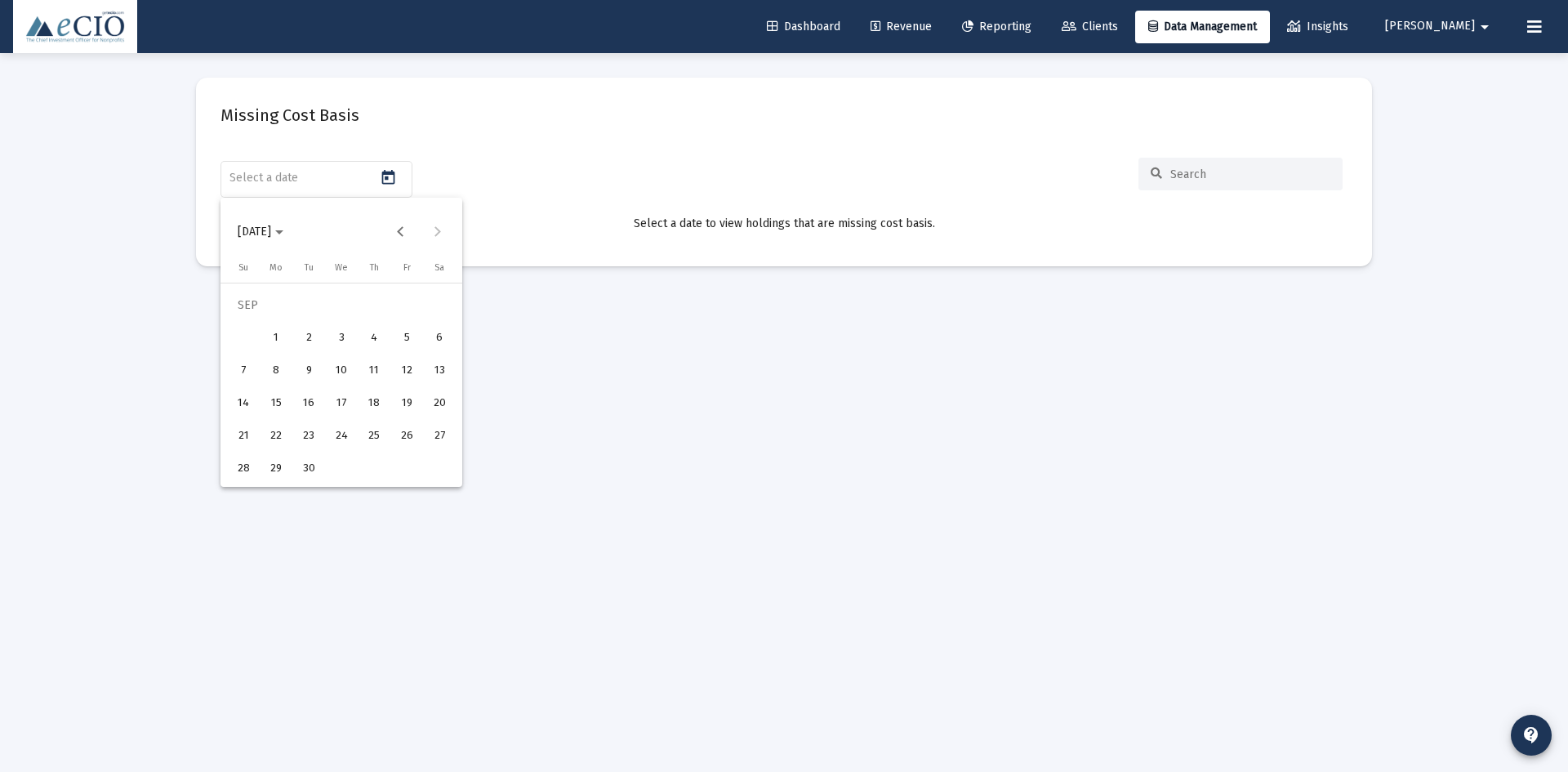
click at [265, 471] on div "29" at bounding box center [276, 470] width 30 height 30
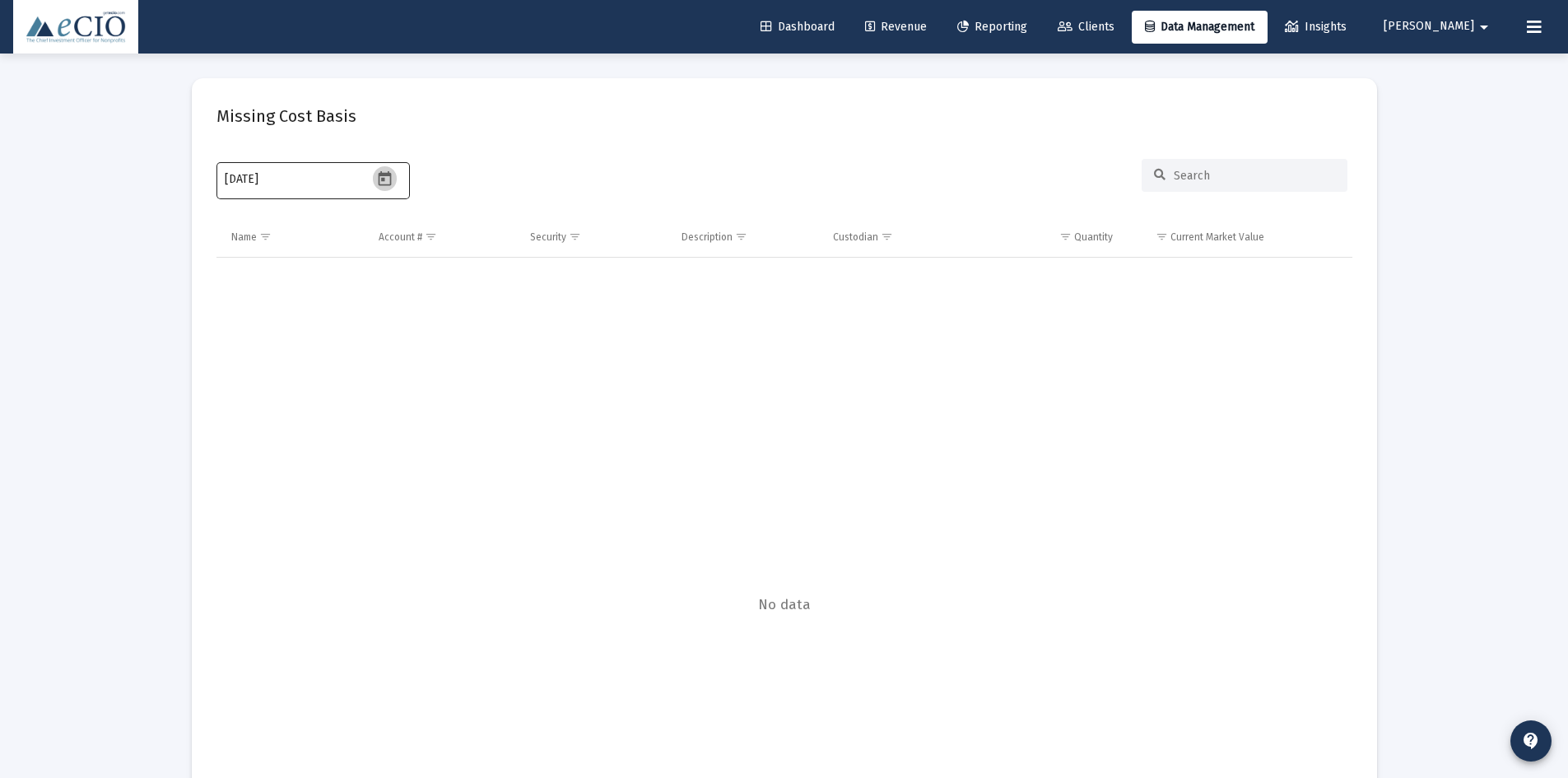
click at [386, 187] on icon "Open calendar" at bounding box center [385, 179] width 17 height 17
click at [393, 368] on div "12" at bounding box center [404, 374] width 30 height 30
type input "[DATE]"
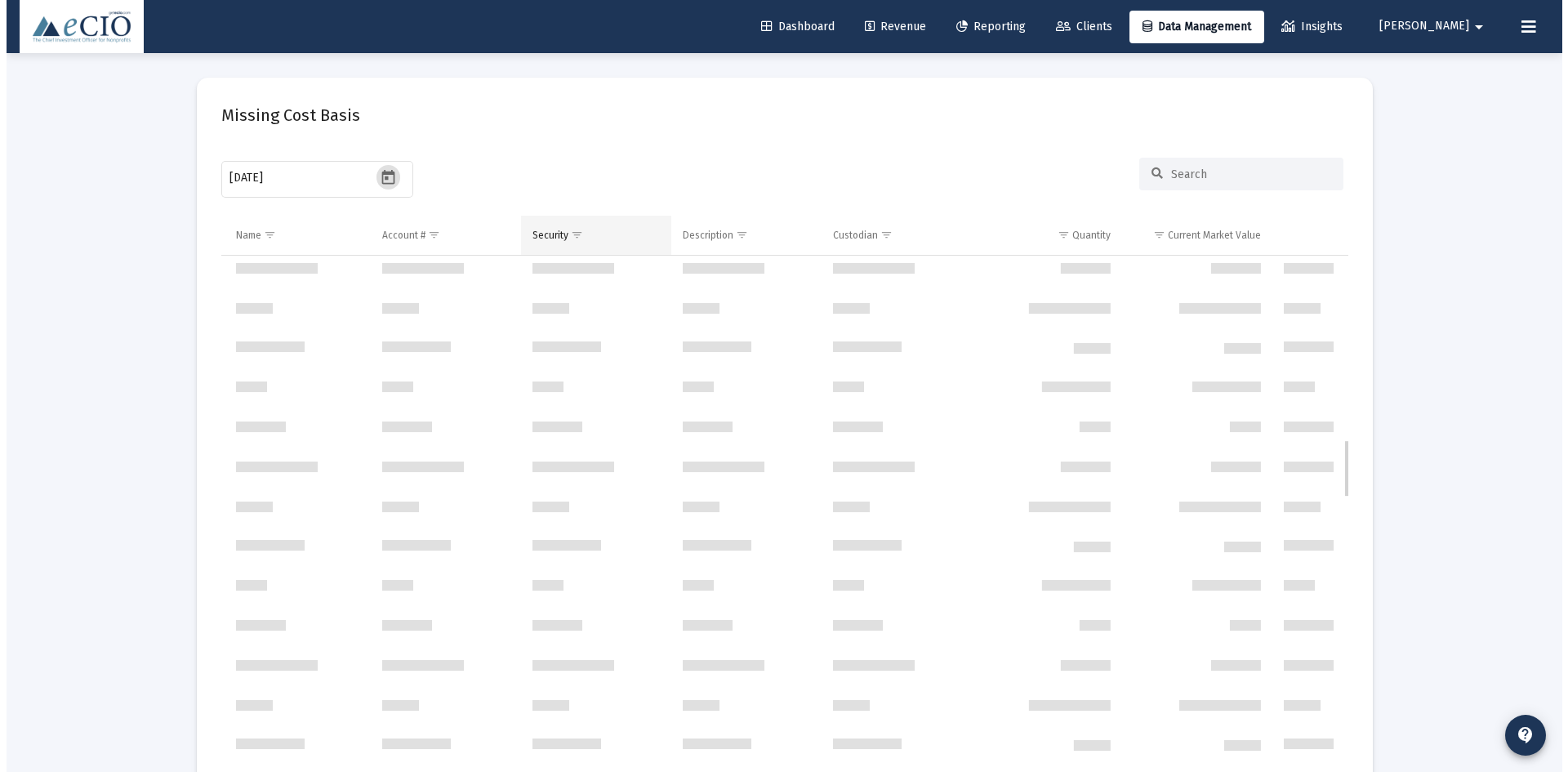
scroll to position [2206, 0]
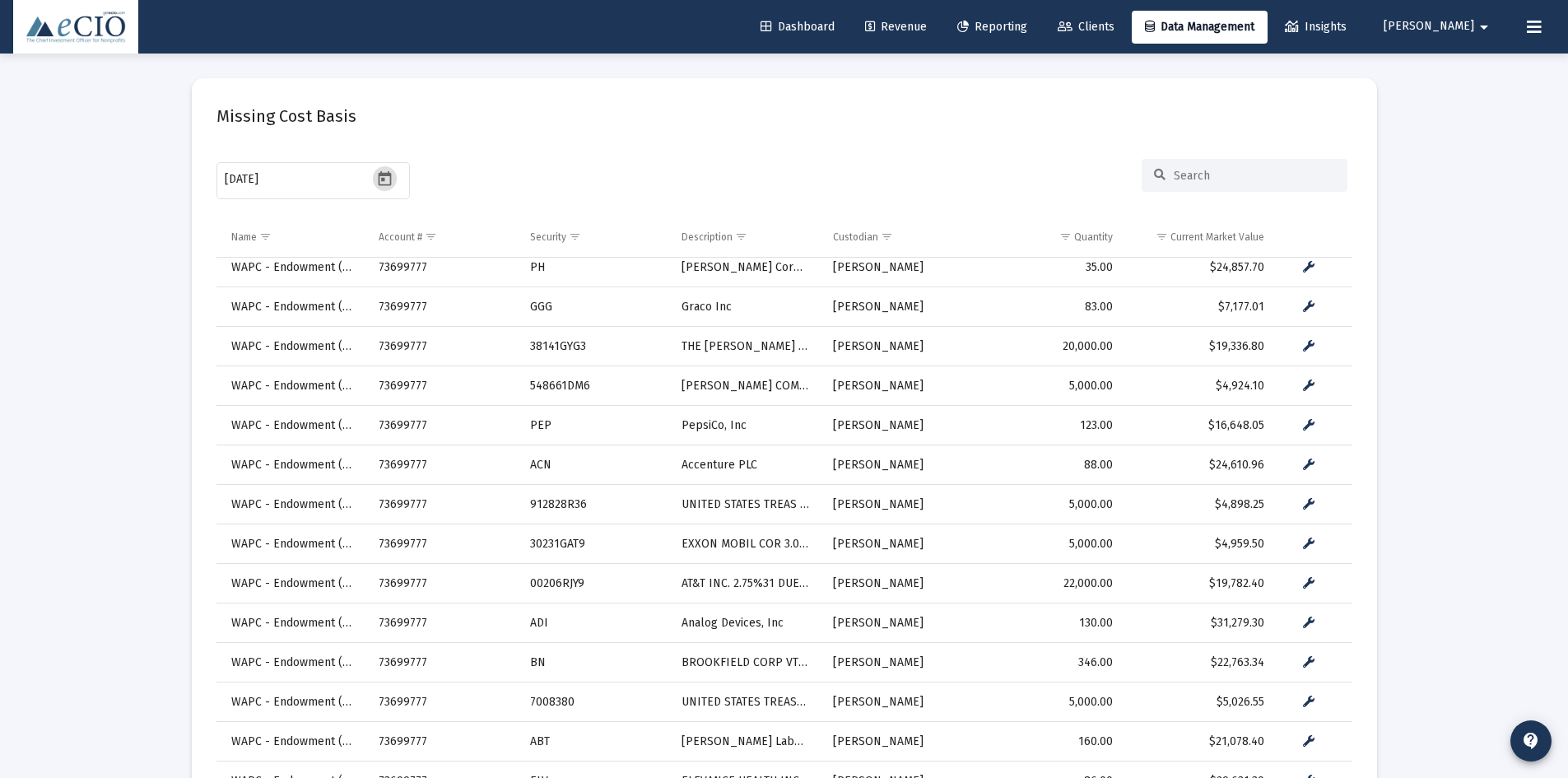
click at [1115, 27] on span "Clients" at bounding box center [1085, 26] width 56 height 14
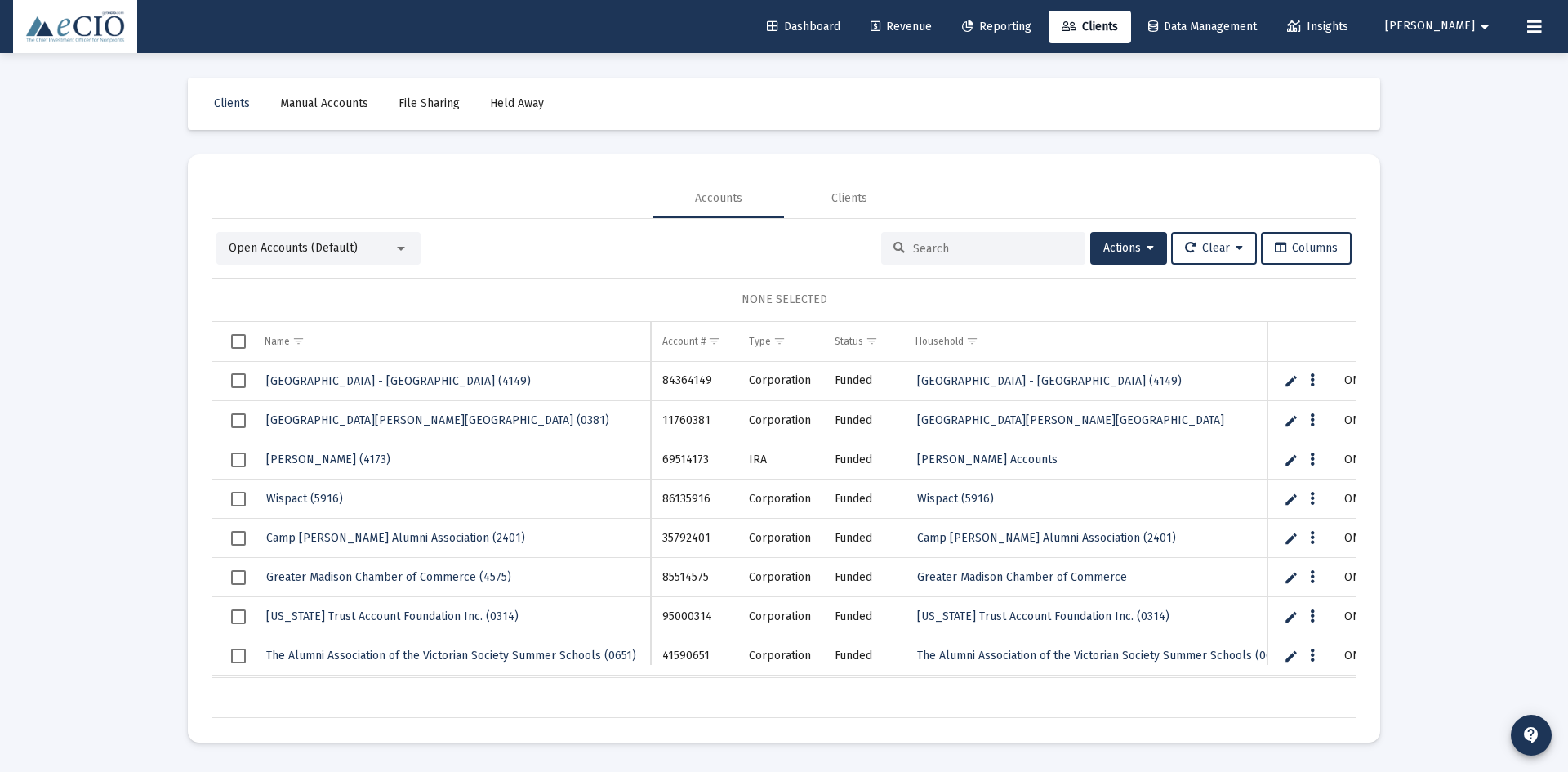
click at [1435, 29] on span "[PERSON_NAME]" at bounding box center [1430, 26] width 90 height 14
click at [134, 334] on div at bounding box center [784, 386] width 1568 height 772
click at [1302, 255] on button "Columns" at bounding box center [1306, 248] width 91 height 33
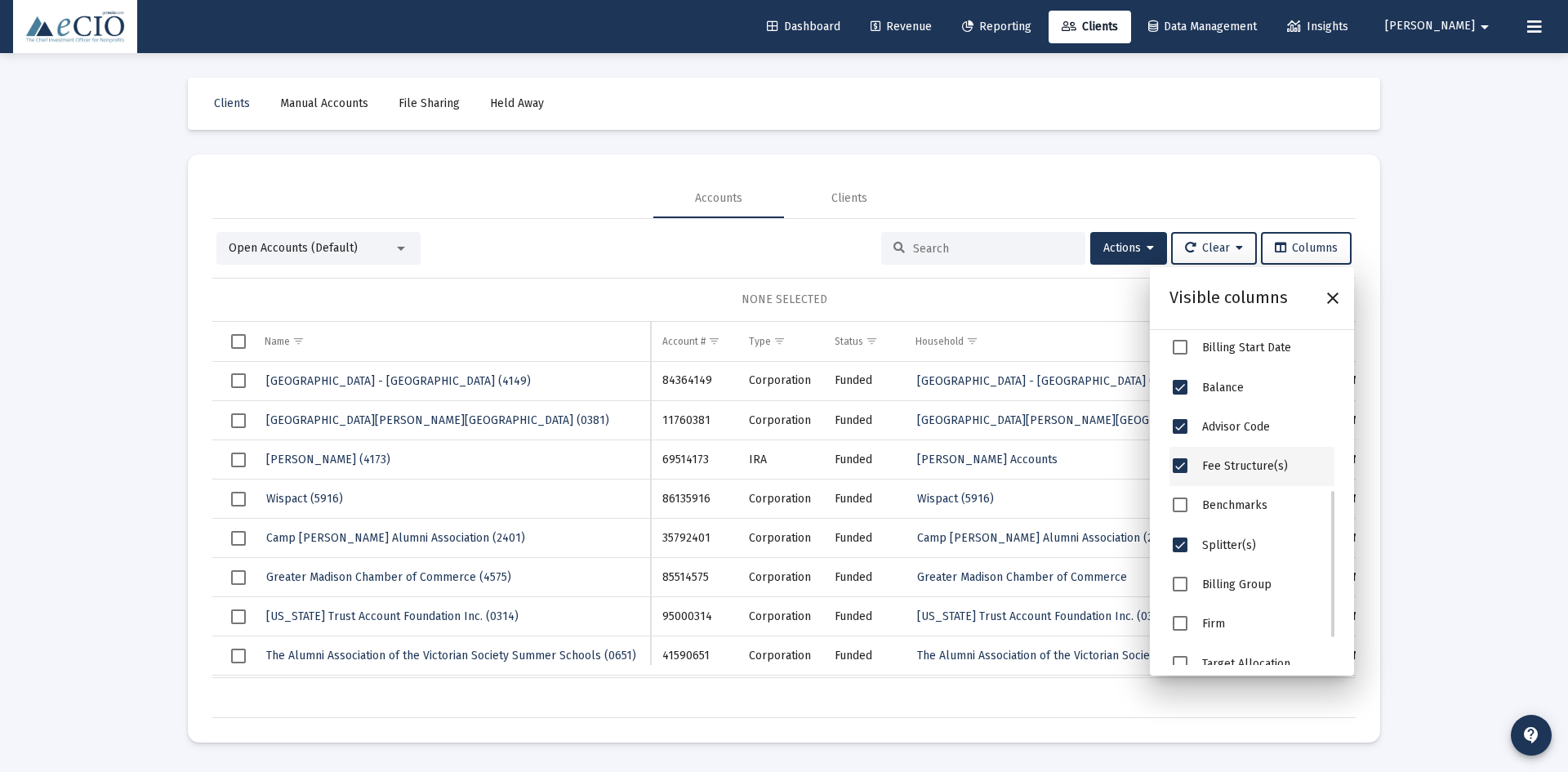
scroll to position [385, 0]
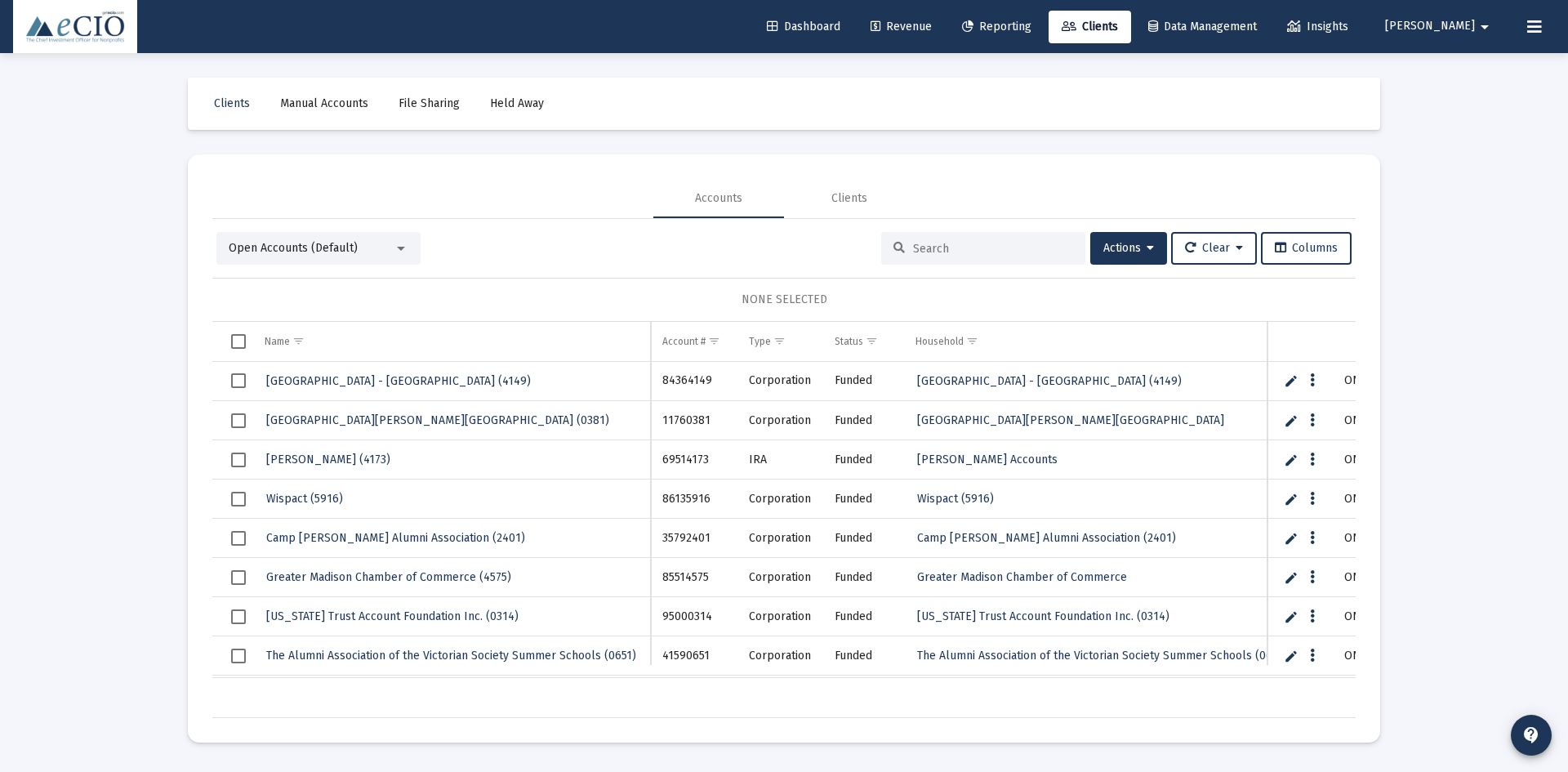
click at [1507, 526] on div "Loading... Clients Manual Accounts File Sharing Held Away Accounts Clients Open…" at bounding box center [784, 386] width 1568 height 772
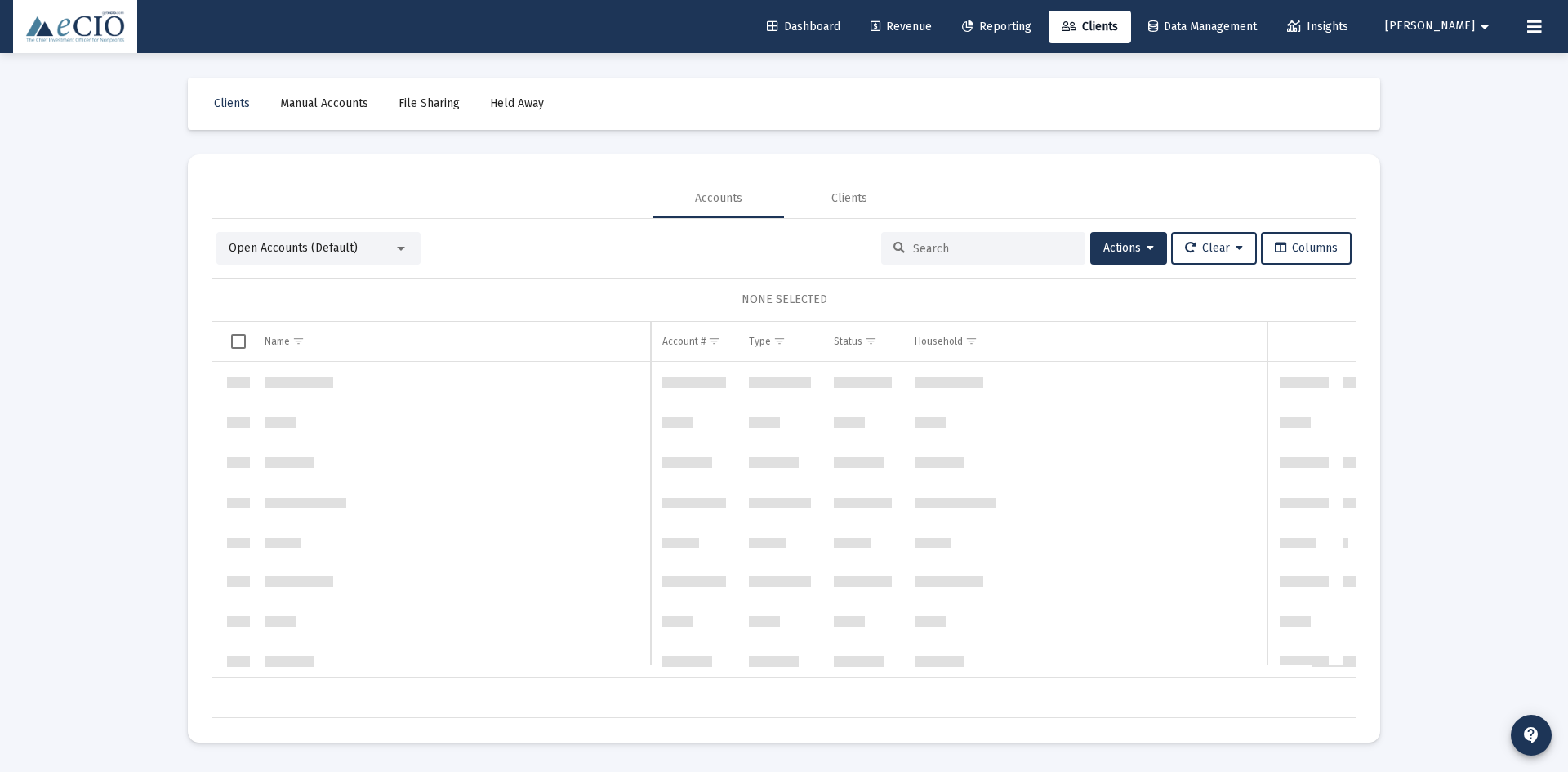
scroll to position [815, 0]
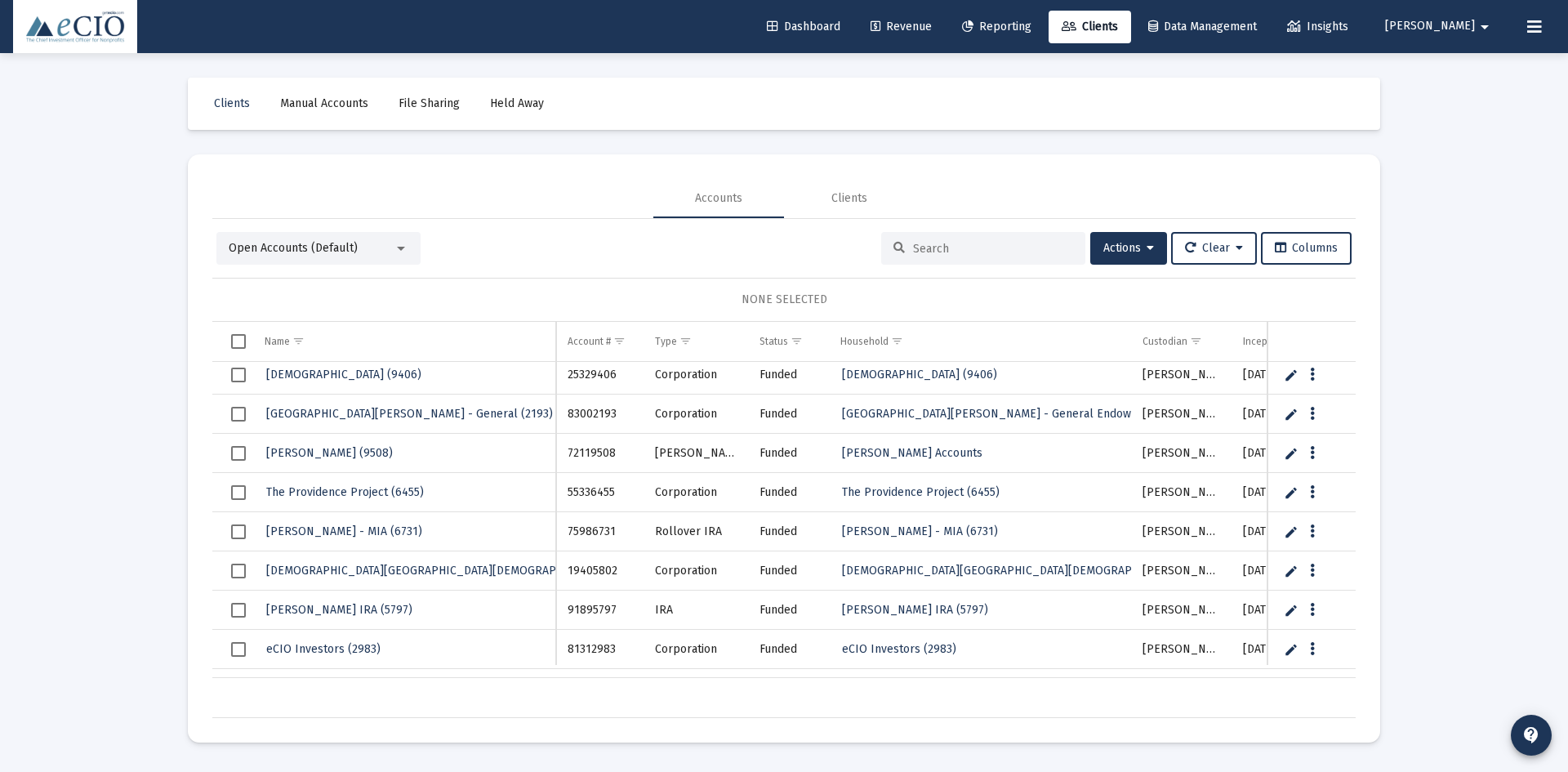
click at [1421, 646] on div "Loading... Clients Manual Accounts File Sharing Held Away Accounts Clients Open…" at bounding box center [784, 386] width 1568 height 772
click at [1131, 36] on link "Clients" at bounding box center [1090, 26] width 82 height 33
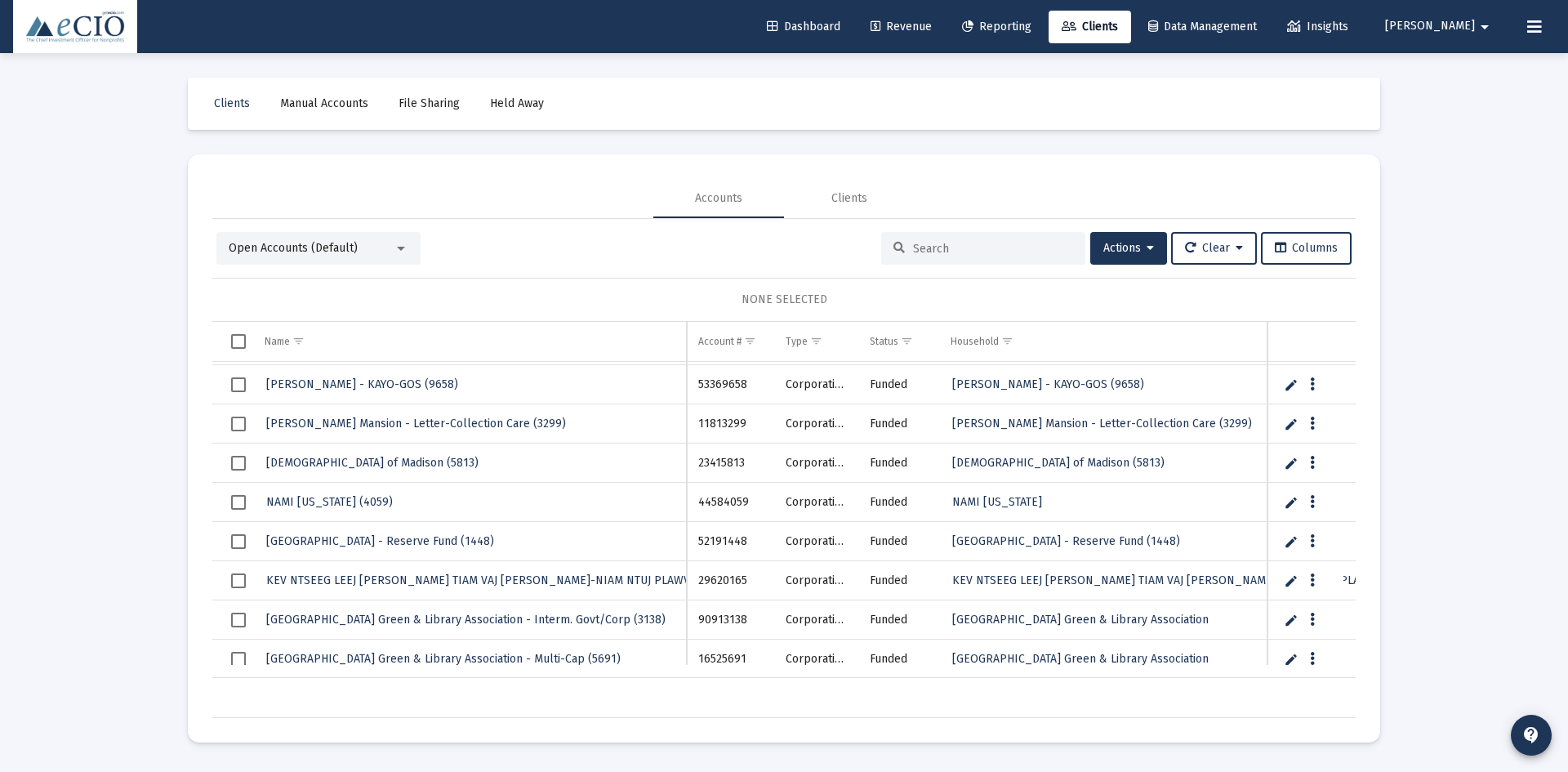
click at [1044, 19] on link "Reporting" at bounding box center [997, 26] width 95 height 33
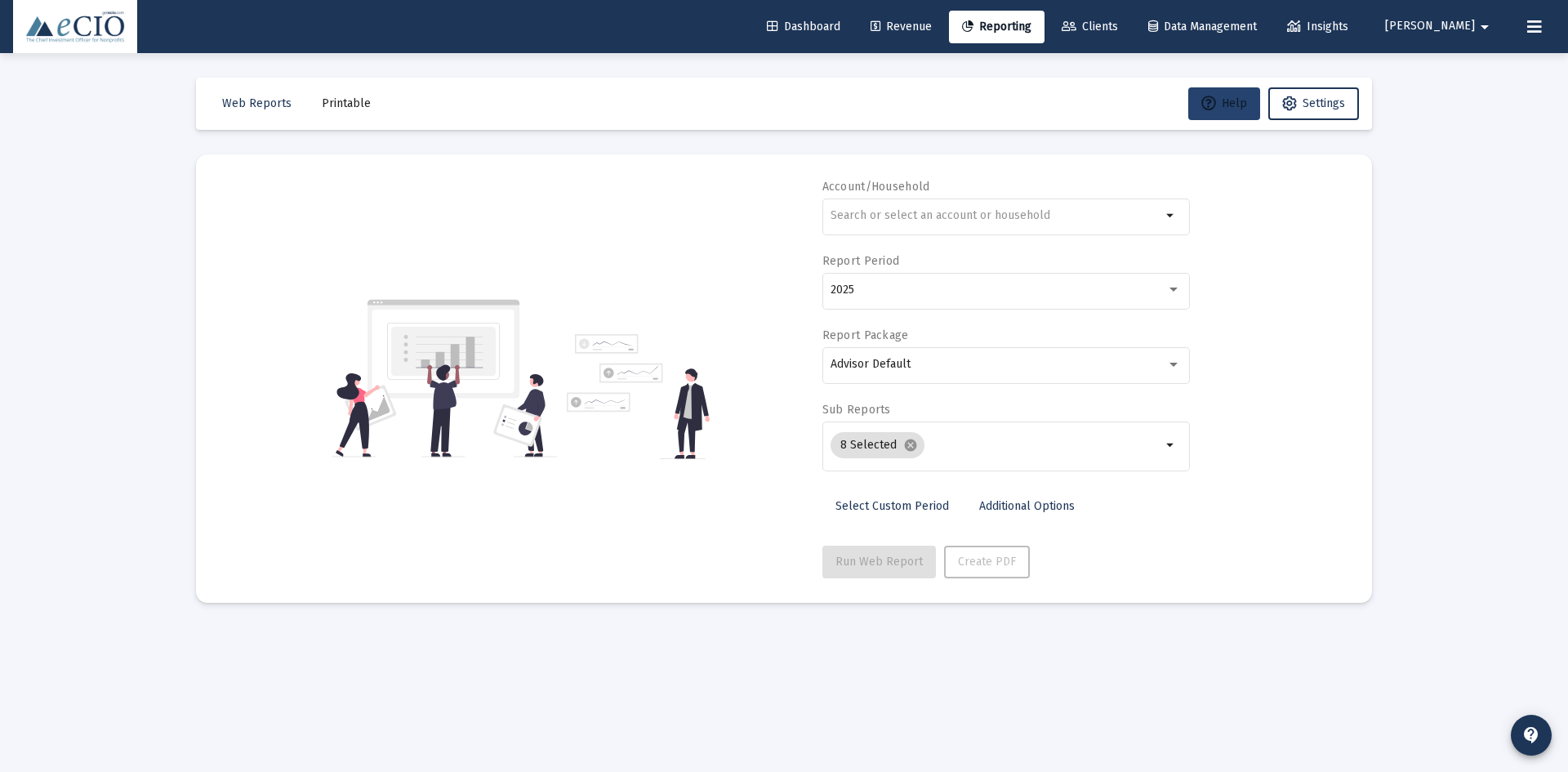
click at [1201, 104] on icon at bounding box center [1209, 104] width 15 height 15
click at [1290, 96] on icon at bounding box center [1290, 104] width 15 height 15
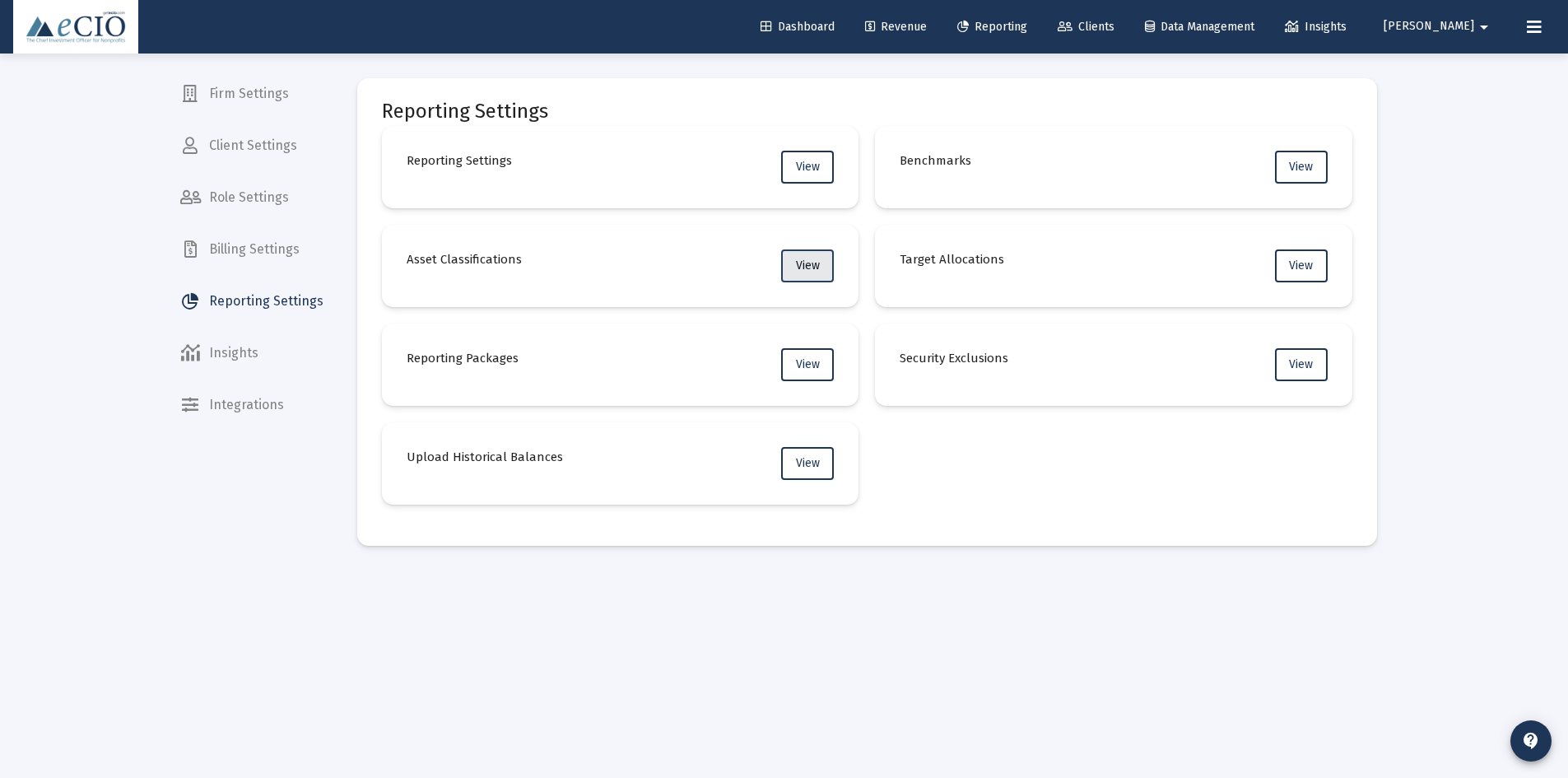
click at [820, 273] on button "View" at bounding box center [807, 265] width 53 height 33
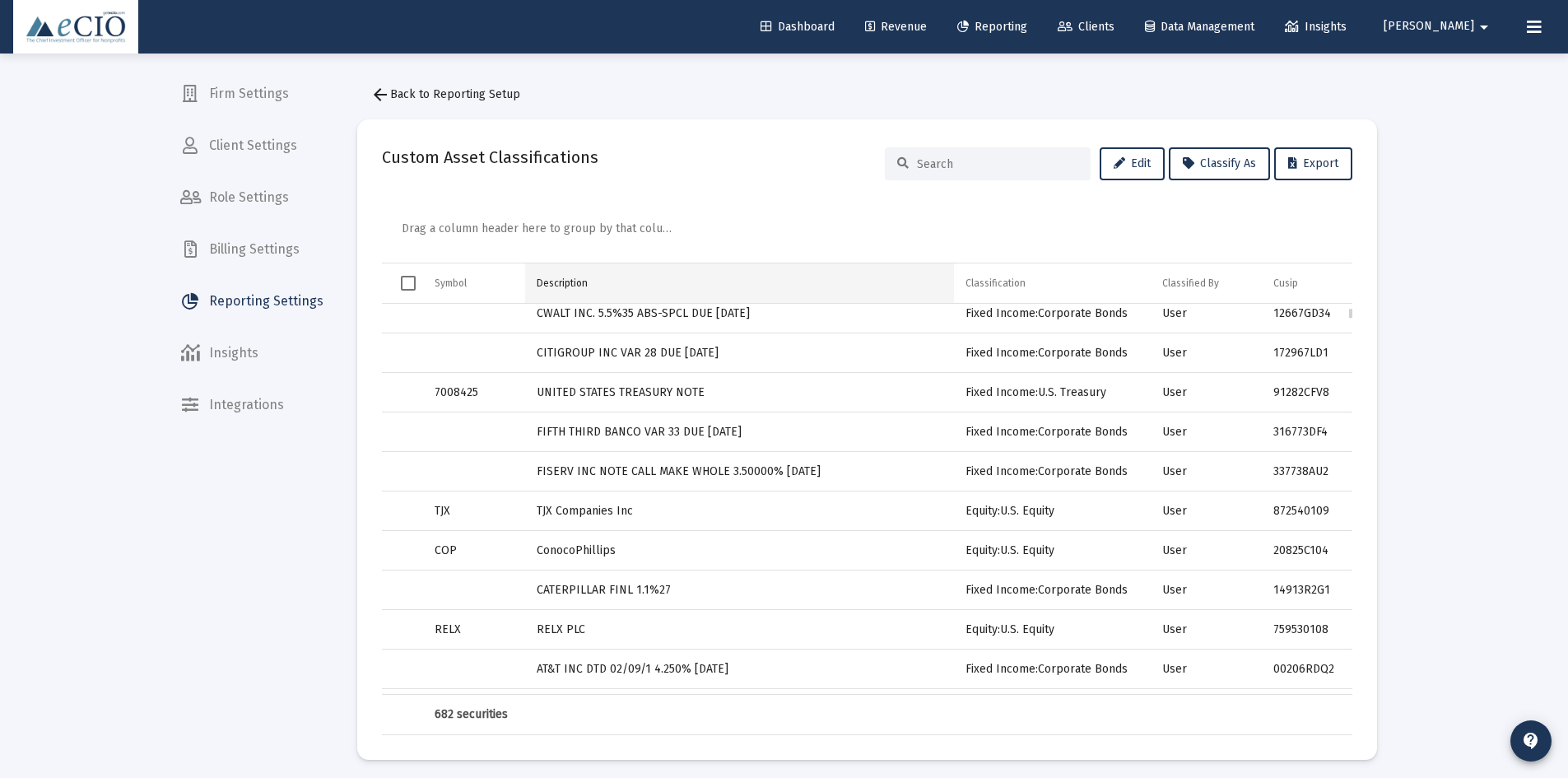
scroll to position [165, 0]
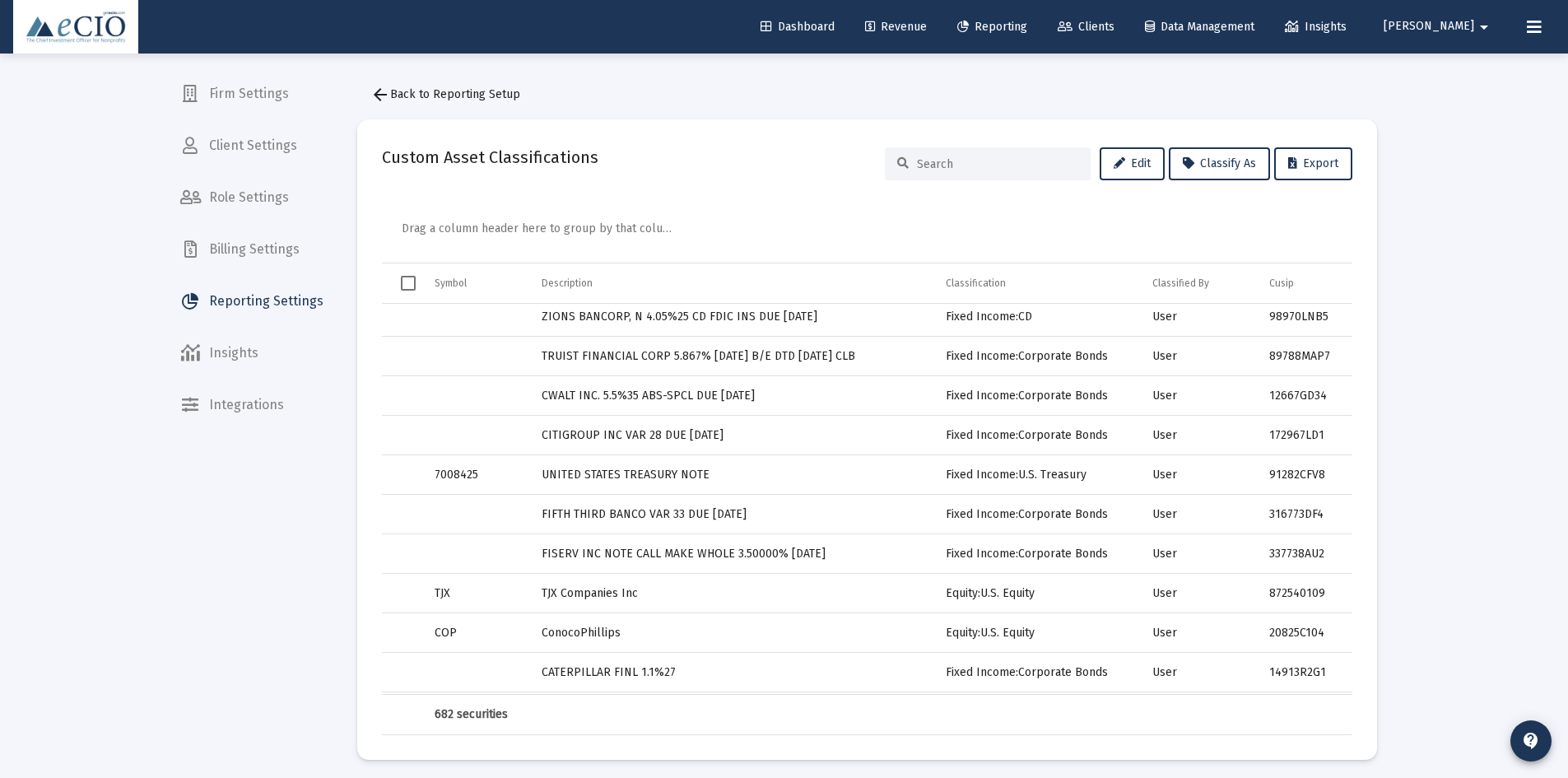
click at [584, 288] on div "Description" at bounding box center [567, 283] width 51 height 13
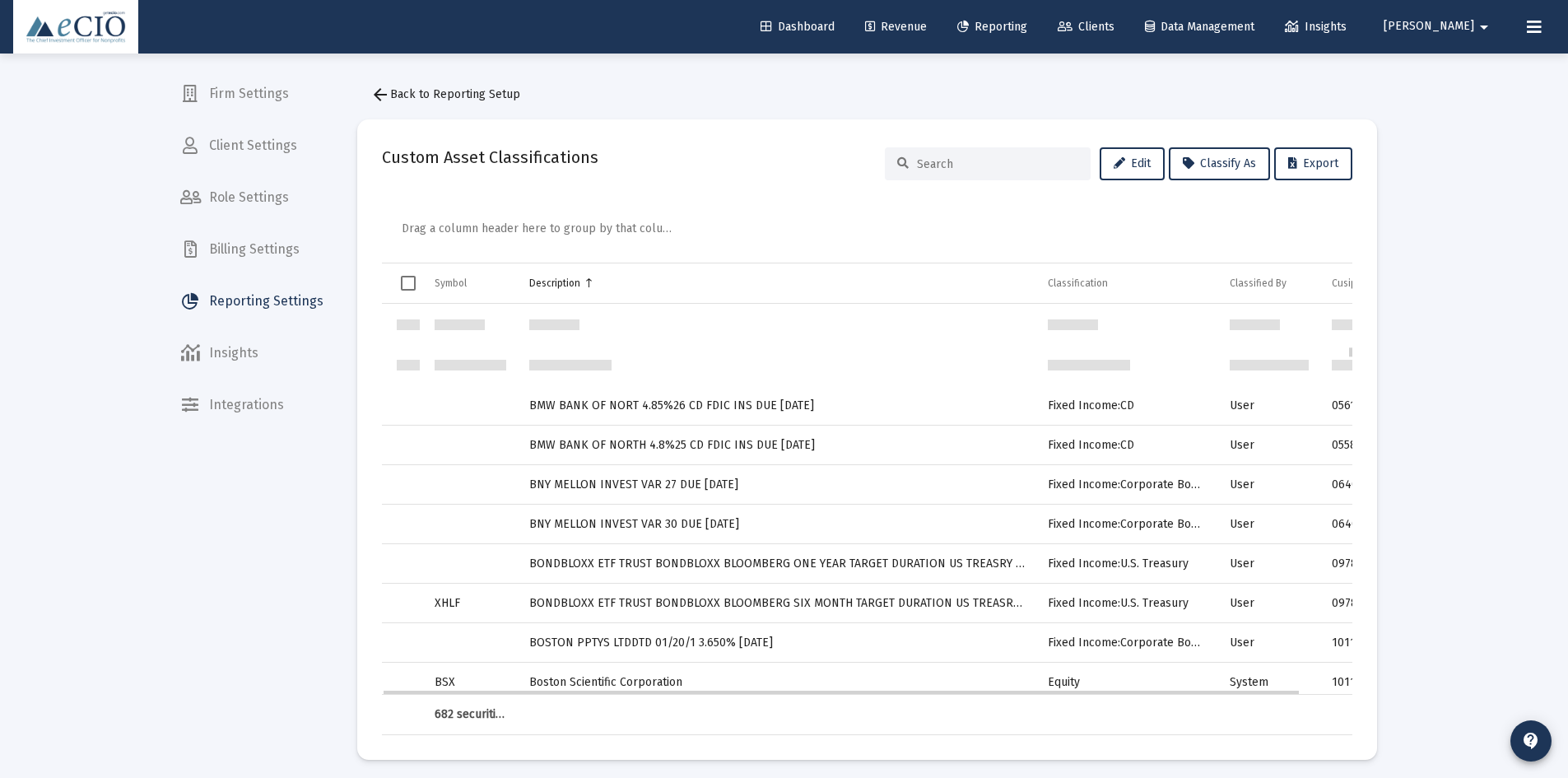
scroll to position [2963, 0]
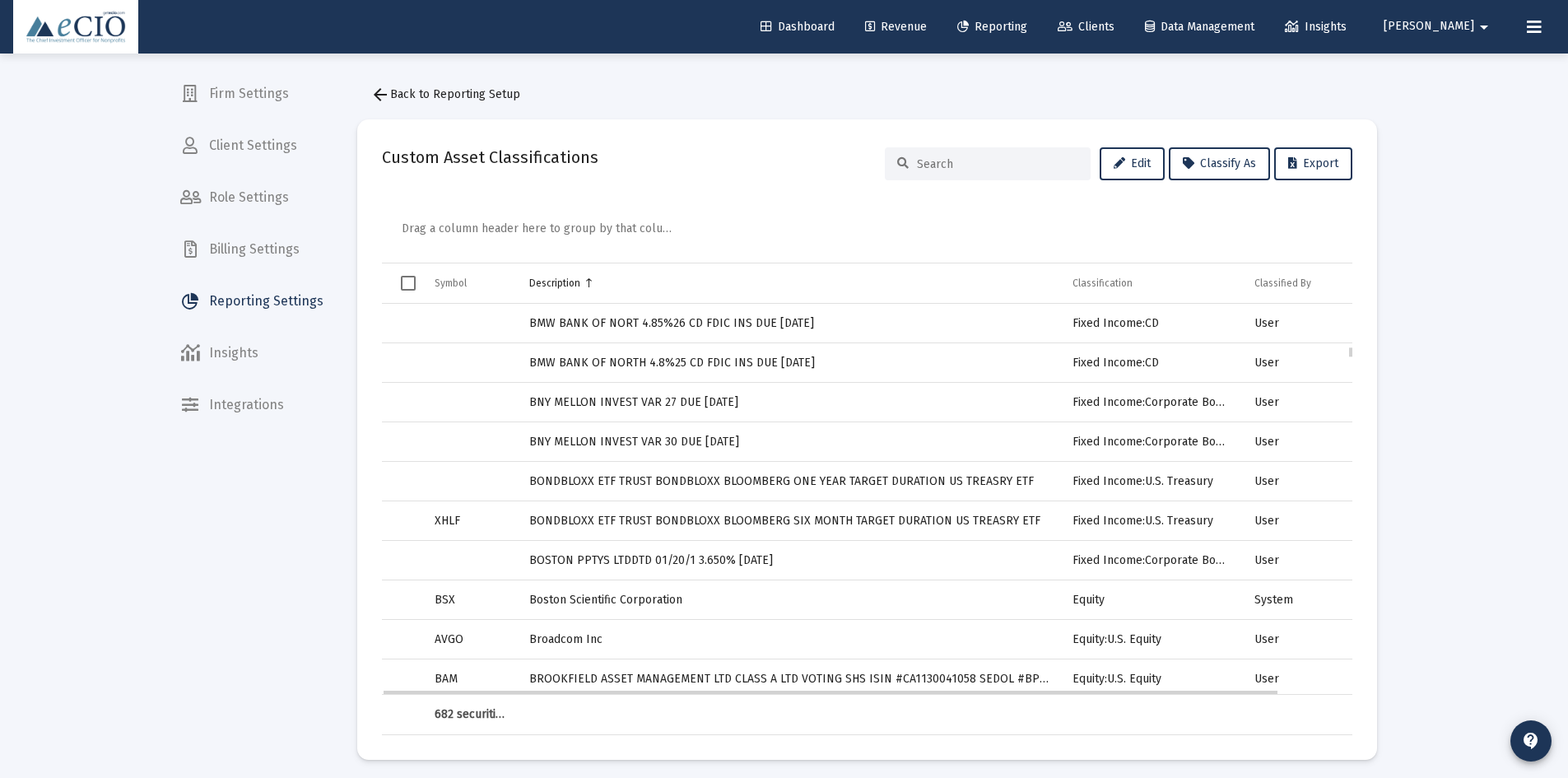
click at [445, 485] on td "Data grid" at bounding box center [470, 482] width 95 height 40
click at [1104, 175] on button "Edit" at bounding box center [1132, 164] width 65 height 33
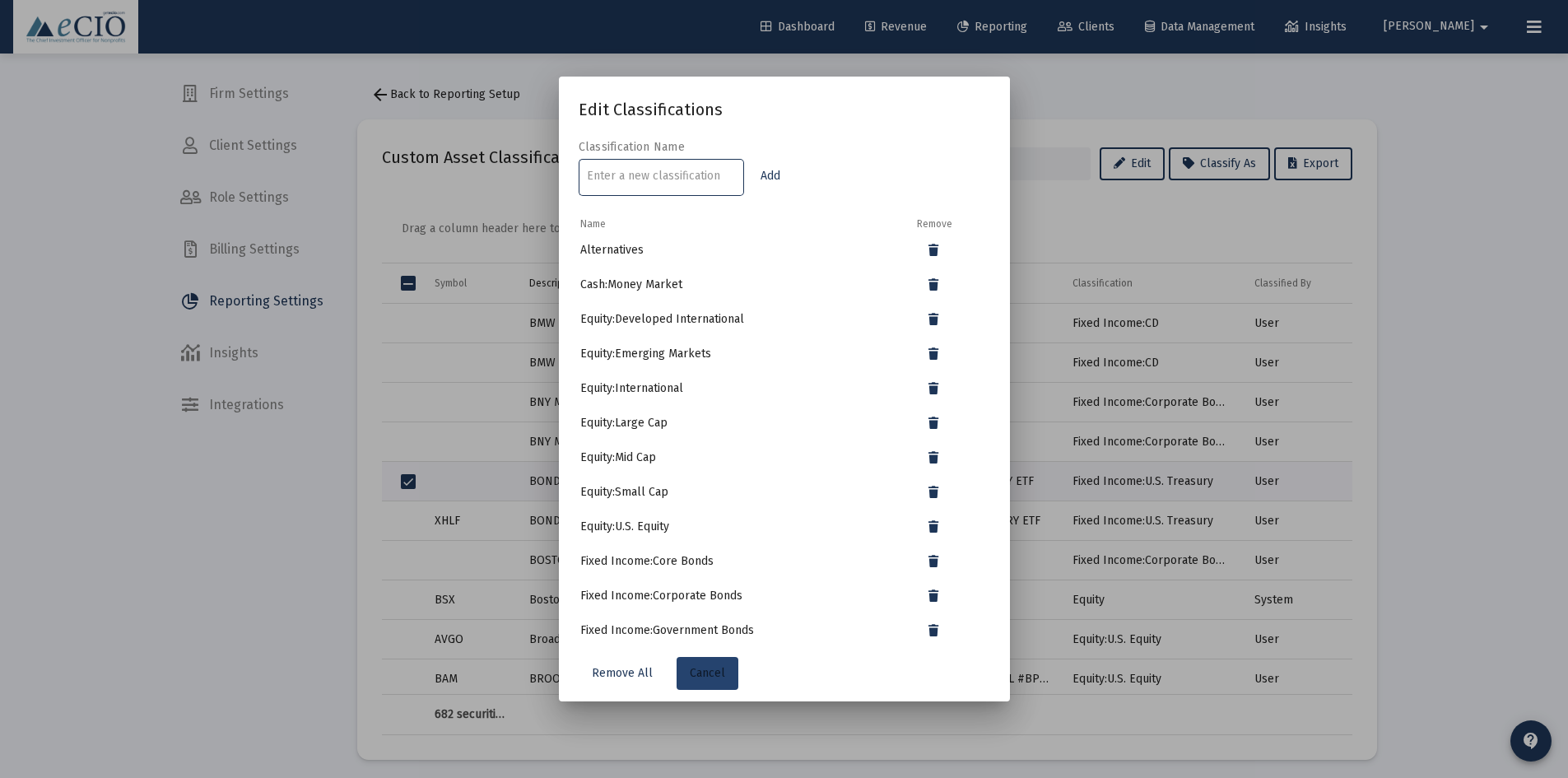
click at [713, 663] on button "Cancel" at bounding box center [707, 673] width 62 height 33
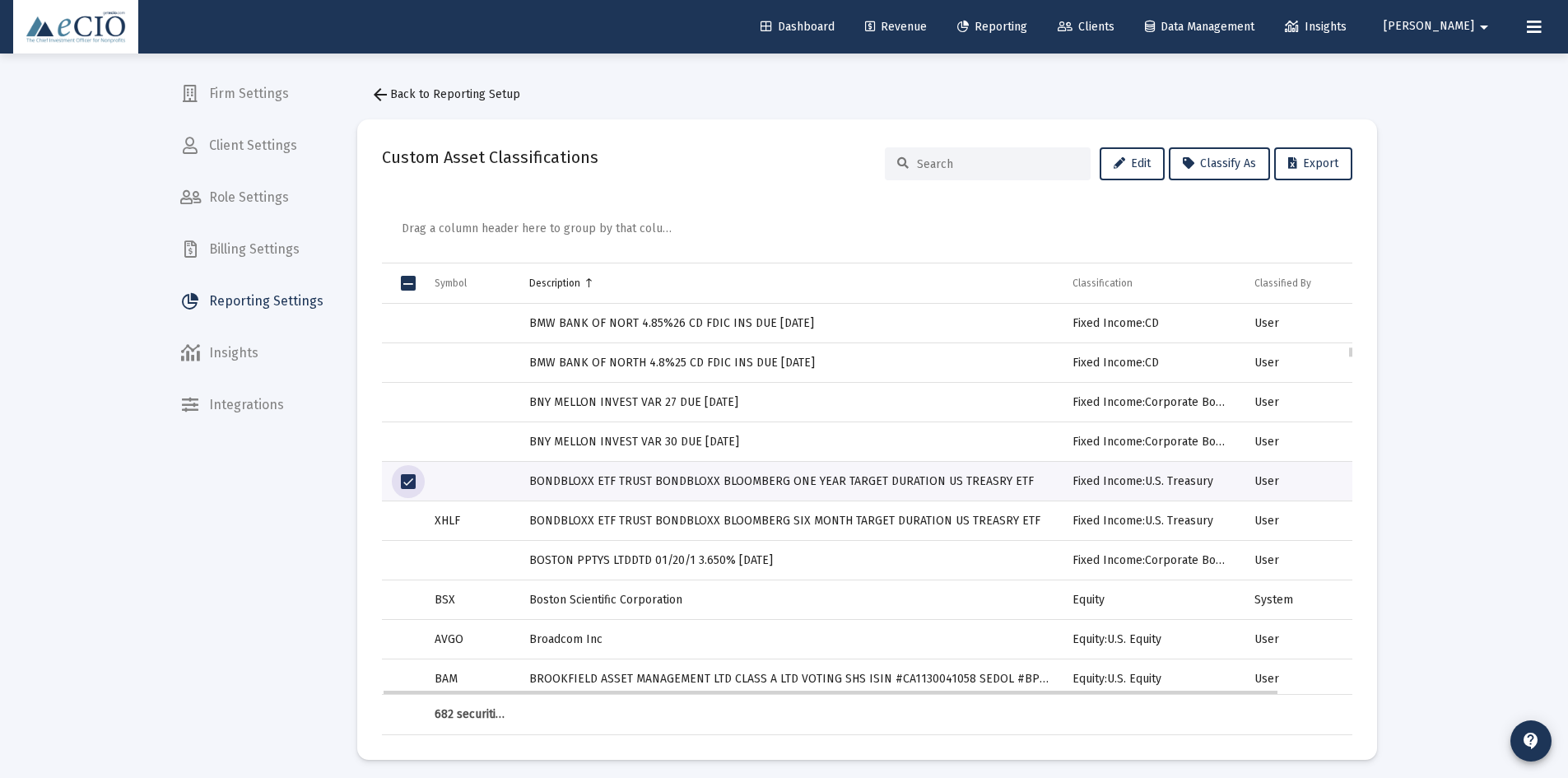
click at [408, 484] on span "Select row" at bounding box center [408, 482] width 15 height 15
click at [414, 479] on span "Select row" at bounding box center [408, 482] width 15 height 15
click at [233, 246] on span "Billing Settings" at bounding box center [252, 249] width 169 height 40
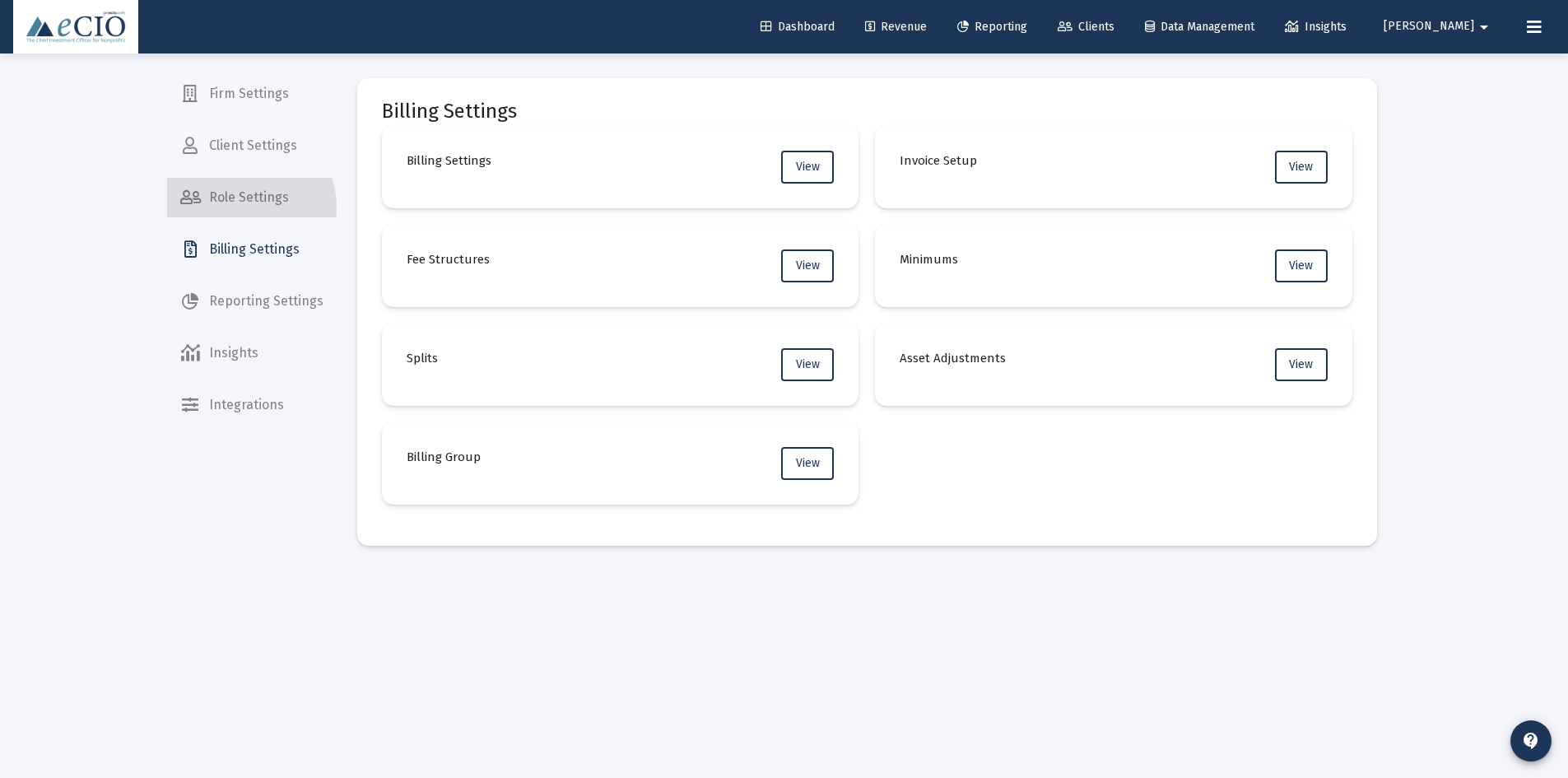
click at [242, 208] on span "Role Settings" at bounding box center [252, 198] width 169 height 40
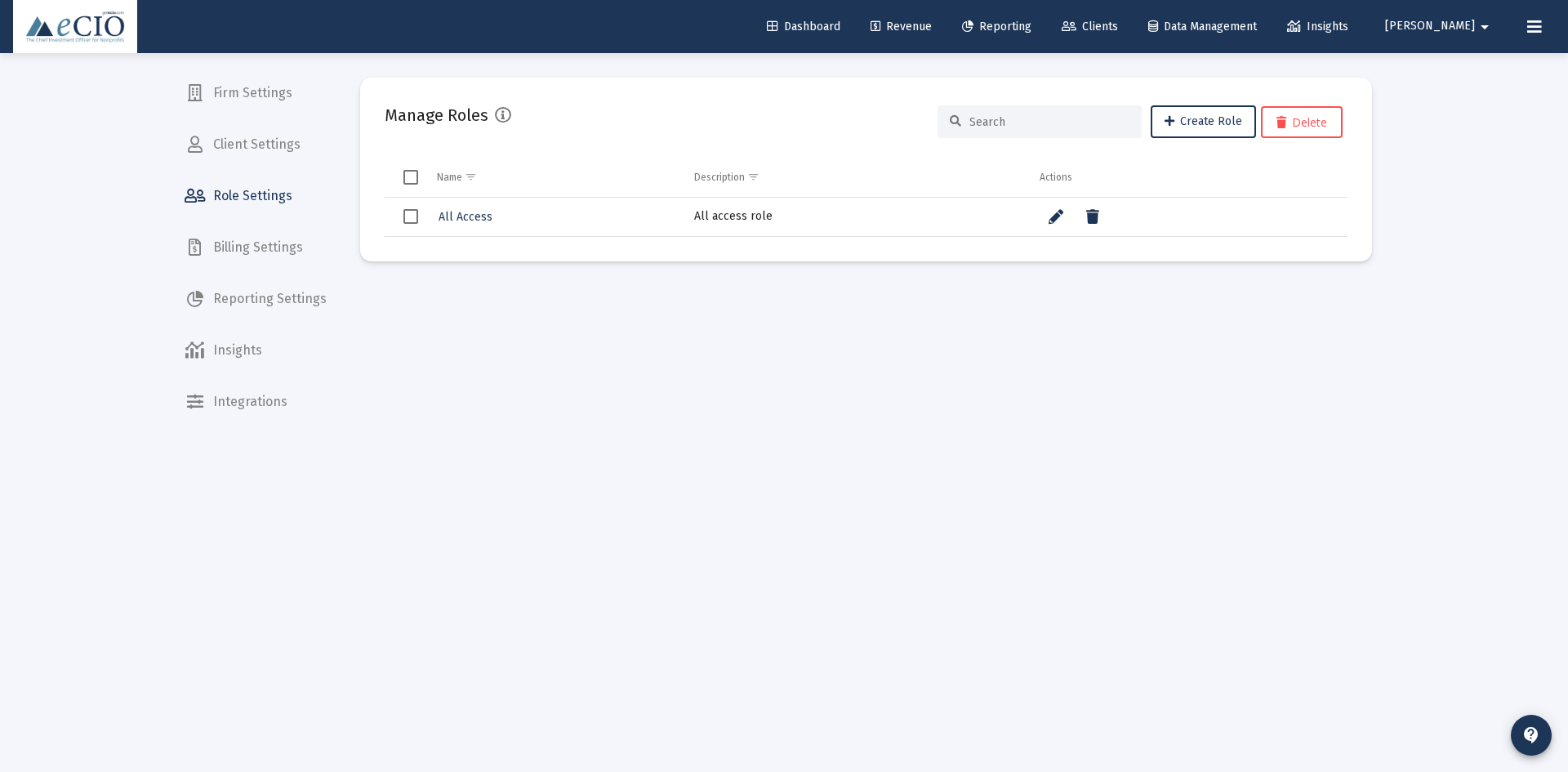
click at [256, 141] on span "Client Settings" at bounding box center [256, 145] width 168 height 39
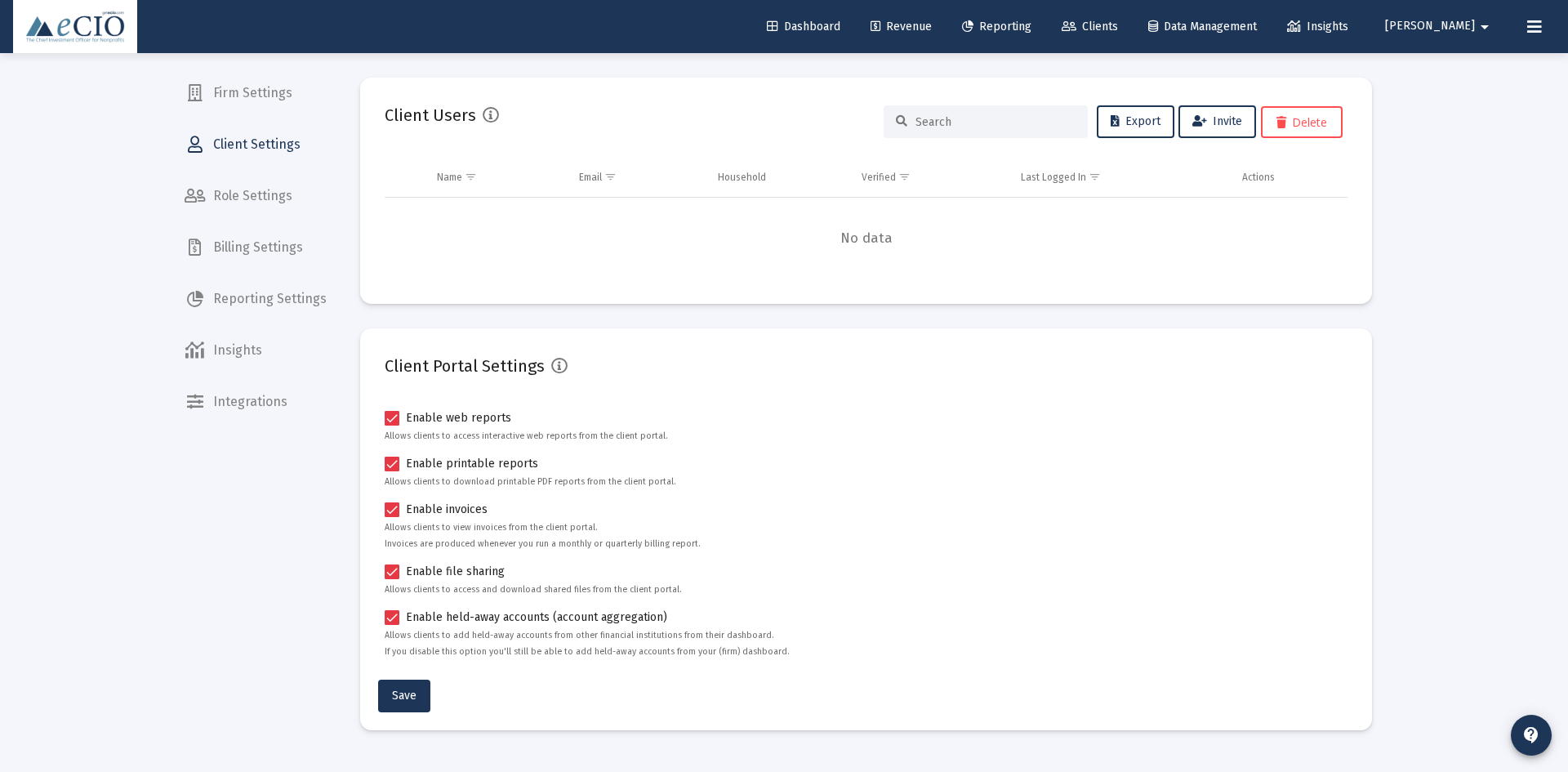
click at [247, 352] on span "Insights" at bounding box center [256, 350] width 168 height 39
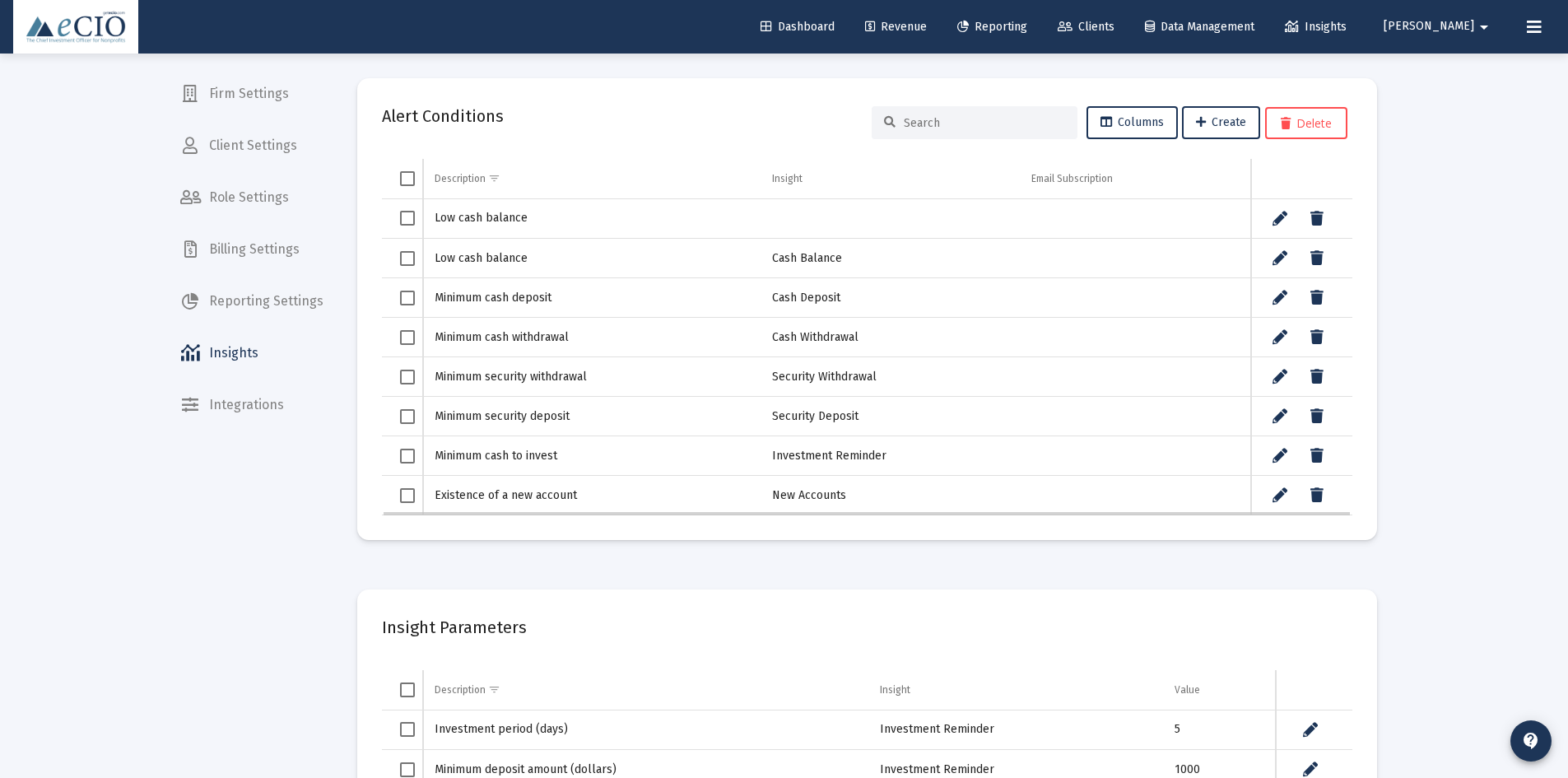
scroll to position [83, 0]
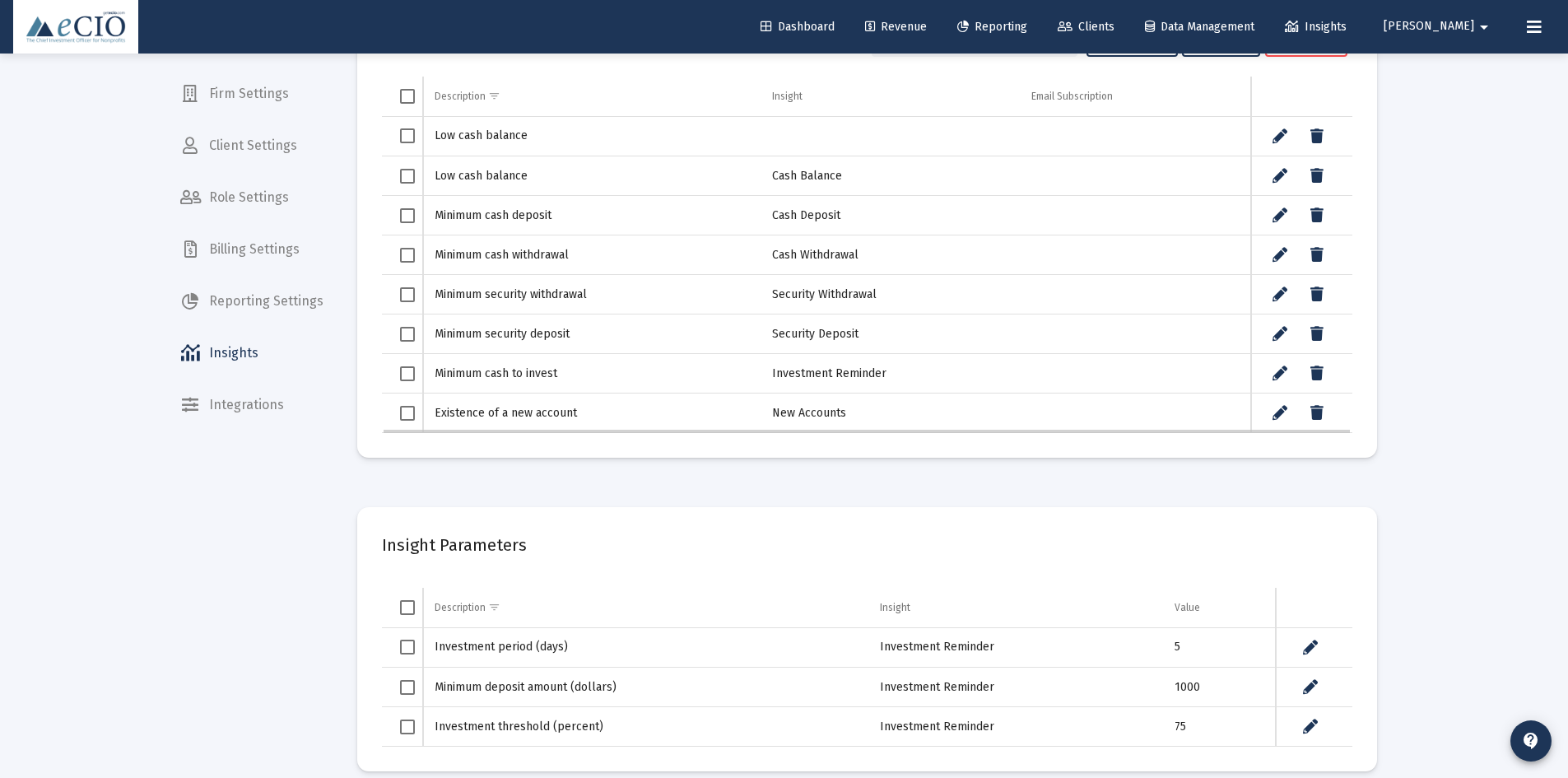
click at [403, 420] on span "Select row" at bounding box center [407, 413] width 15 height 15
click at [407, 340] on span "Select row" at bounding box center [407, 334] width 15 height 15
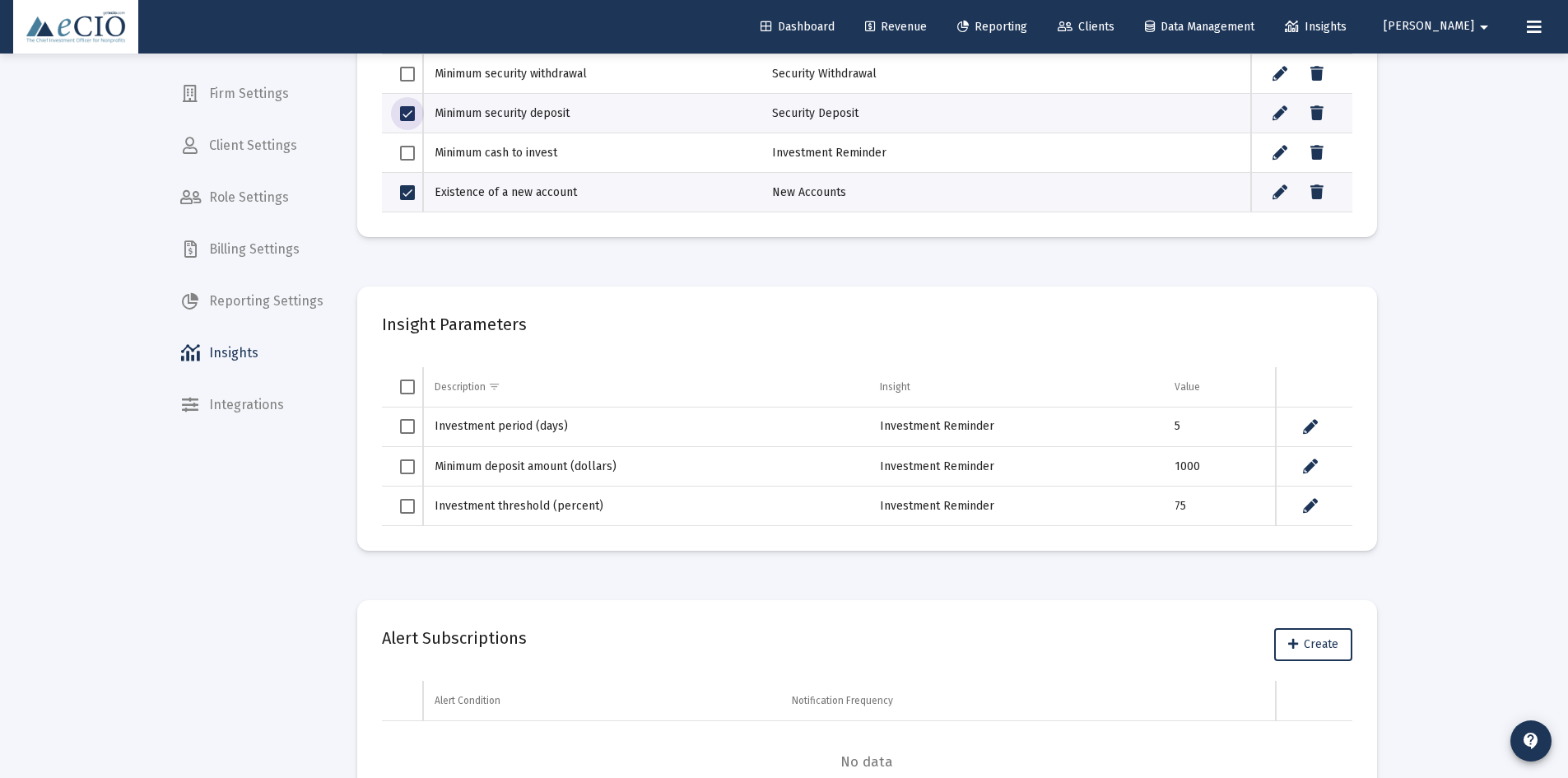
scroll to position [378, 0]
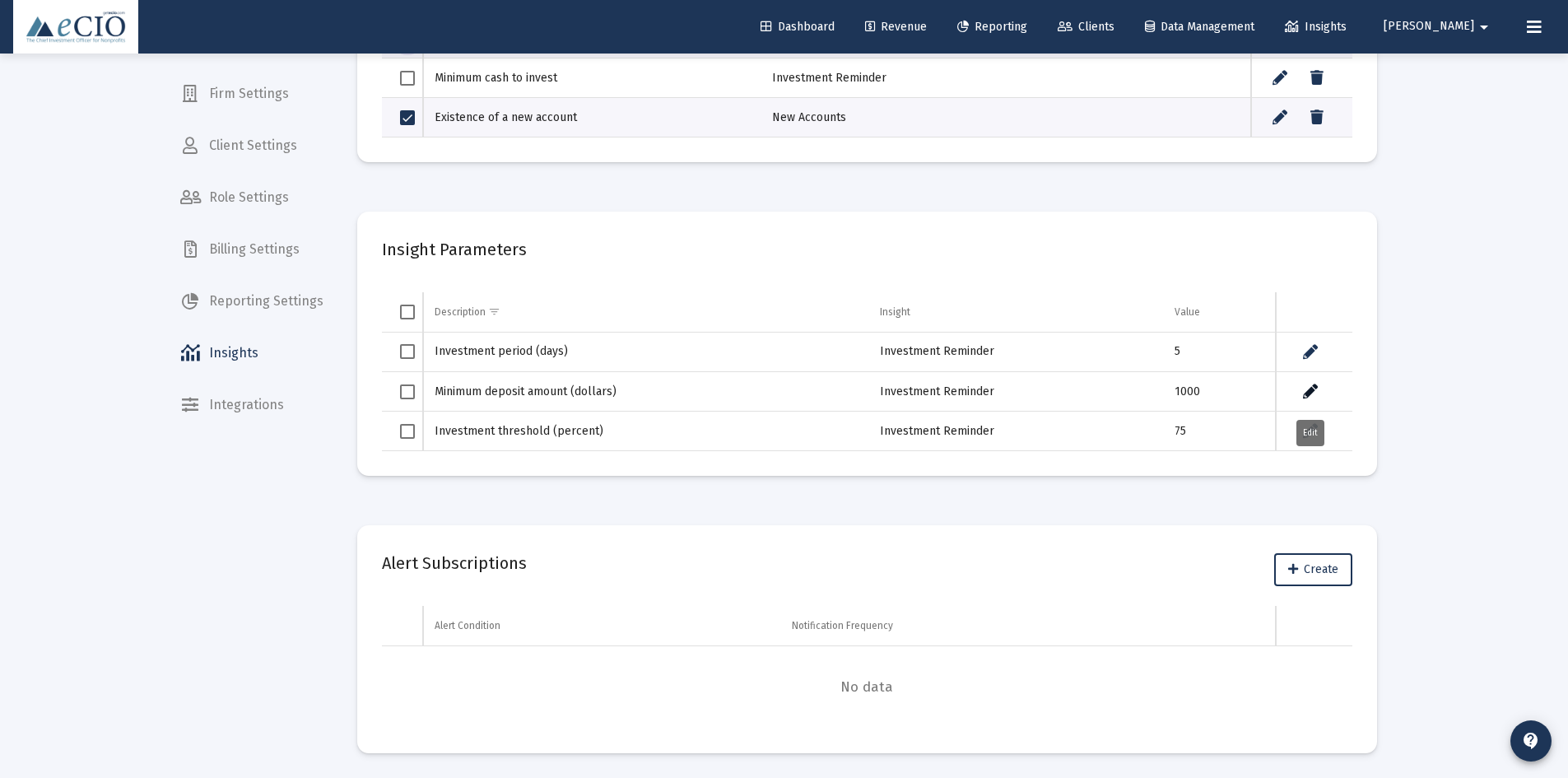
click at [1315, 393] on icon "Data grid" at bounding box center [1310, 391] width 15 height 20
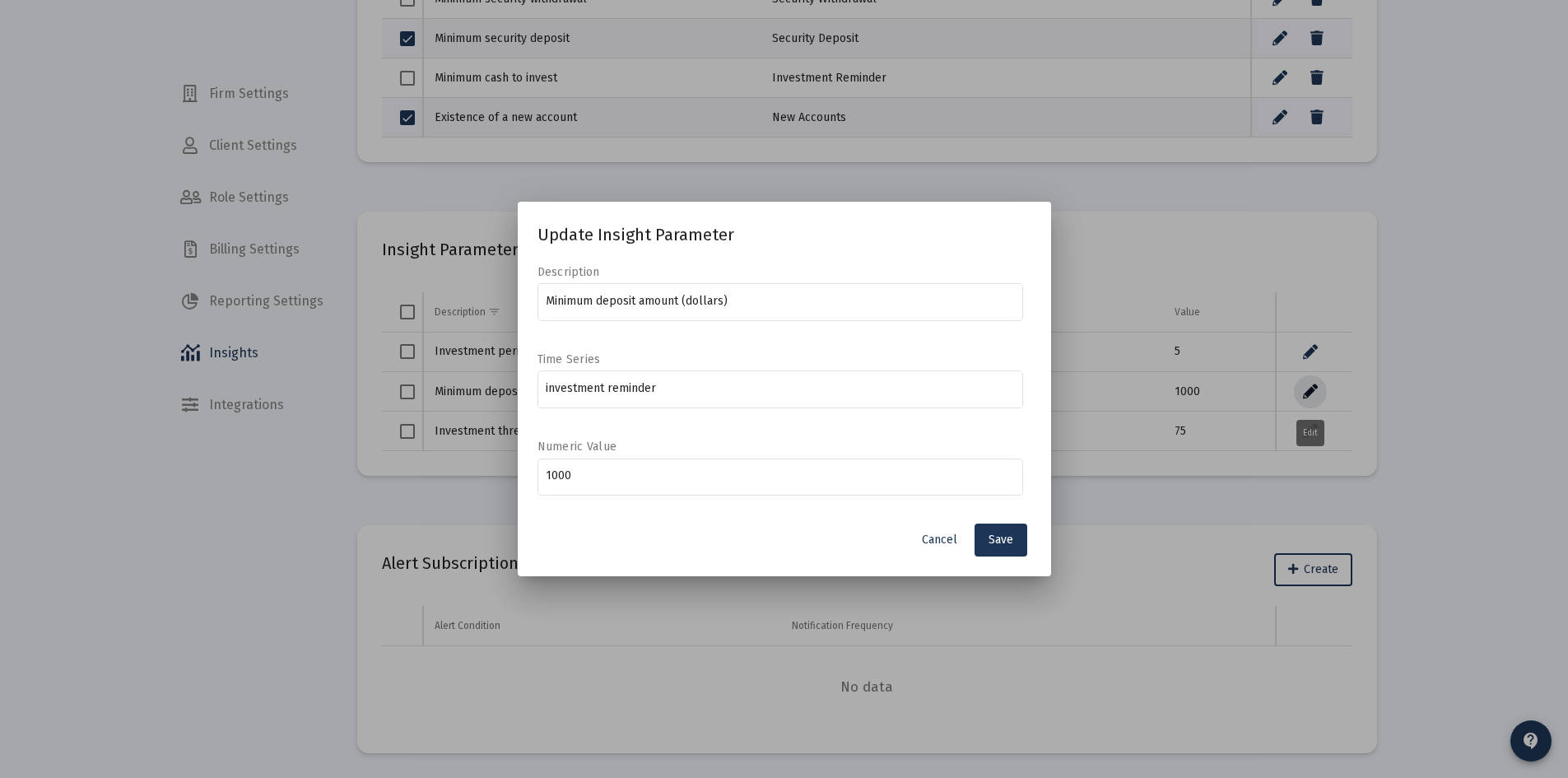
scroll to position [0, 0]
drag, startPoint x: 605, startPoint y: 480, endPoint x: 434, endPoint y: 479, distance: 171.0
click at [435, 478] on div "Update Insight Parameter Description Minimum deposit amount (dollars) Time Seri…" at bounding box center [784, 389] width 1568 height 778
click at [944, 540] on span "Cancel" at bounding box center [940, 539] width 36 height 14
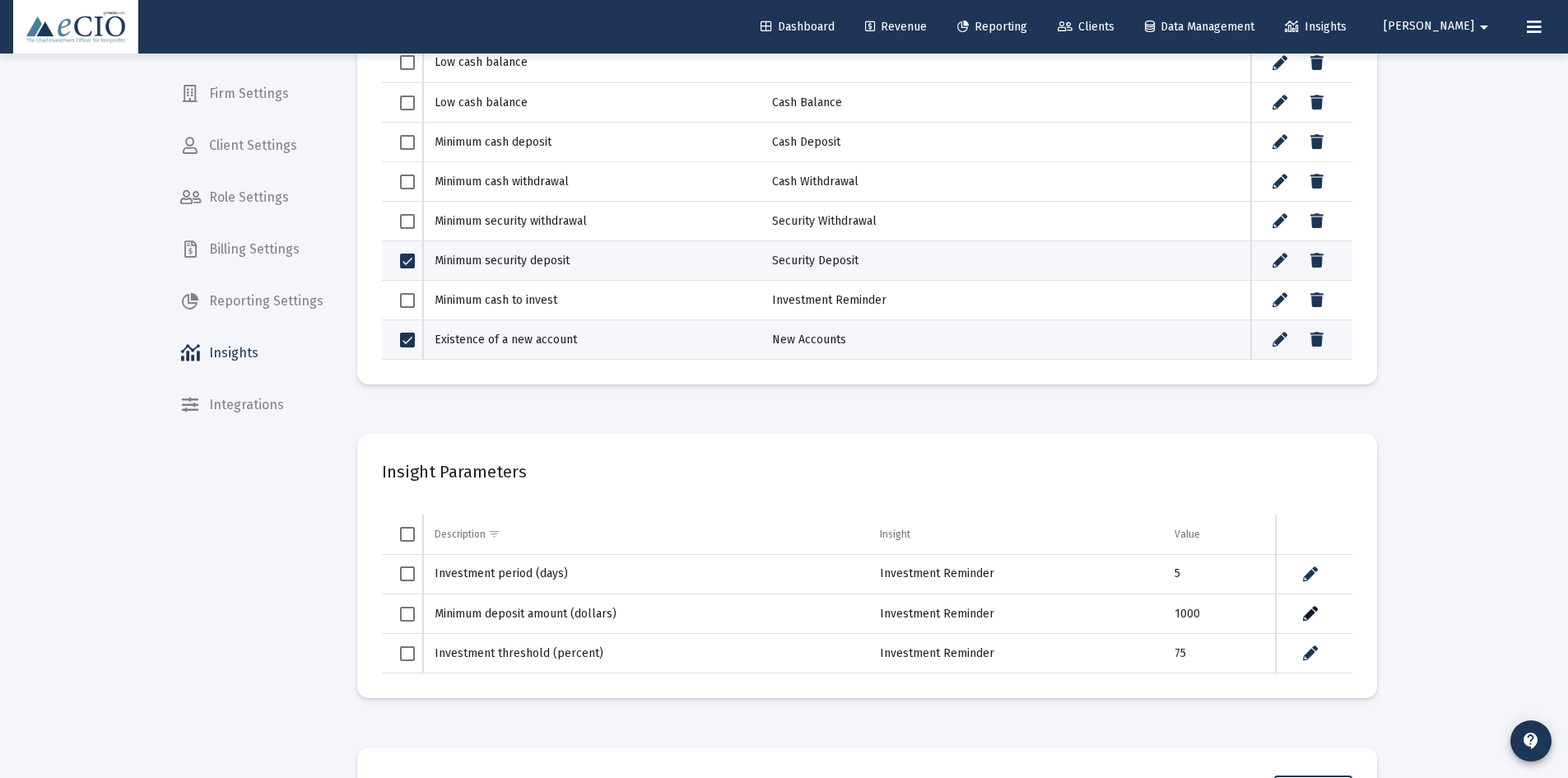
scroll to position [131, 0]
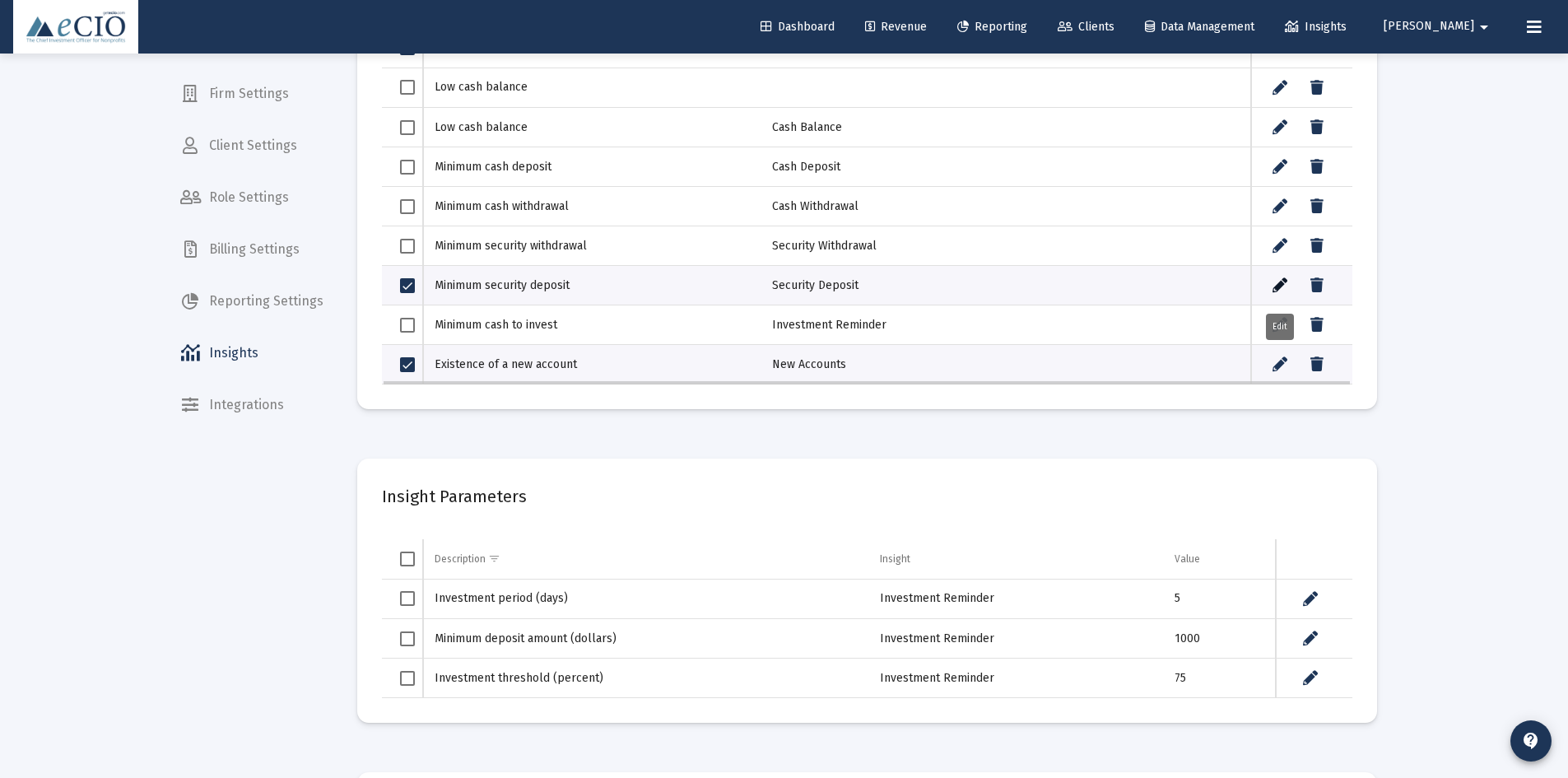
click at [1279, 285] on icon "Data grid" at bounding box center [1280, 285] width 15 height 20
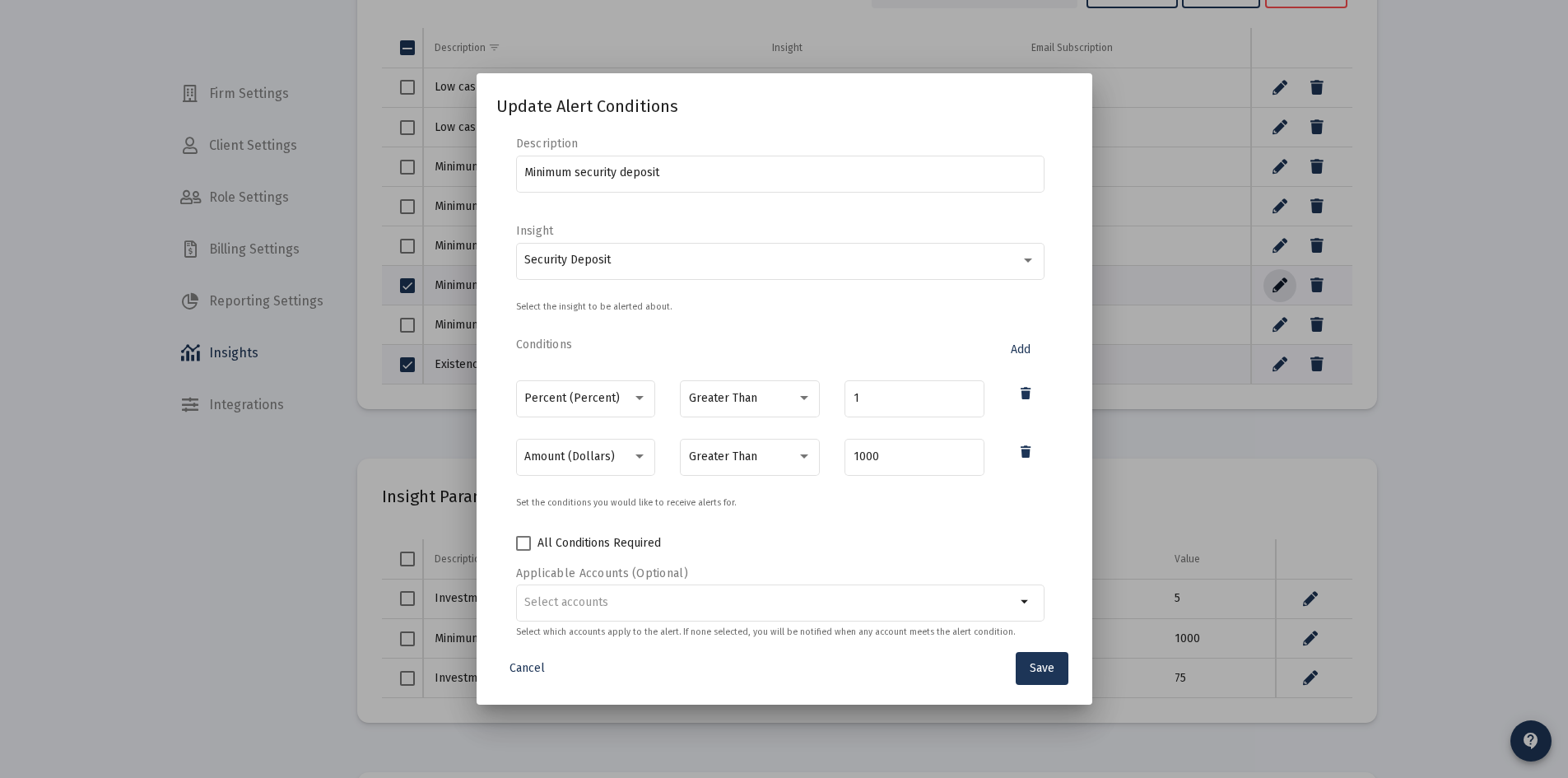
scroll to position [0, 0]
click at [775, 399] on div "Greater Than" at bounding box center [742, 399] width 108 height 13
click at [758, 395] on span "Greater Than" at bounding box center [745, 398] width 119 height 35
drag, startPoint x: 886, startPoint y: 403, endPoint x: 739, endPoint y: 389, distance: 147.7
click at [739, 389] on div "Percent (Percent) Greater Than 1" at bounding box center [781, 407] width 529 height 58
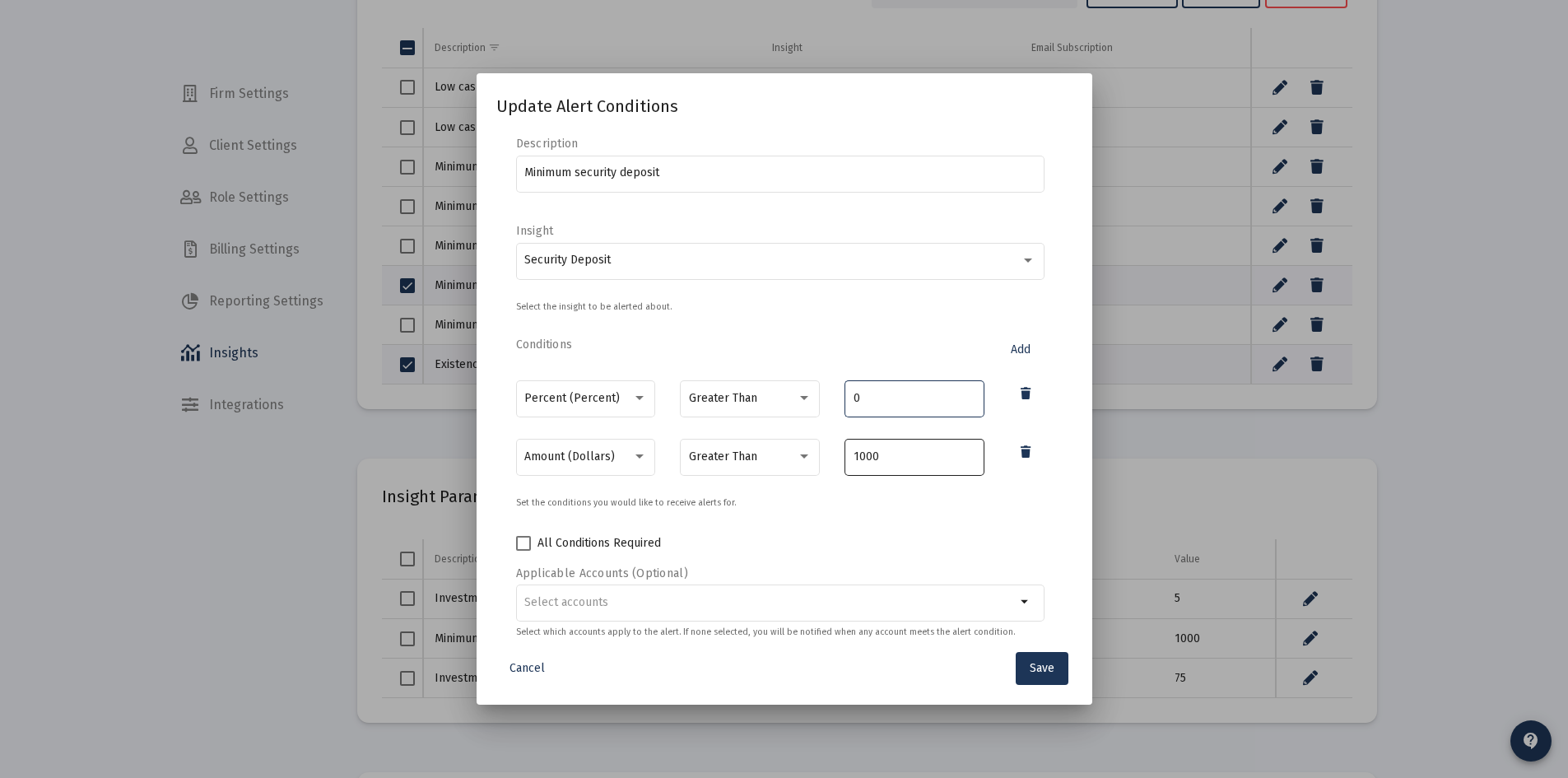
type input "0"
click at [904, 457] on input "1000" at bounding box center [914, 457] width 122 height 13
drag, startPoint x: 904, startPoint y: 457, endPoint x: 770, endPoint y: 415, distance: 140.4
click at [776, 449] on div "Amount (Dollars) Greater Than 1000" at bounding box center [781, 466] width 529 height 58
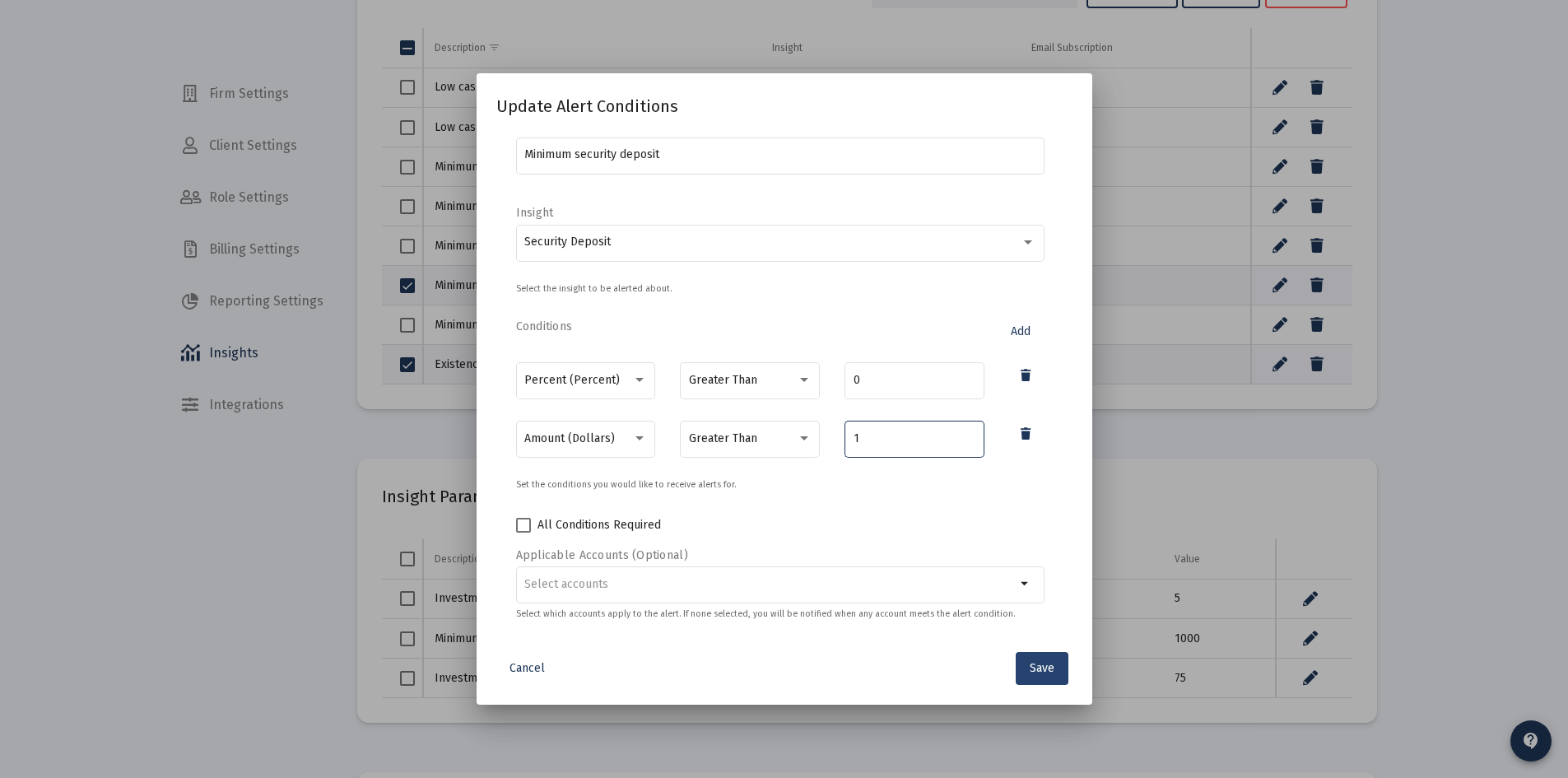
type input "1"
click at [1039, 669] on span "Save" at bounding box center [1042, 668] width 24 height 14
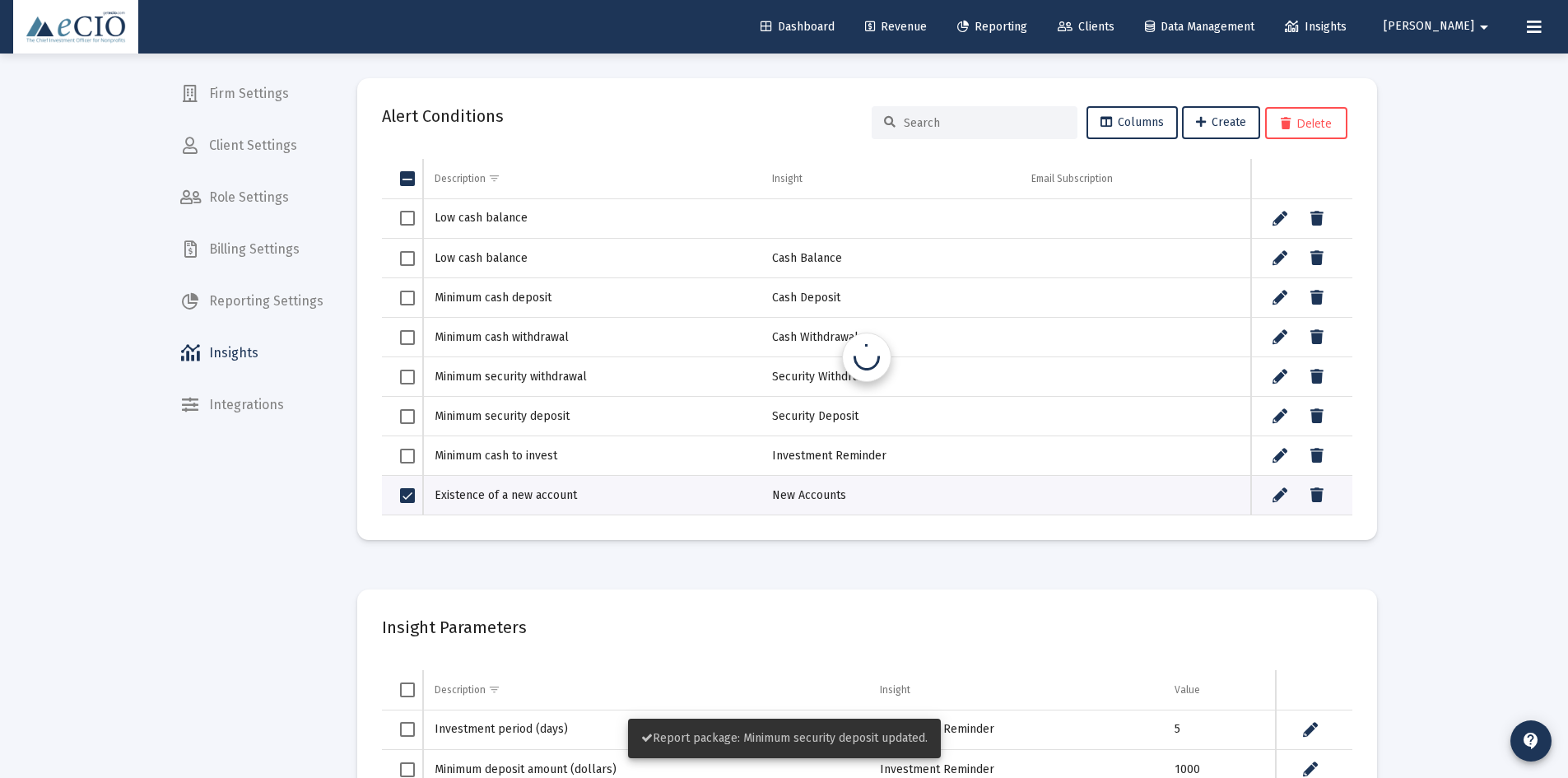
scroll to position [131, 0]
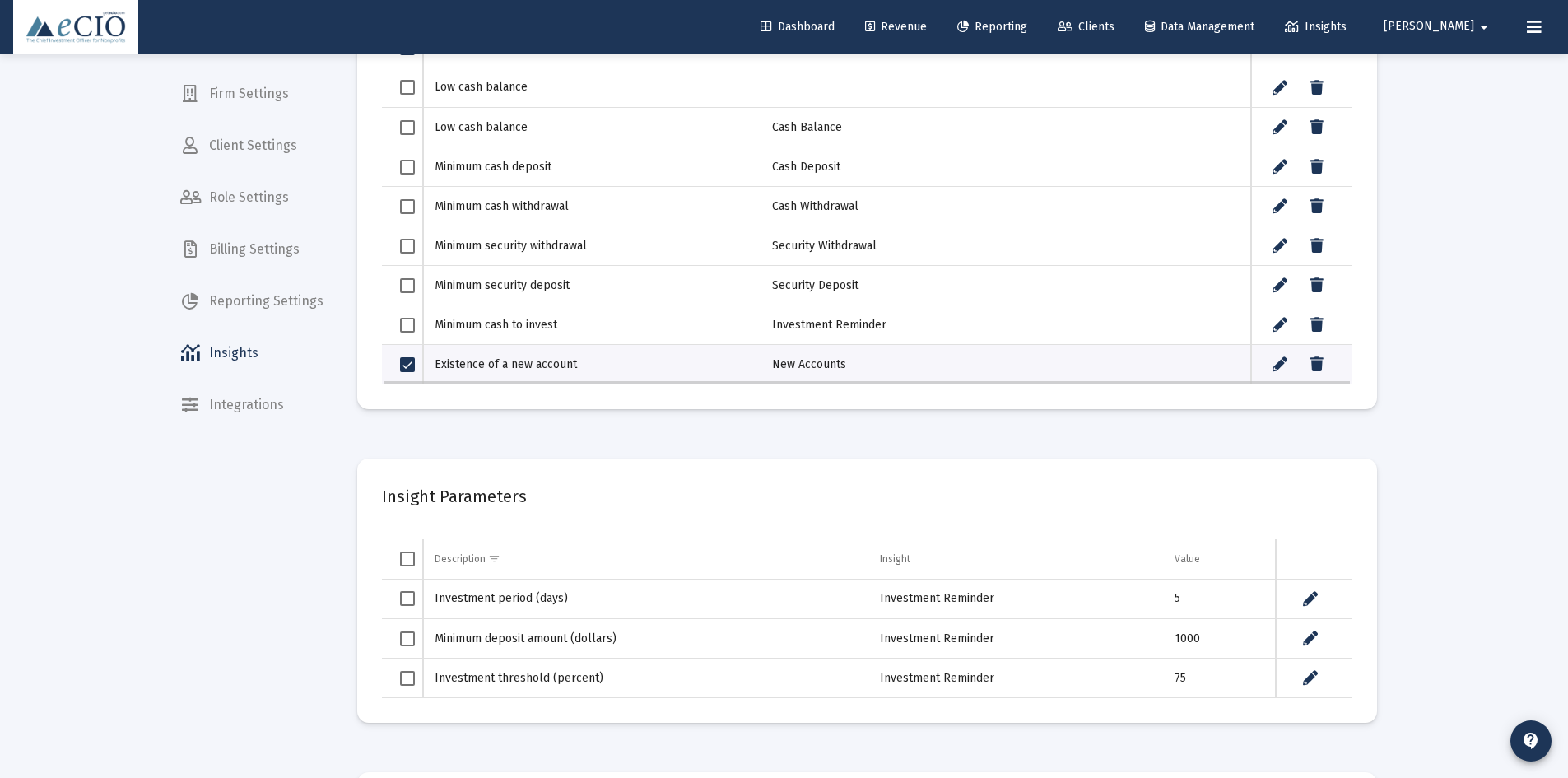
drag, startPoint x: 1257, startPoint y: 367, endPoint x: 1267, endPoint y: 367, distance: 10.0
click at [1258, 367] on td "Data grid" at bounding box center [1302, 365] width 102 height 40
click at [1274, 367] on icon "Data grid" at bounding box center [1280, 364] width 15 height 20
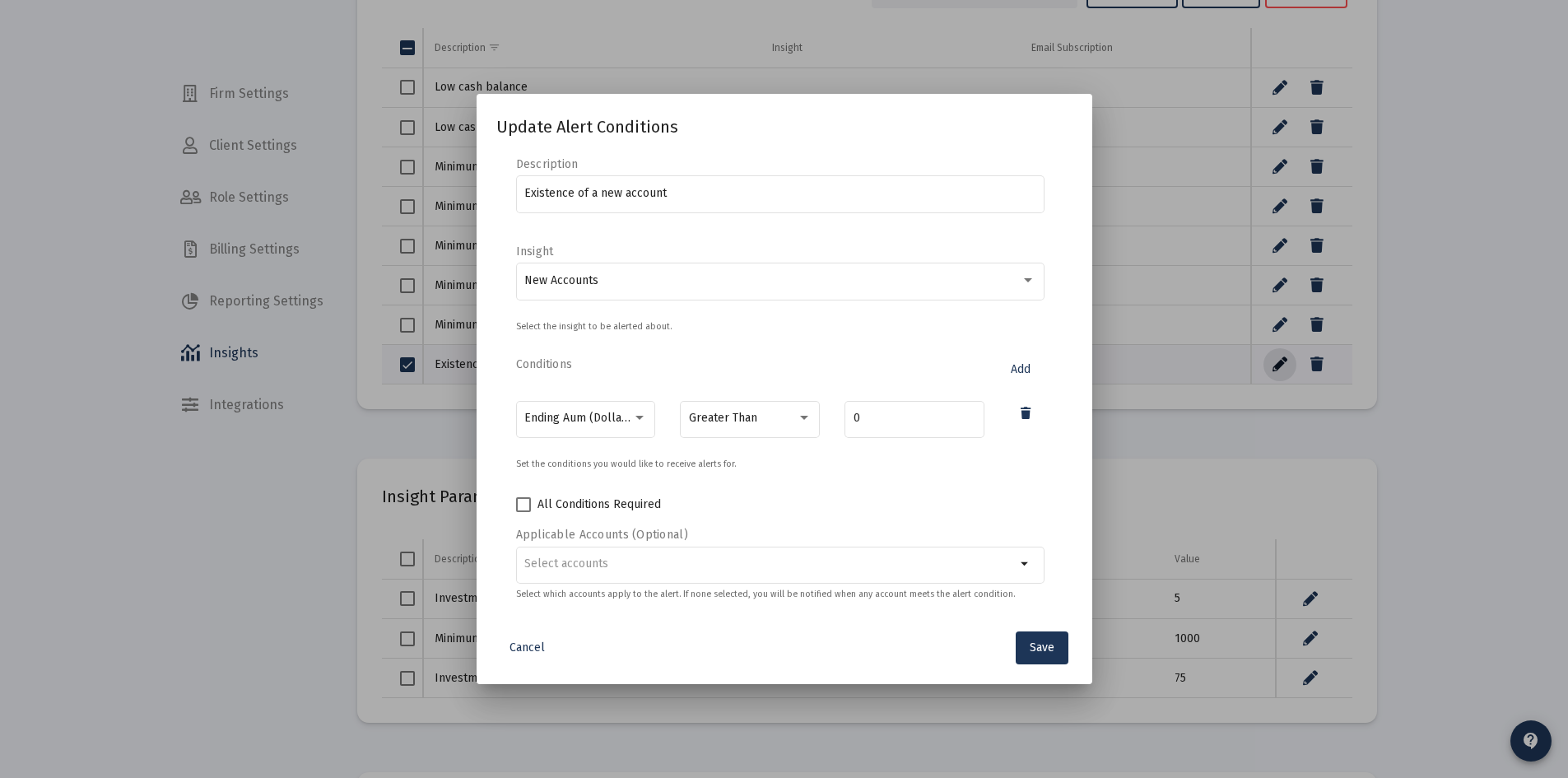
scroll to position [0, 0]
drag, startPoint x: 1037, startPoint y: 659, endPoint x: 707, endPoint y: 439, distance: 396.6
click at [1030, 654] on button "Save" at bounding box center [1042, 647] width 53 height 33
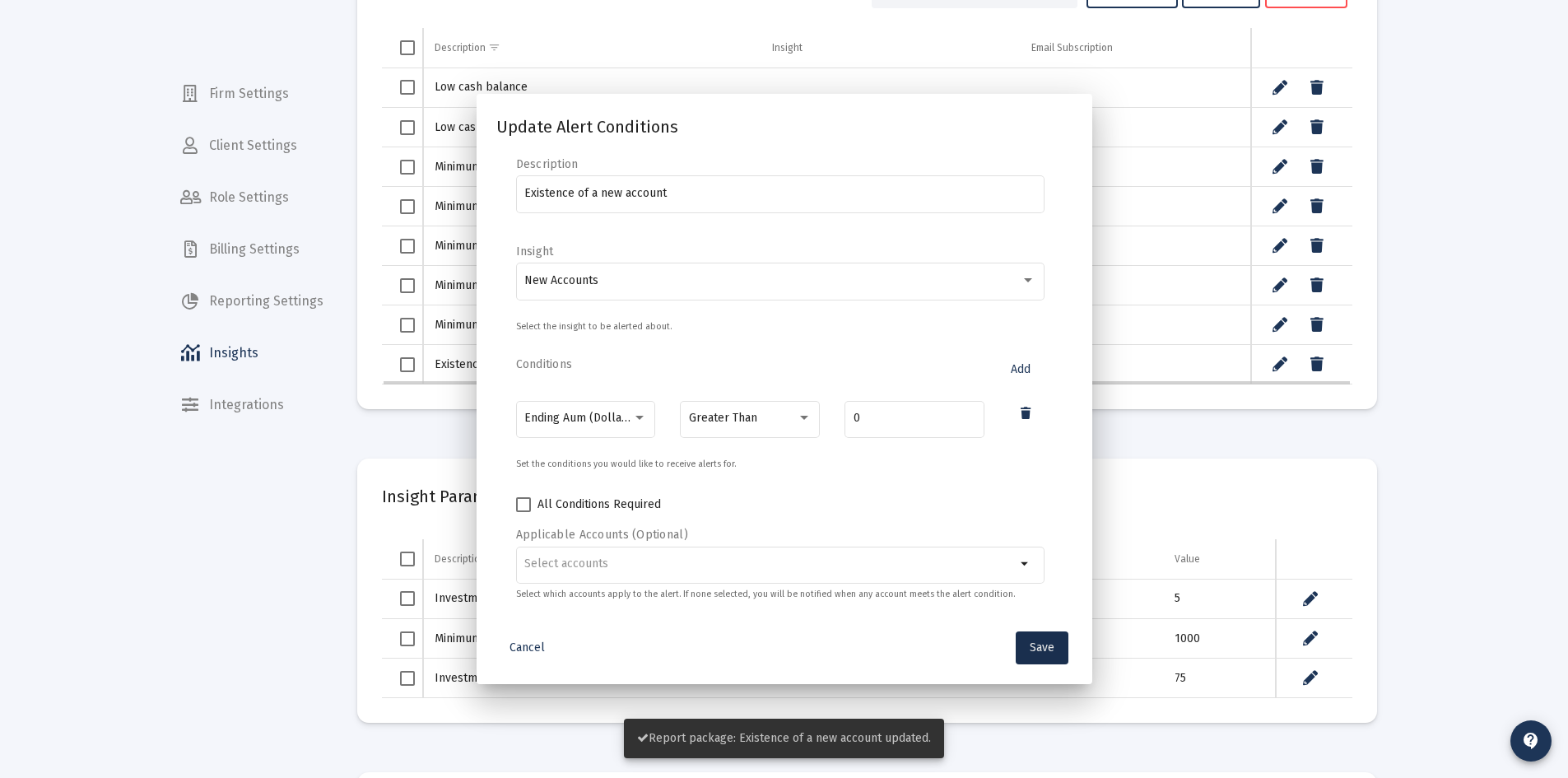
scroll to position [131, 0]
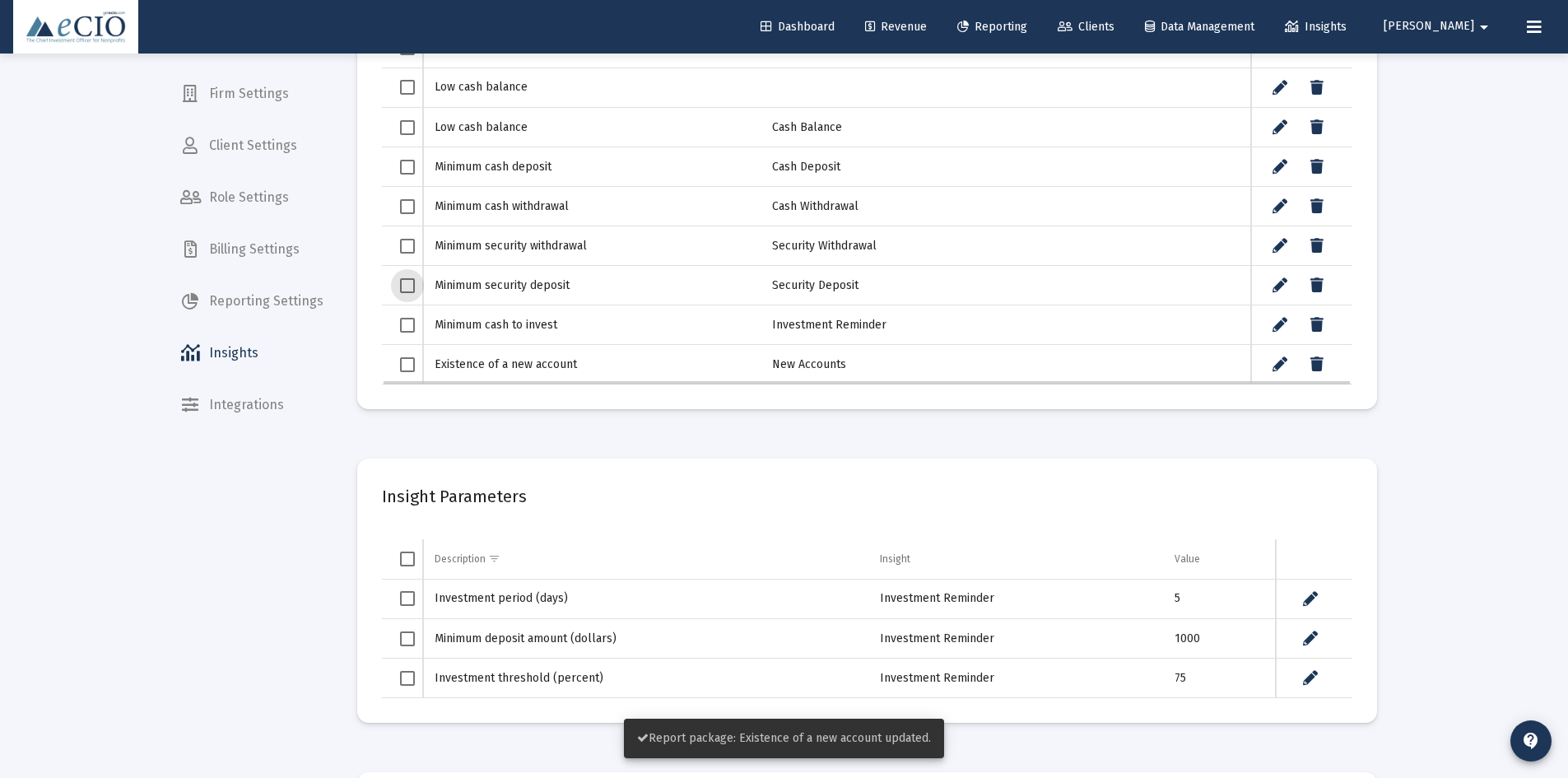
click at [411, 285] on span "Select row" at bounding box center [407, 286] width 15 height 15
click at [404, 366] on span "Select row" at bounding box center [407, 365] width 15 height 15
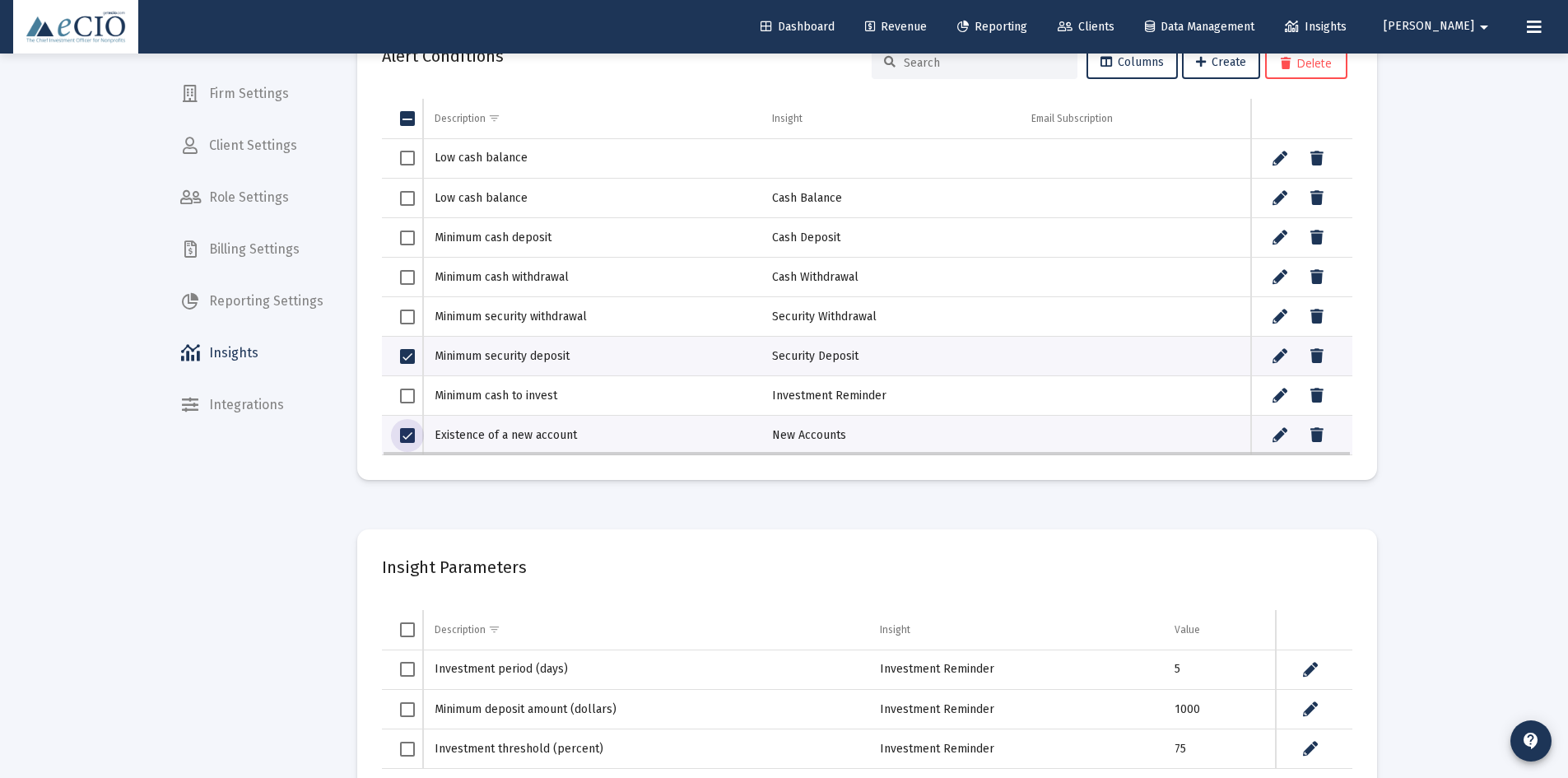
scroll to position [83, 0]
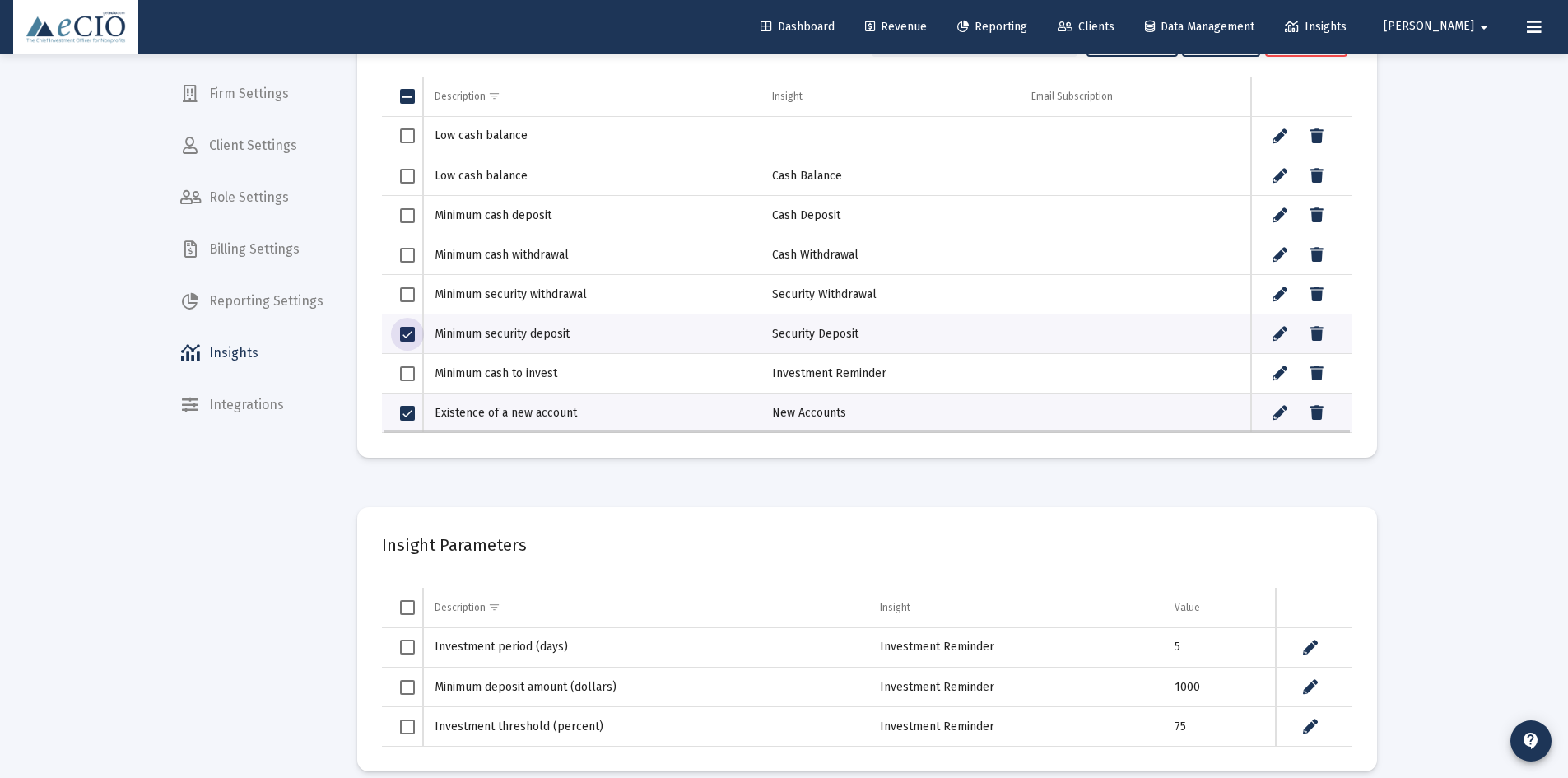
click at [413, 333] on span "Select row" at bounding box center [407, 334] width 15 height 15
click at [402, 415] on span "Select row" at bounding box center [407, 413] width 15 height 15
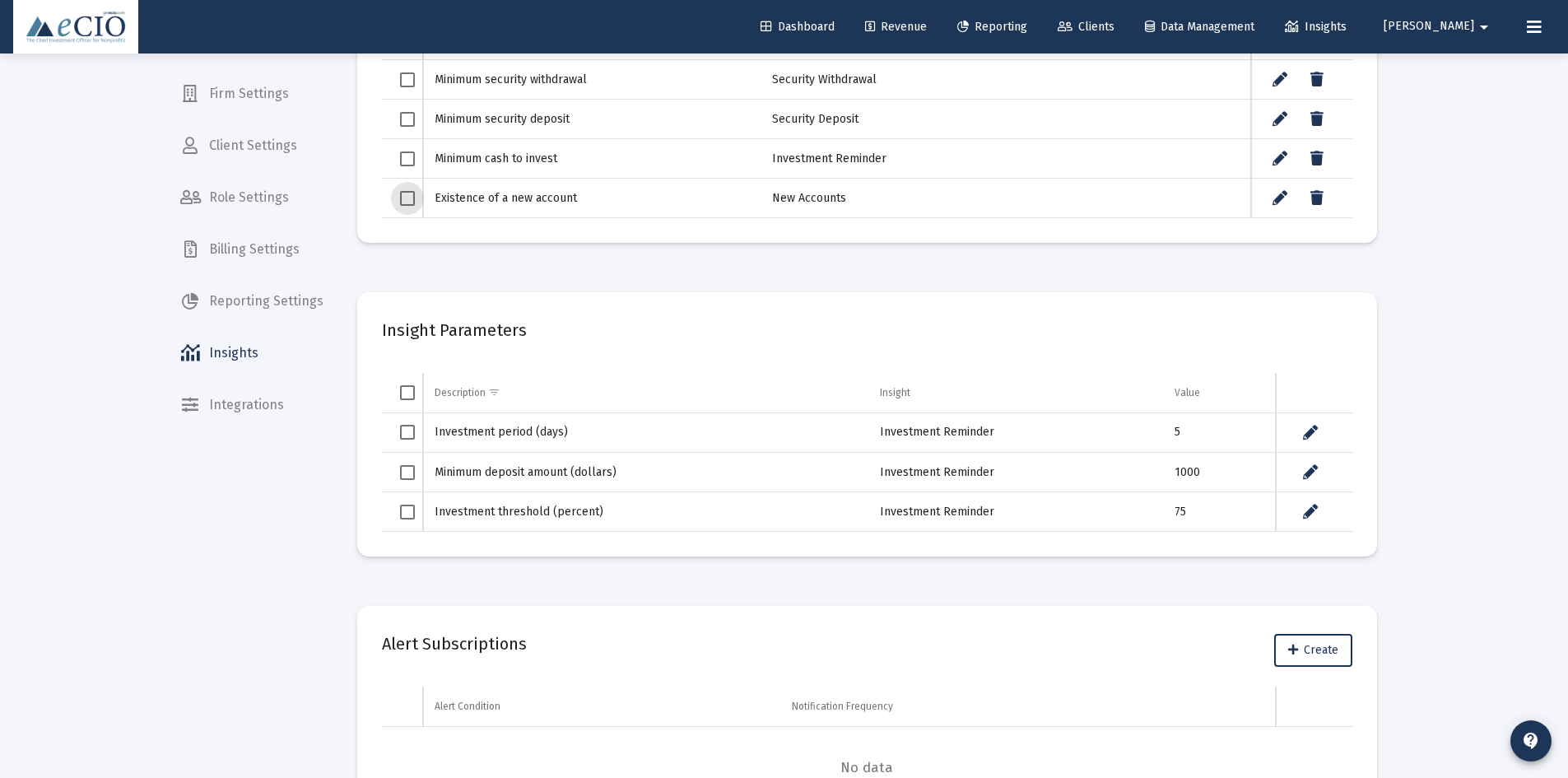
scroll to position [214, 0]
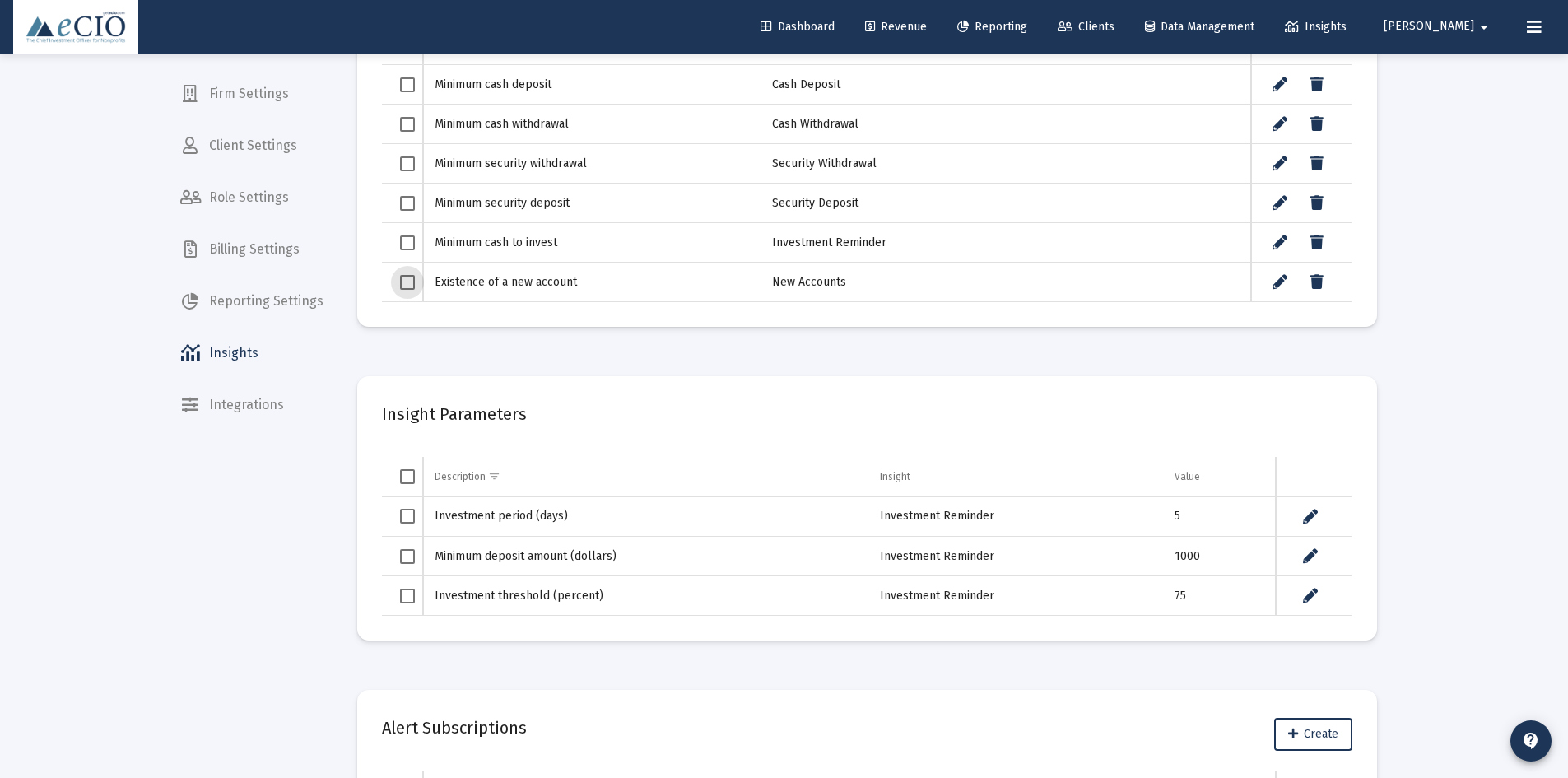
click at [214, 150] on span "Client Settings" at bounding box center [252, 146] width 169 height 40
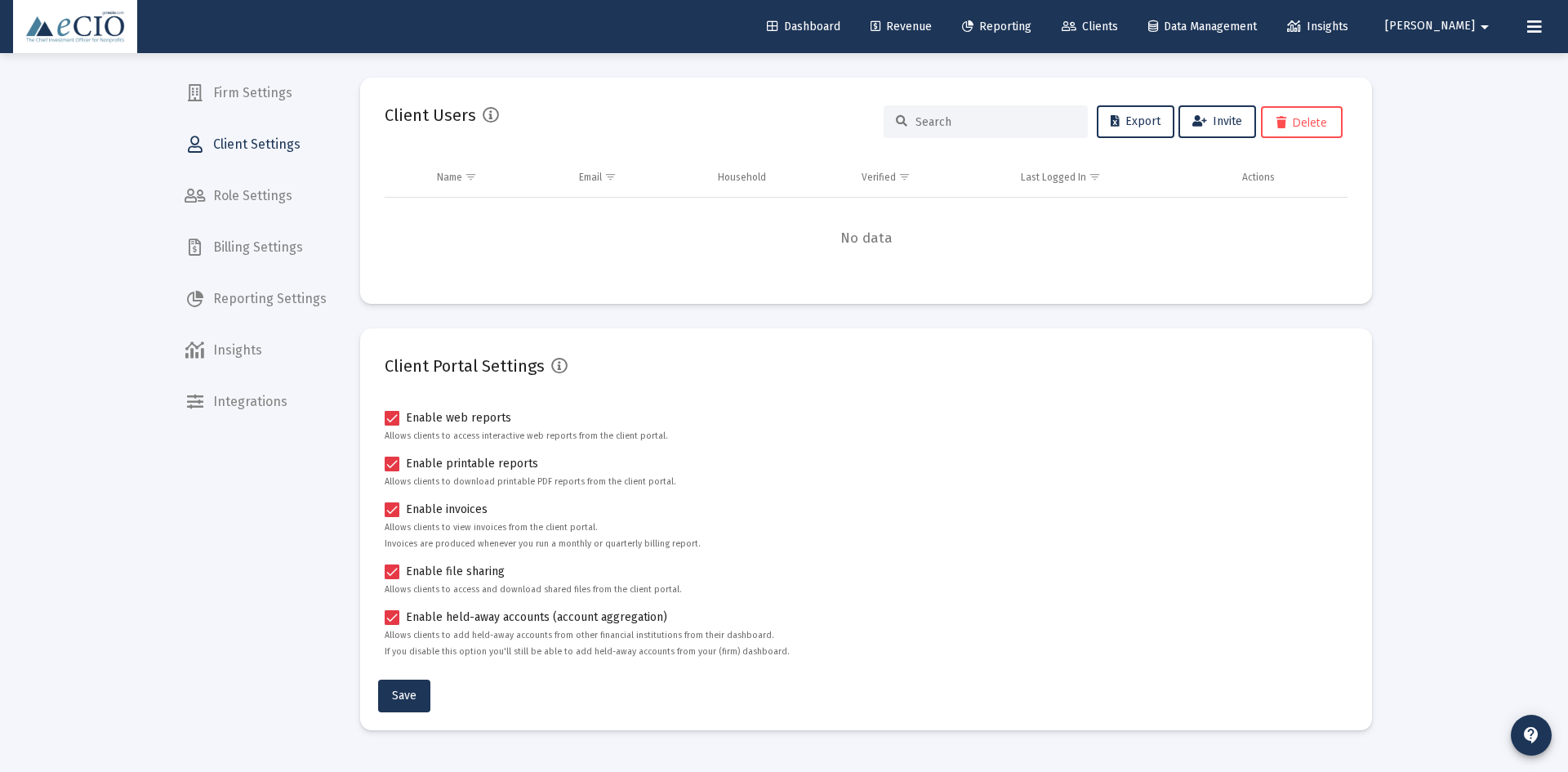
click at [240, 300] on span "Reporting Settings" at bounding box center [256, 299] width 168 height 39
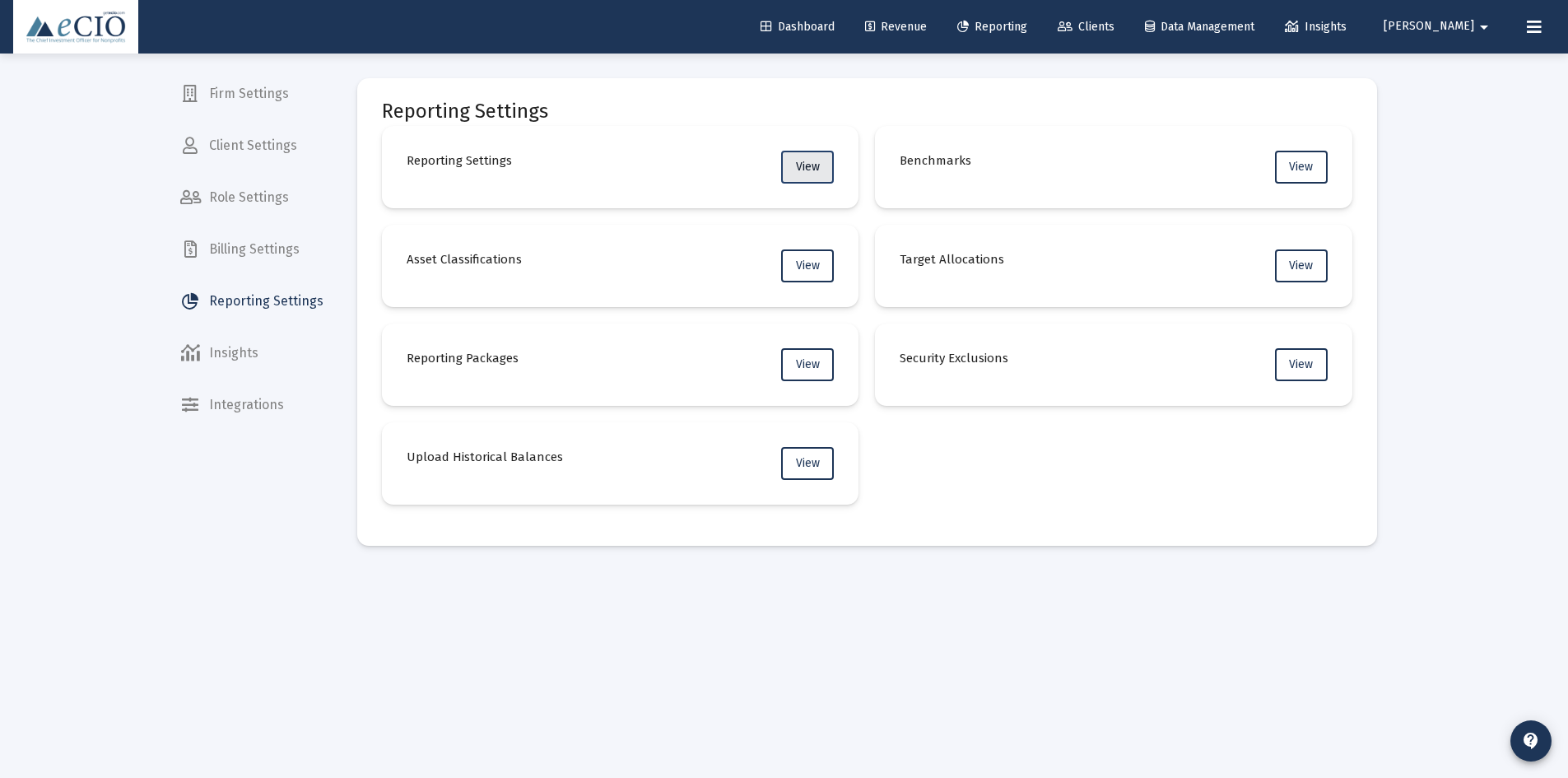
click at [800, 174] on button "View" at bounding box center [807, 167] width 53 height 33
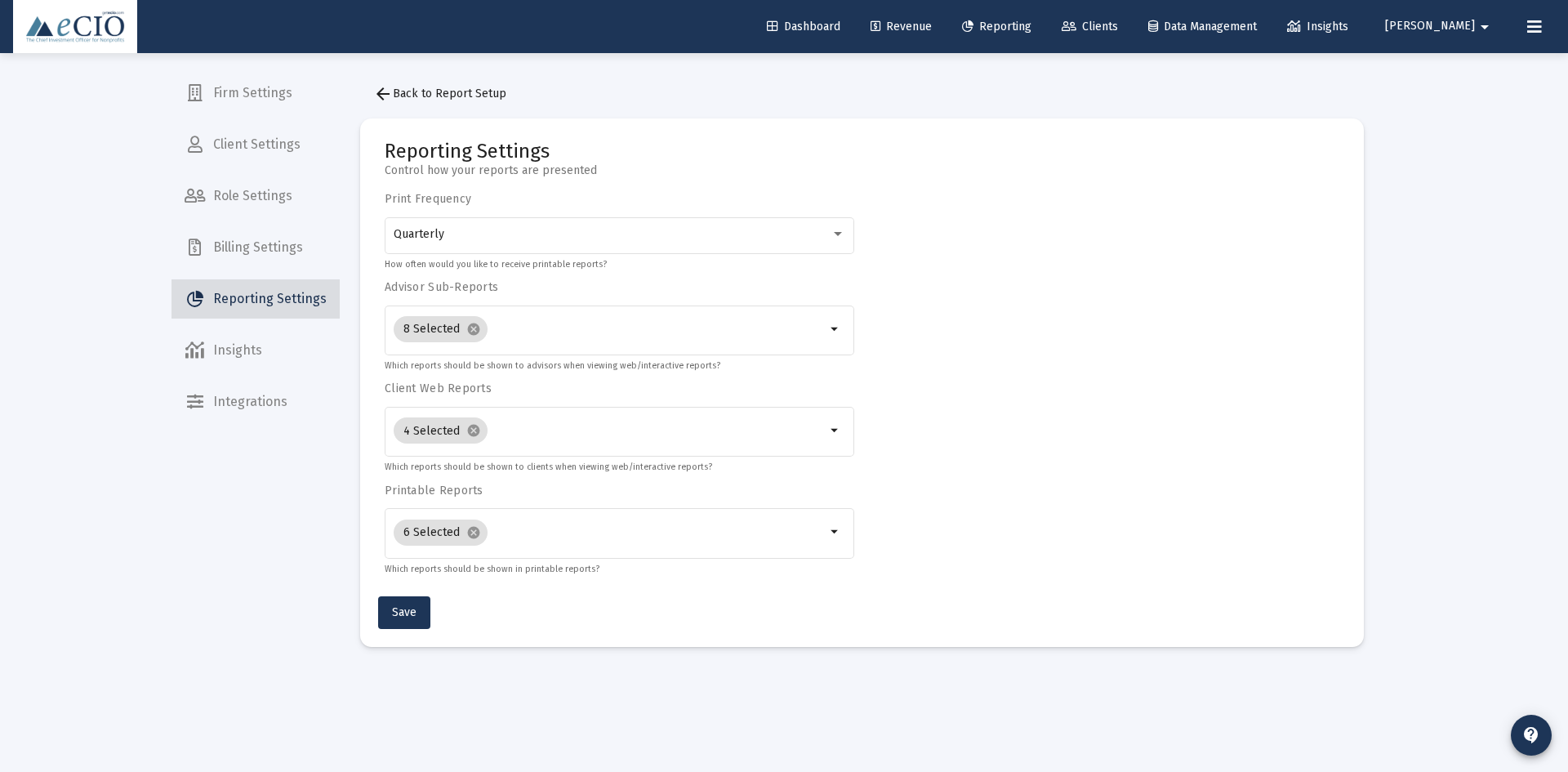
click at [269, 294] on span "Reporting Settings" at bounding box center [256, 299] width 168 height 39
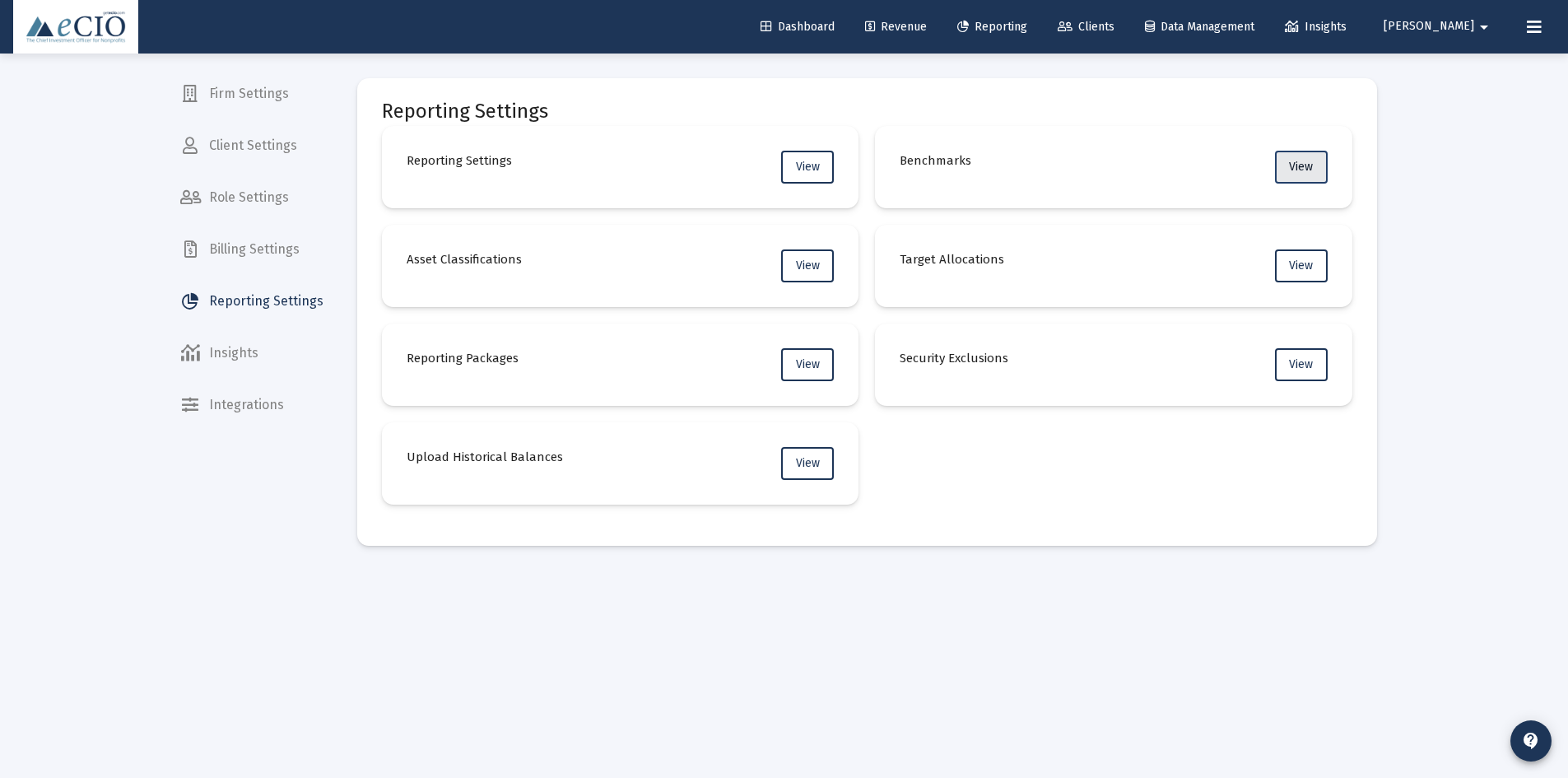
click at [1290, 171] on span "View" at bounding box center [1300, 167] width 24 height 14
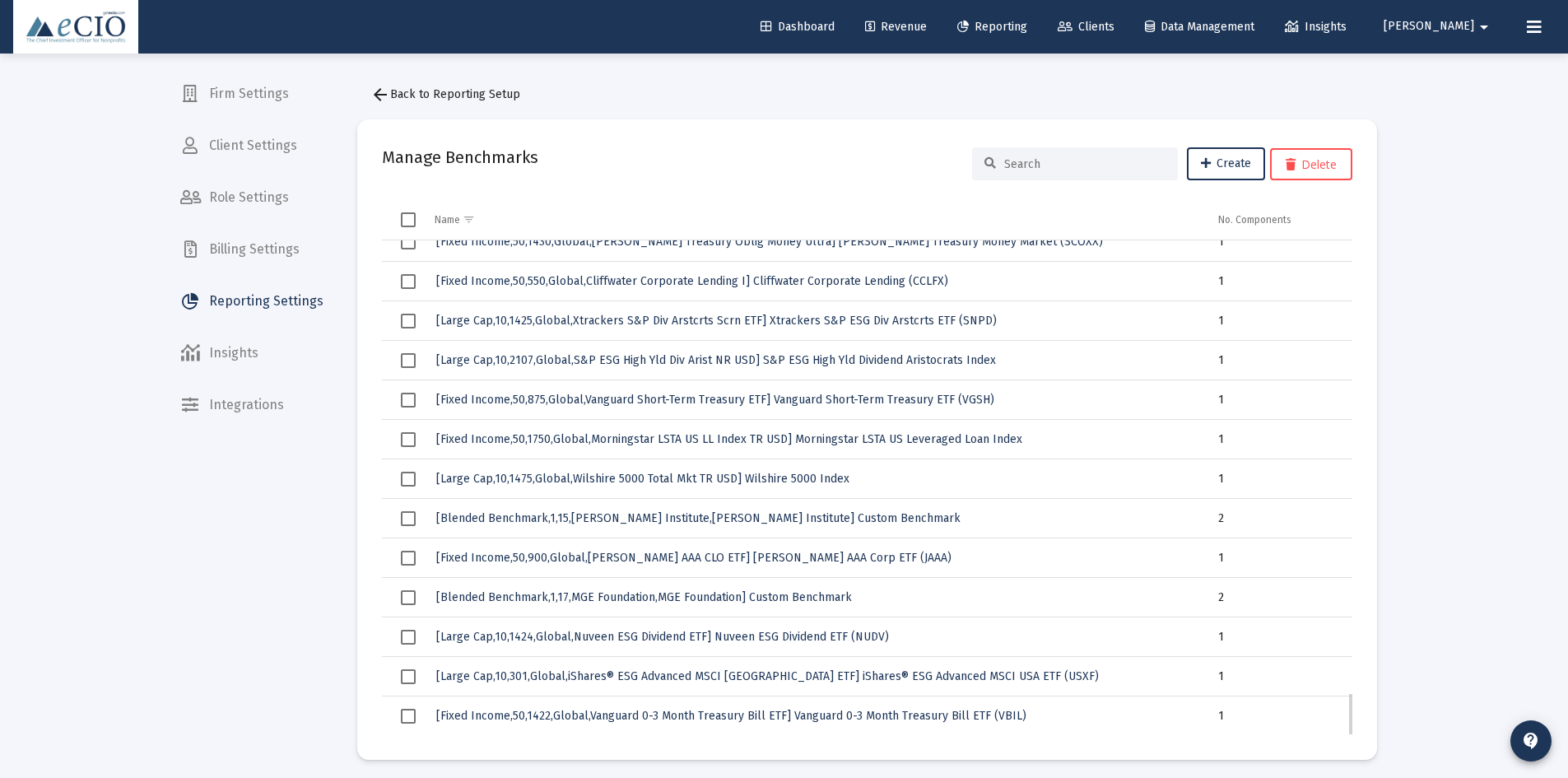
scroll to position [5117, 0]
click at [293, 309] on span "Reporting Settings" at bounding box center [252, 301] width 169 height 40
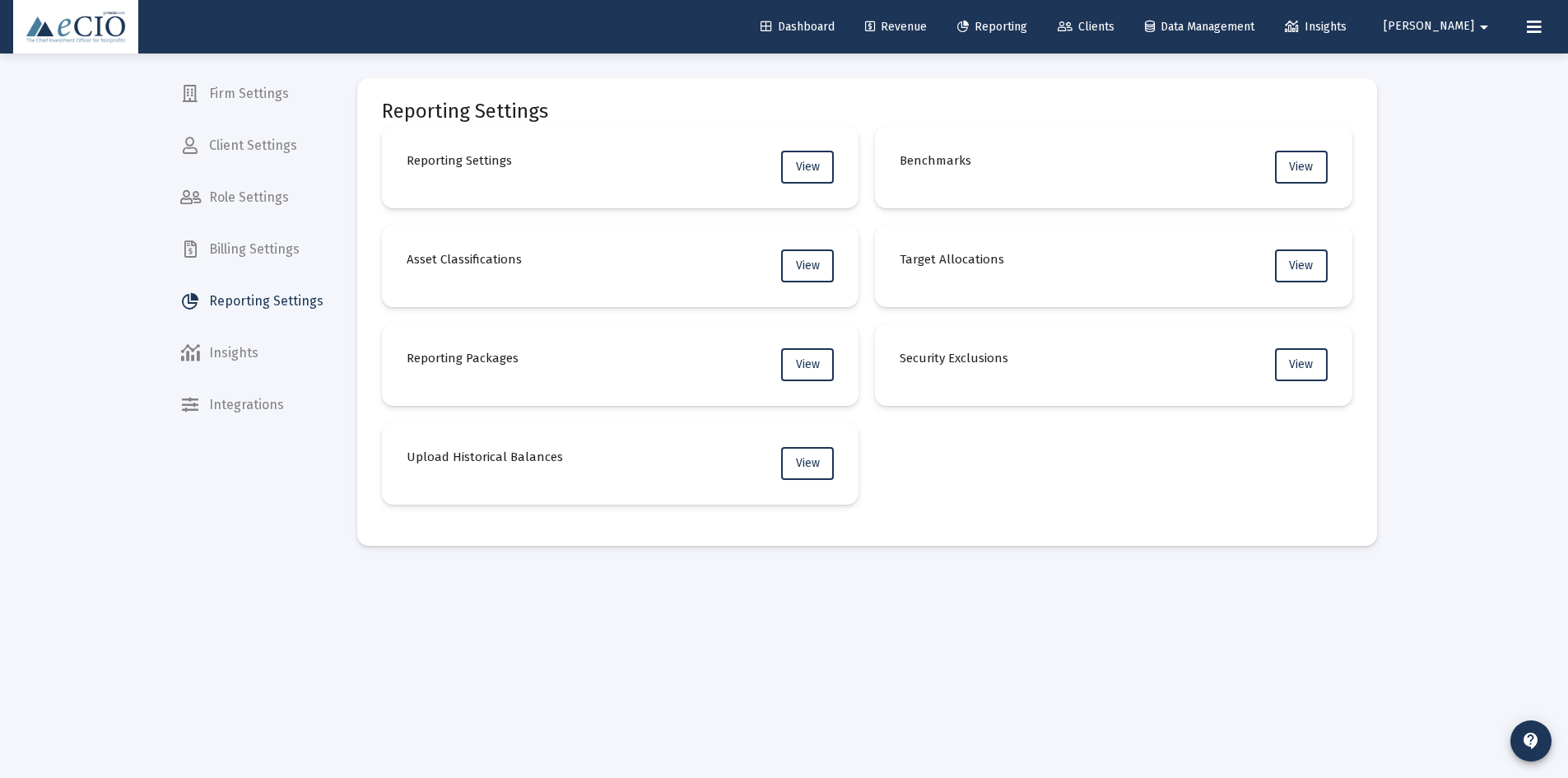
click at [64, 37] on img at bounding box center [75, 26] width 101 height 33
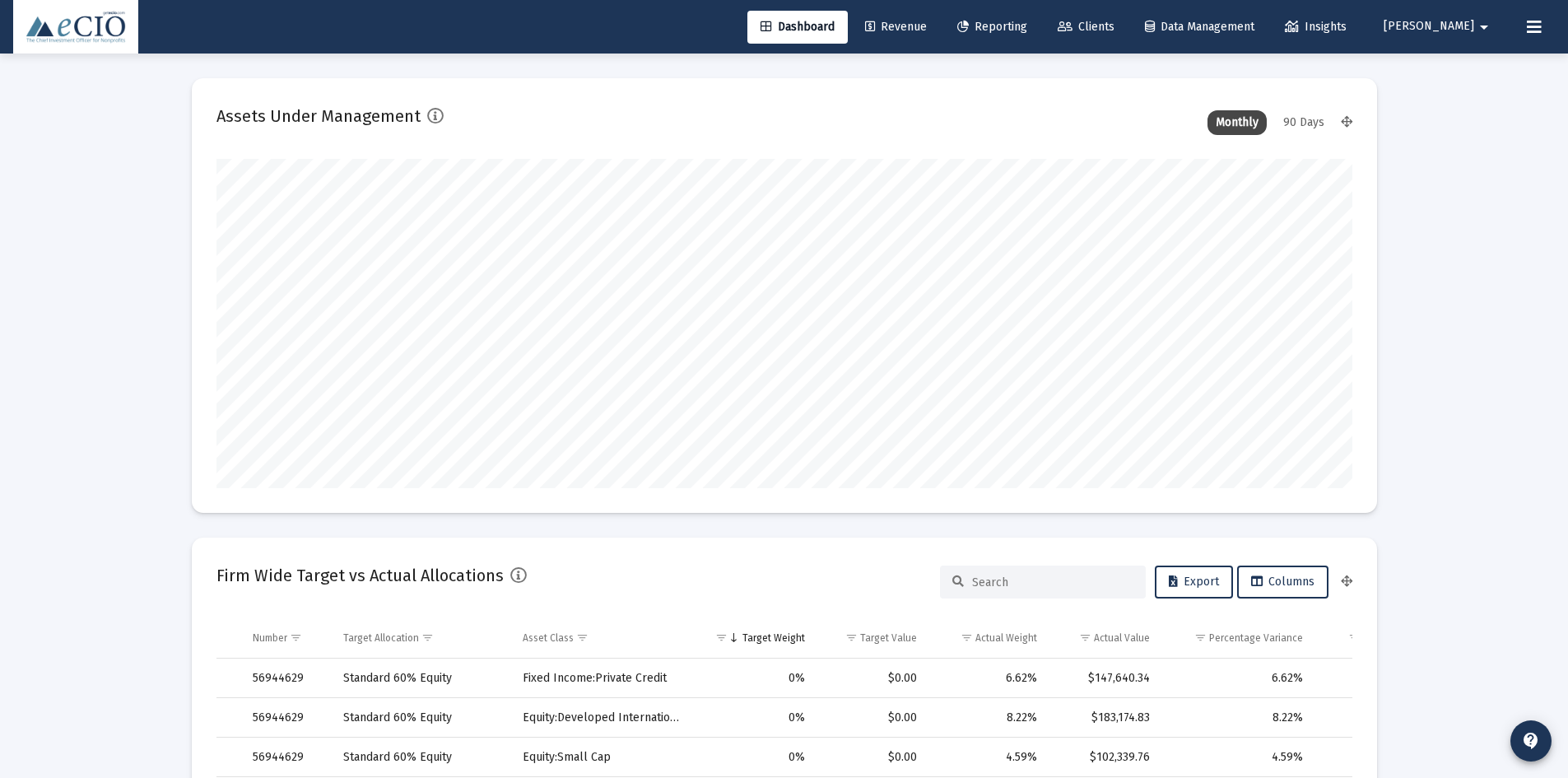
scroll to position [822910, 822508]
click at [1115, 21] on span "Clients" at bounding box center [1085, 26] width 56 height 14
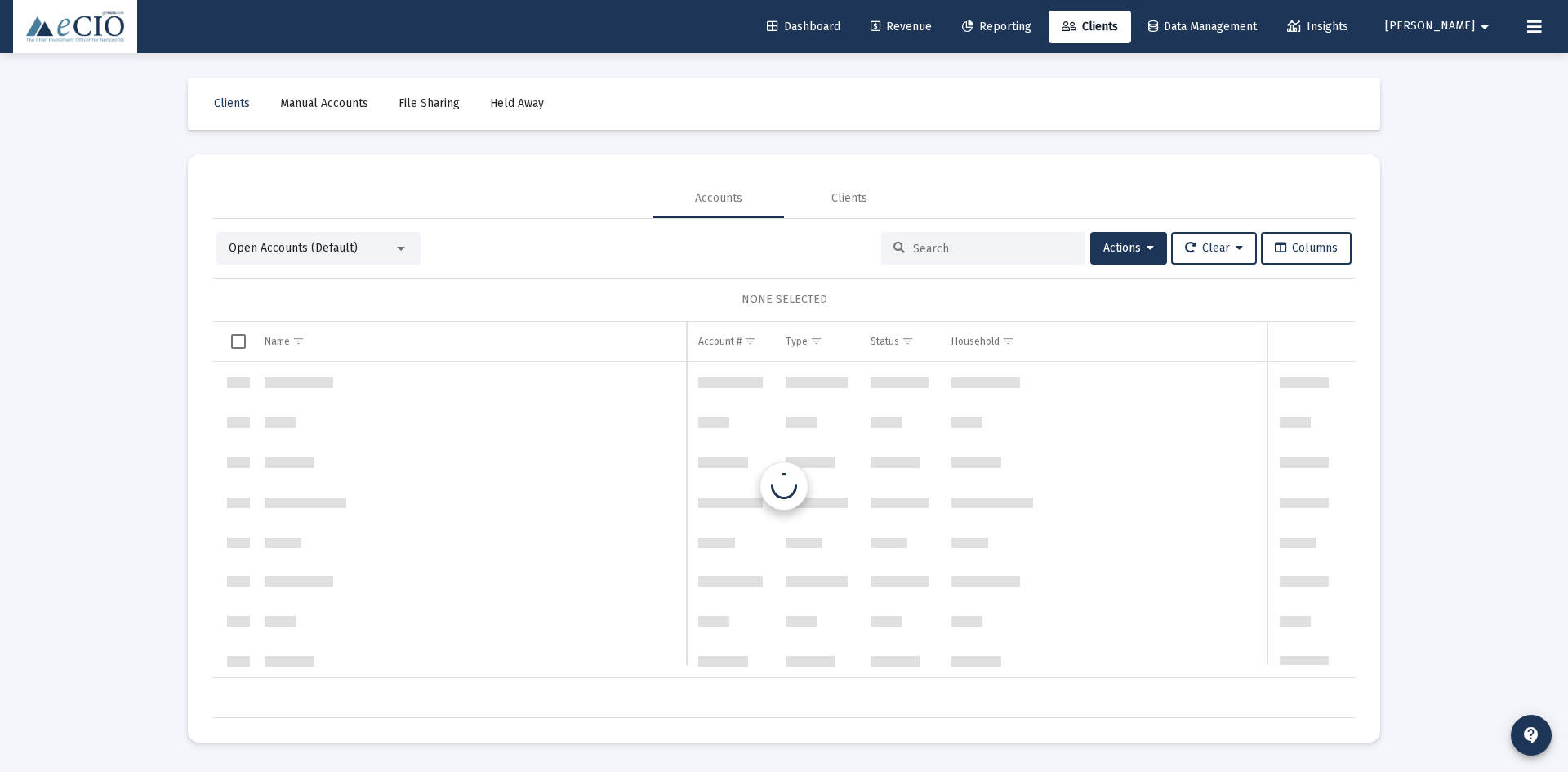
scroll to position [1568, 0]
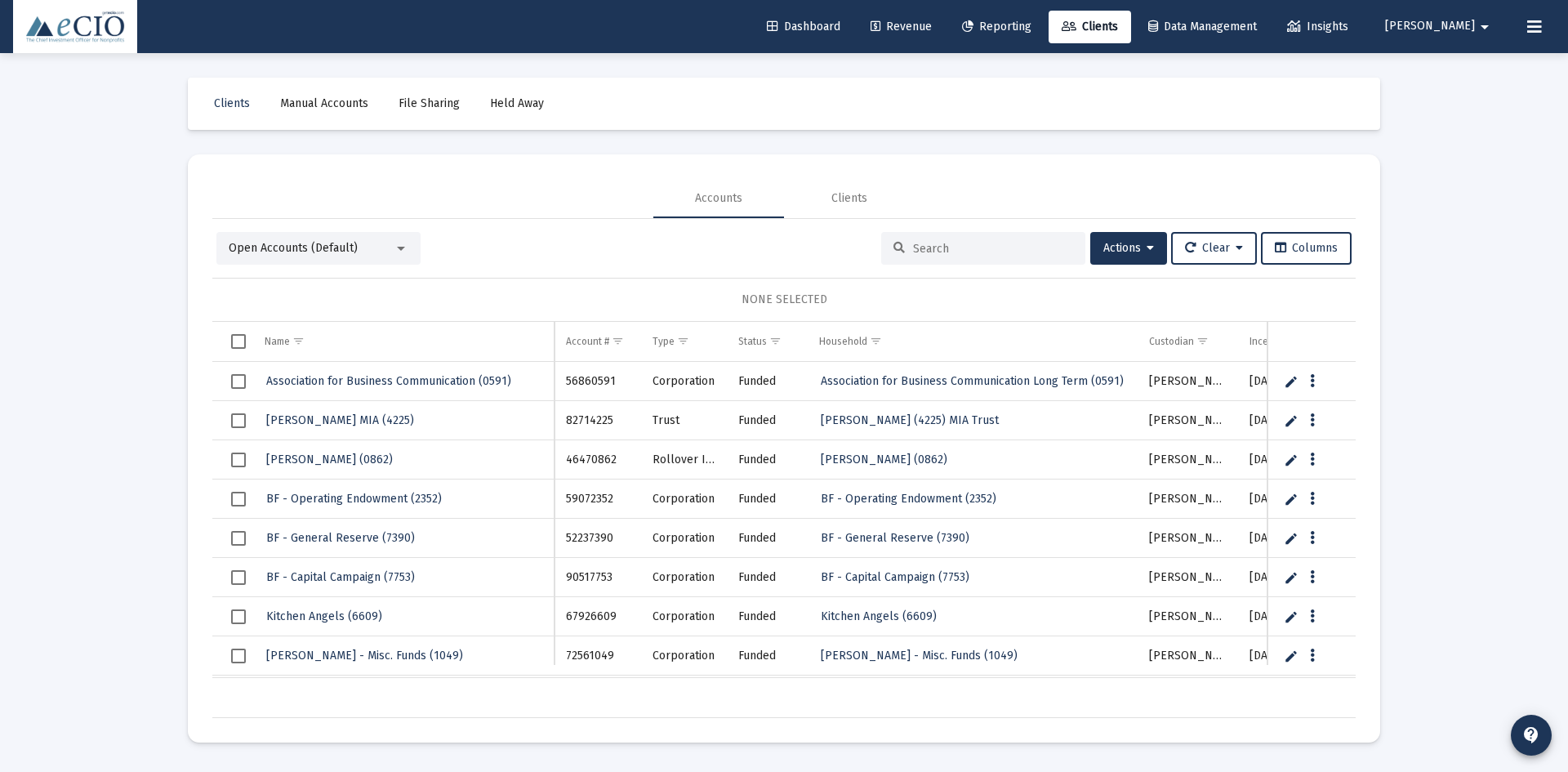
click at [923, 251] on input at bounding box center [993, 248] width 161 height 14
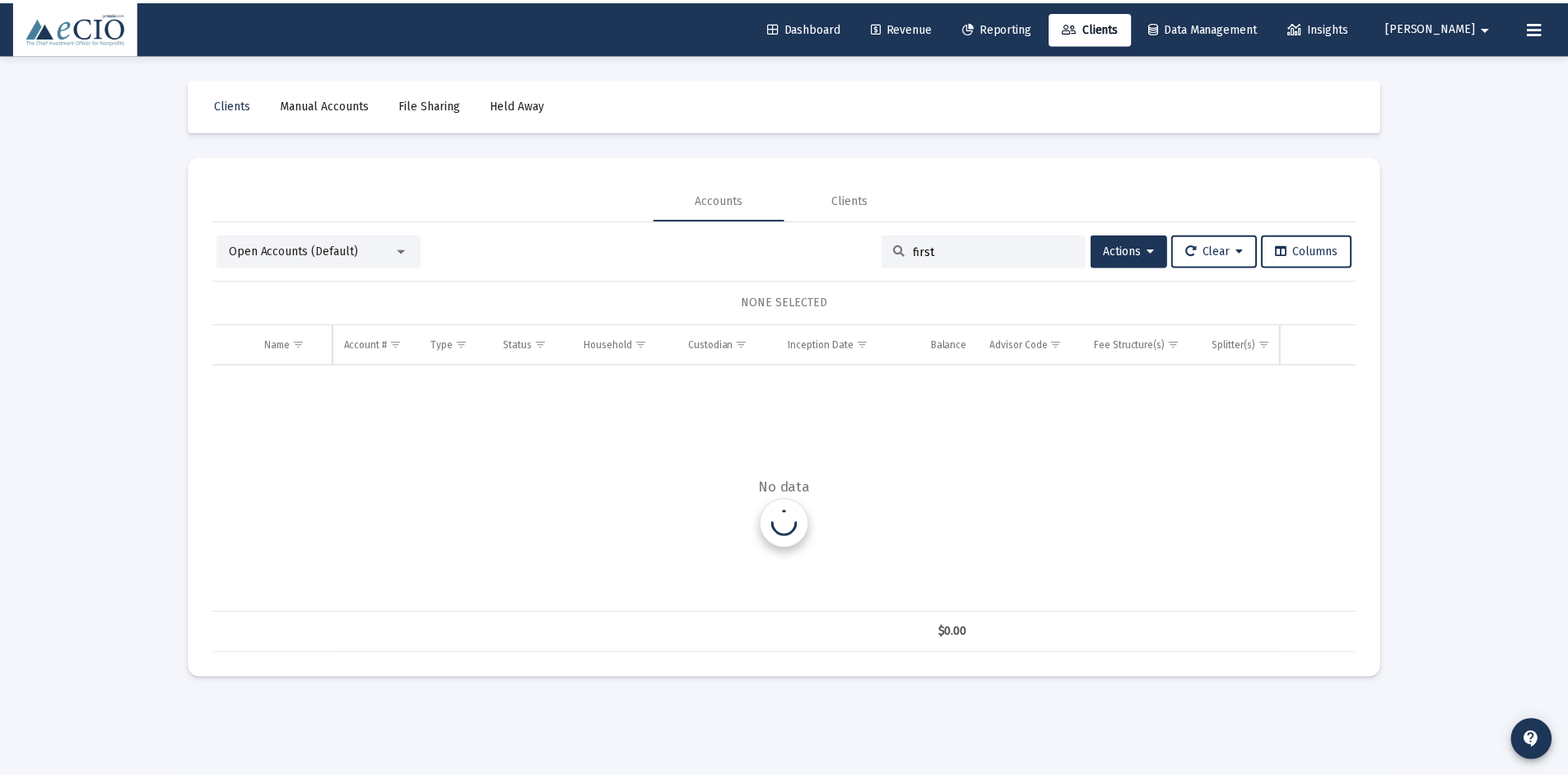
scroll to position [0, 0]
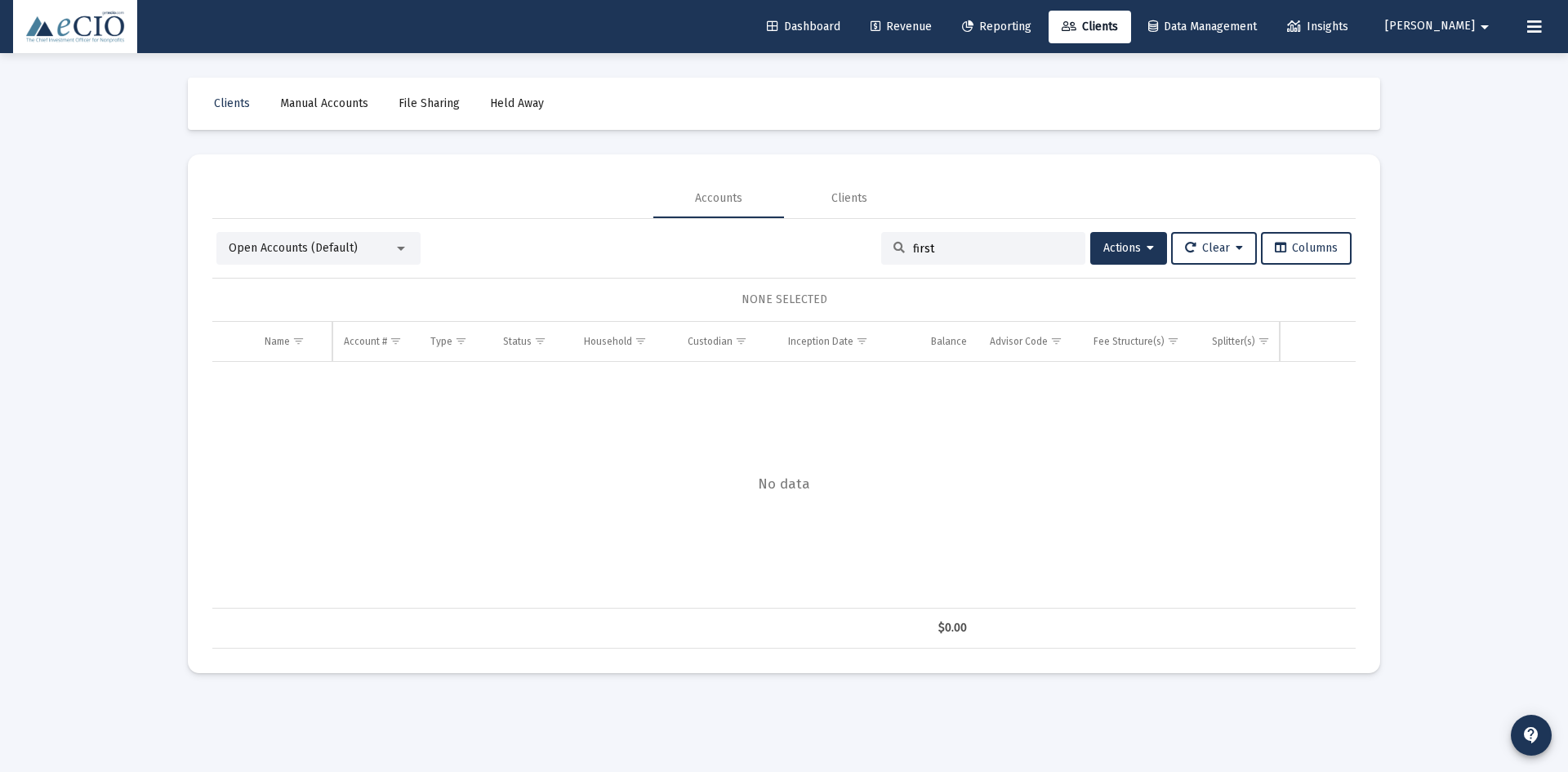
drag, startPoint x: 958, startPoint y: 253, endPoint x: 883, endPoint y: 247, distance: 75.2
click at [883, 247] on div "first" at bounding box center [983, 248] width 204 height 33
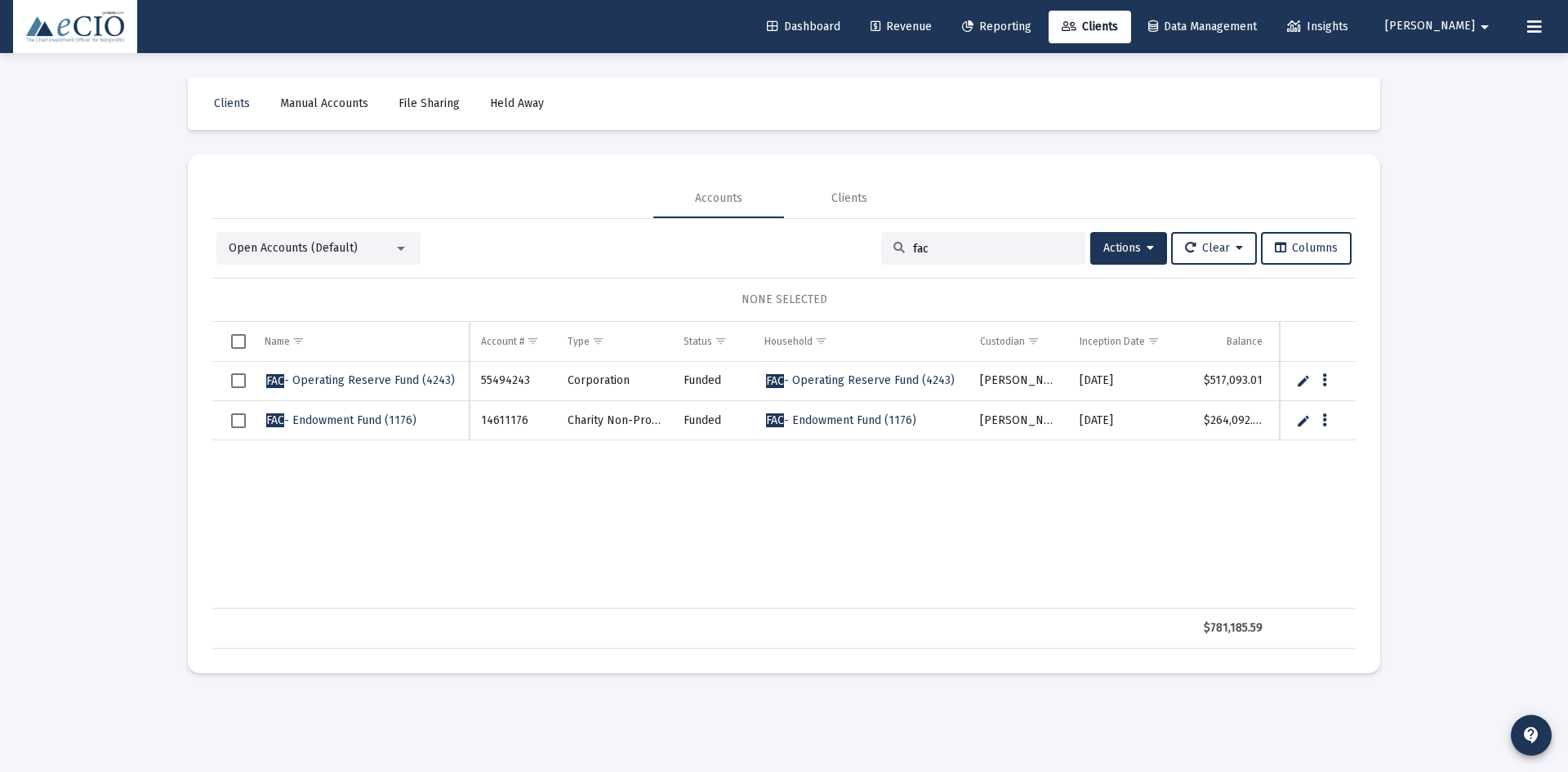
type input "fac"
click at [387, 378] on span "FAC - Operating Reserve Fund (4243)" at bounding box center [360, 380] width 189 height 14
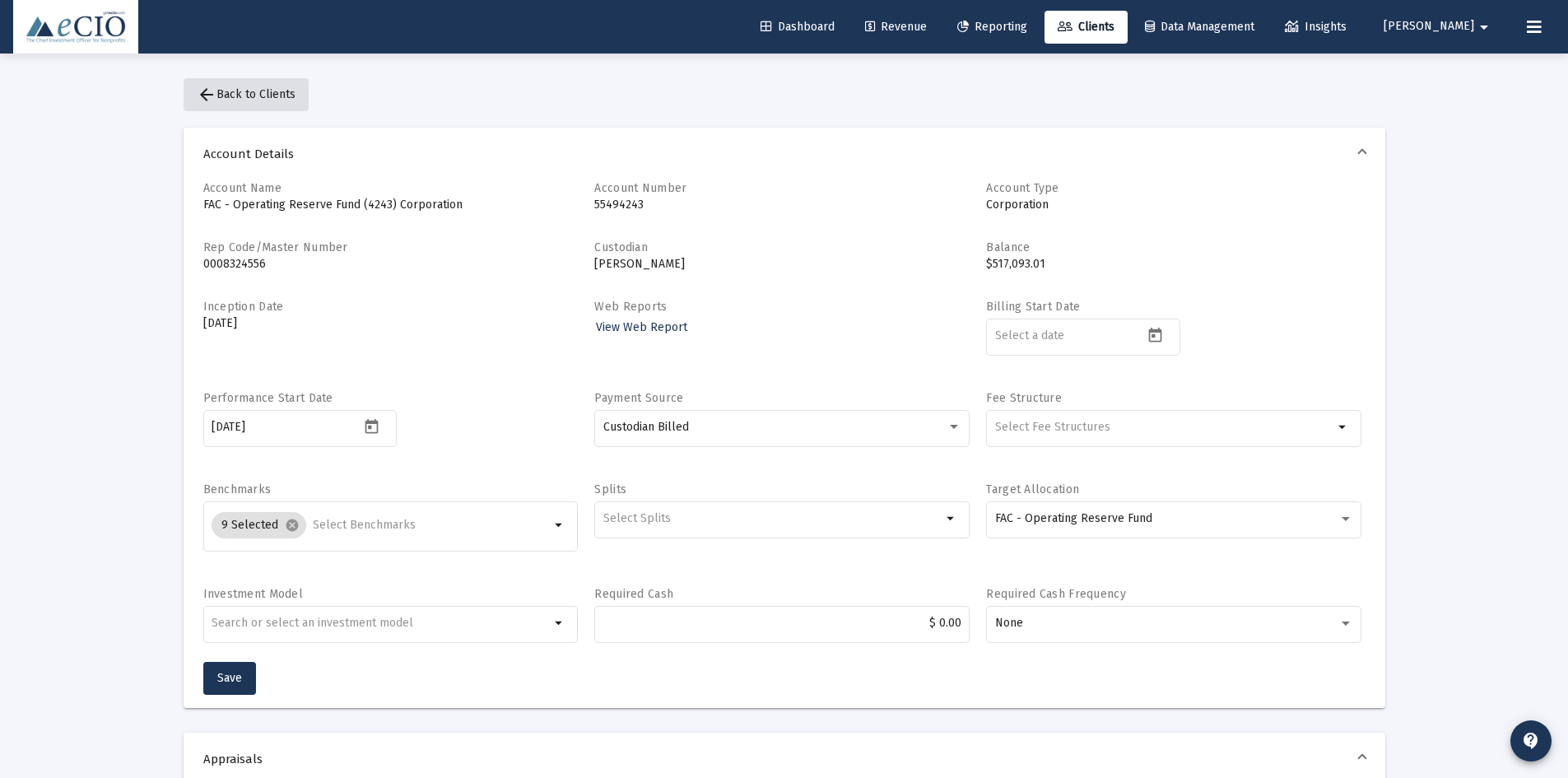
click at [273, 87] on button "arrow_back Back to Clients" at bounding box center [245, 94] width 125 height 33
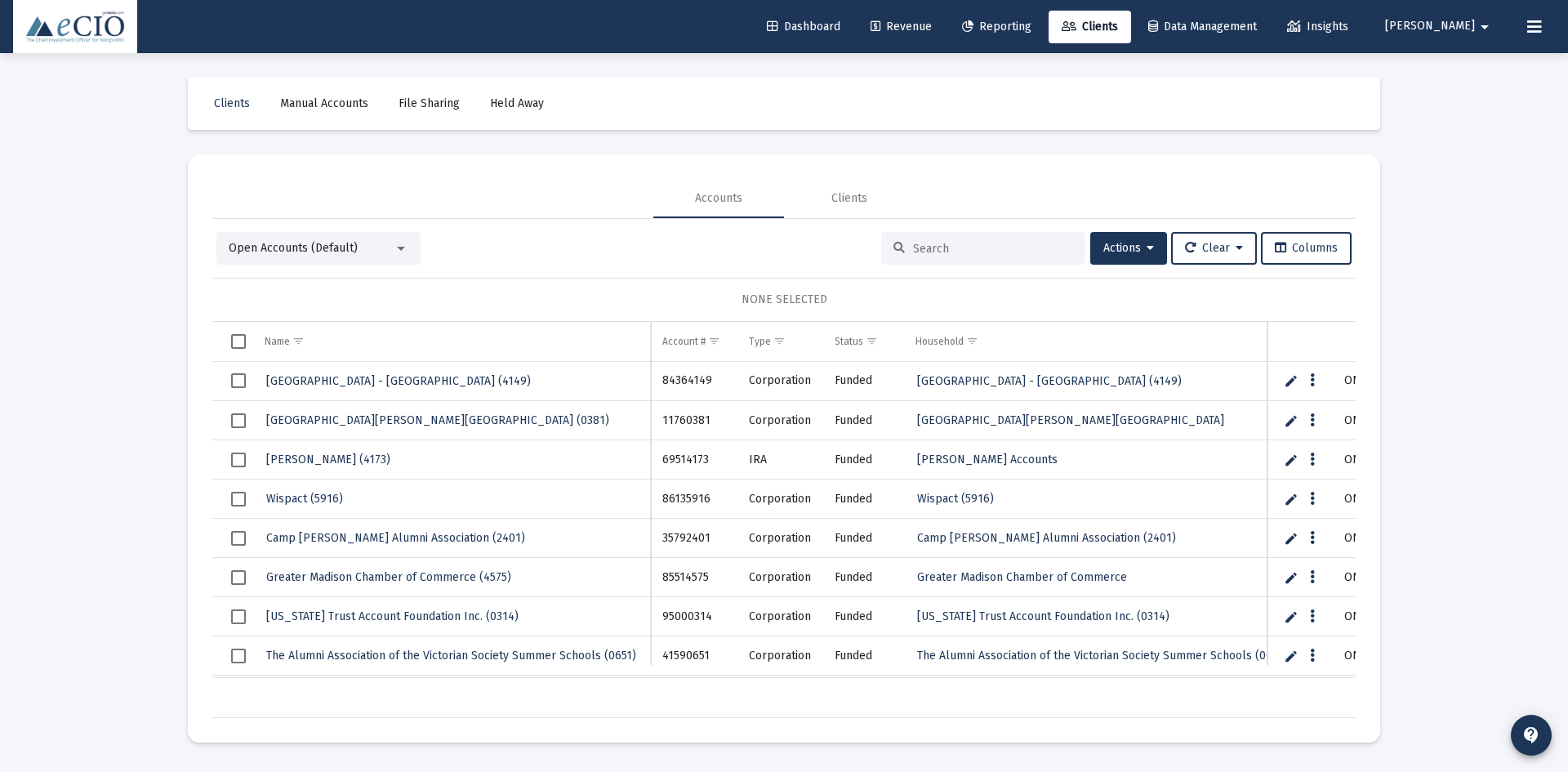
click at [1044, 17] on link "Reporting" at bounding box center [997, 26] width 95 height 33
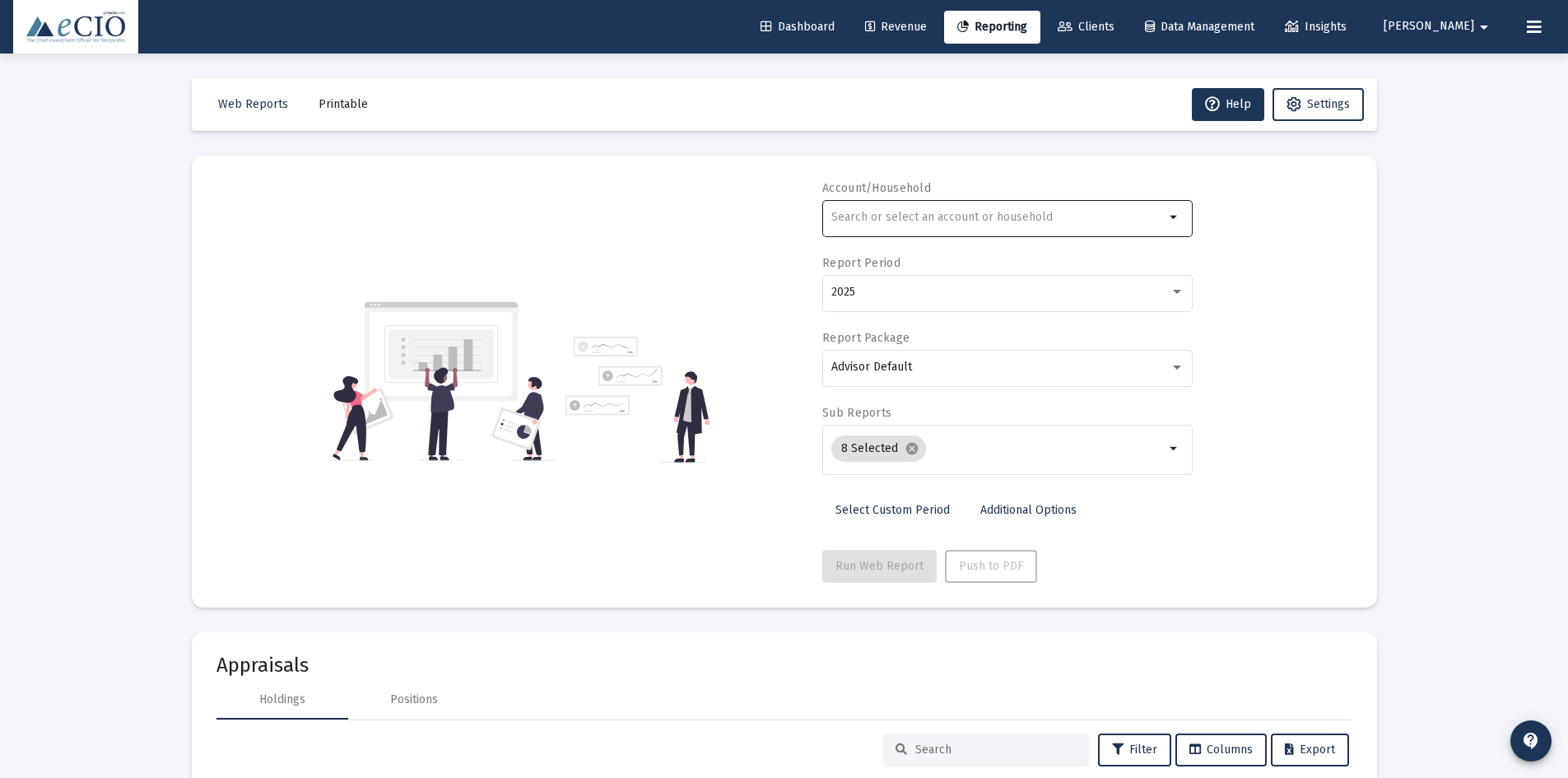
click at [931, 207] on div at bounding box center [998, 216] width 333 height 40
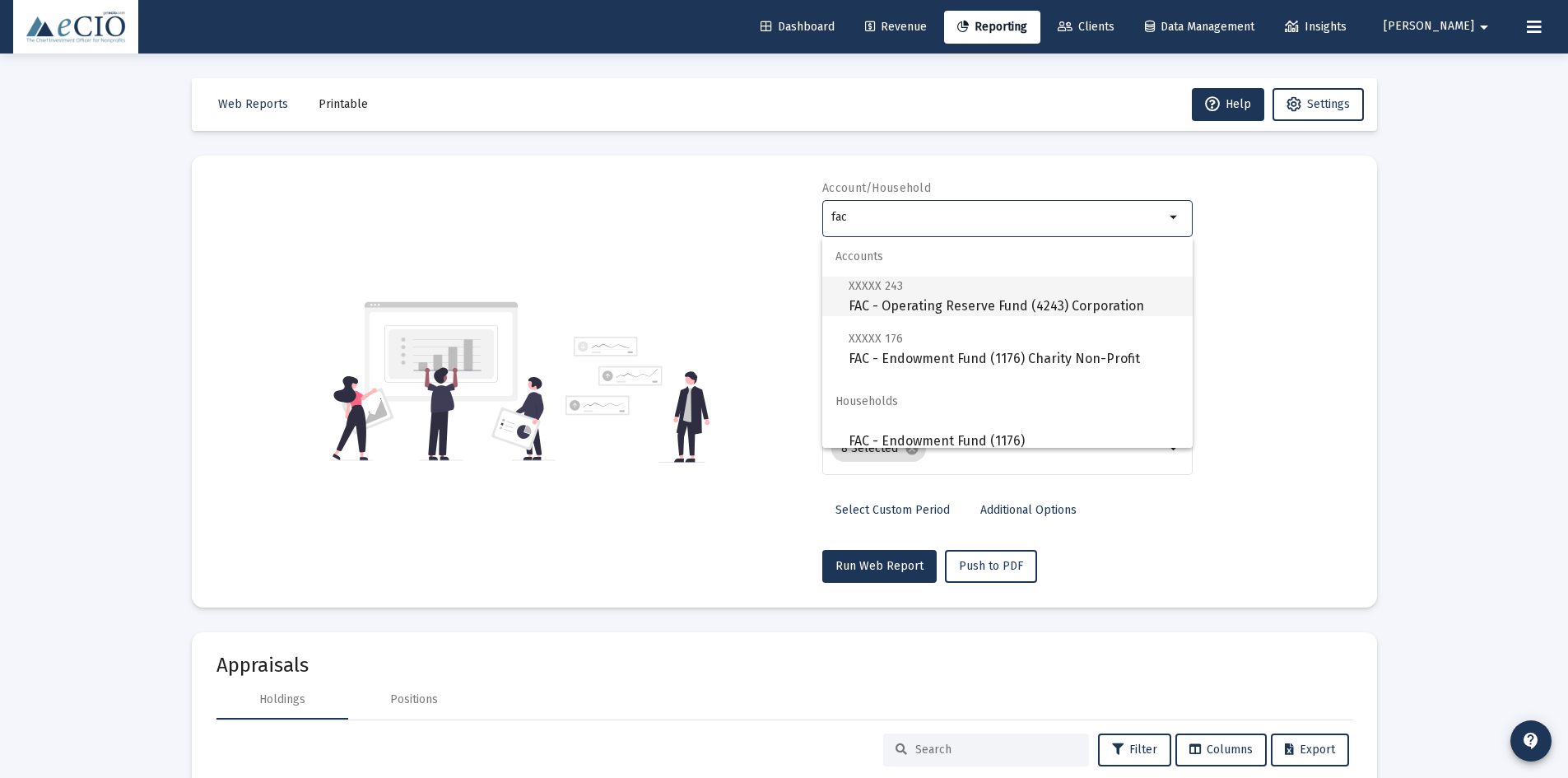
click at [974, 310] on span "XXXXX 243 FAC - Operating Reserve Fund (4243) Corporation" at bounding box center [1014, 295] width 331 height 40
type input "FAC - Operating Reserve Fund (4243) Corporation"
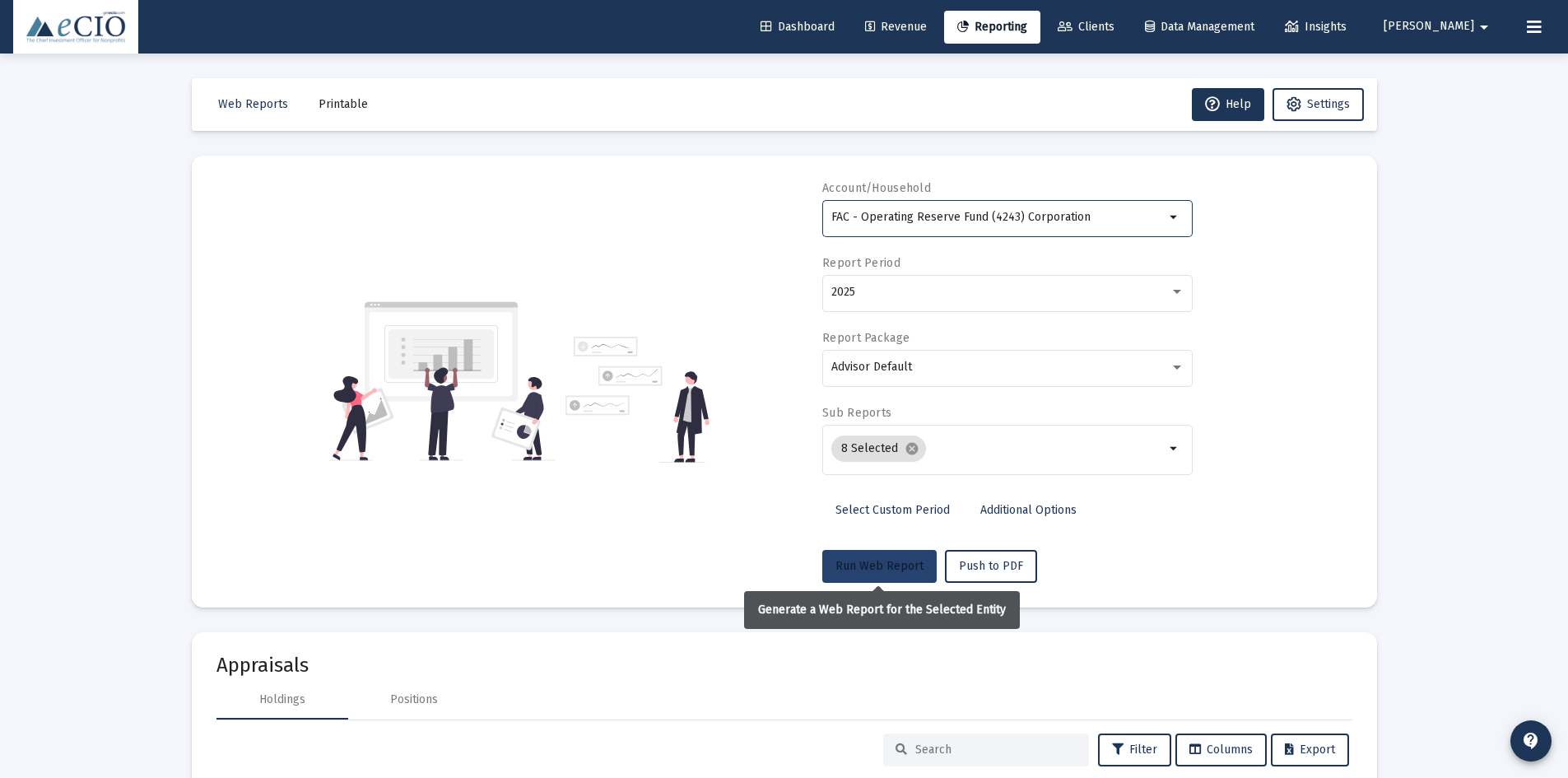
click at [864, 564] on span "Run Web Report" at bounding box center [879, 565] width 88 height 14
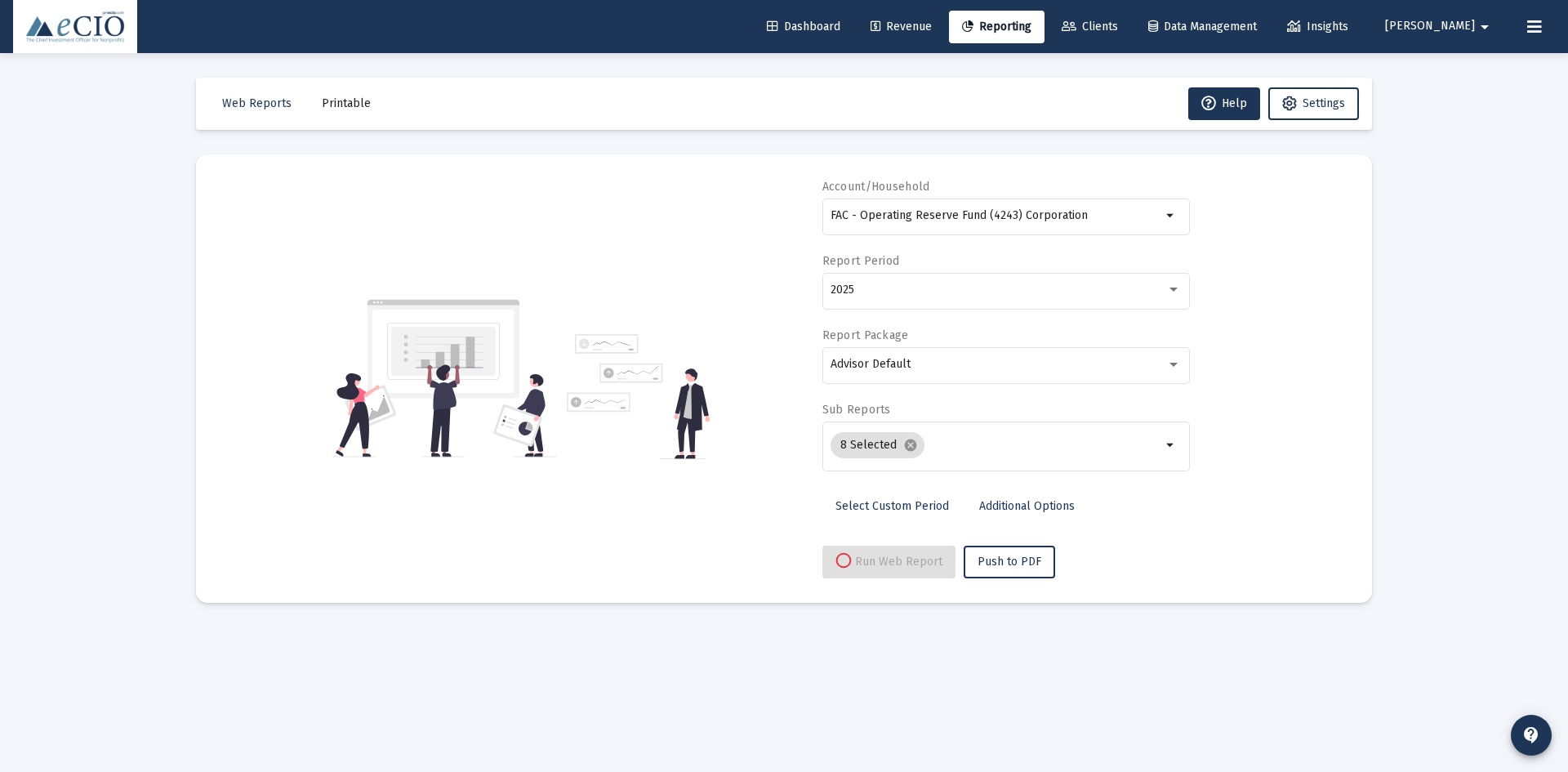
select select "View all"
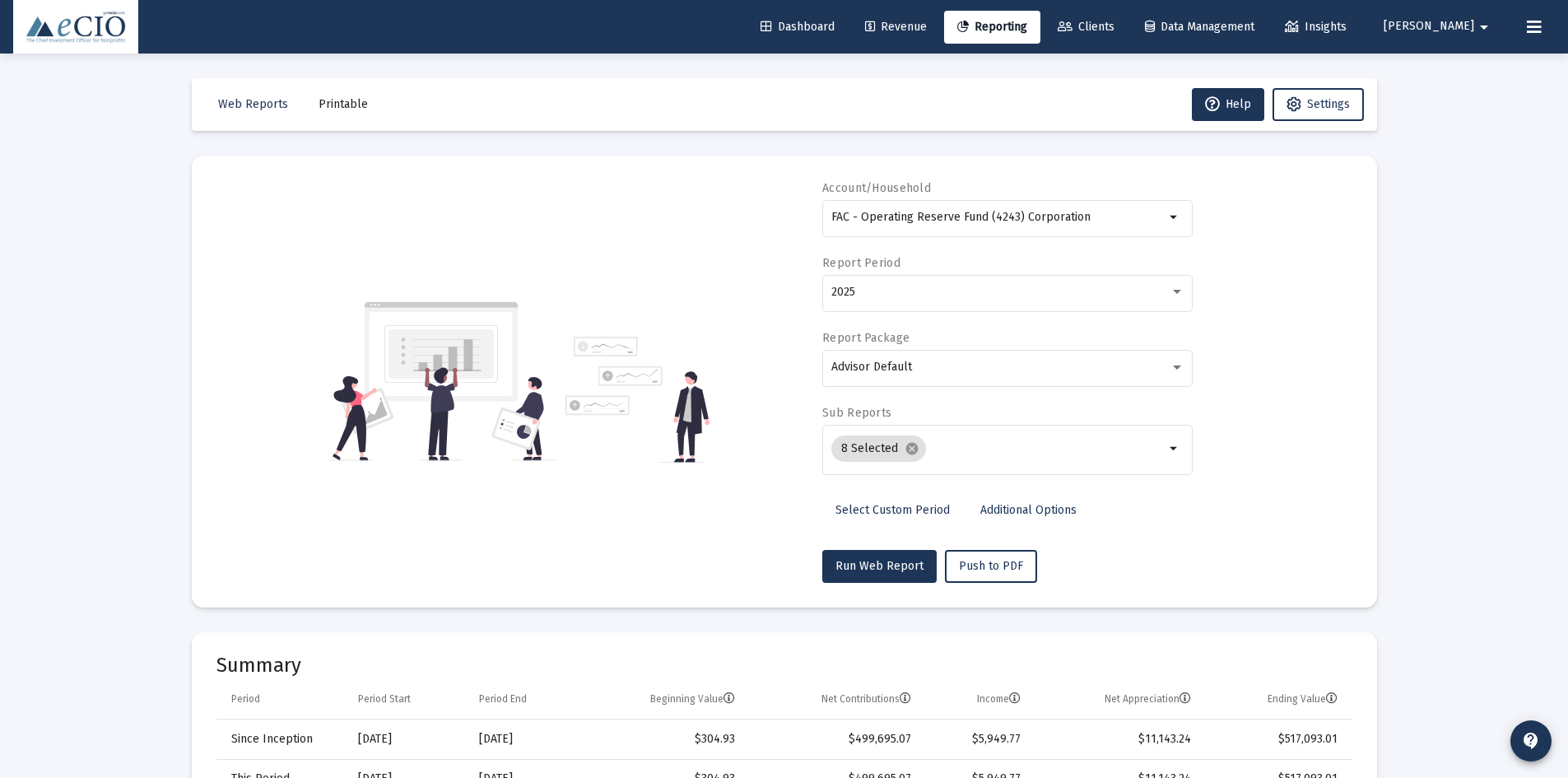
click at [827, 27] on span "Dashboard" at bounding box center [798, 26] width 74 height 14
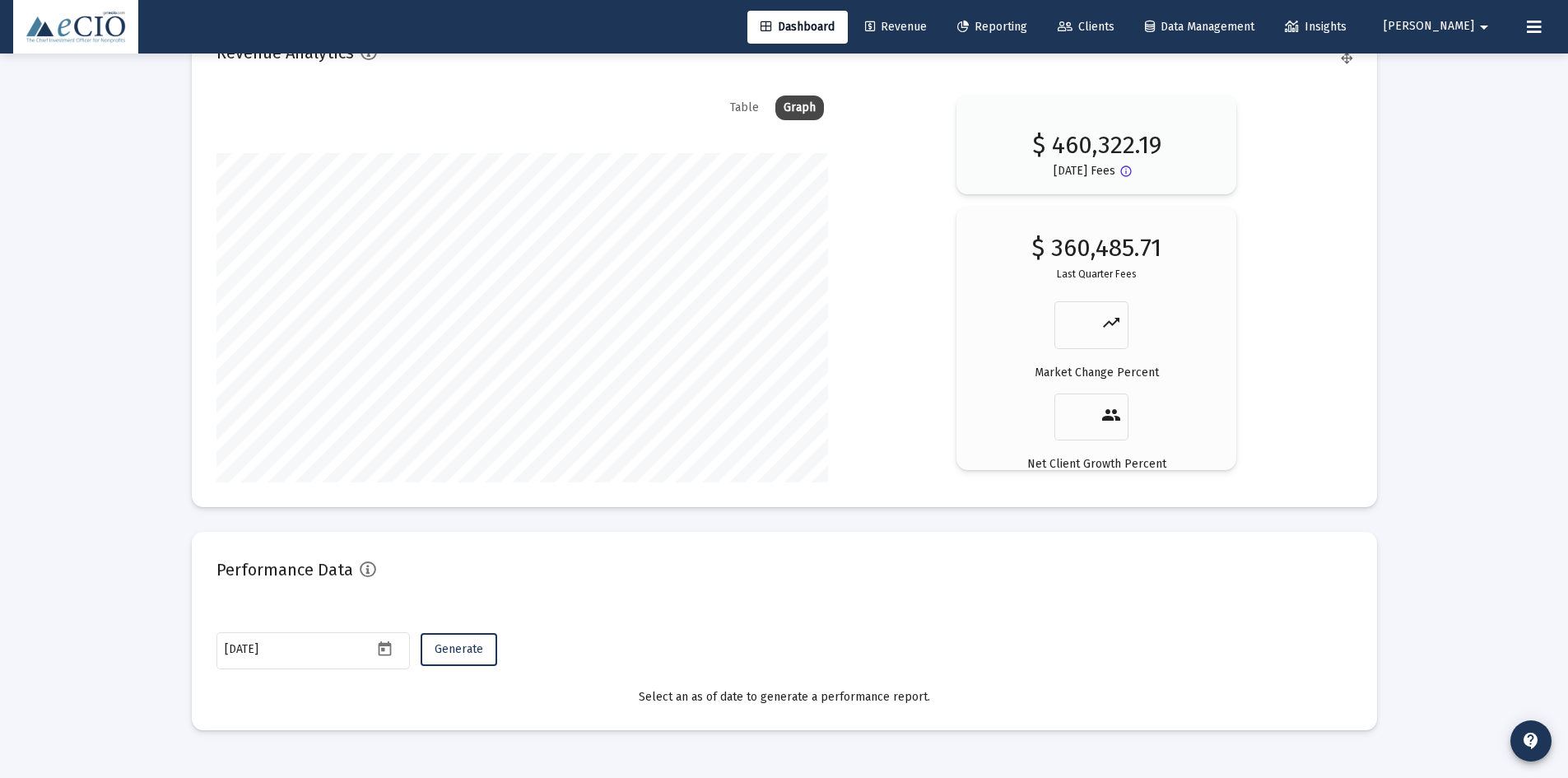
scroll to position [2748, 0]
click at [448, 649] on span "Generate" at bounding box center [459, 647] width 49 height 14
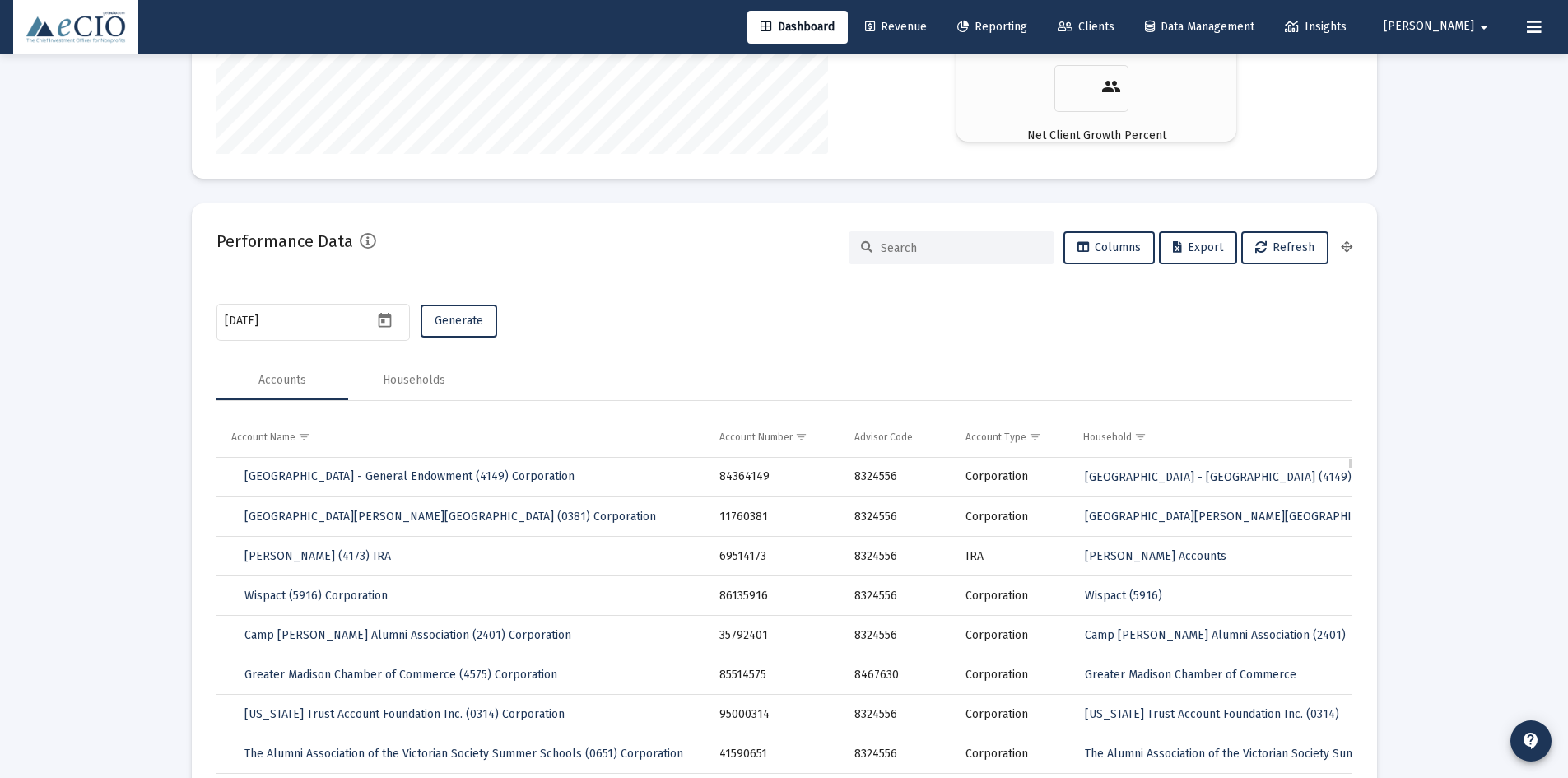
scroll to position [3077, 0]
click at [310, 431] on span "Show filter options for column 'Account Name'" at bounding box center [304, 434] width 12 height 12
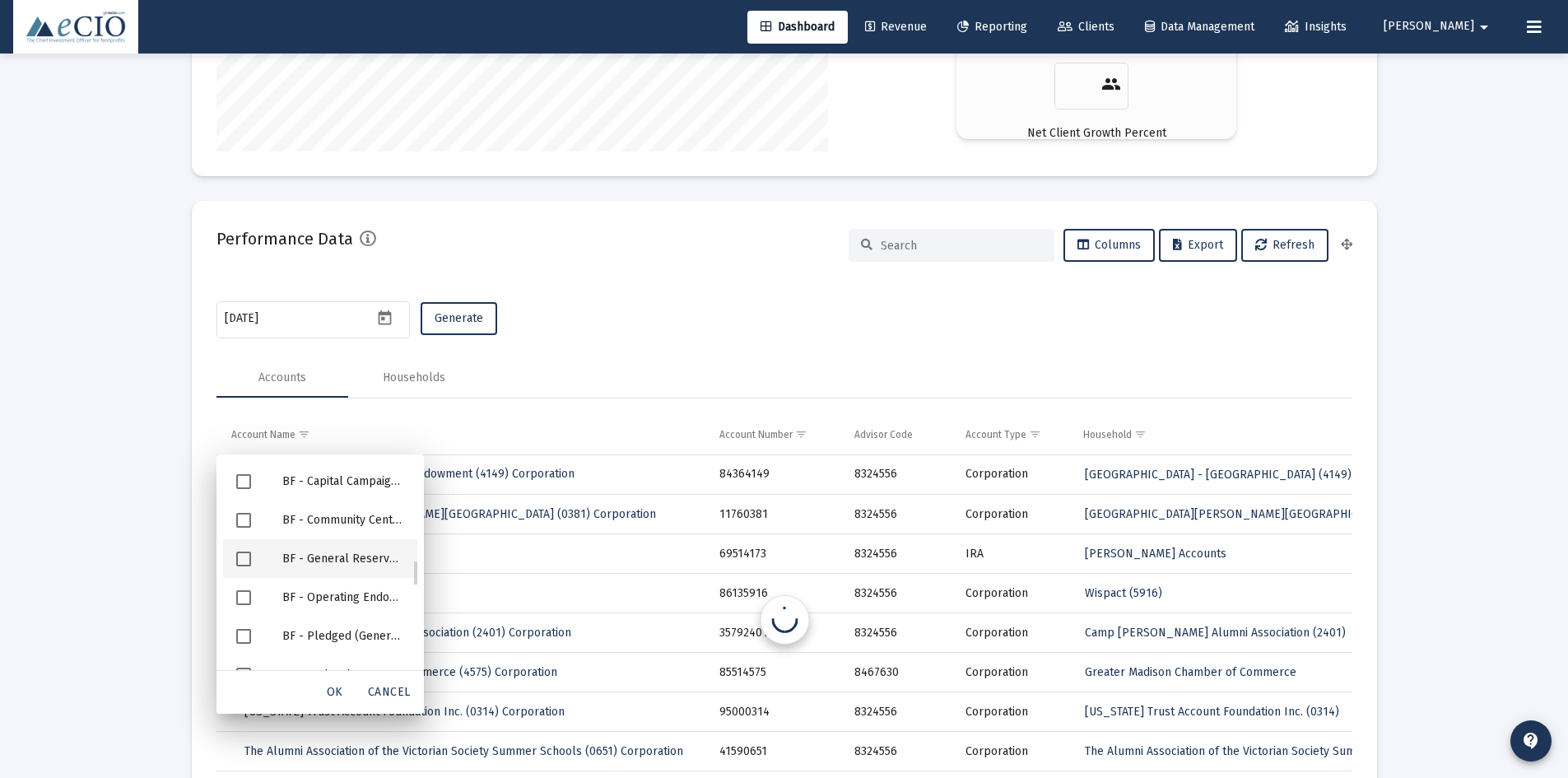
scroll to position [0, 0]
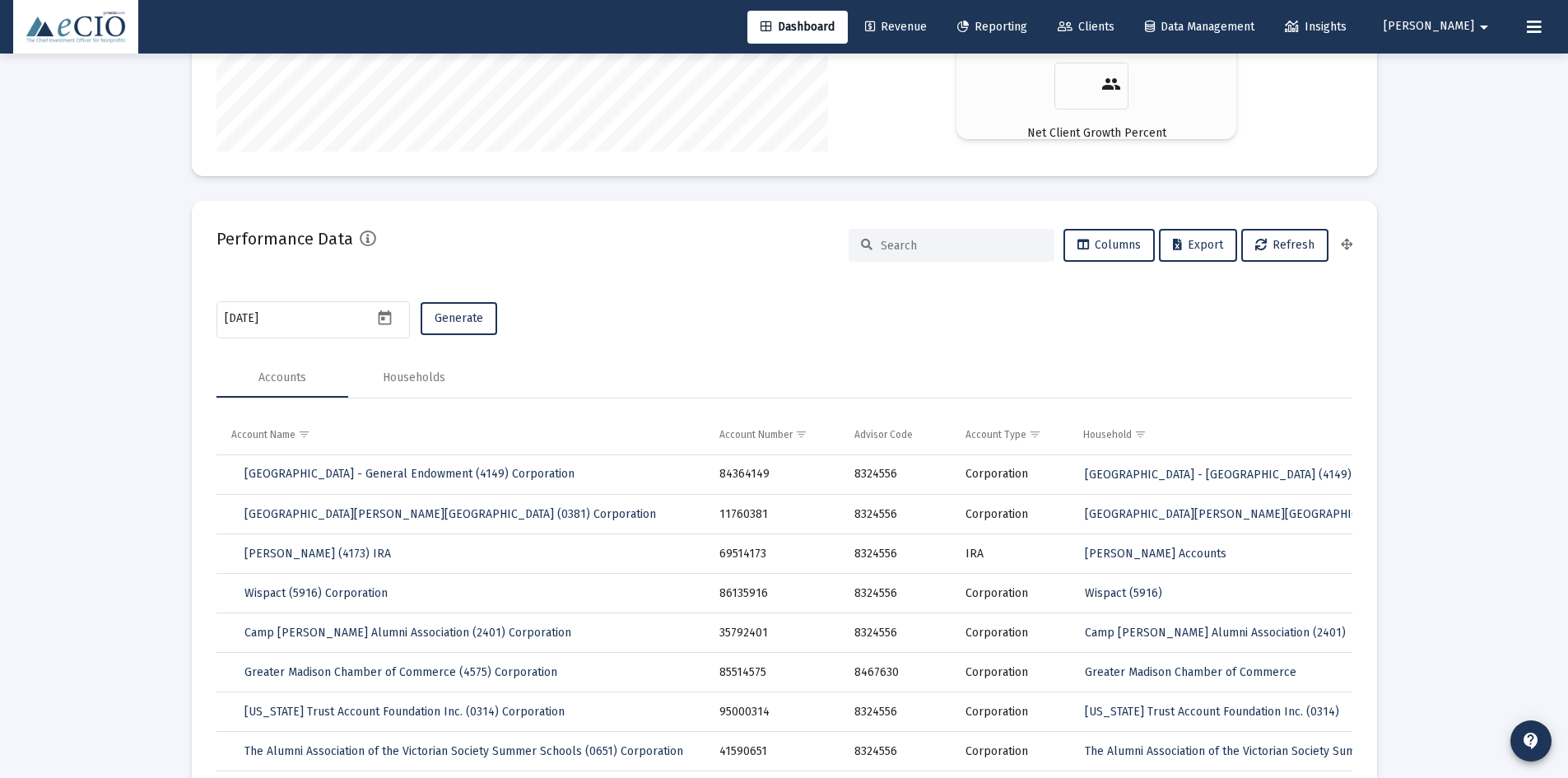
click at [665, 332] on div "[DATE] Generate" at bounding box center [784, 320] width 1136 height 43
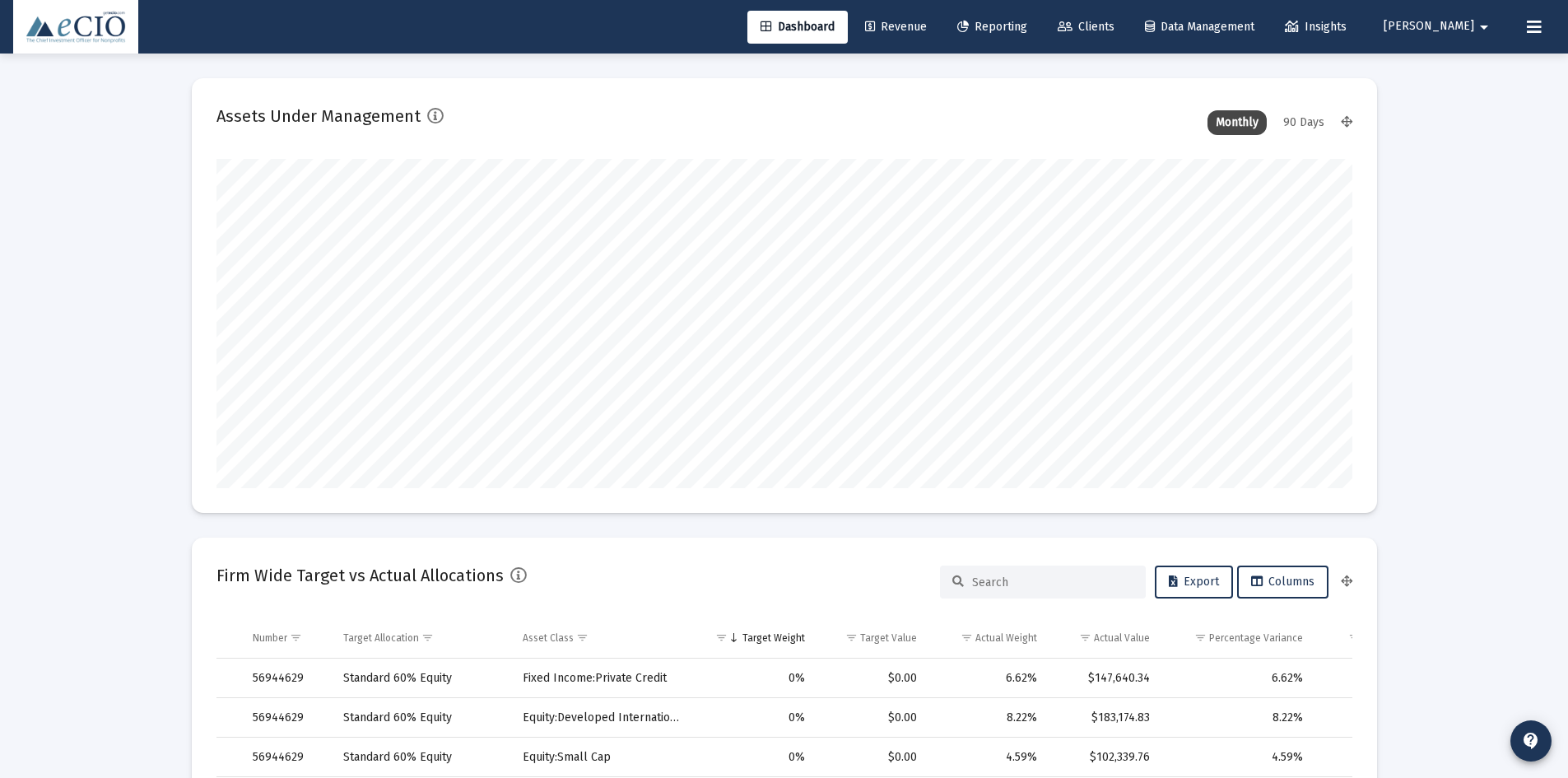
click at [1227, 35] on link "Data Management" at bounding box center [1199, 26] width 135 height 33
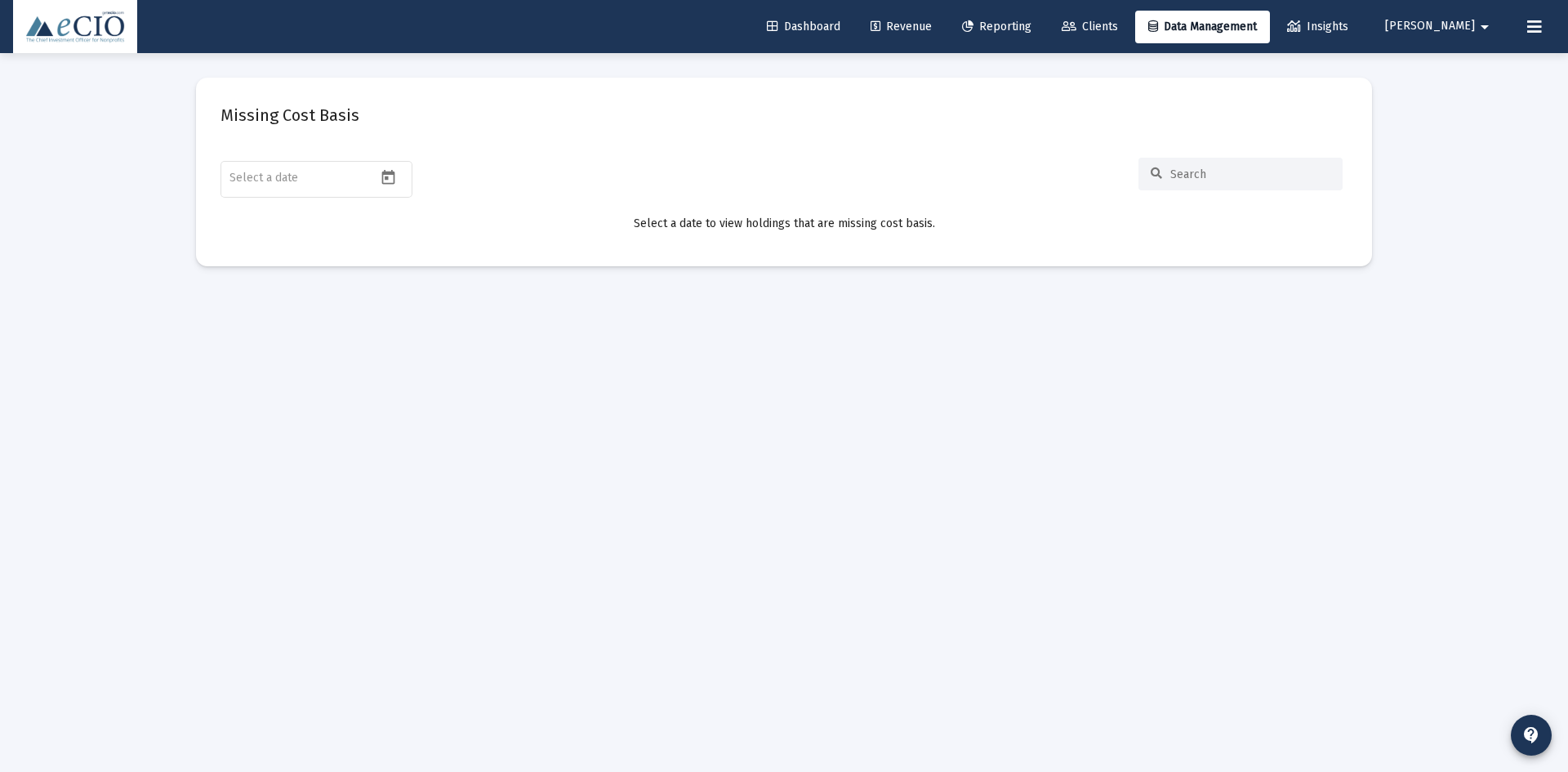
click at [1118, 31] on span "Clients" at bounding box center [1090, 26] width 56 height 14
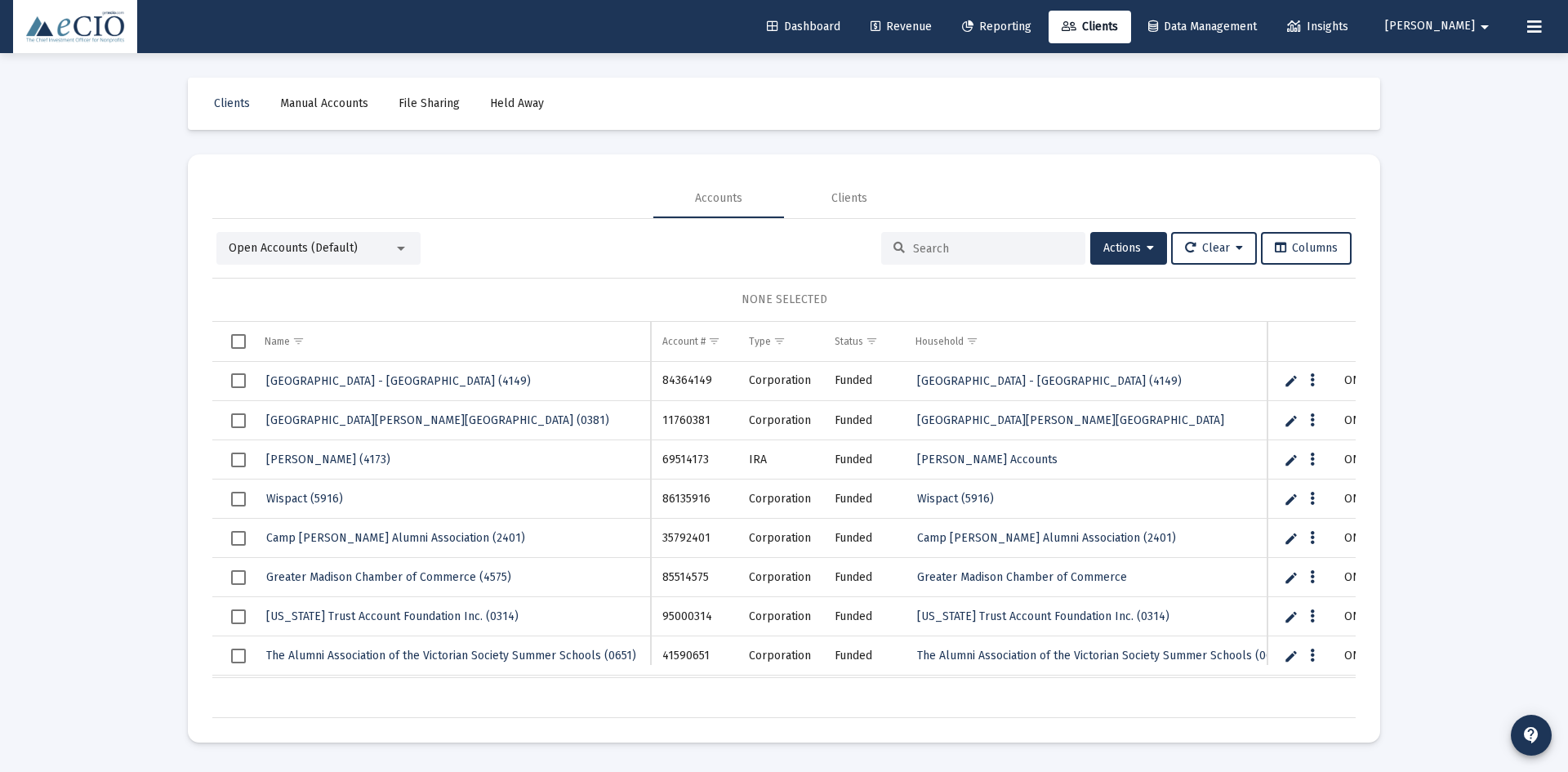
click at [1025, 32] on span "Reporting" at bounding box center [997, 26] width 69 height 14
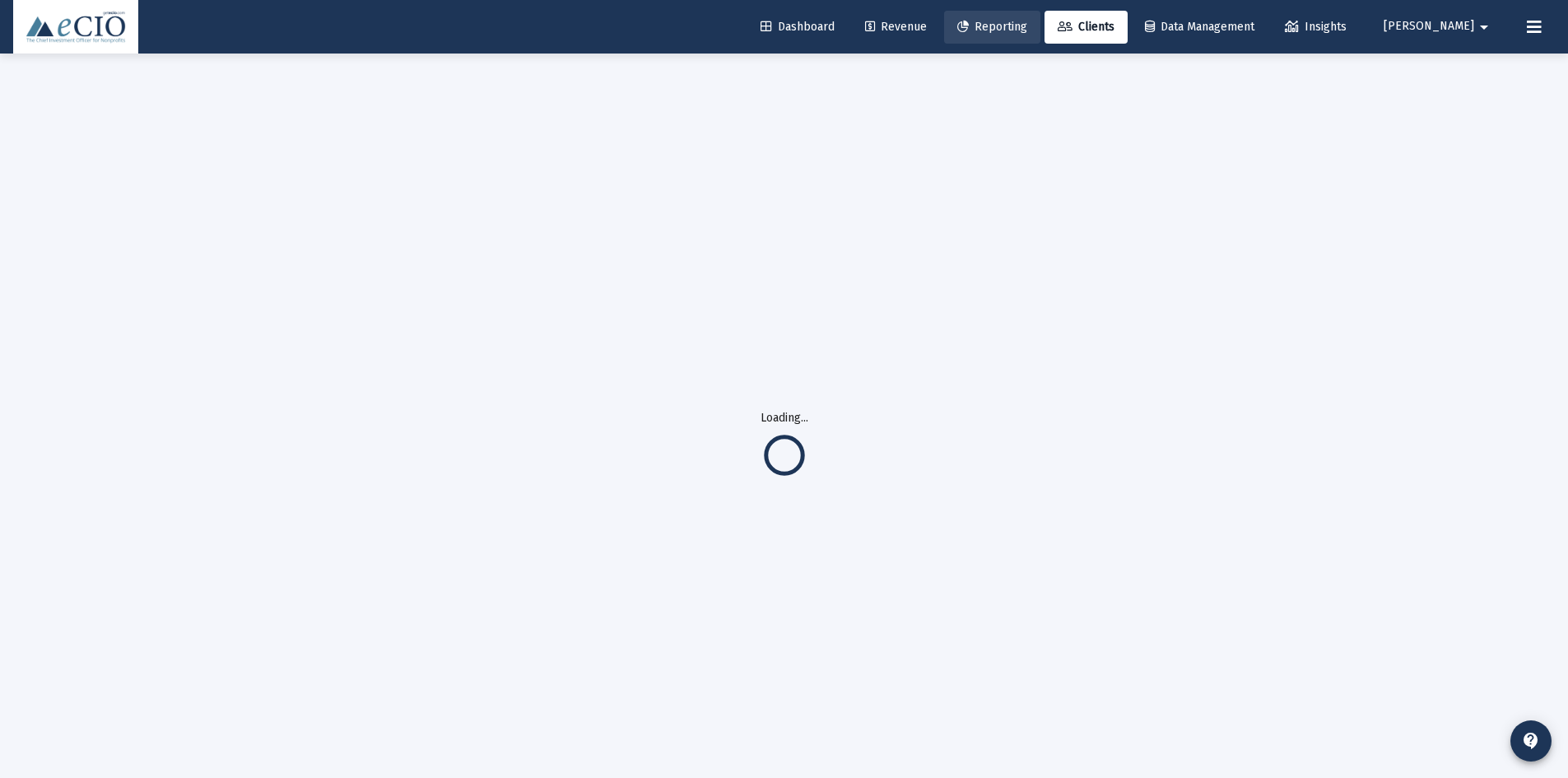
select select "View all"
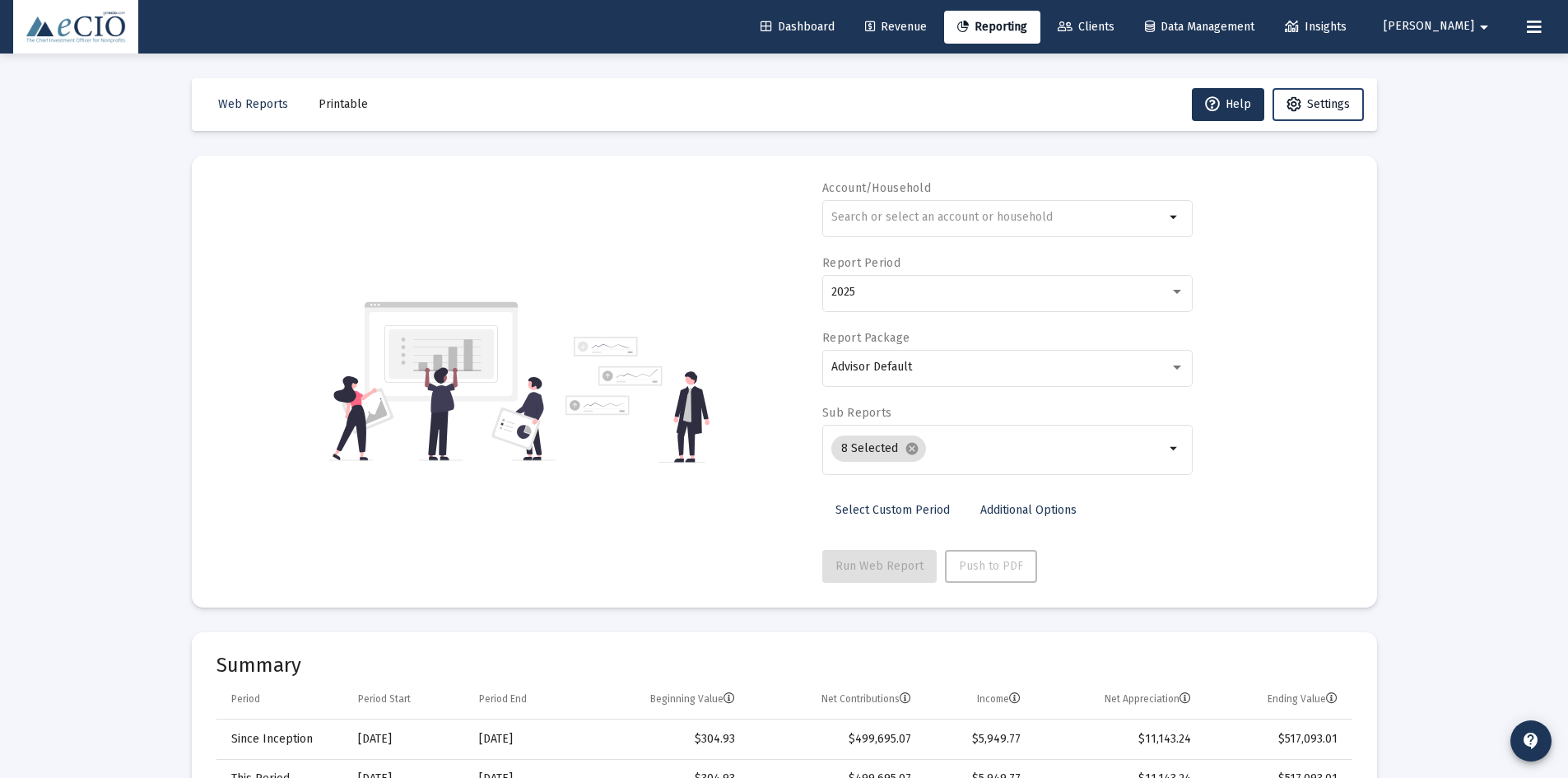
click at [1335, 98] on span "Settings" at bounding box center [1329, 103] width 43 height 14
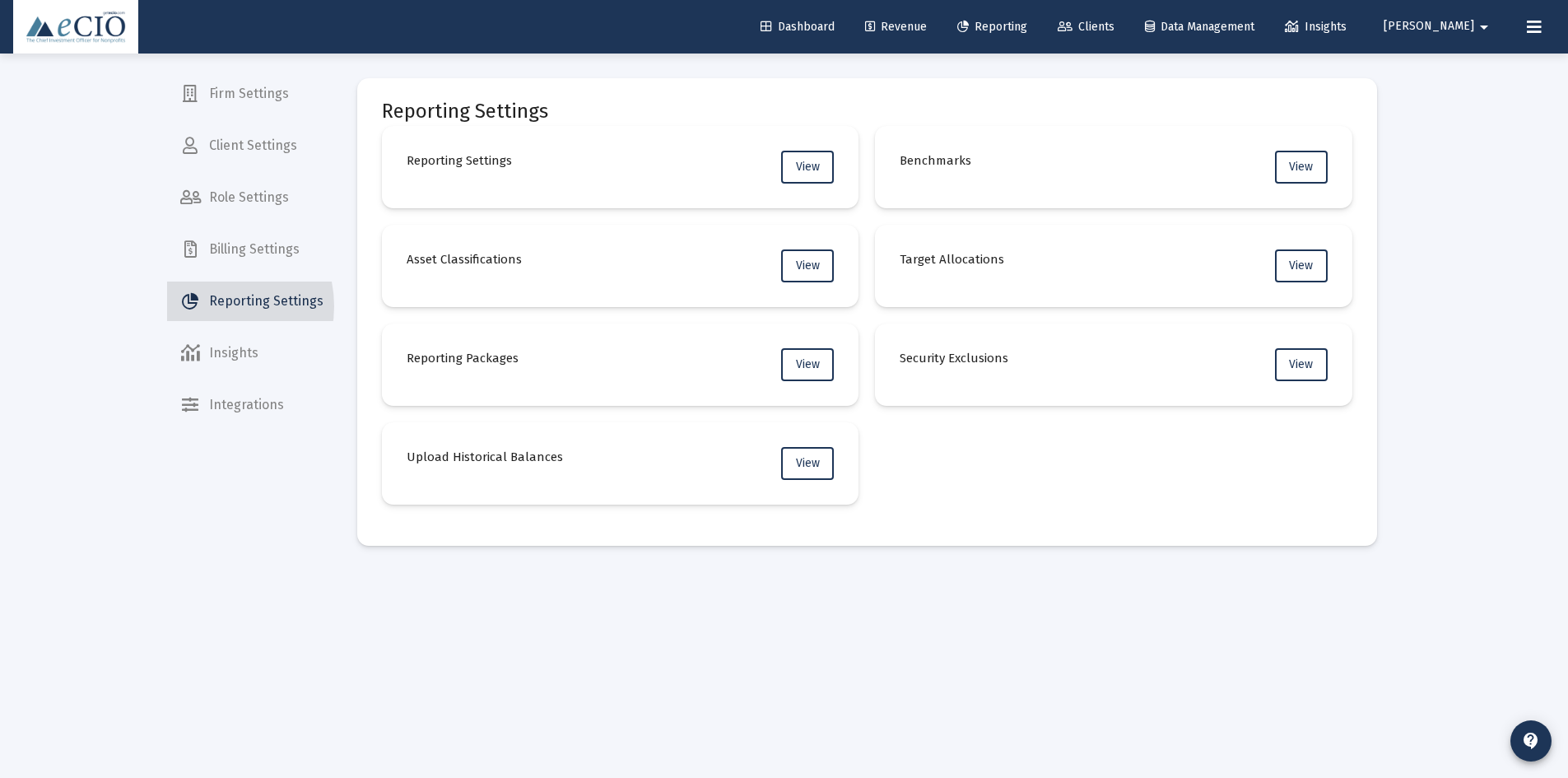
click at [209, 307] on span "Reporting Settings" at bounding box center [252, 301] width 169 height 40
click at [803, 270] on span "View" at bounding box center [807, 265] width 24 height 14
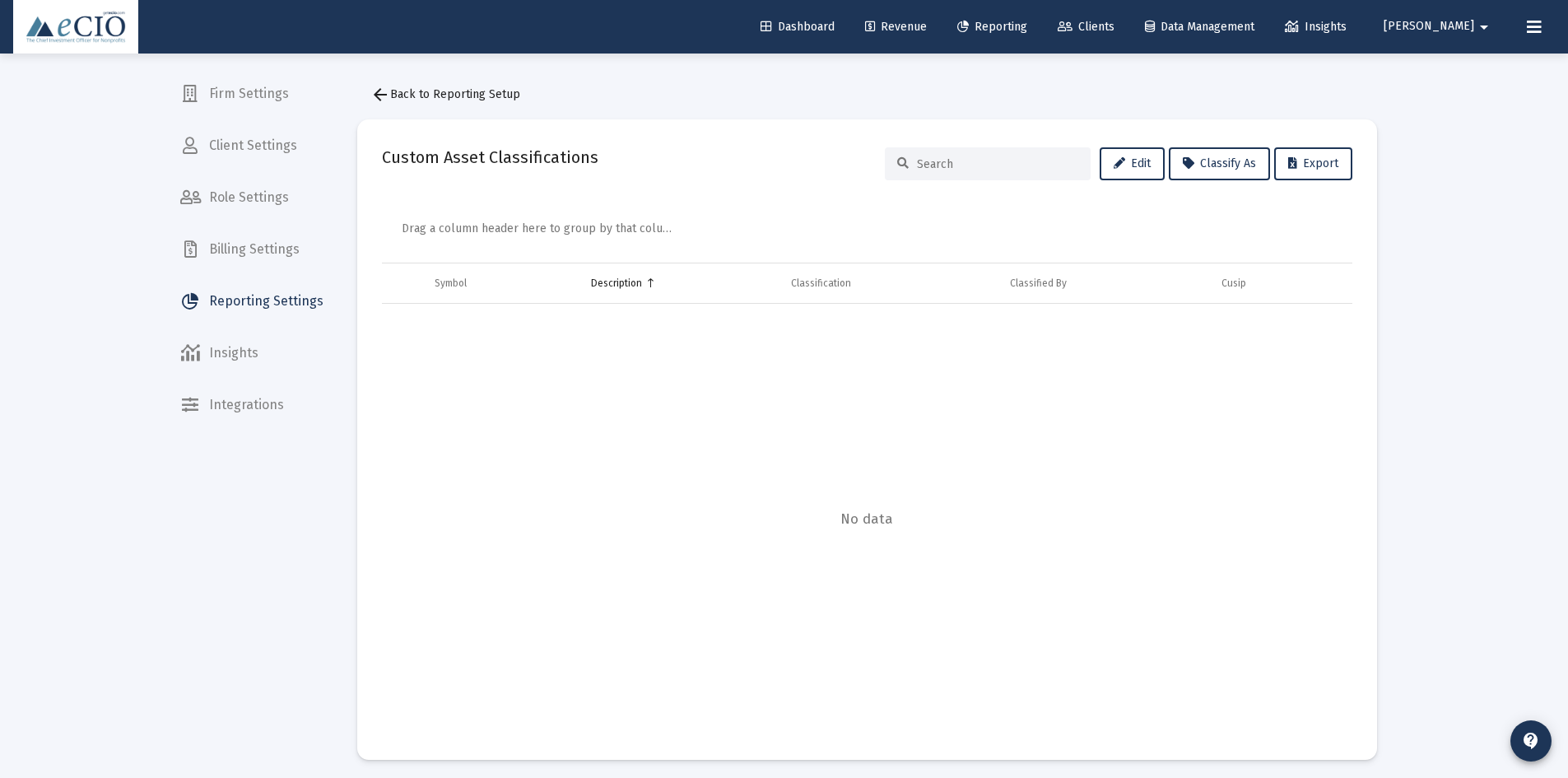
click at [967, 130] on mat-card "Custom Asset Classifications Edit Classify As Export Drag a column header here …" at bounding box center [867, 439] width 1020 height 641
click at [974, 151] on div at bounding box center [988, 164] width 206 height 33
click at [280, 295] on span "Reporting Settings" at bounding box center [252, 301] width 169 height 40
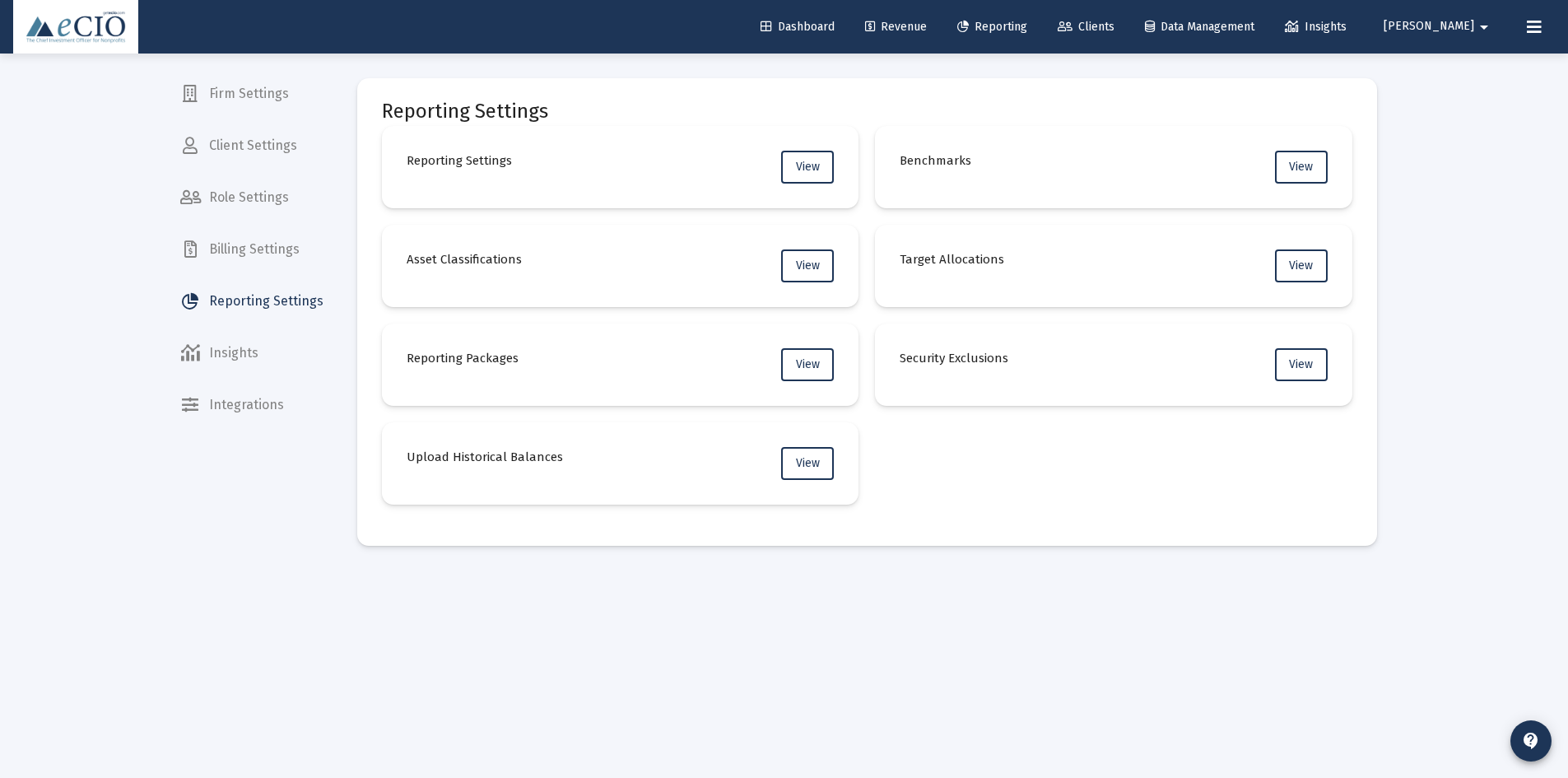
click at [435, 270] on div "Asset Classifications" at bounding box center [464, 265] width 116 height 33
click at [793, 268] on button "View" at bounding box center [807, 265] width 53 height 33
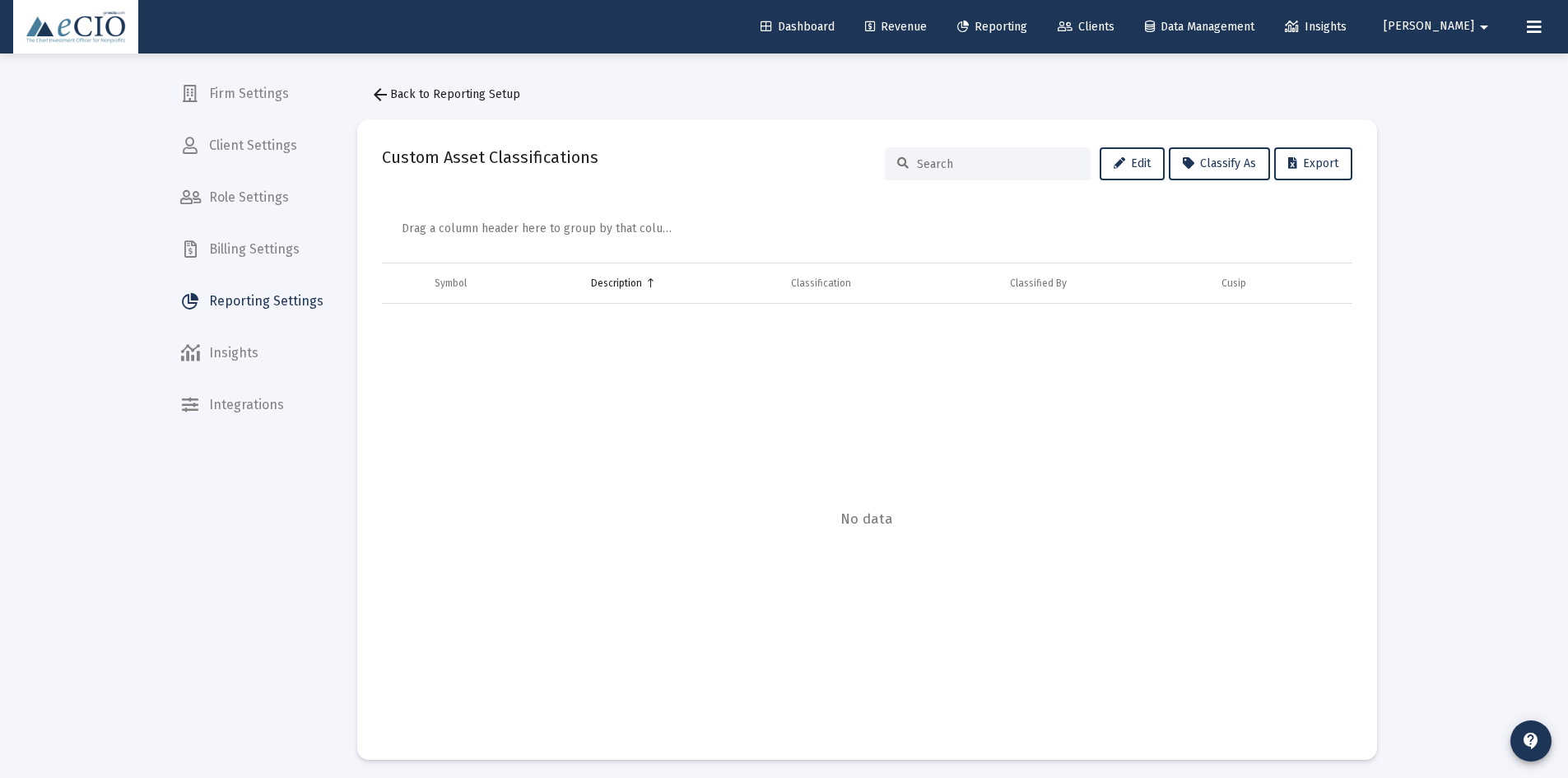
click at [952, 161] on input at bounding box center [998, 164] width 162 height 14
type input "blox"
click at [386, 87] on mat-icon "arrow_back" at bounding box center [380, 94] width 20 height 20
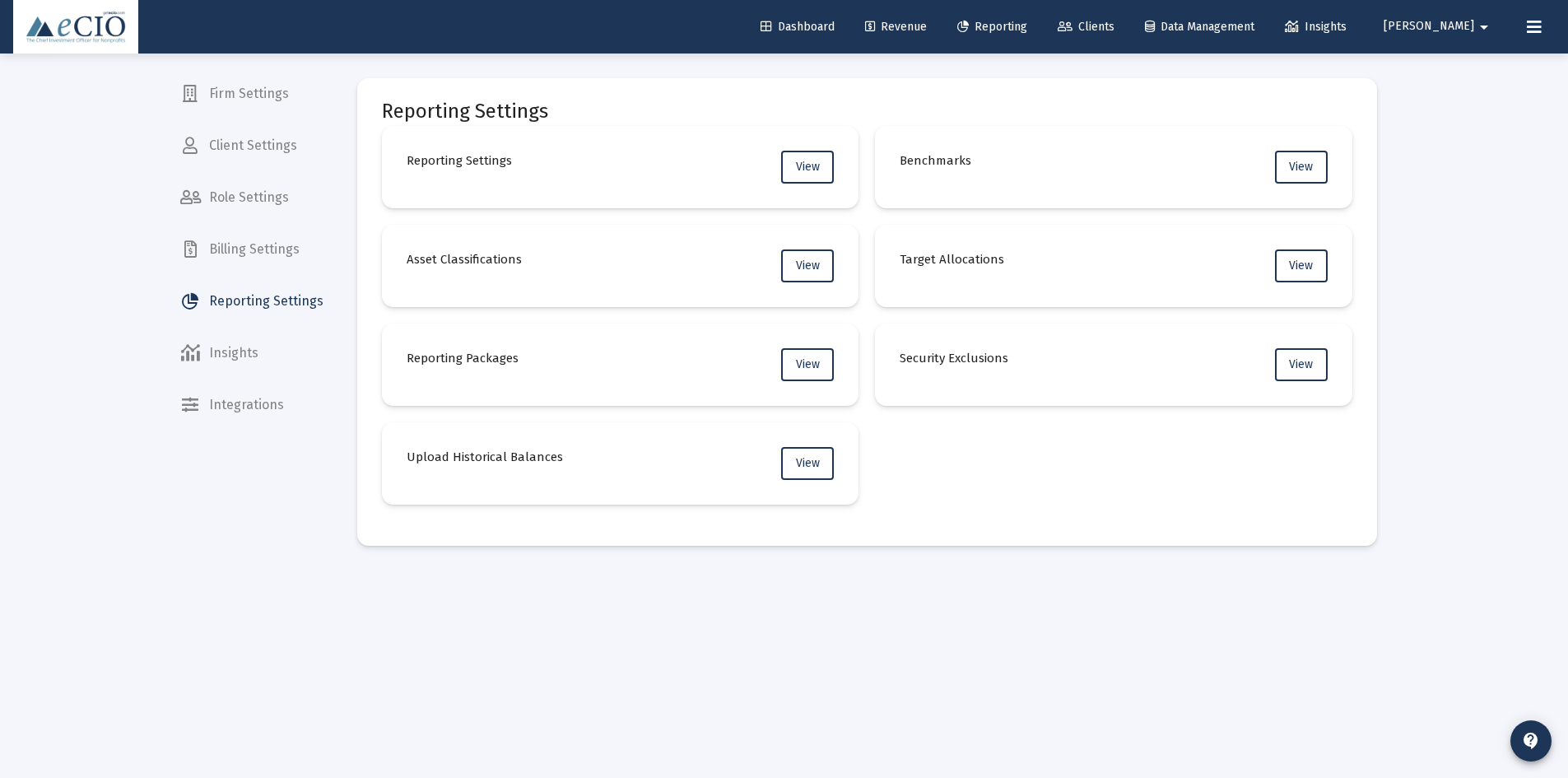
click at [211, 290] on span "Reporting Settings" at bounding box center [252, 301] width 169 height 40
click at [231, 242] on span "Billing Settings" at bounding box center [252, 249] width 169 height 40
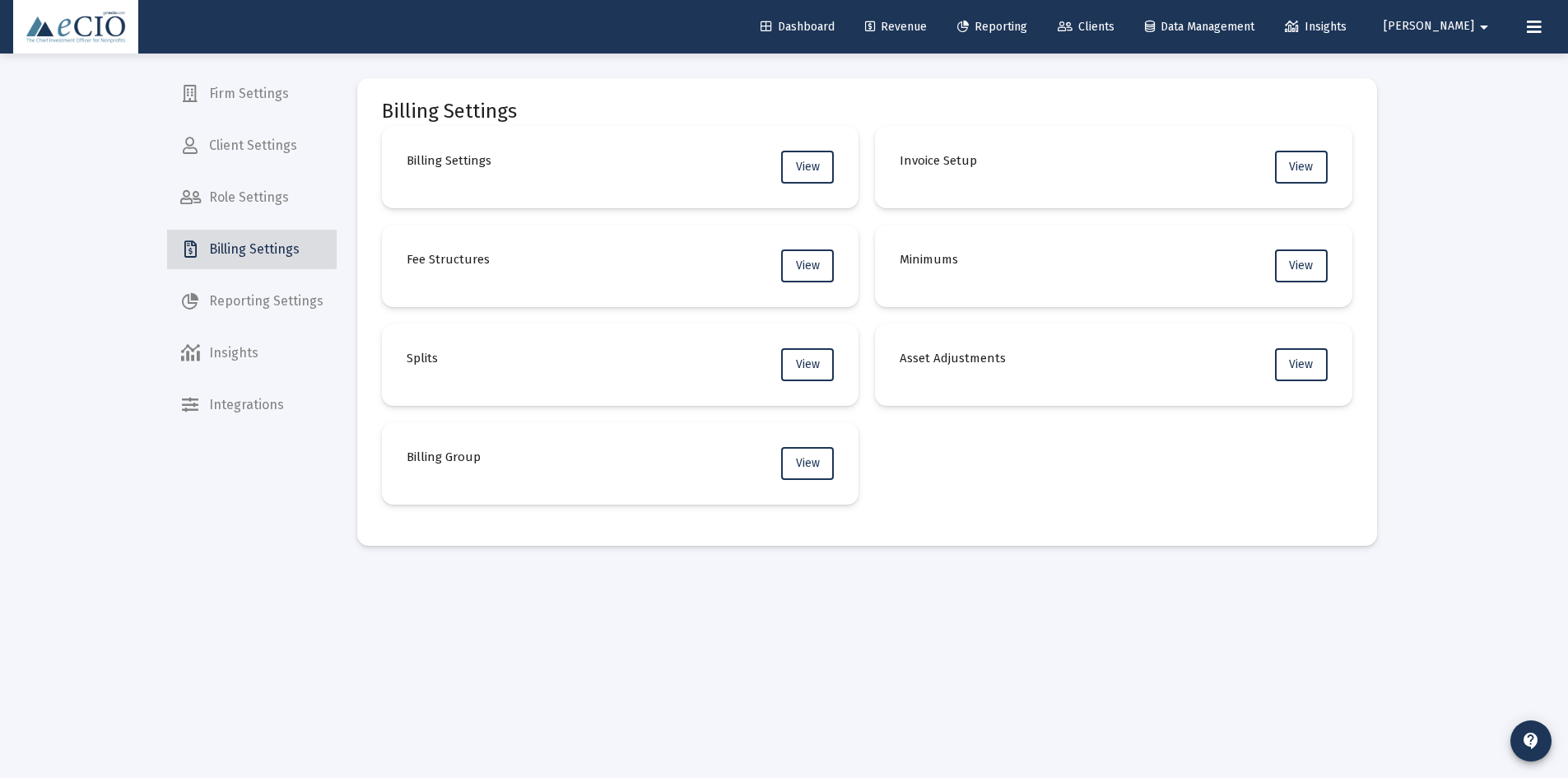
click at [254, 247] on span "Billing Settings" at bounding box center [252, 249] width 169 height 40
click at [226, 350] on span "Insights" at bounding box center [252, 353] width 169 height 40
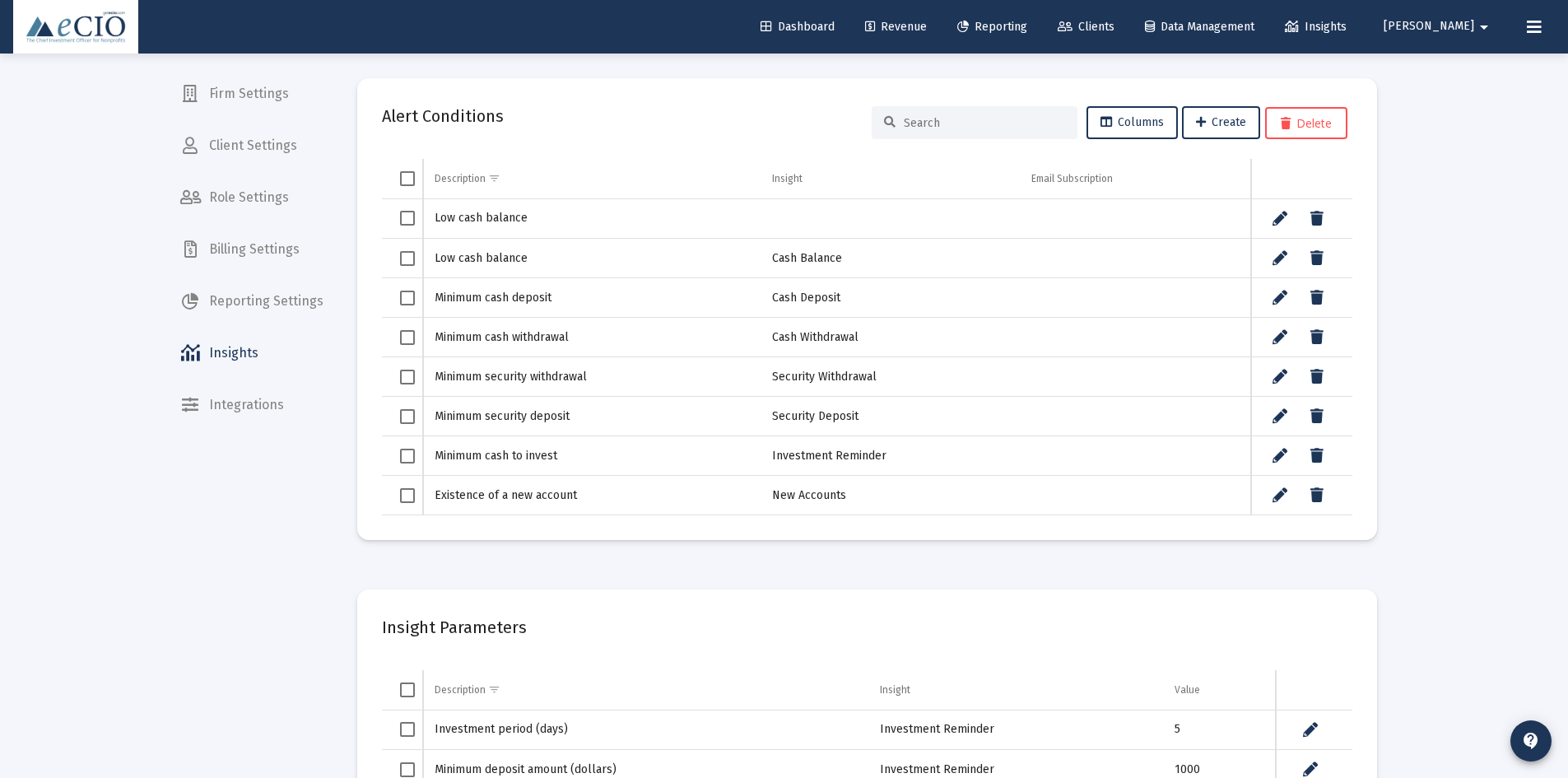
click at [235, 307] on span "Reporting Settings" at bounding box center [252, 301] width 169 height 40
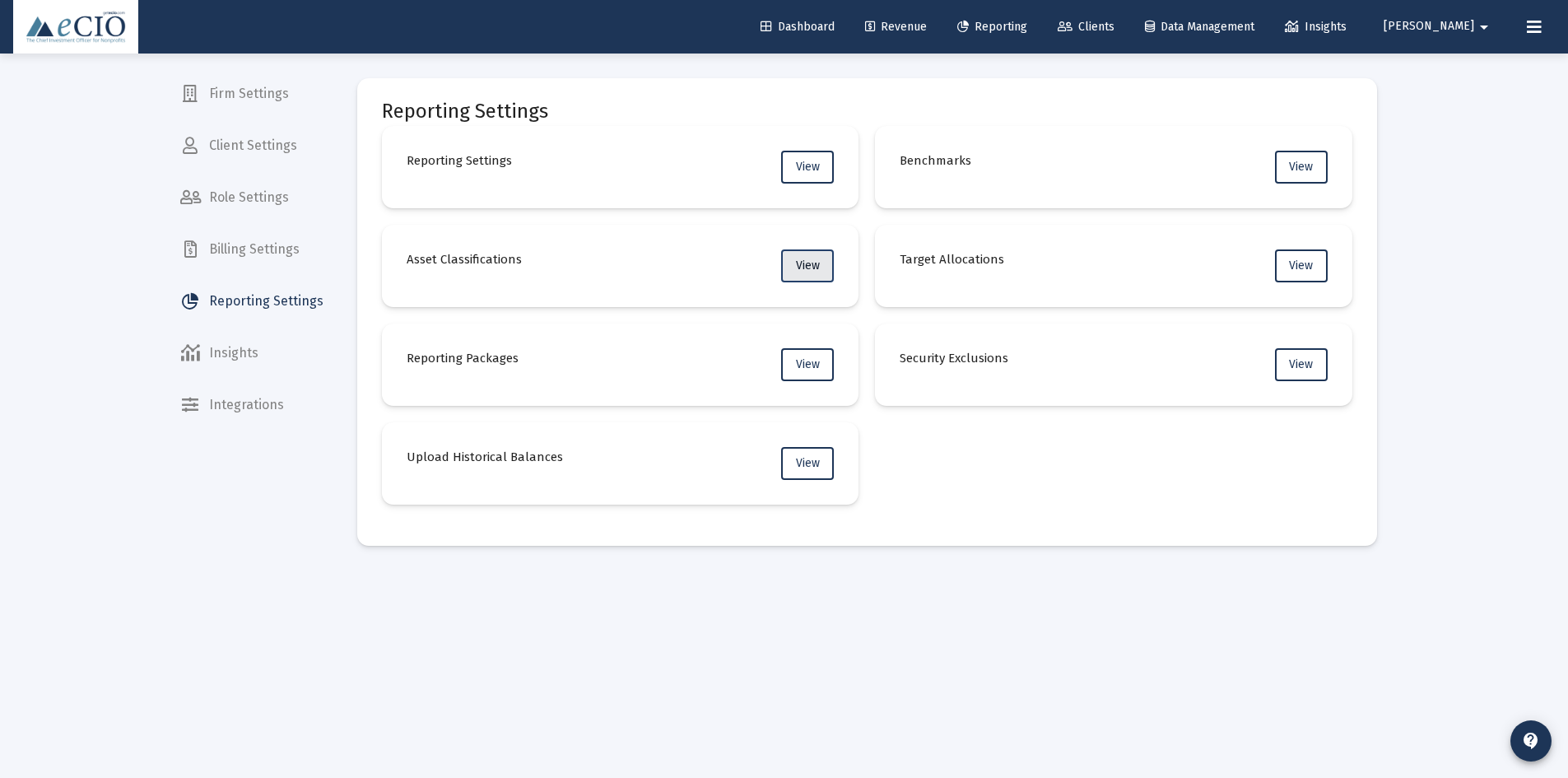
click at [808, 271] on span "View" at bounding box center [807, 265] width 24 height 14
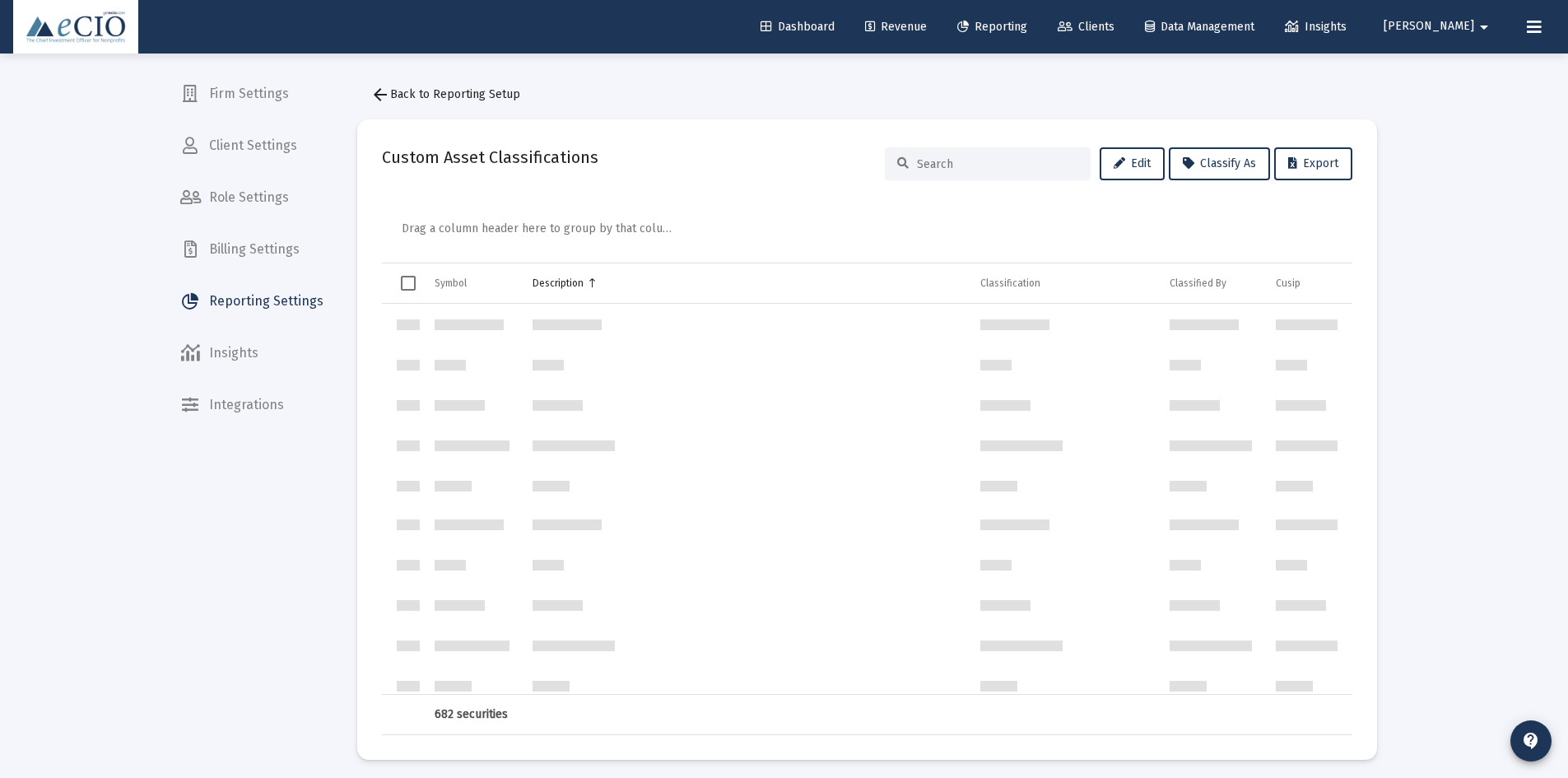
scroll to position [2371, 0]
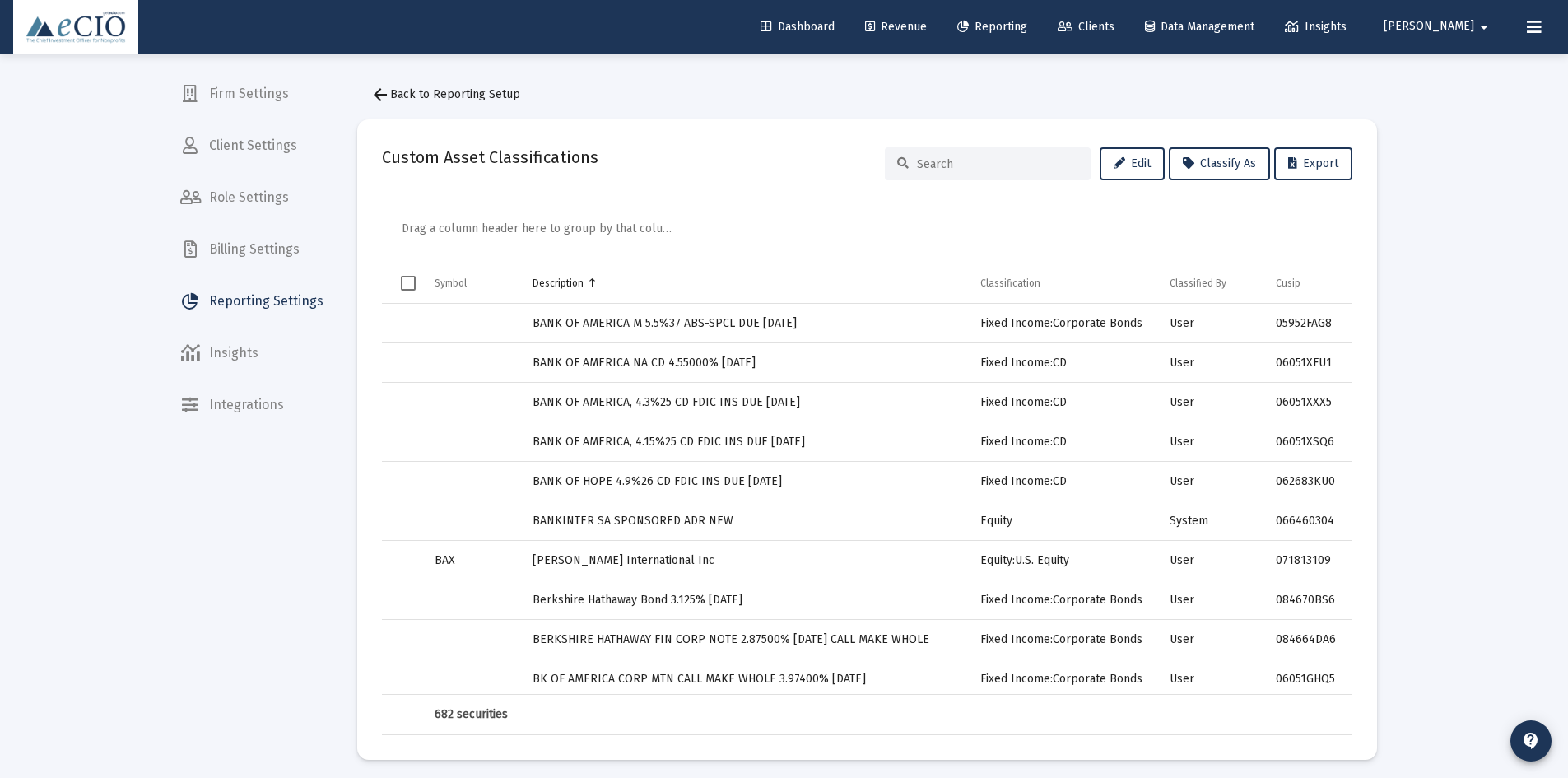
click at [933, 167] on input at bounding box center [998, 164] width 162 height 14
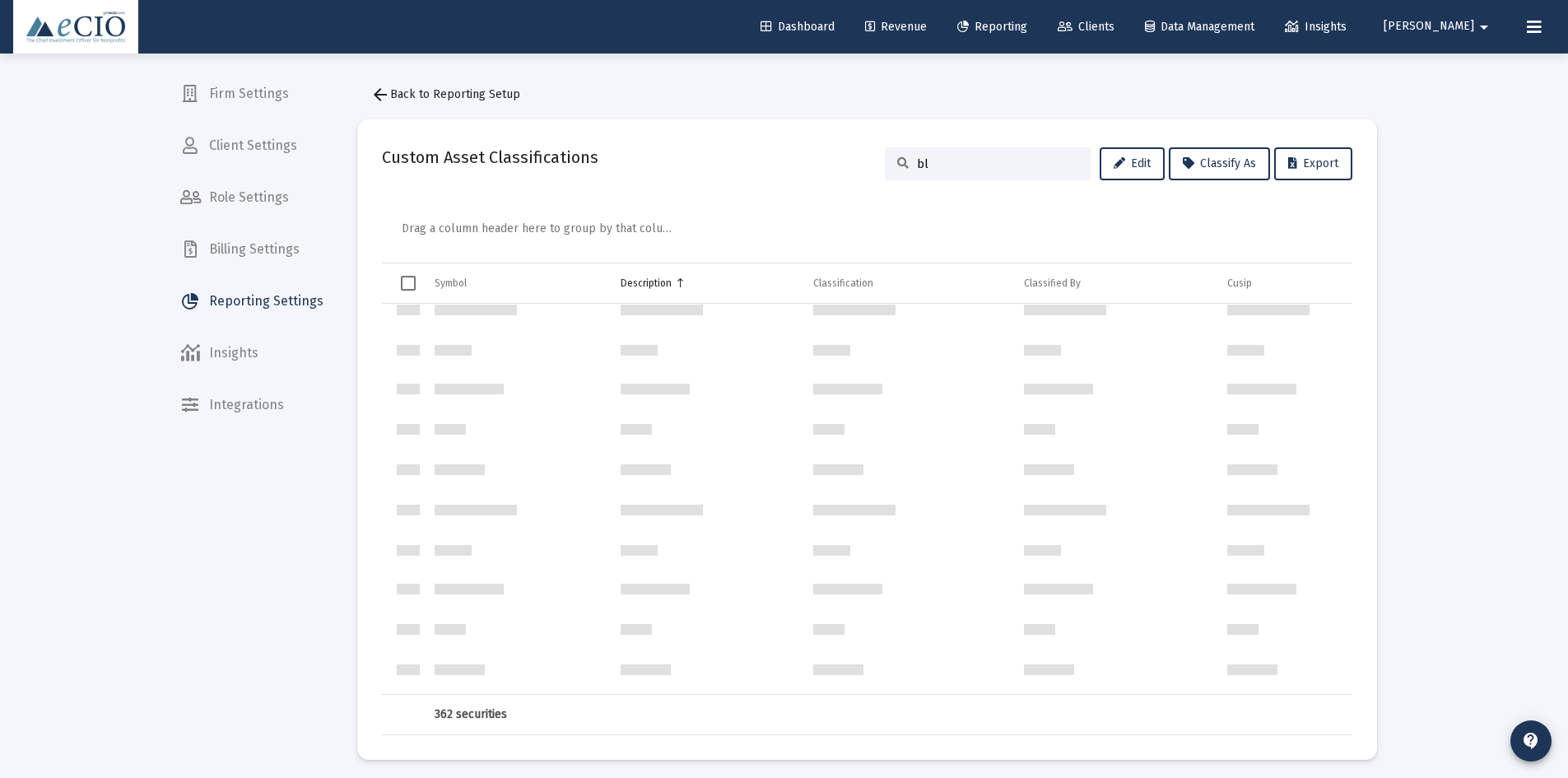
scroll to position [0, 0]
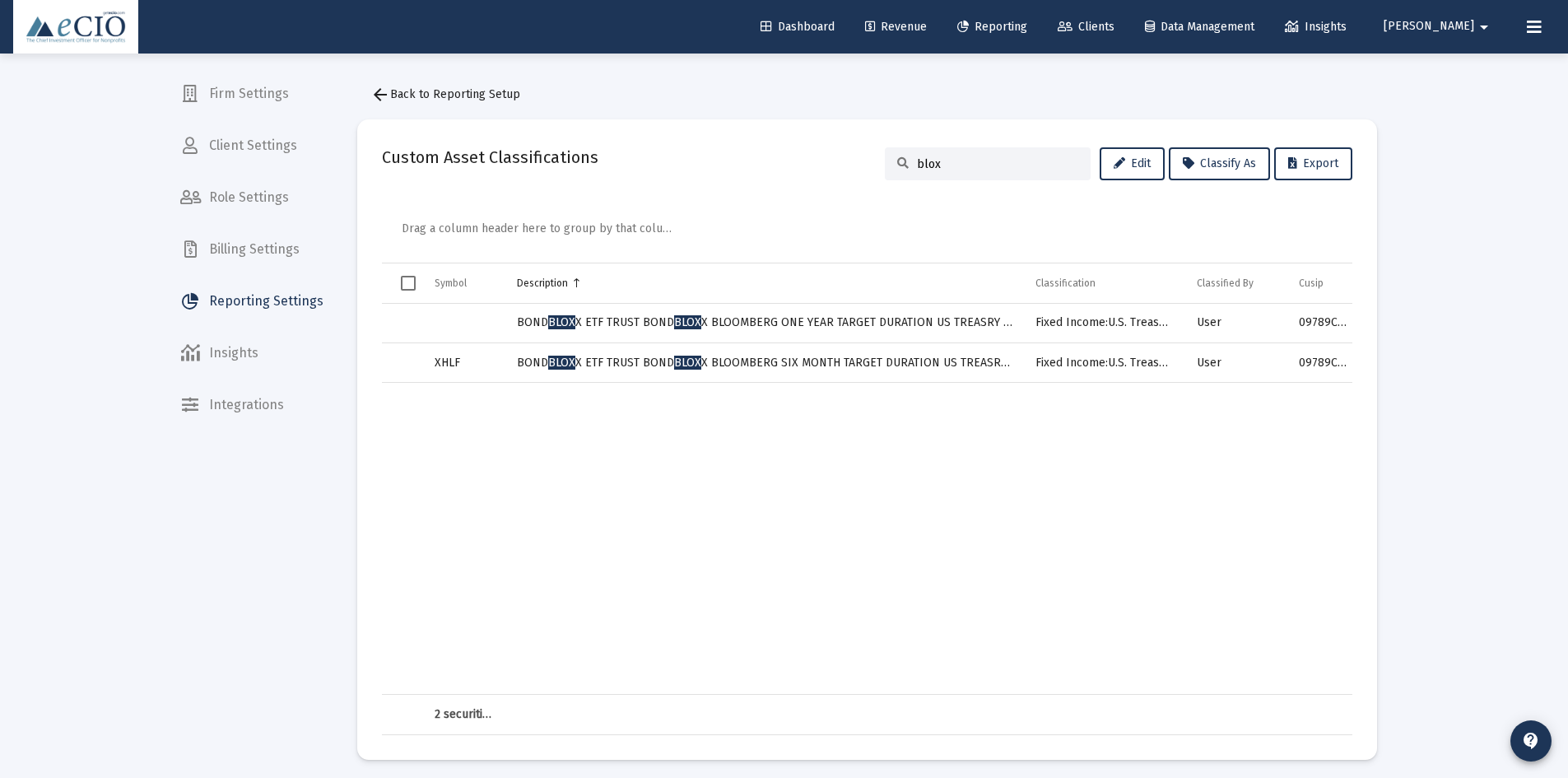
type input "blox"
click at [1461, 31] on span "[PERSON_NAME]" at bounding box center [1429, 26] width 90 height 14
click at [1549, 24] on div at bounding box center [784, 389] width 1568 height 778
click at [1524, 33] on button at bounding box center [1534, 26] width 33 height 33
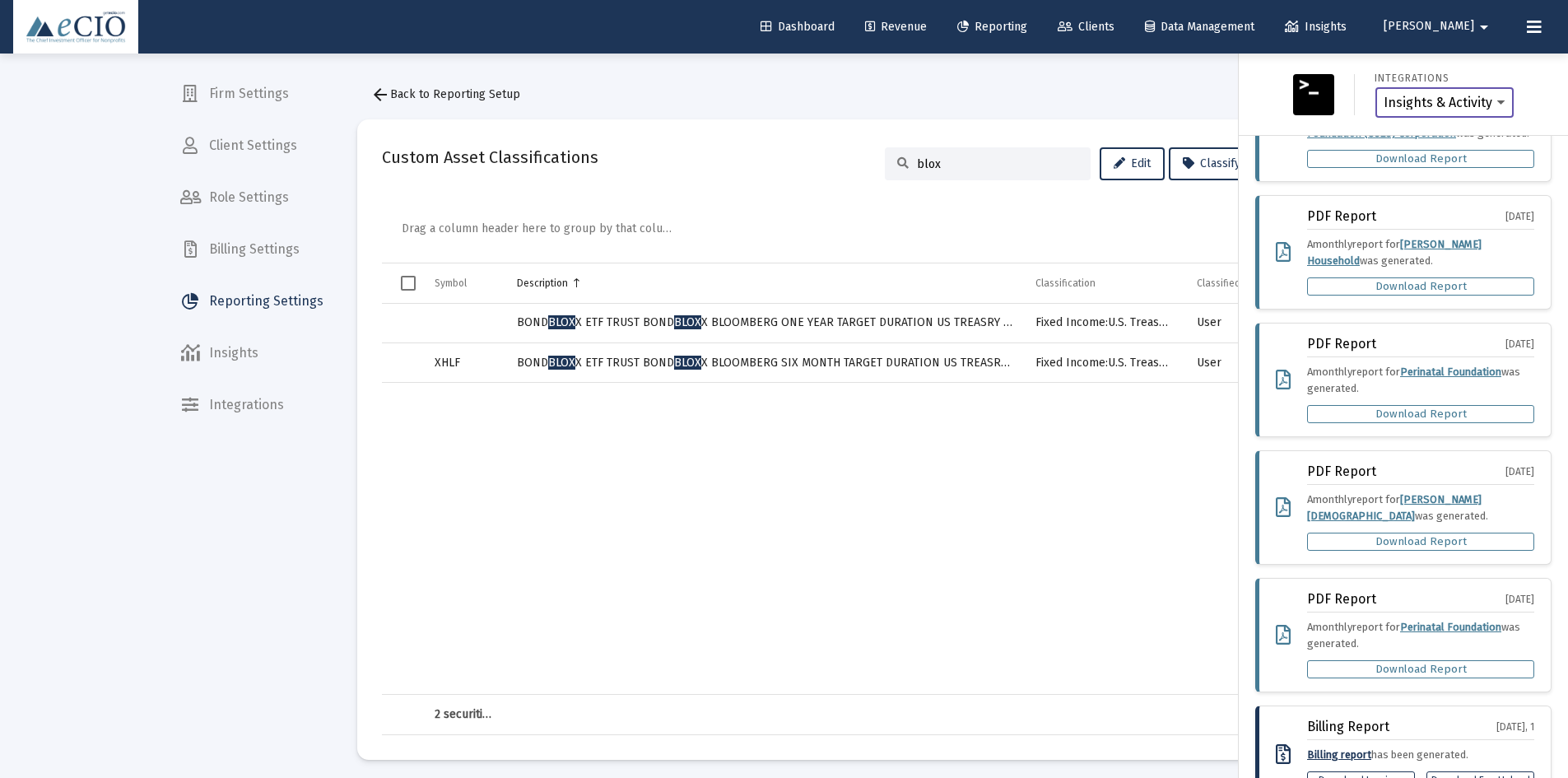
scroll to position [136, 0]
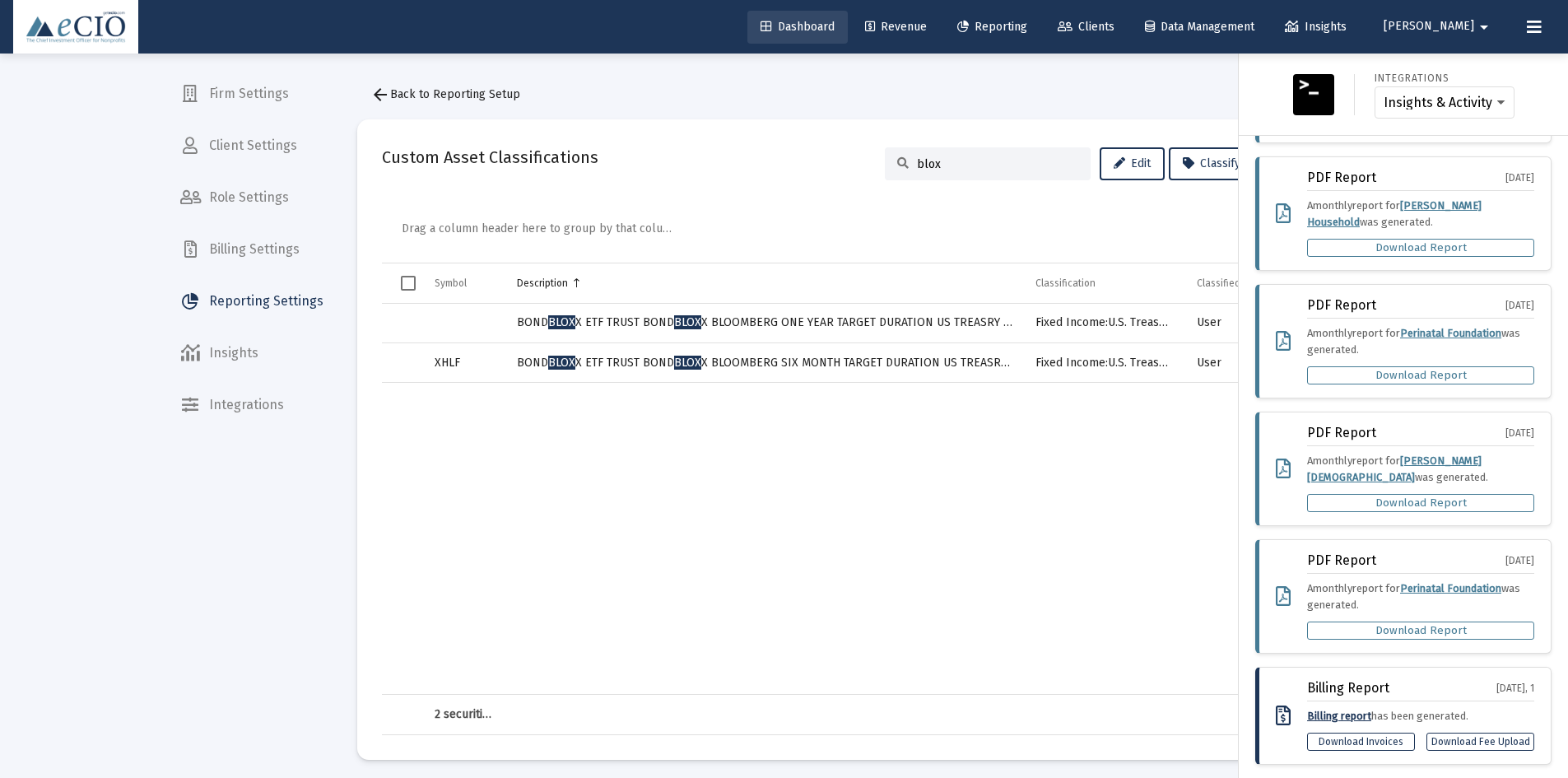
click at [820, 24] on span "Dashboard" at bounding box center [798, 26] width 74 height 14
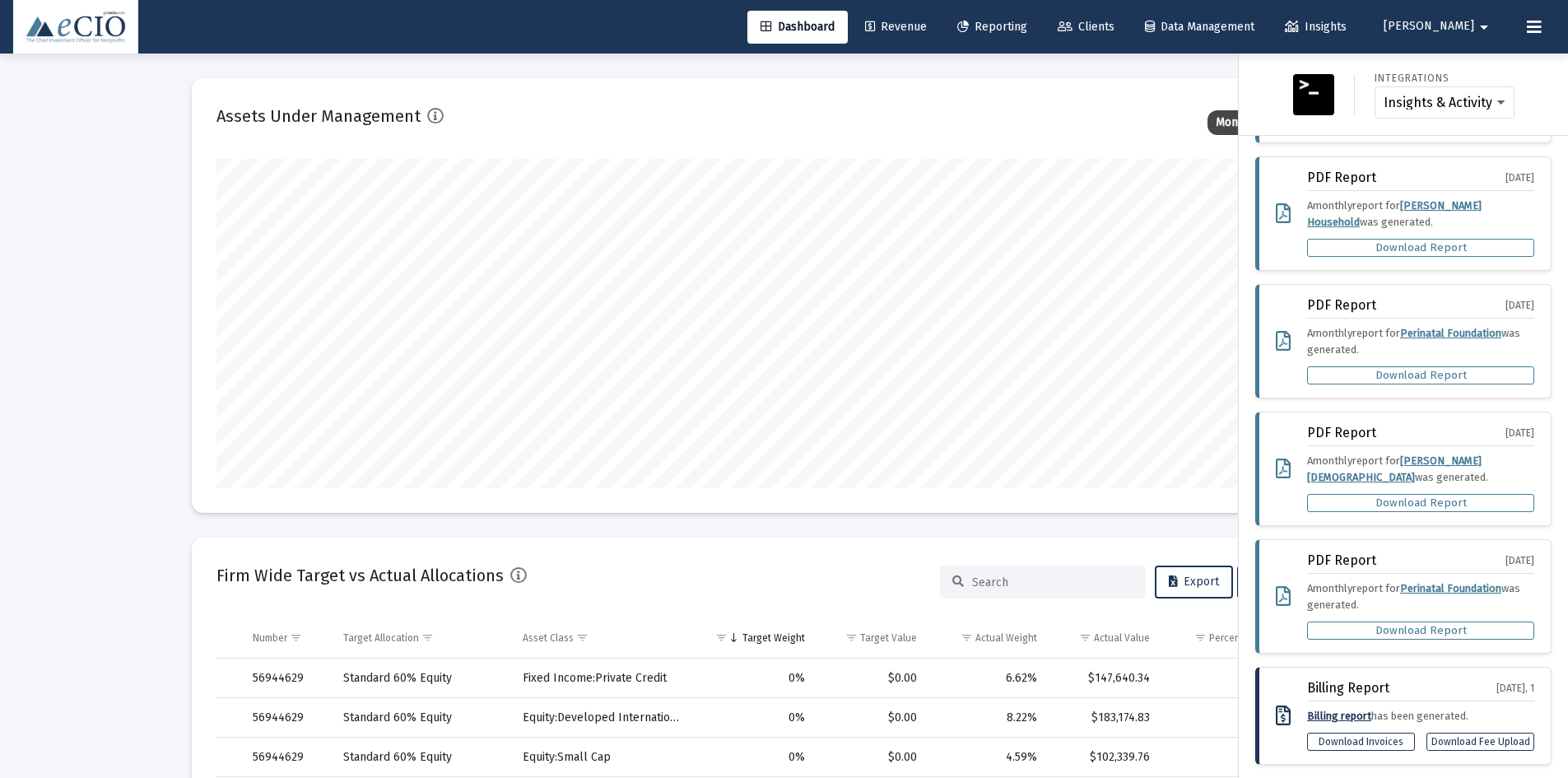
scroll to position [822910, 822508]
click at [1297, 86] on img at bounding box center [1314, 95] width 41 height 41
click at [1277, 84] on div "Integrations Insights & Activity Wealthbox" at bounding box center [1403, 94] width 316 height 56
click at [1308, 104] on img at bounding box center [1314, 95] width 41 height 41
click at [1080, 75] on div at bounding box center [784, 389] width 1568 height 778
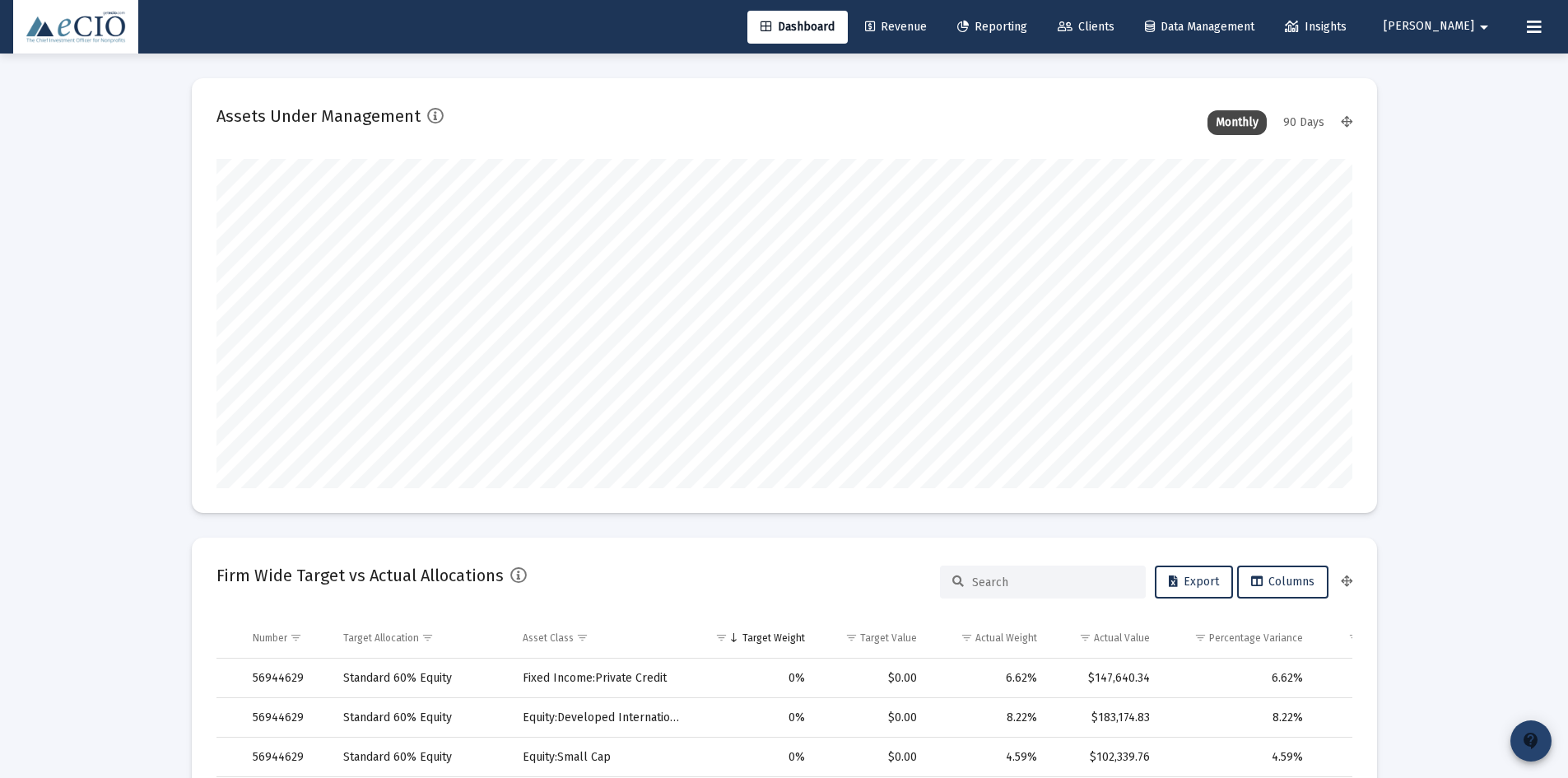
click at [1529, 748] on mat-icon "contact_support" at bounding box center [1530, 740] width 20 height 20
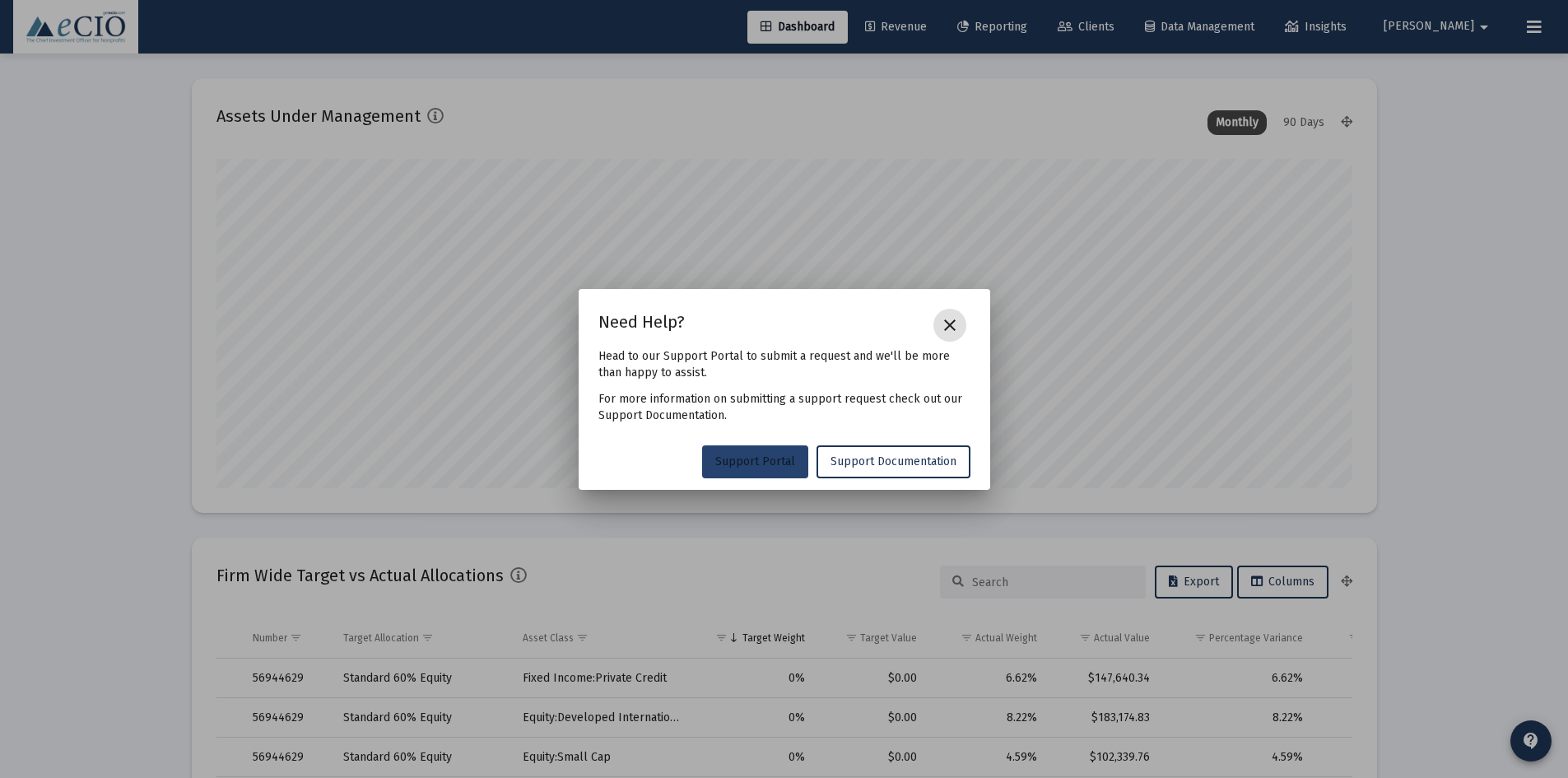
click at [760, 460] on span "Support Portal" at bounding box center [754, 461] width 80 height 14
click at [950, 323] on mat-icon "close" at bounding box center [949, 325] width 20 height 20
